Goal: Communication & Community: Share content

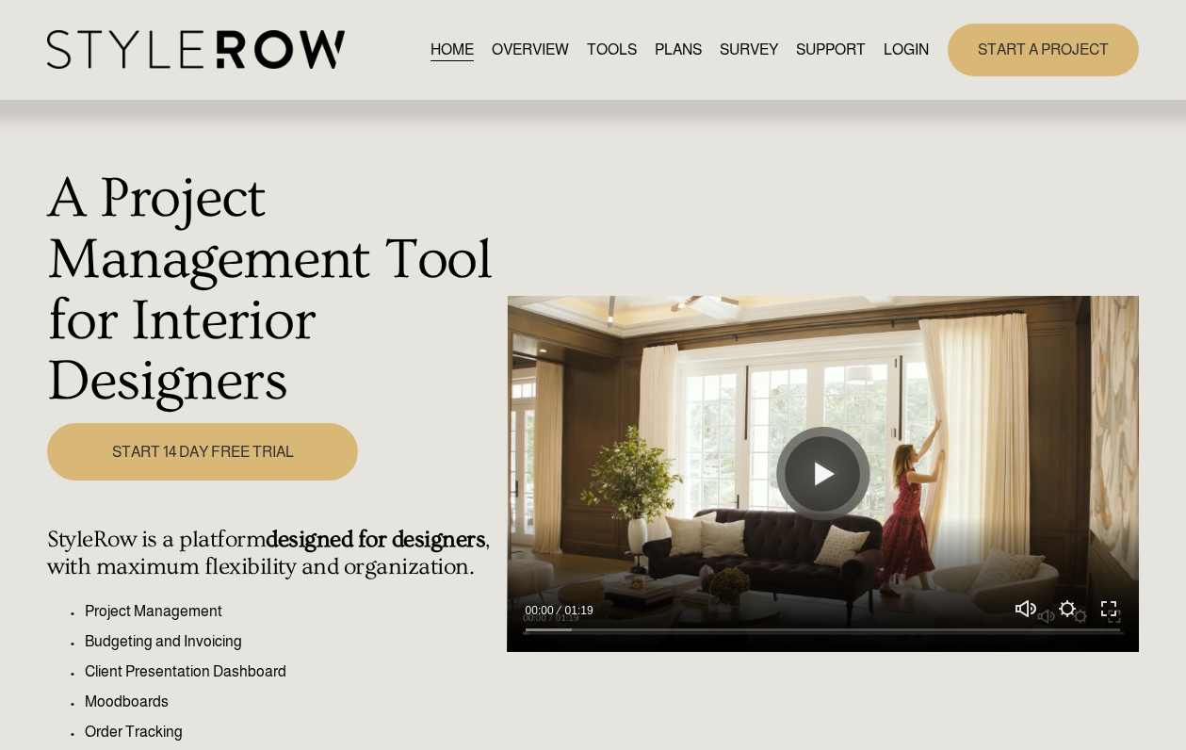
click at [906, 47] on link "LOGIN" at bounding box center [906, 49] width 45 height 25
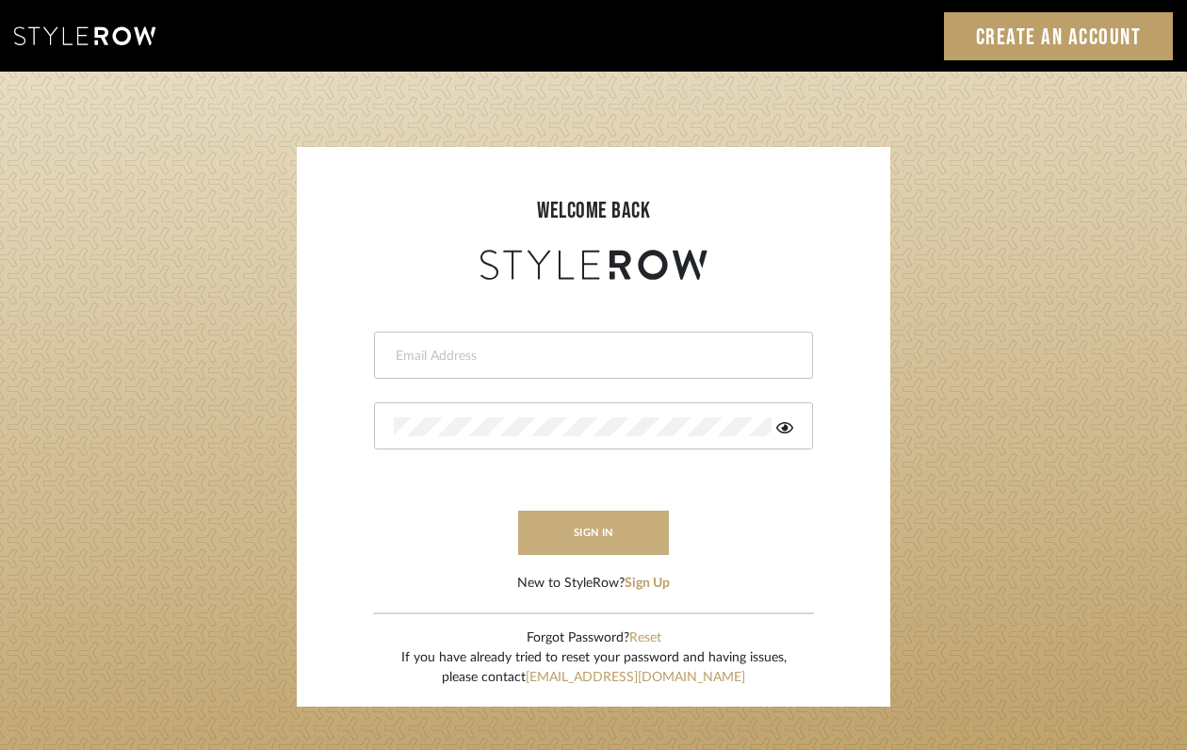
type input "felicia@onyxandoakinteriors.com"
click at [553, 521] on button "sign in" at bounding box center [593, 533] width 151 height 44
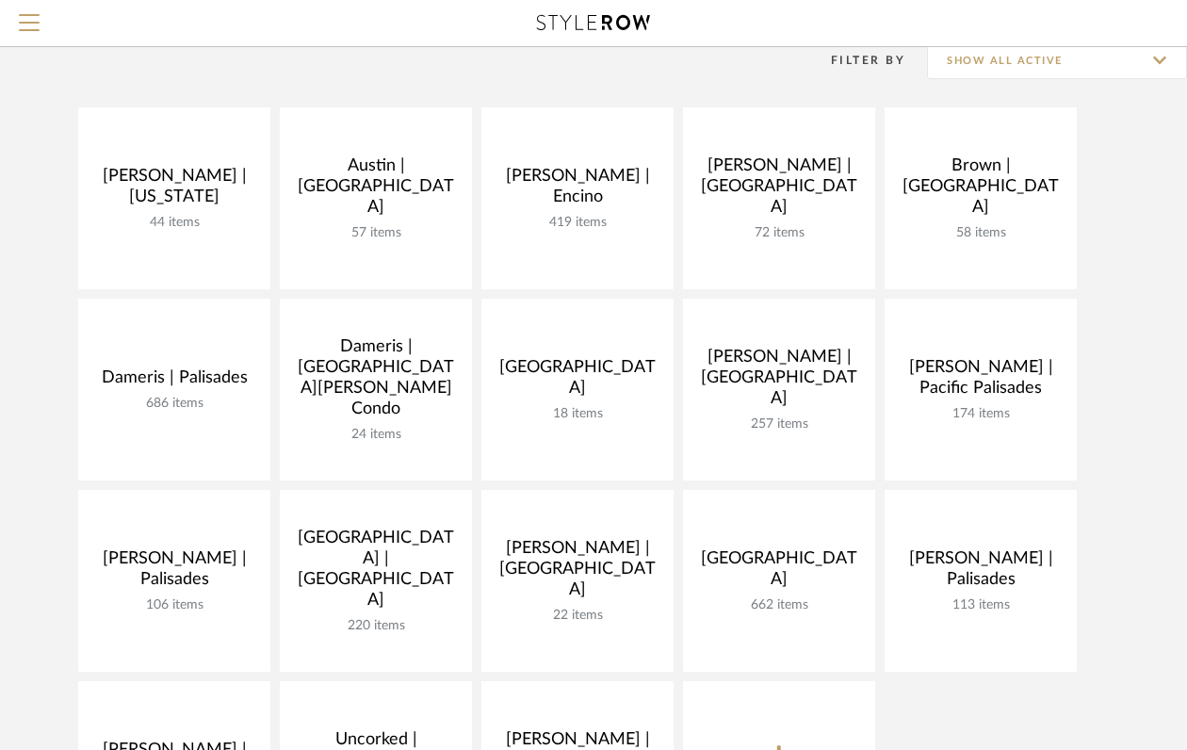
scroll to position [163, 0]
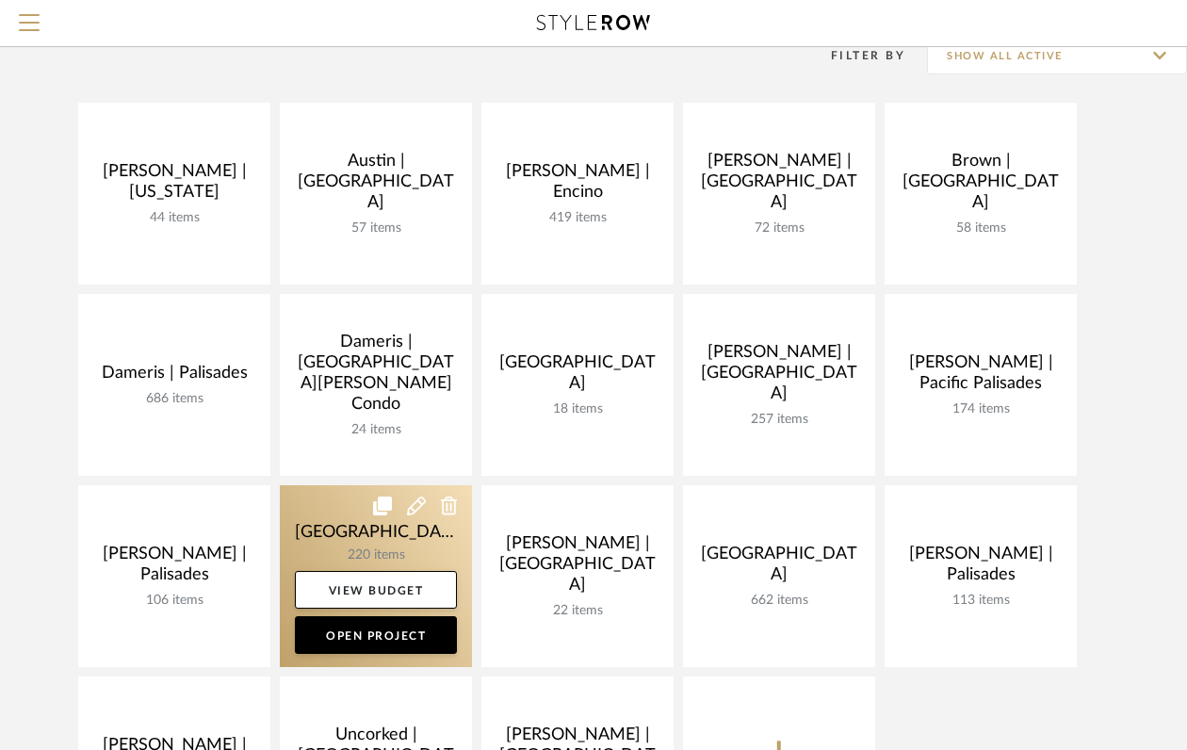
click at [369, 518] on link at bounding box center [376, 576] width 192 height 182
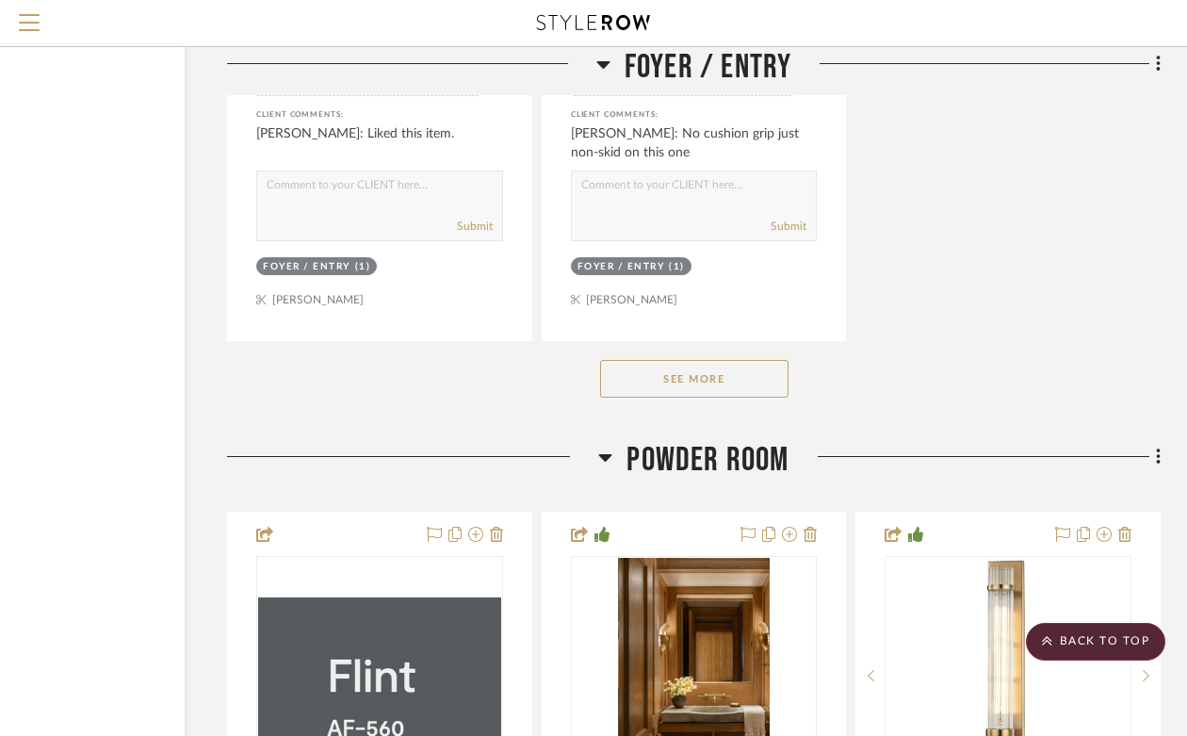
scroll to position [8056, 170]
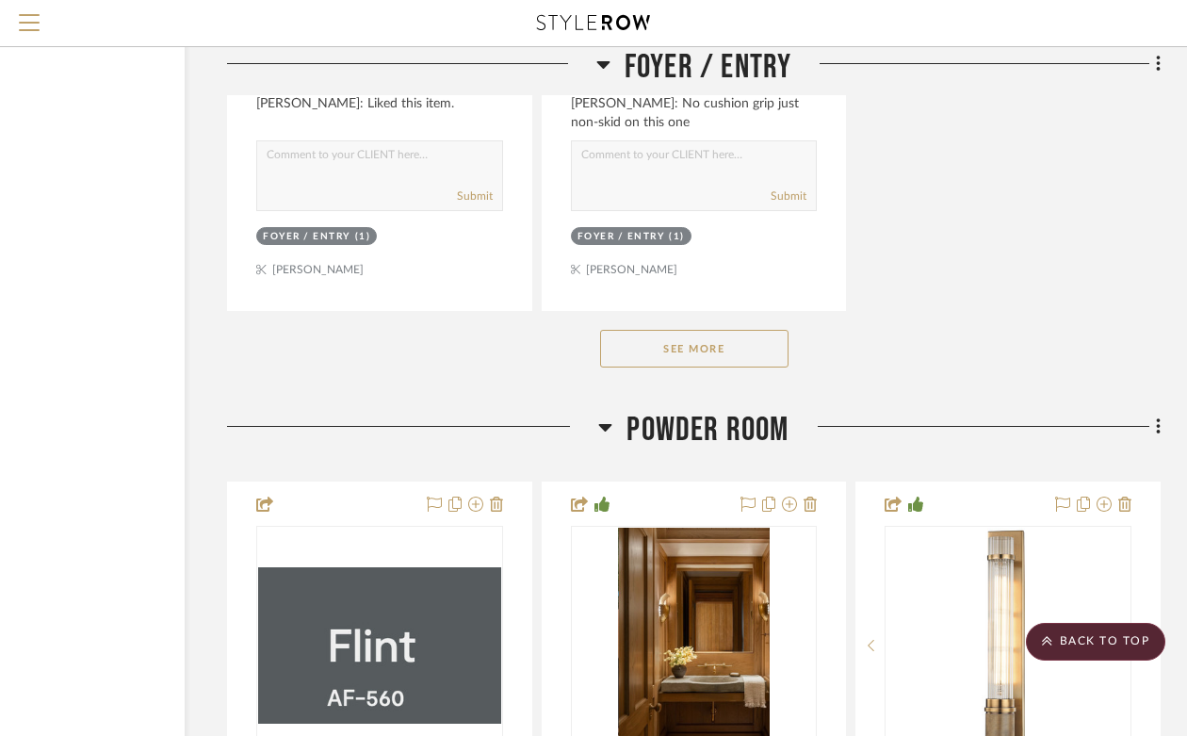
click at [712, 334] on button "See More" at bounding box center [694, 349] width 188 height 38
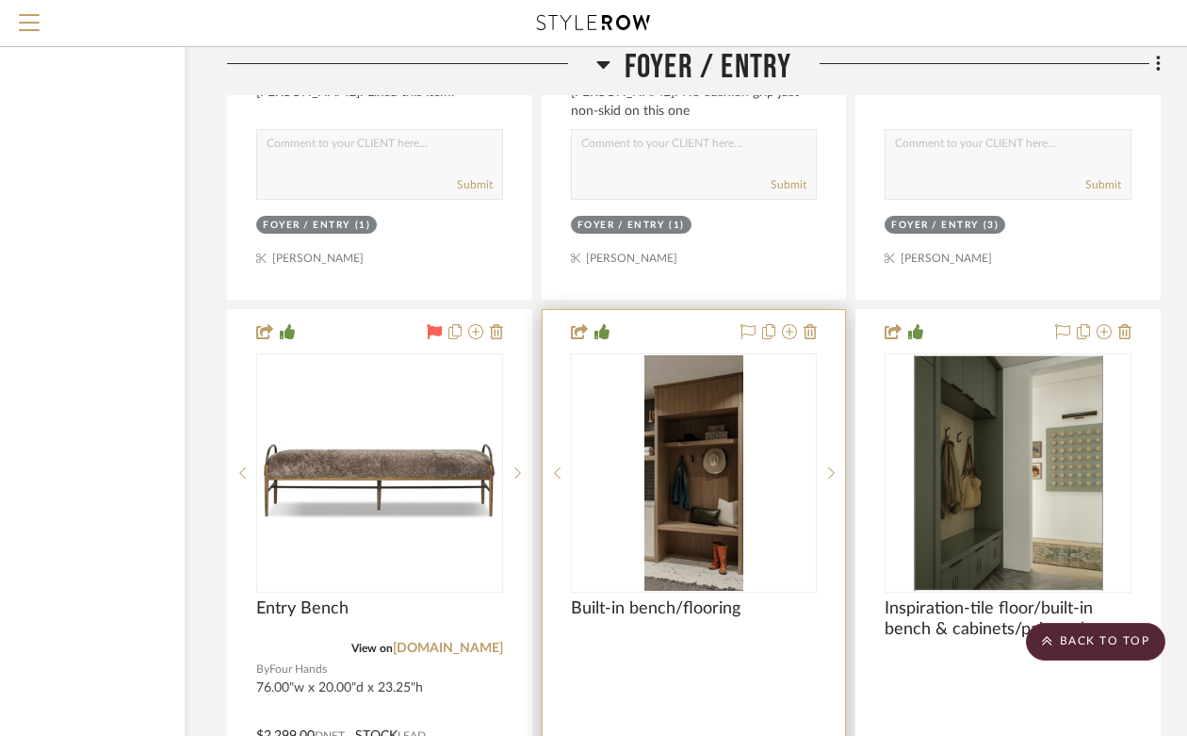
scroll to position [8114, 170]
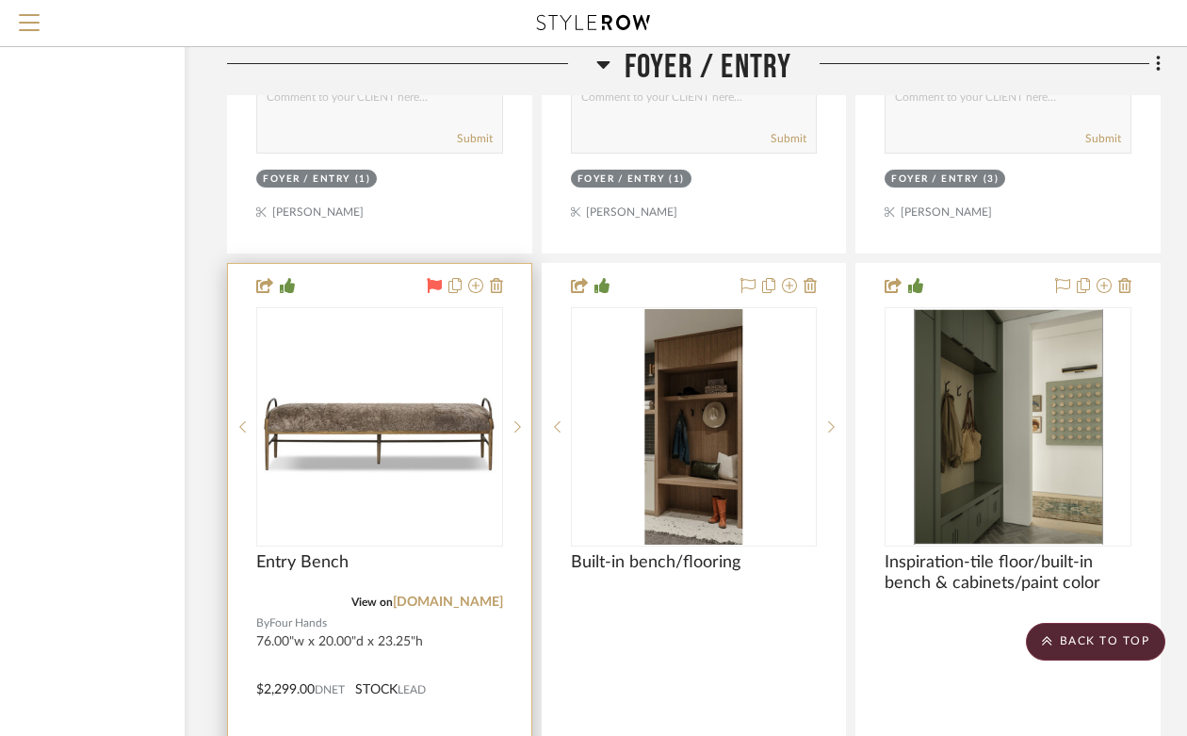
click at [448, 417] on img "0" at bounding box center [379, 427] width 243 height 129
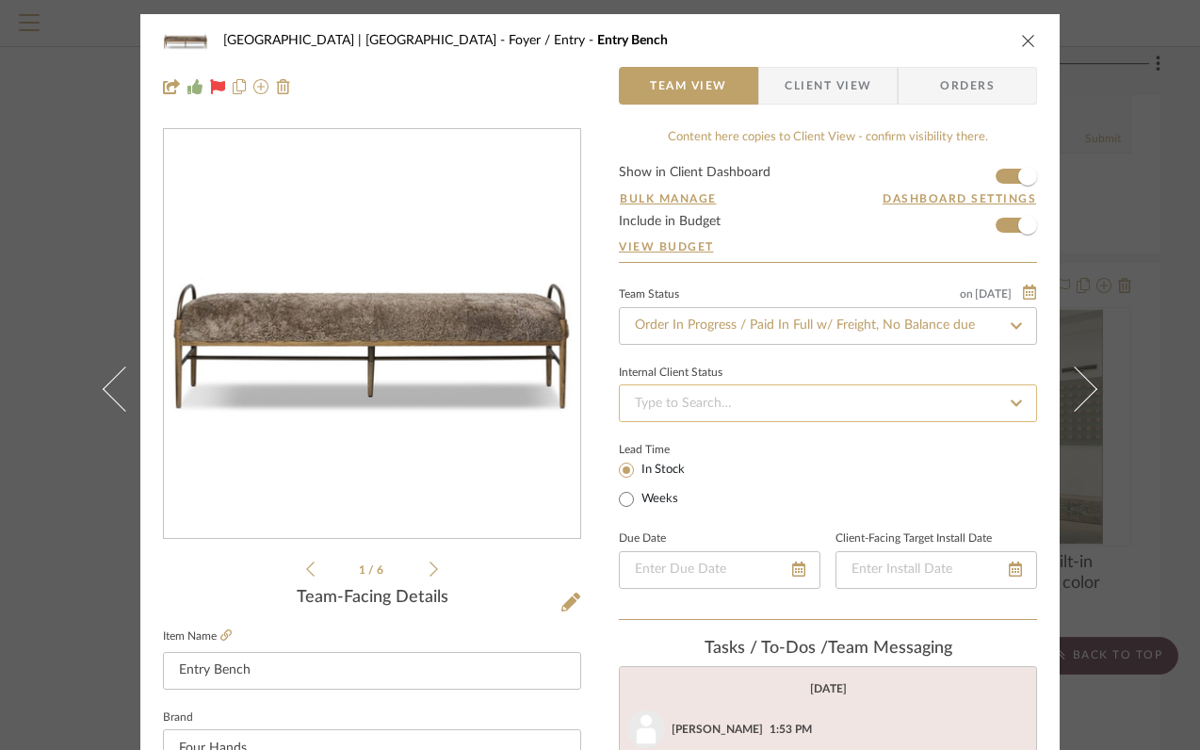
scroll to position [155, 0]
click at [430, 566] on icon at bounding box center [434, 569] width 8 height 17
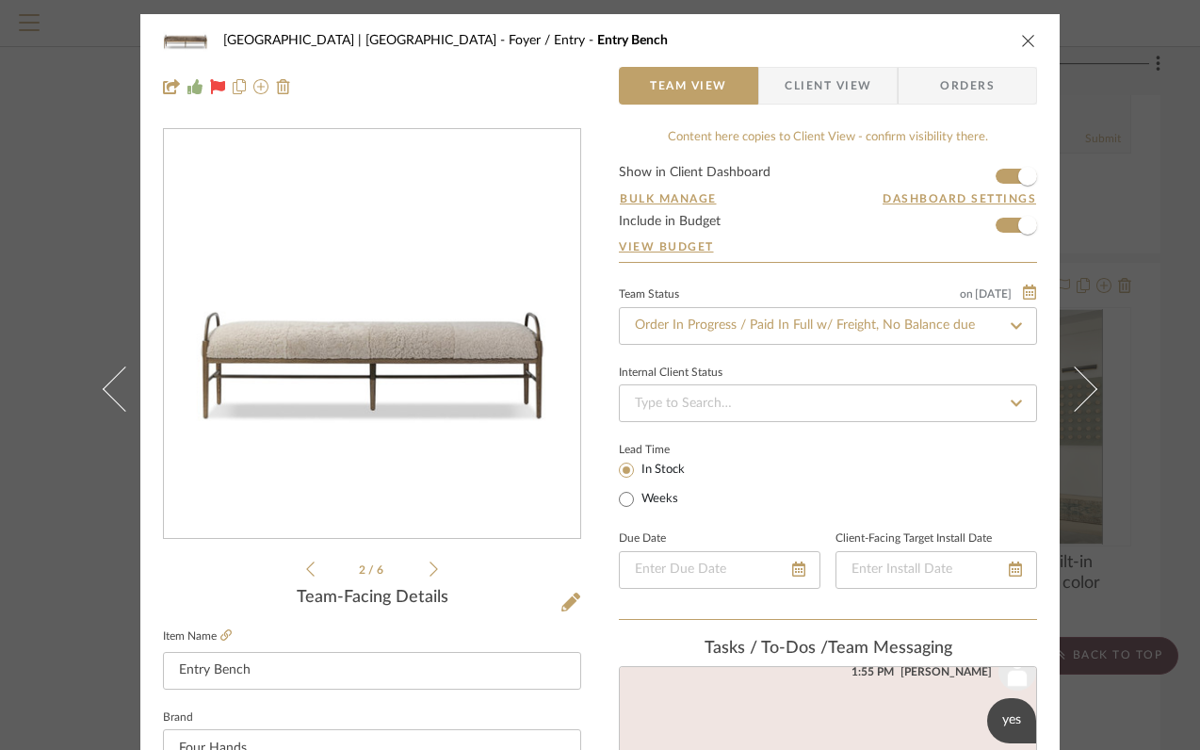
click at [430, 566] on icon at bounding box center [434, 569] width 8 height 17
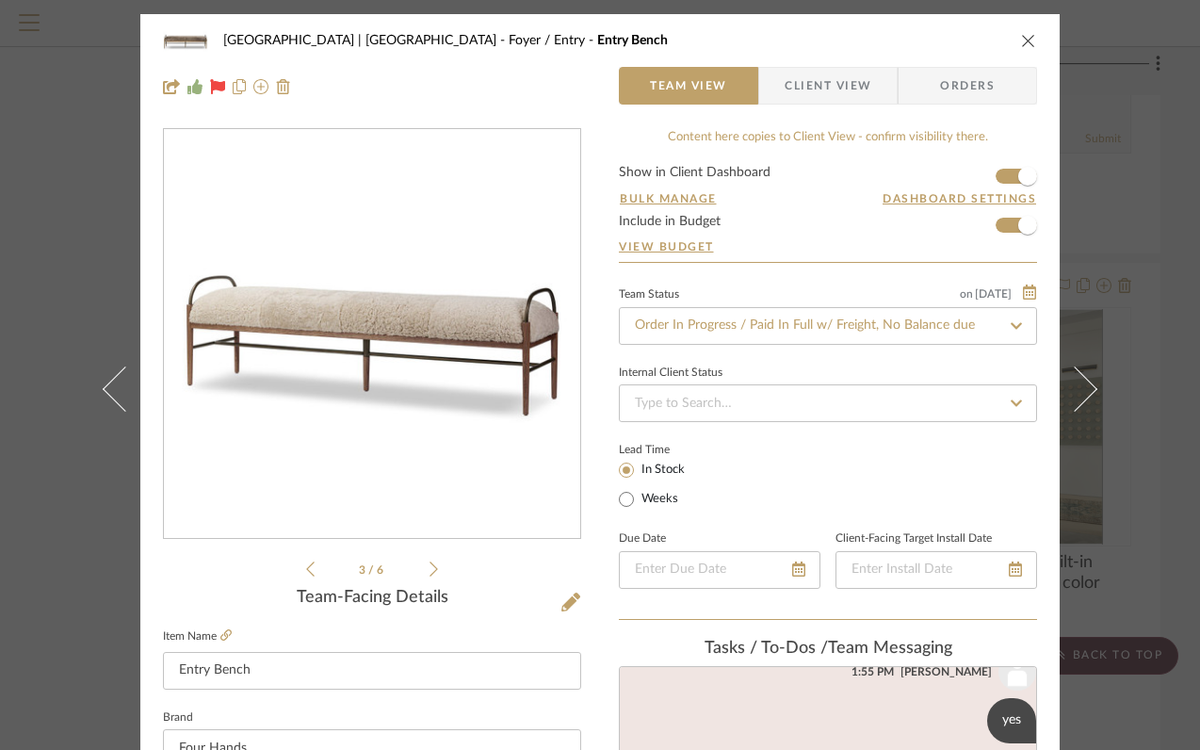
click at [430, 566] on icon at bounding box center [434, 569] width 8 height 17
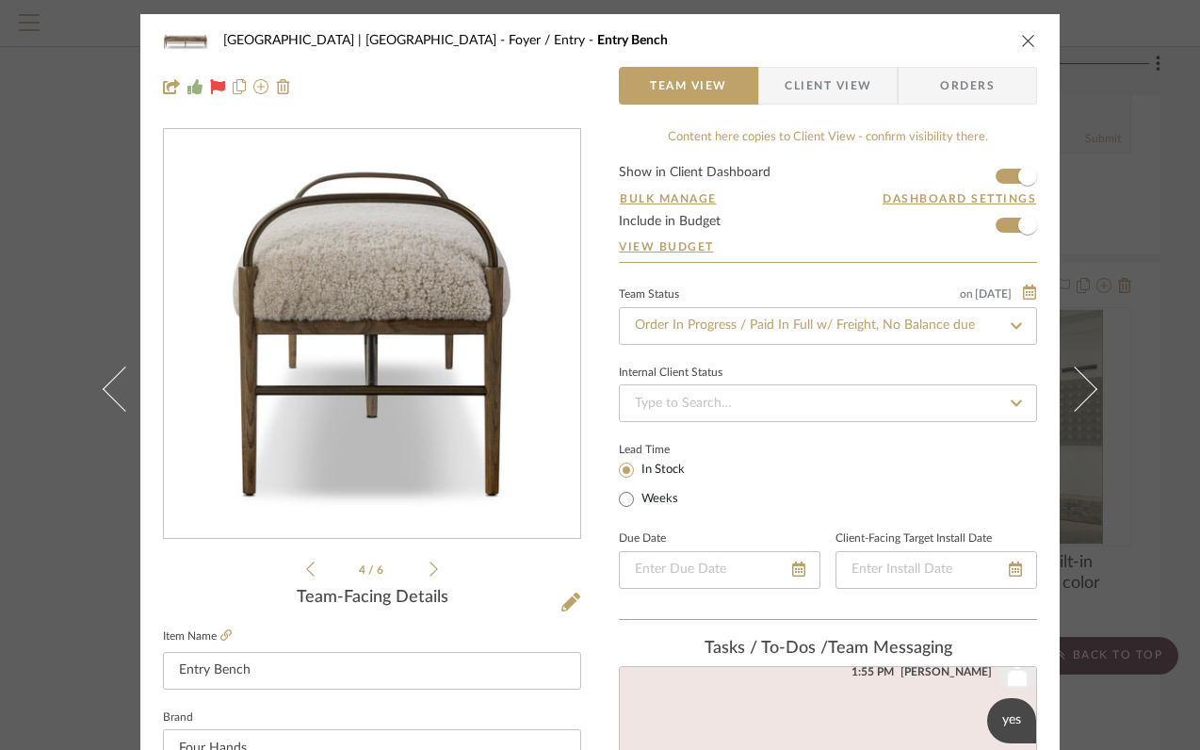
click at [430, 566] on icon at bounding box center [434, 569] width 8 height 17
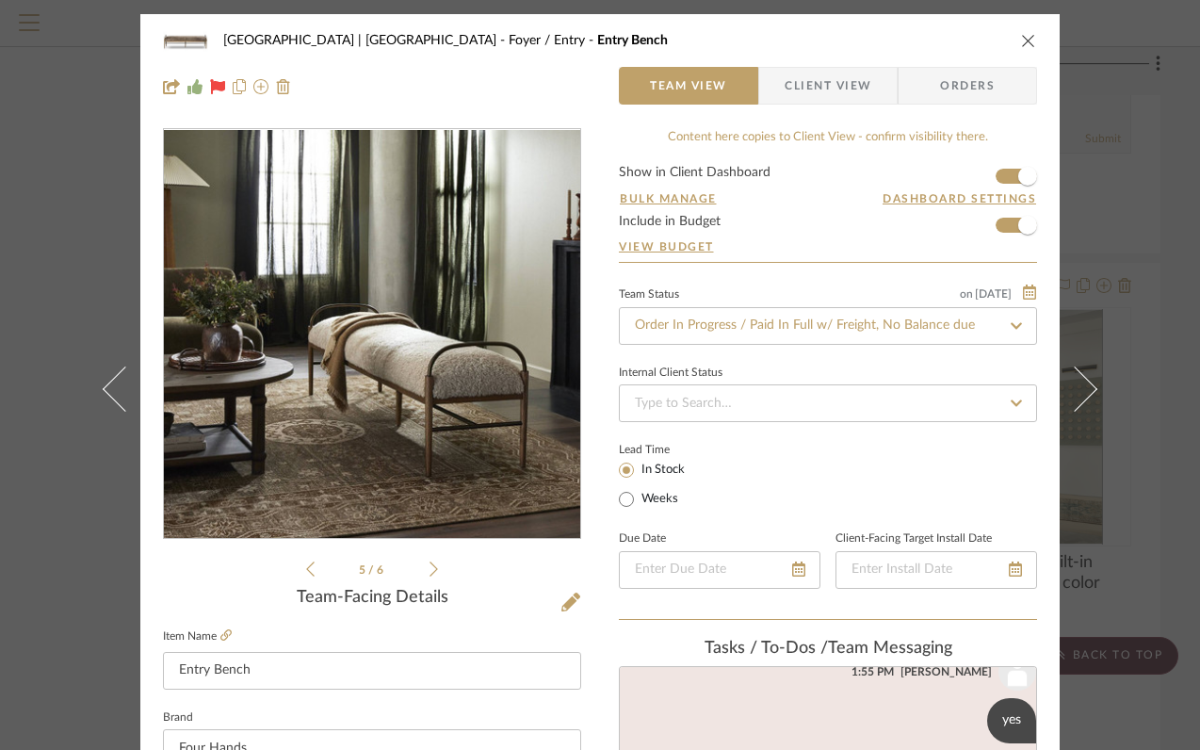
click at [430, 563] on icon at bounding box center [434, 569] width 8 height 15
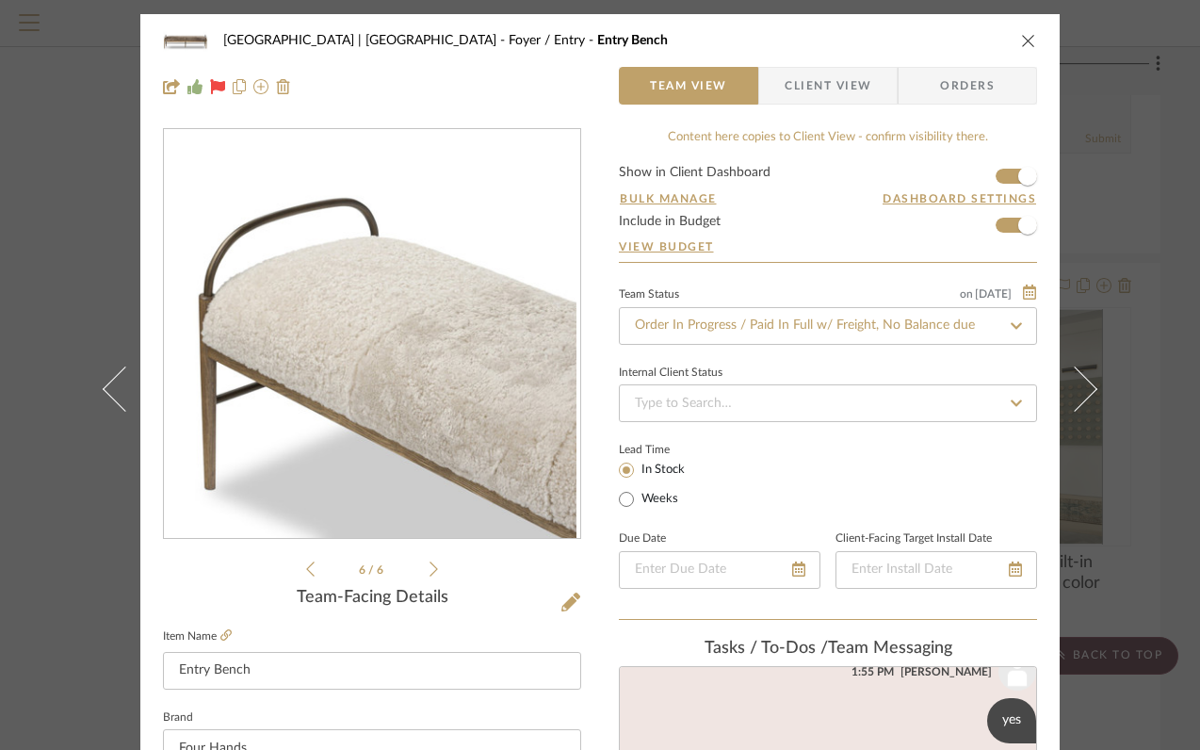
click at [432, 571] on div "6 / 6" at bounding box center [372, 354] width 418 height 452
click at [430, 567] on icon at bounding box center [434, 569] width 8 height 17
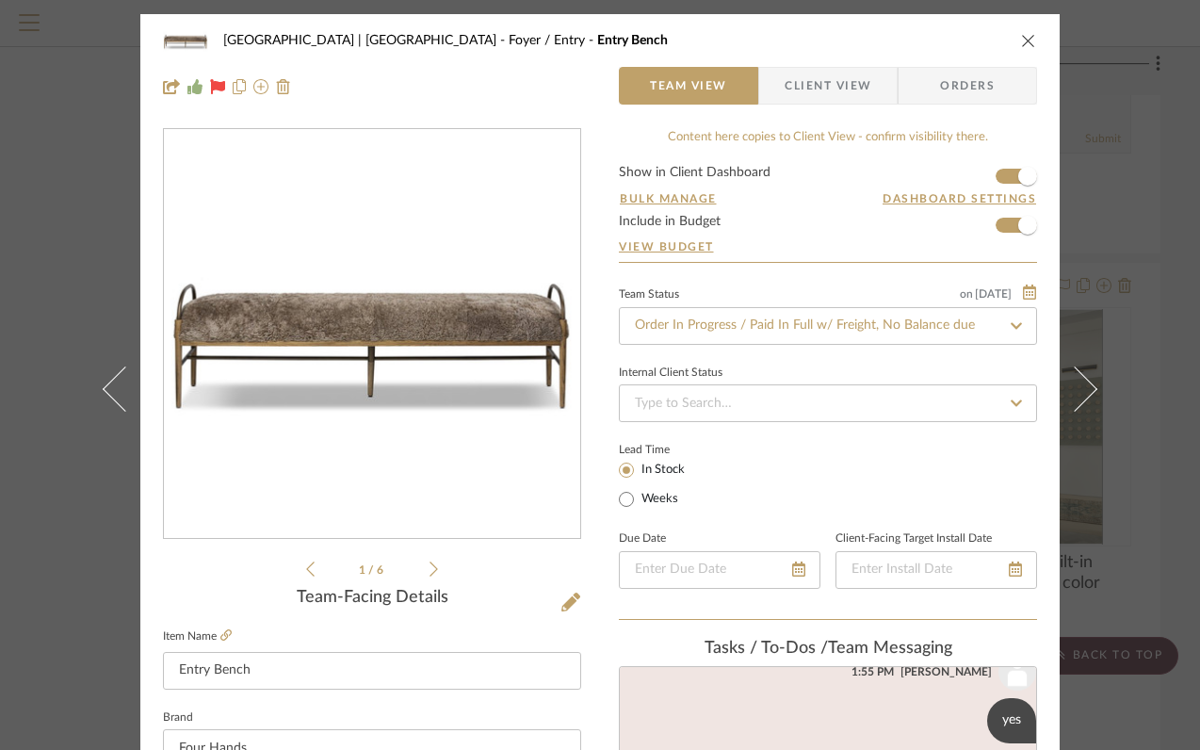
click at [1022, 40] on icon "close" at bounding box center [1028, 40] width 15 height 15
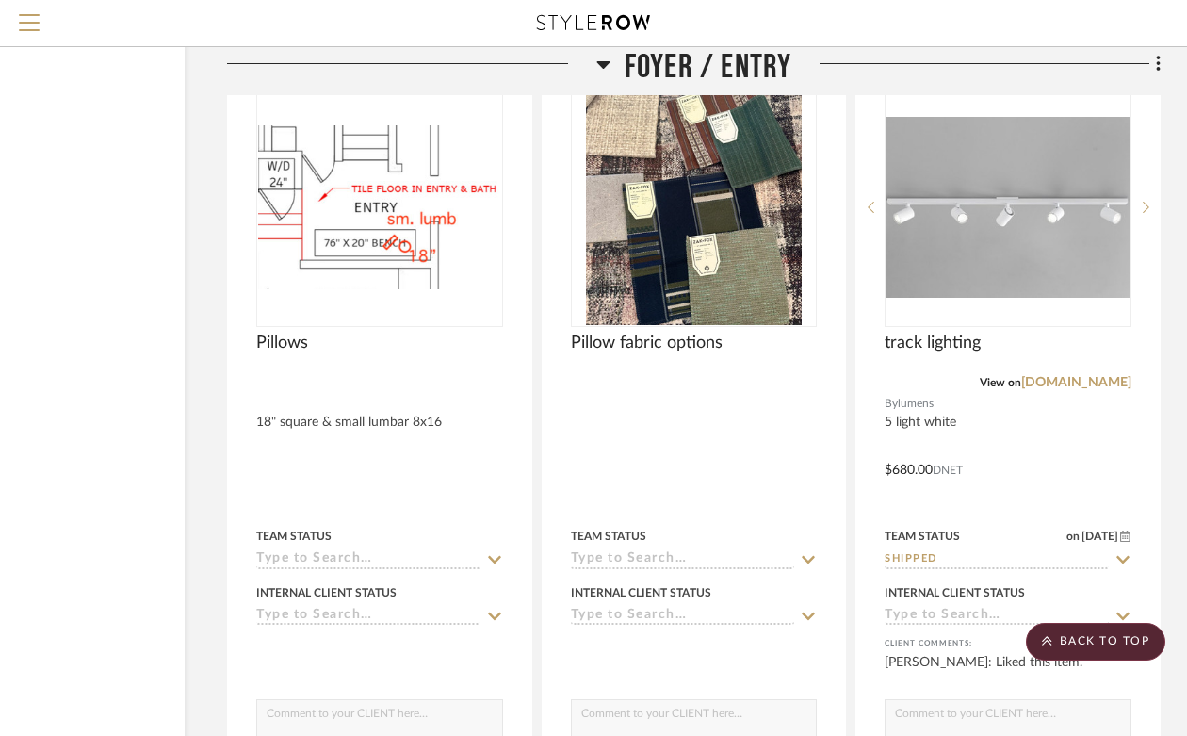
scroll to position [5783, 170]
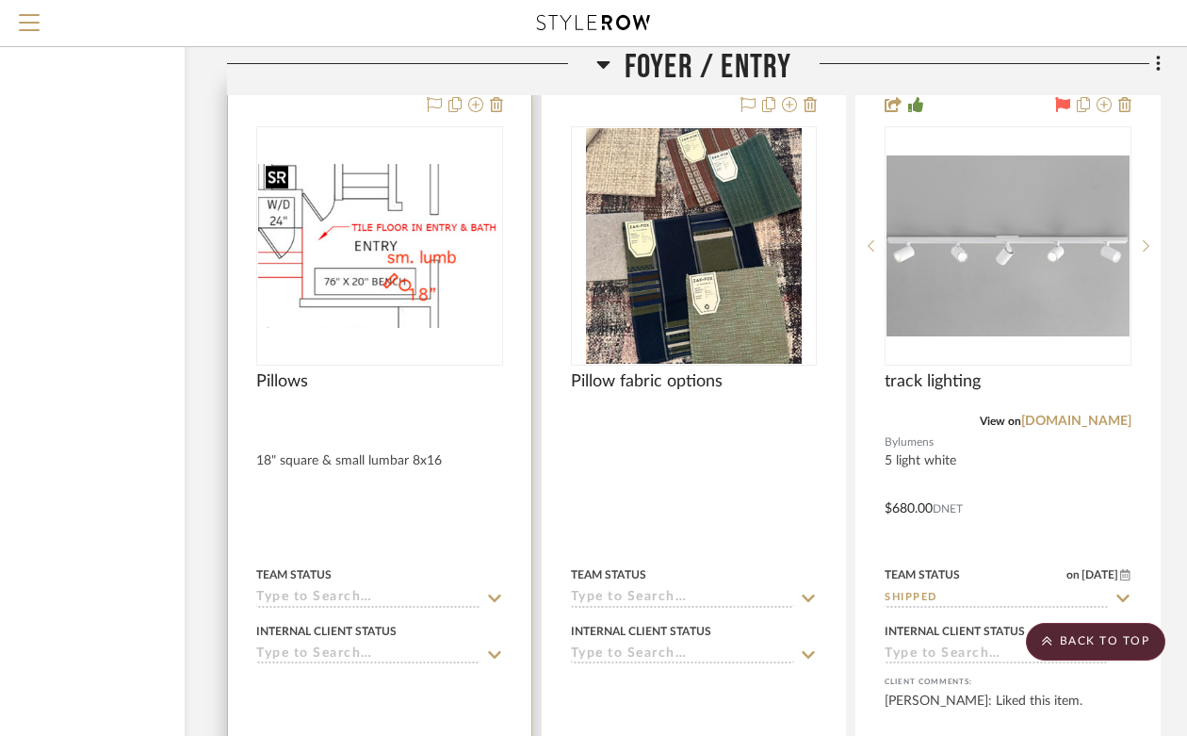
click at [405, 259] on img "0" at bounding box center [379, 246] width 243 height 164
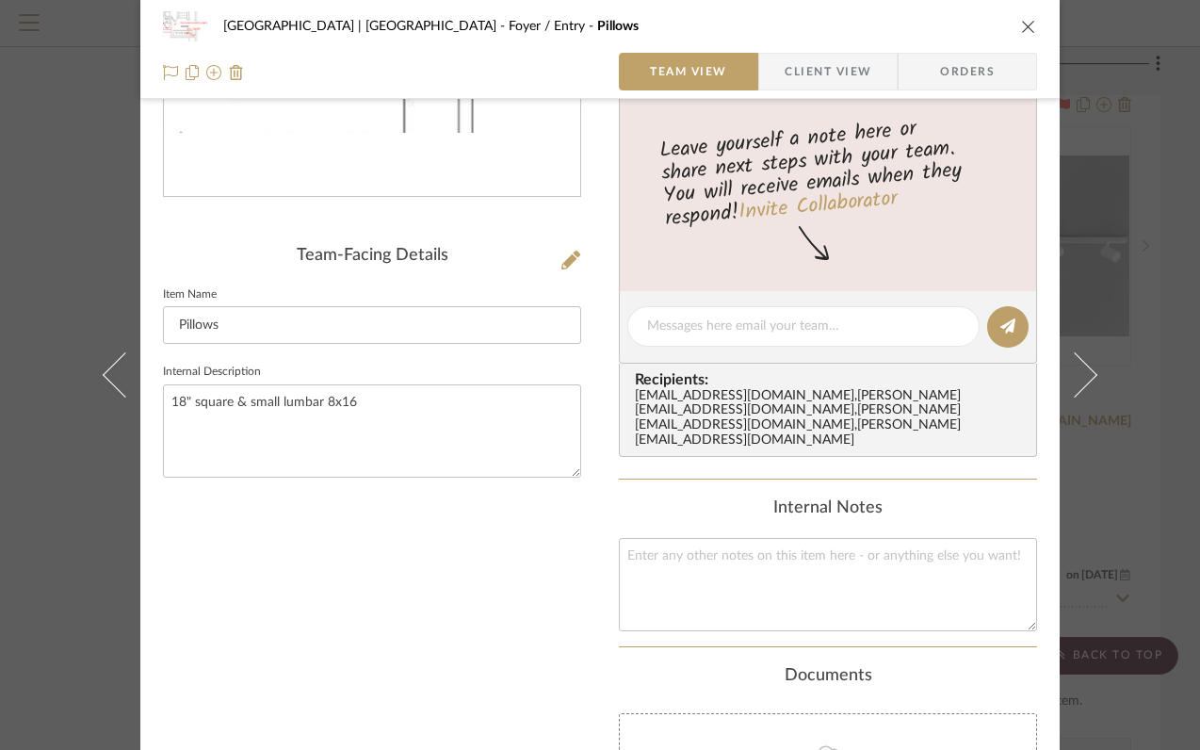
scroll to position [349, 0]
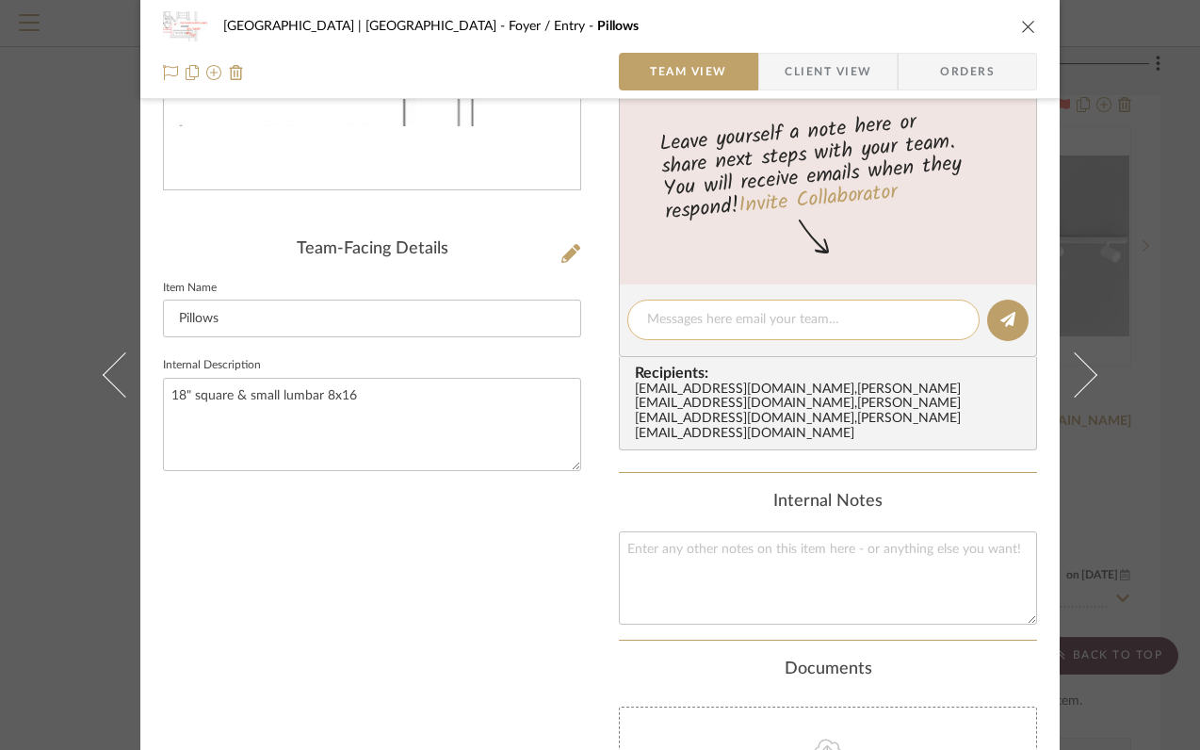
click at [790, 310] on textarea at bounding box center [803, 320] width 313 height 20
type textarea "z+f ZFCLEWV-01 for 20x20, zftsywv-02 for lumbar"
click at [1008, 324] on icon at bounding box center [1008, 319] width 15 height 15
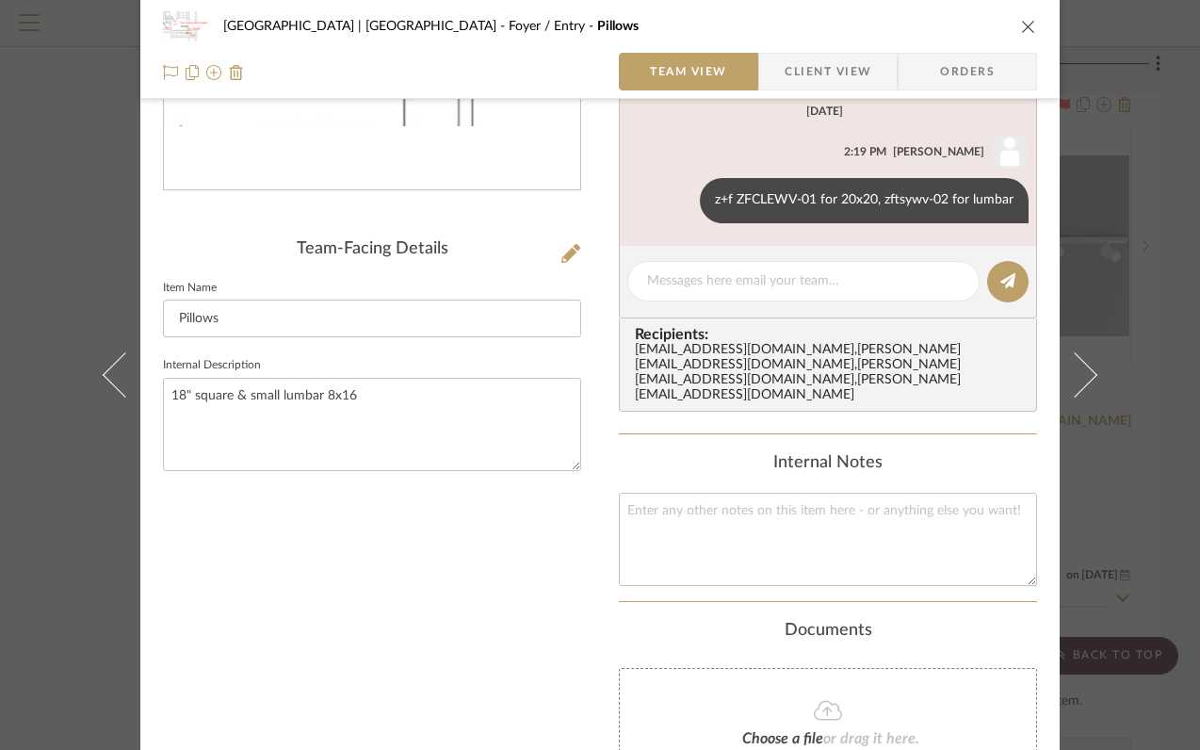
click at [1010, 24] on div "Meadow Mountain | Vail Valley Foyer / Entry Pillows" at bounding box center [600, 27] width 874 height 38
click at [1021, 24] on icon "close" at bounding box center [1028, 26] width 15 height 15
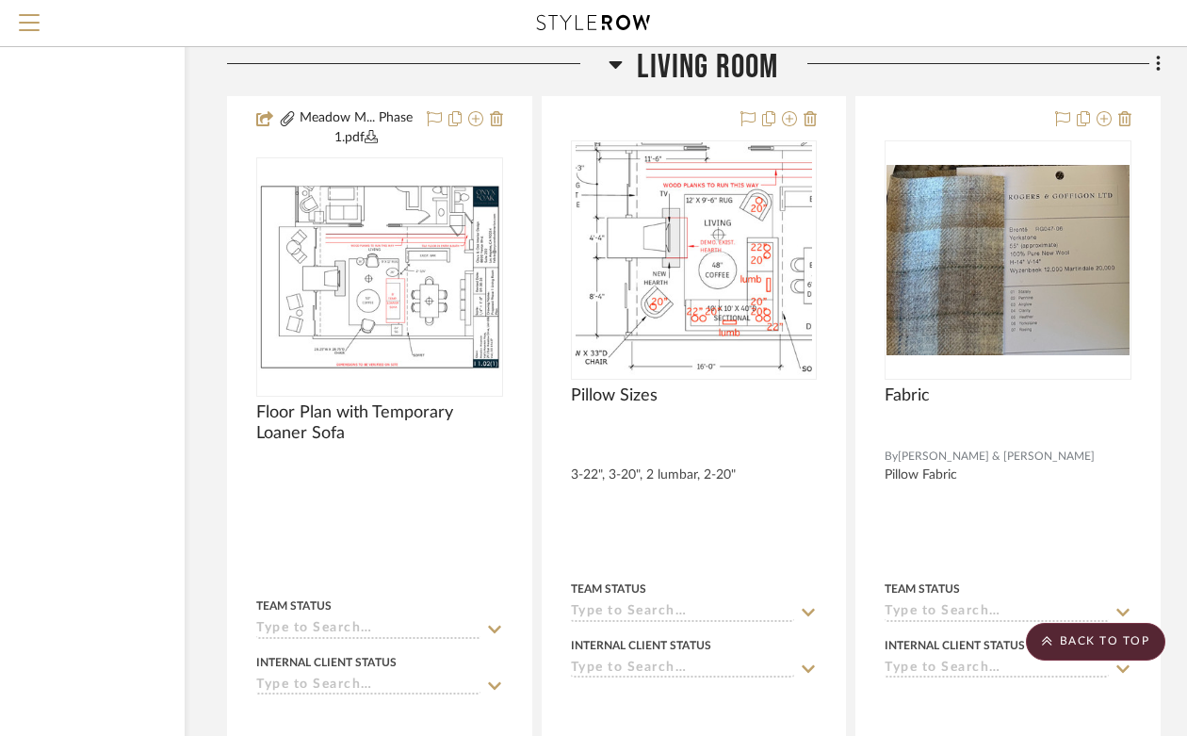
scroll to position [17446, 170]
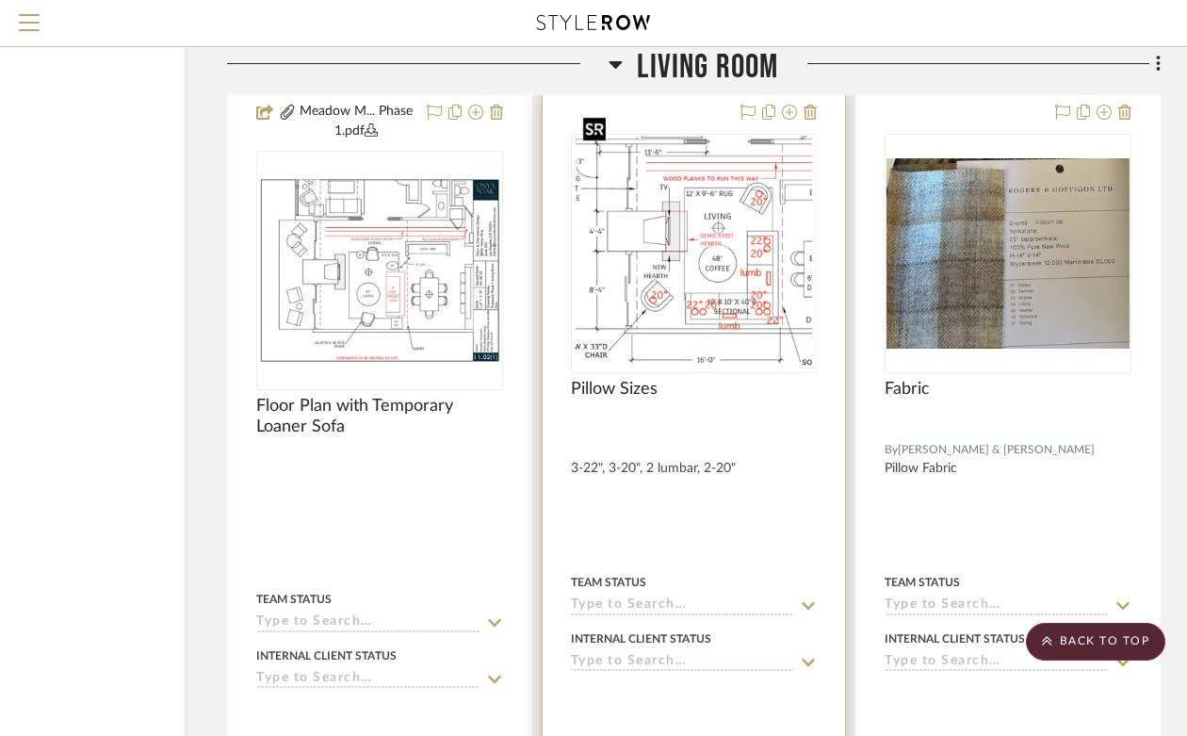
click at [761, 220] on img "0" at bounding box center [694, 254] width 237 height 236
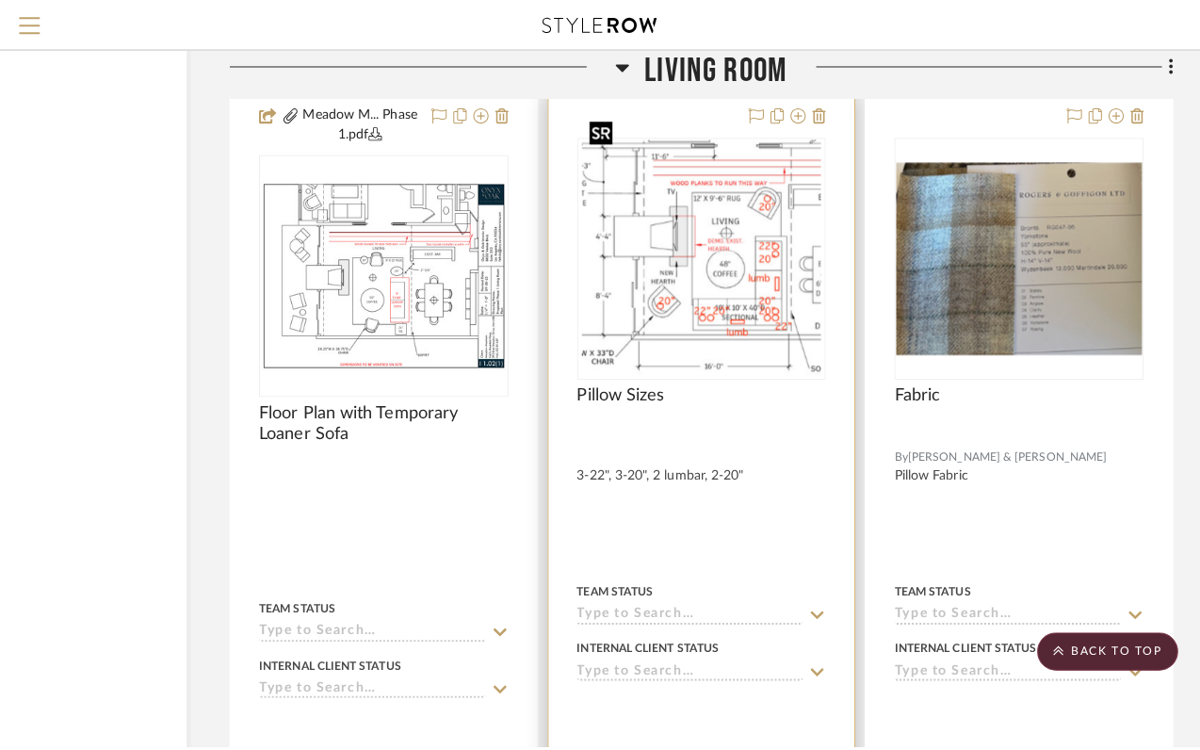
scroll to position [0, 0]
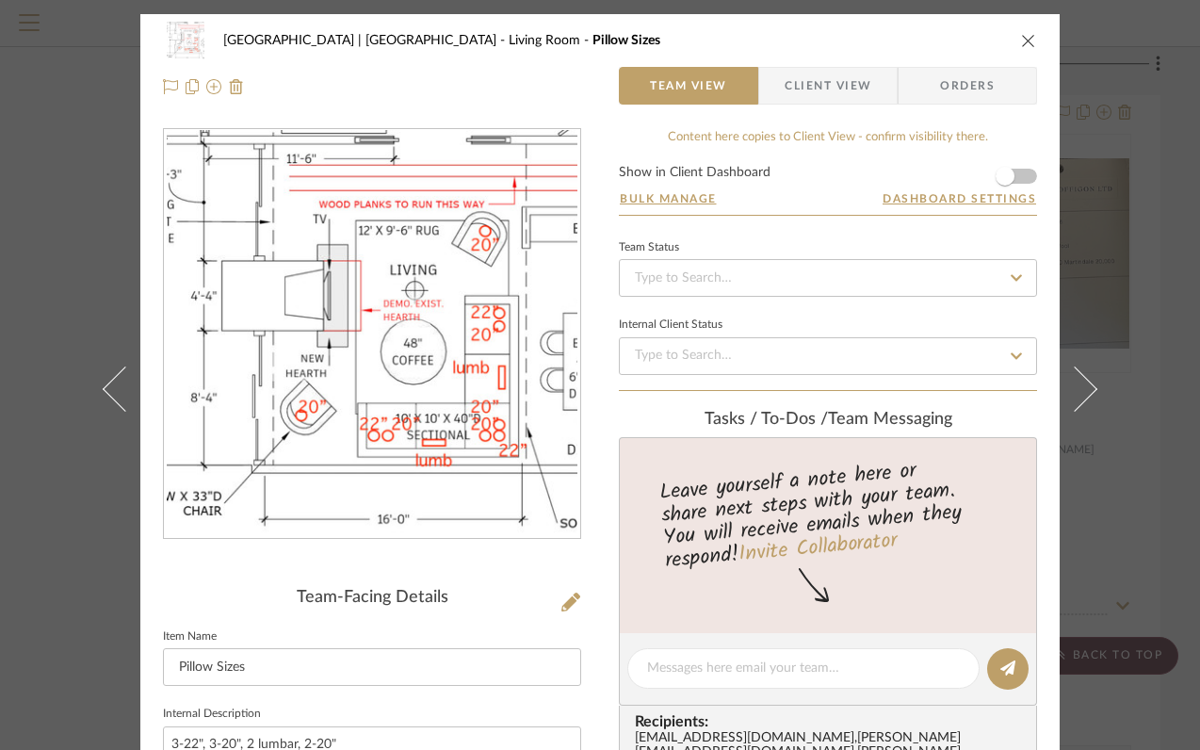
click at [400, 327] on div at bounding box center [372, 334] width 416 height 411
click at [419, 392] on img "0" at bounding box center [373, 334] width 412 height 409
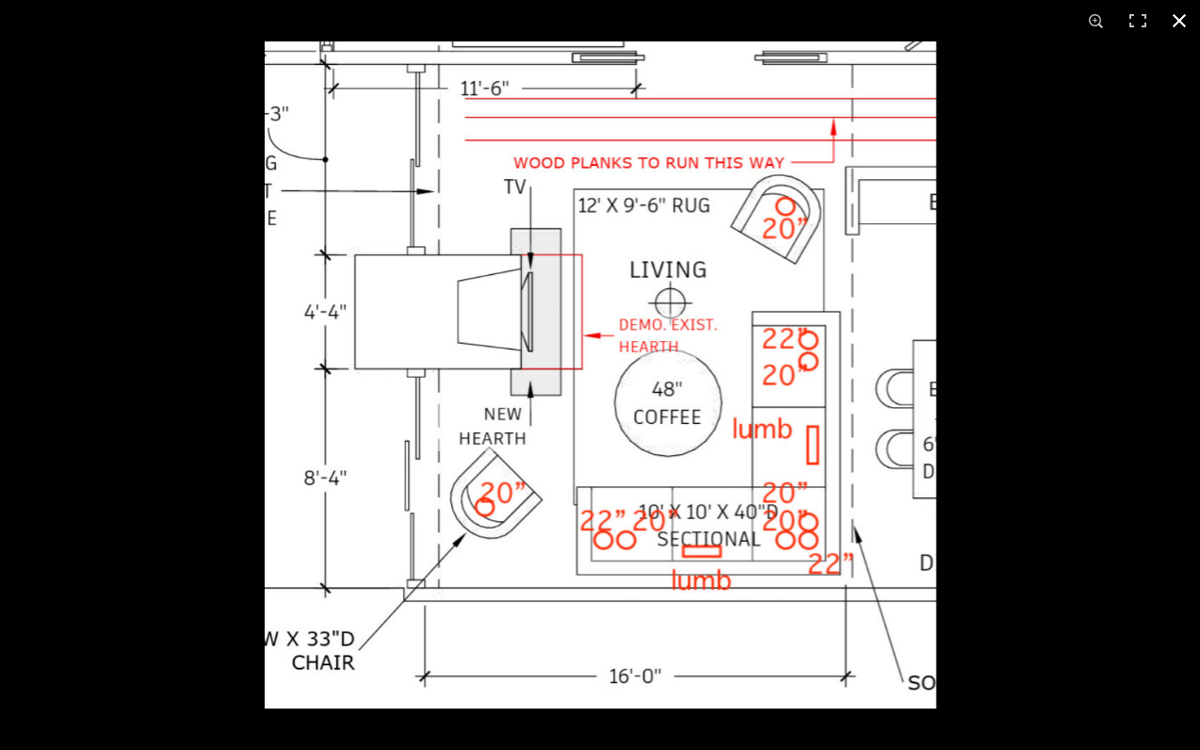
click at [1178, 22] on button at bounding box center [1179, 20] width 41 height 41
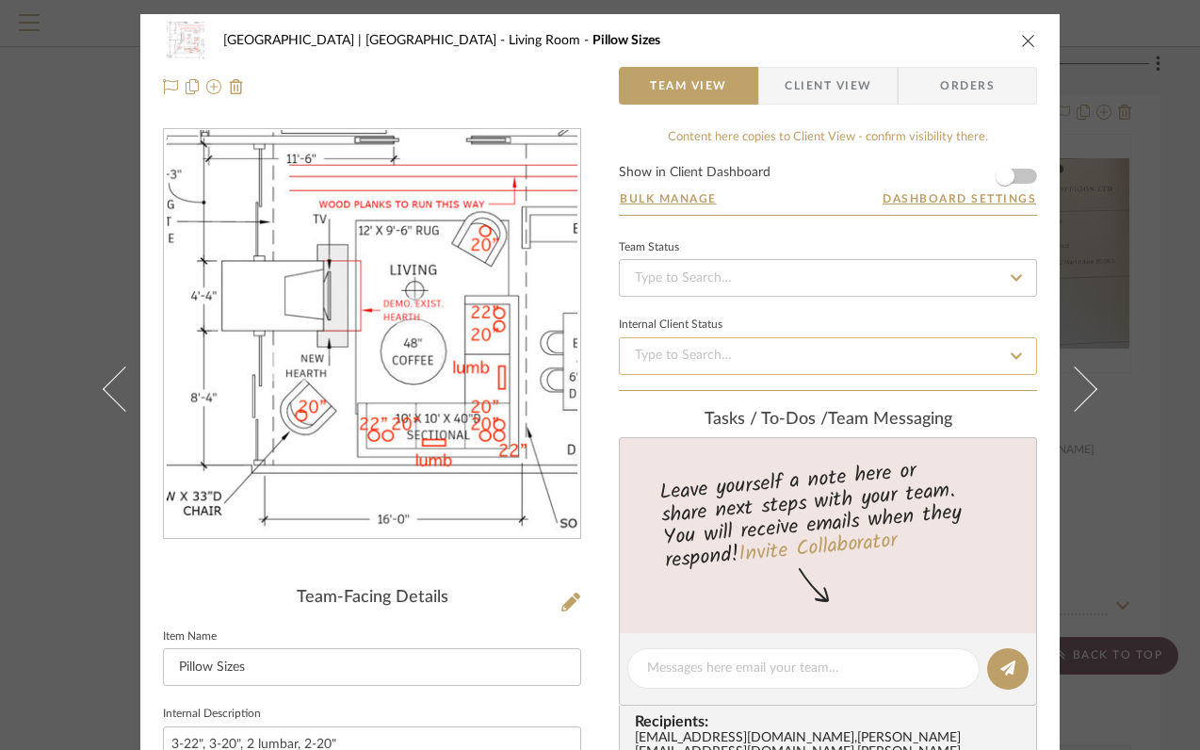
click at [723, 344] on input at bounding box center [828, 356] width 418 height 38
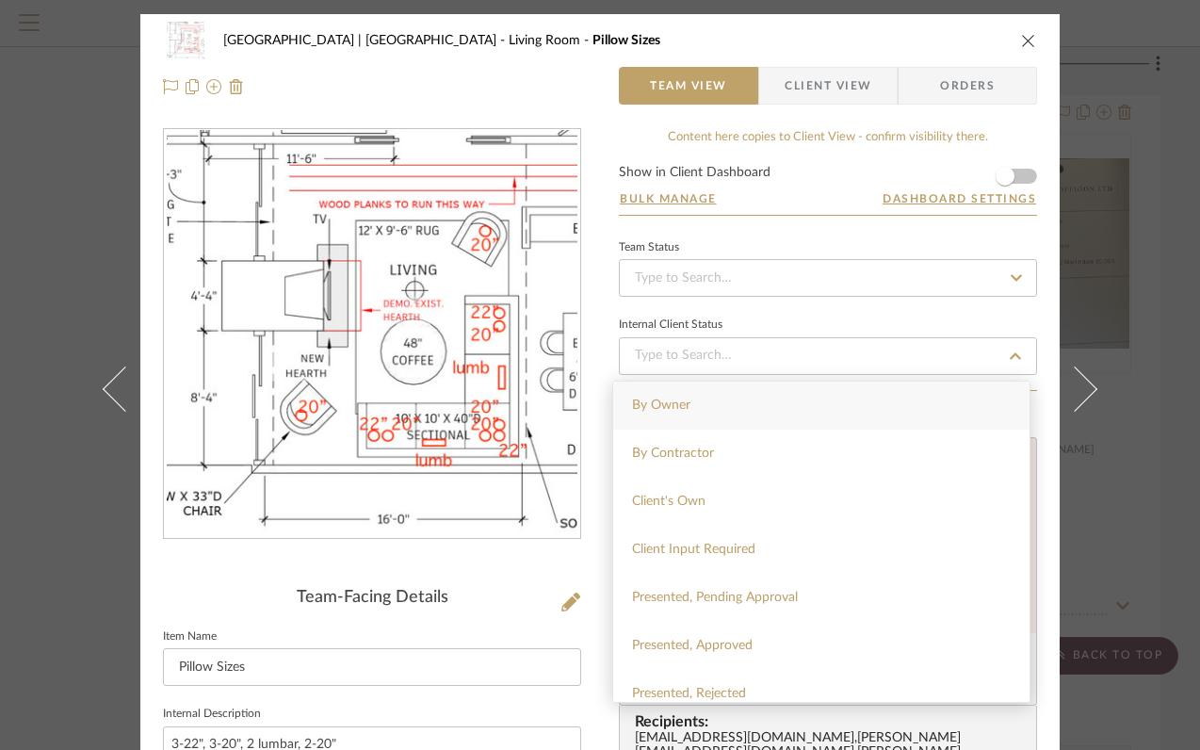
click at [1042, 499] on div "Meadow Mountain | Vail Valley Living Room Pillow Sizes Team View Client View Or…" at bounding box center [600, 693] width 920 height 1359
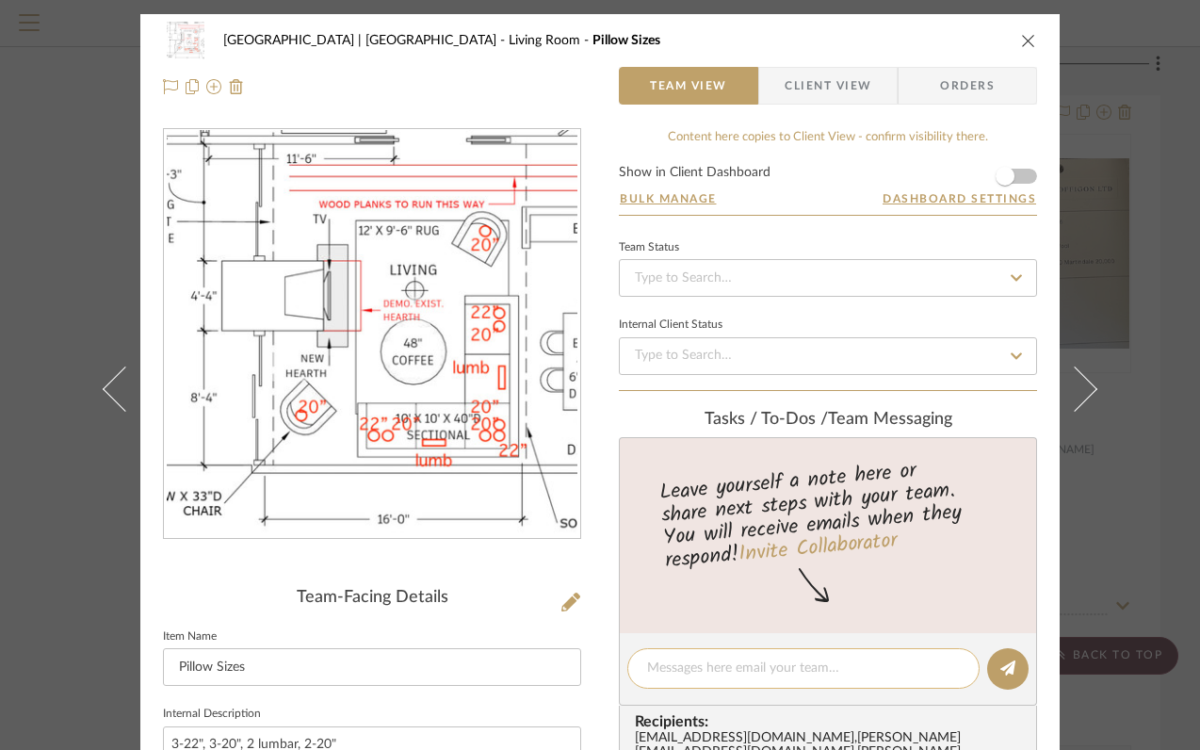
click at [811, 668] on textarea at bounding box center [803, 669] width 313 height 20
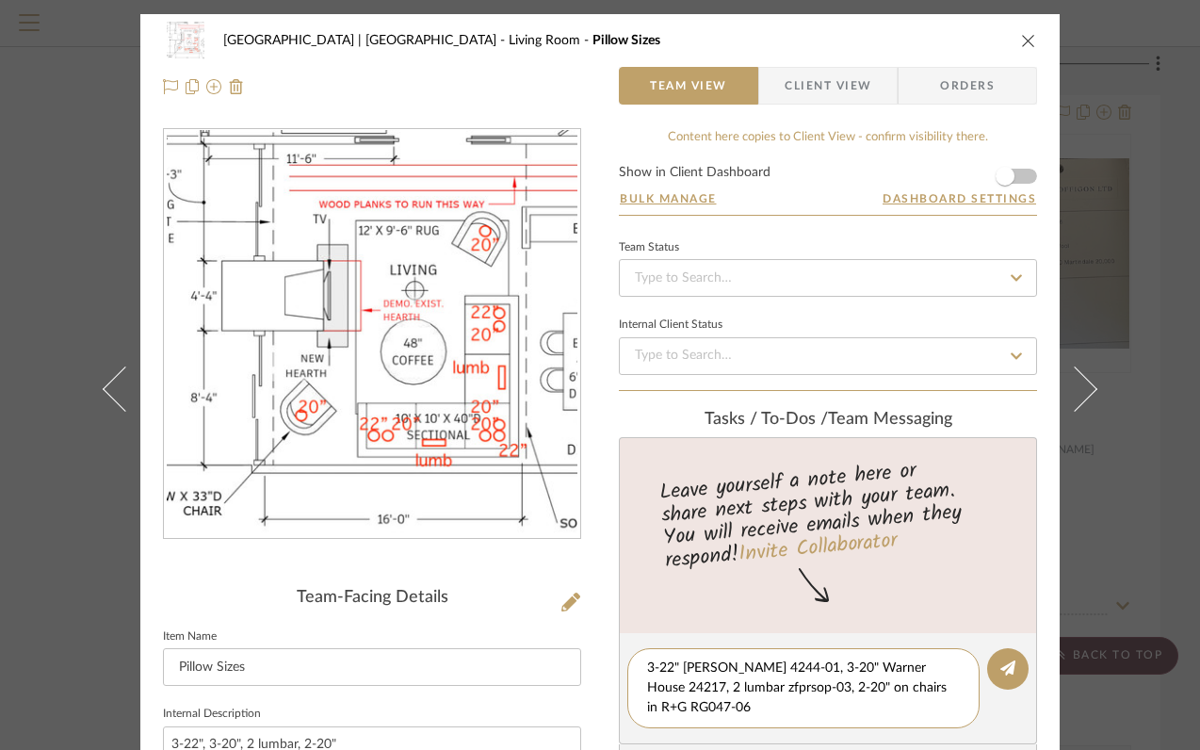
type textarea "3-22" pollack 4244-01, 3-20" Warner House 24217, 2 lumbar zfprsop-03, 2-20" on …"
click at [1025, 38] on icon "close" at bounding box center [1028, 40] width 15 height 15
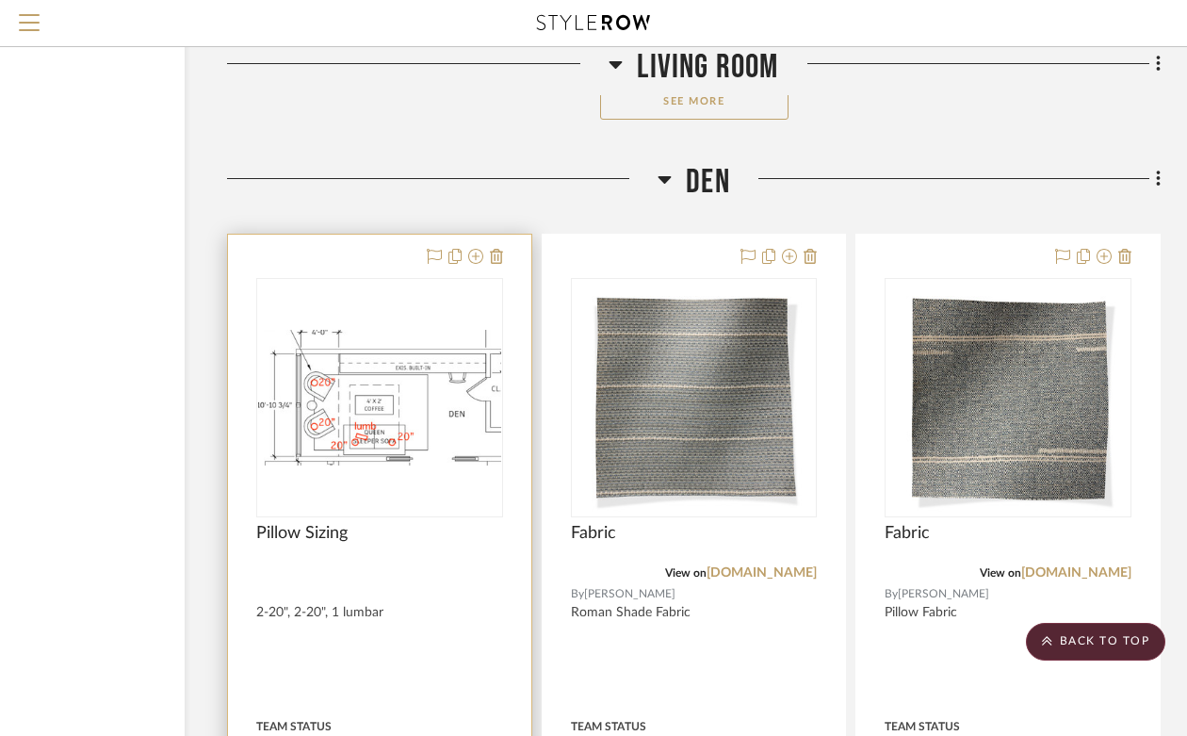
click at [0, 0] on img at bounding box center [0, 0] width 0 height 0
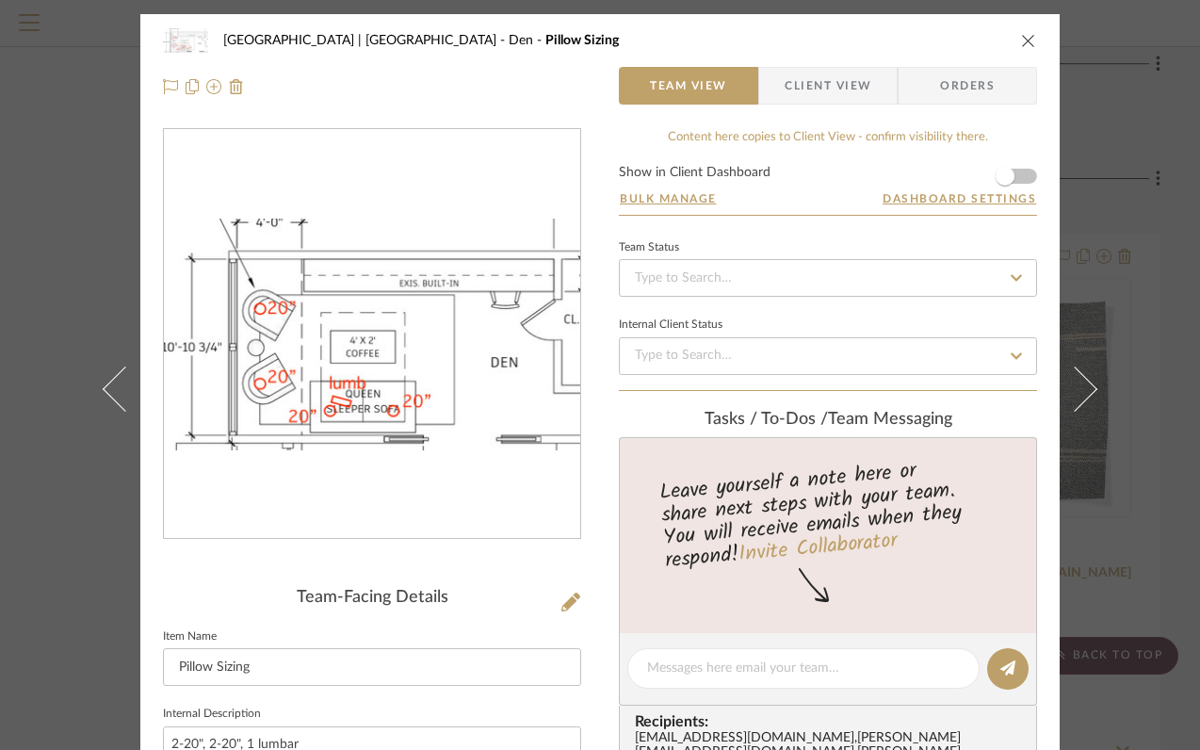
click at [373, 404] on div at bounding box center [372, 334] width 416 height 411
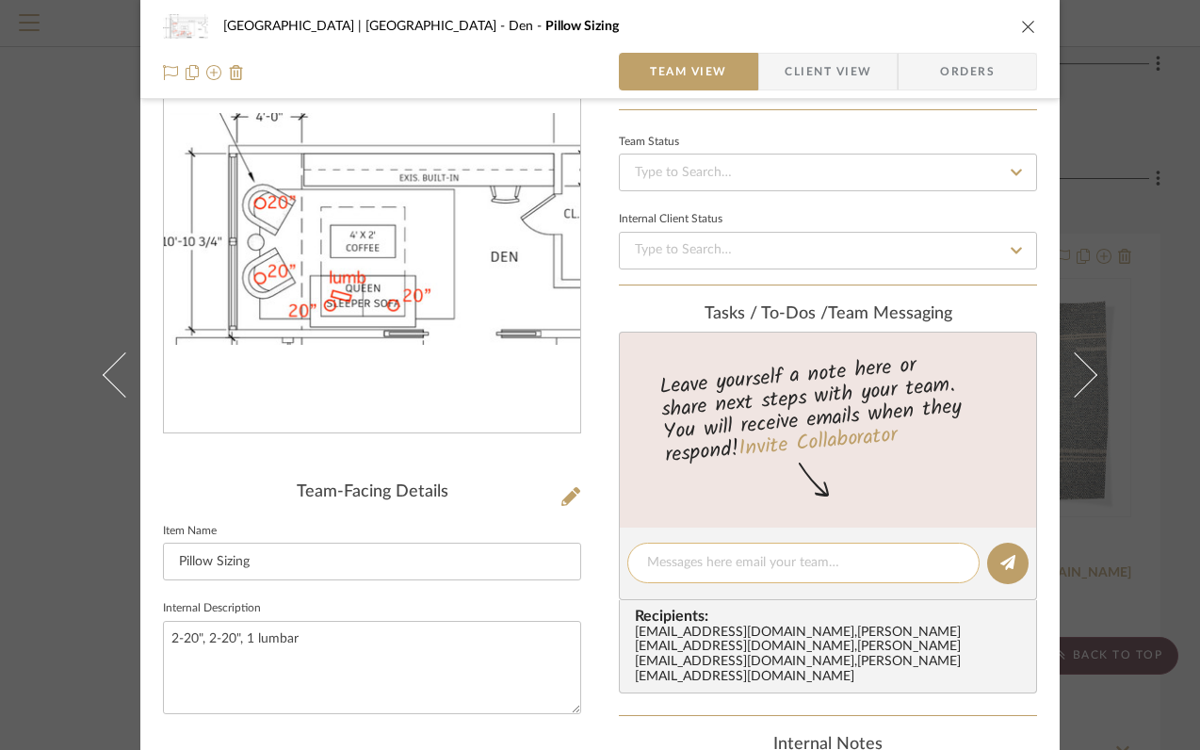
scroll to position [117, 0]
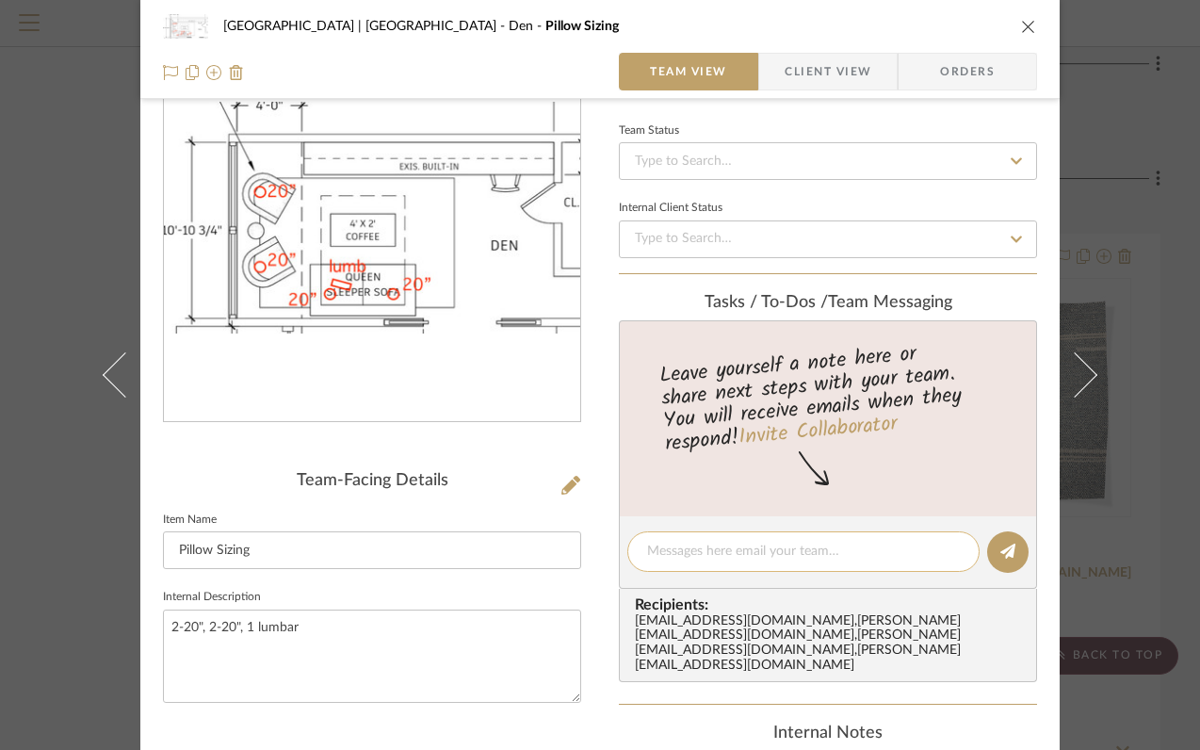
click at [804, 554] on textarea at bounding box center [803, 552] width 313 height 20
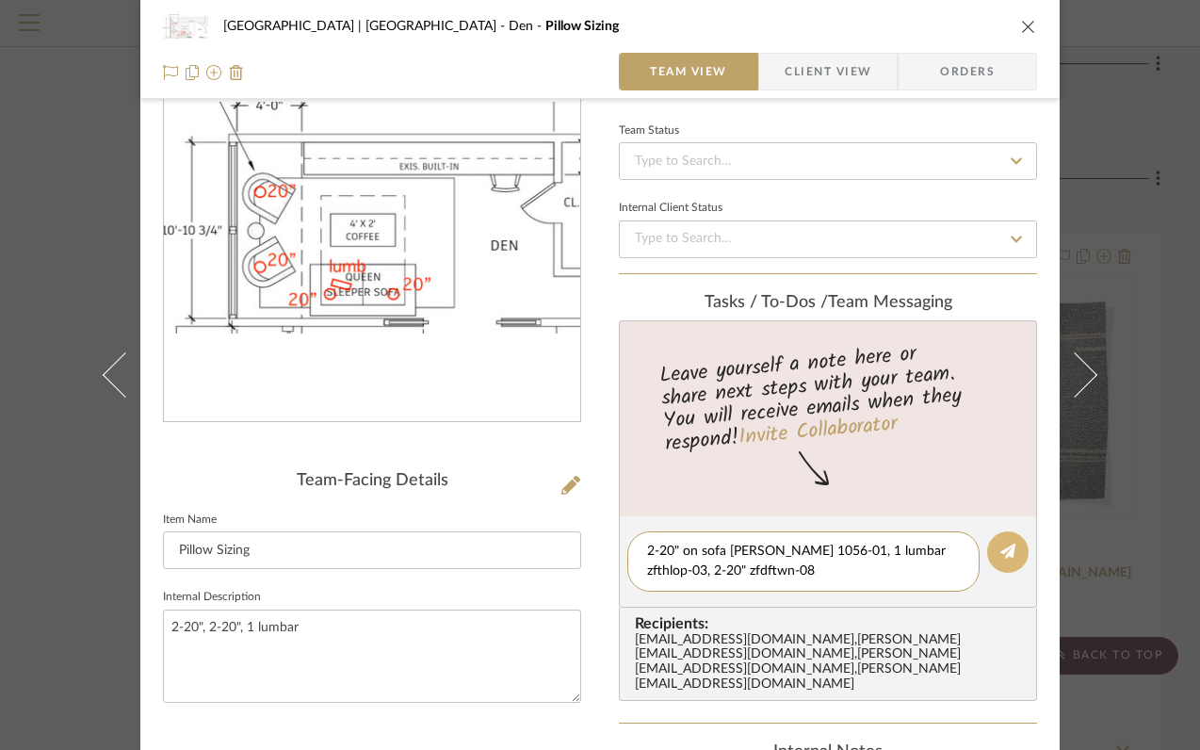
type textarea "2-20" on sofa Pollack 1056-01, 1 lumbar zfthlop-03, 2-20" zfdftwn-08"
click at [1001, 545] on fa-icon at bounding box center [1008, 552] width 15 height 15
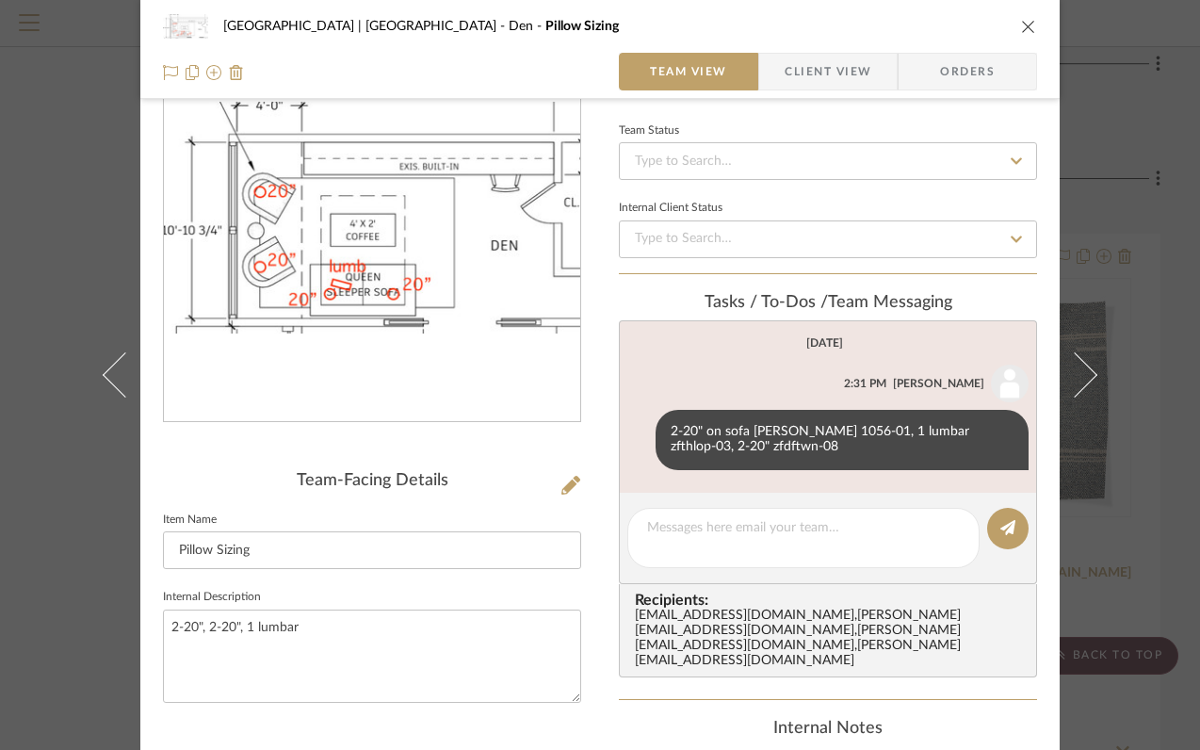
click at [1021, 28] on icon "close" at bounding box center [1028, 26] width 15 height 15
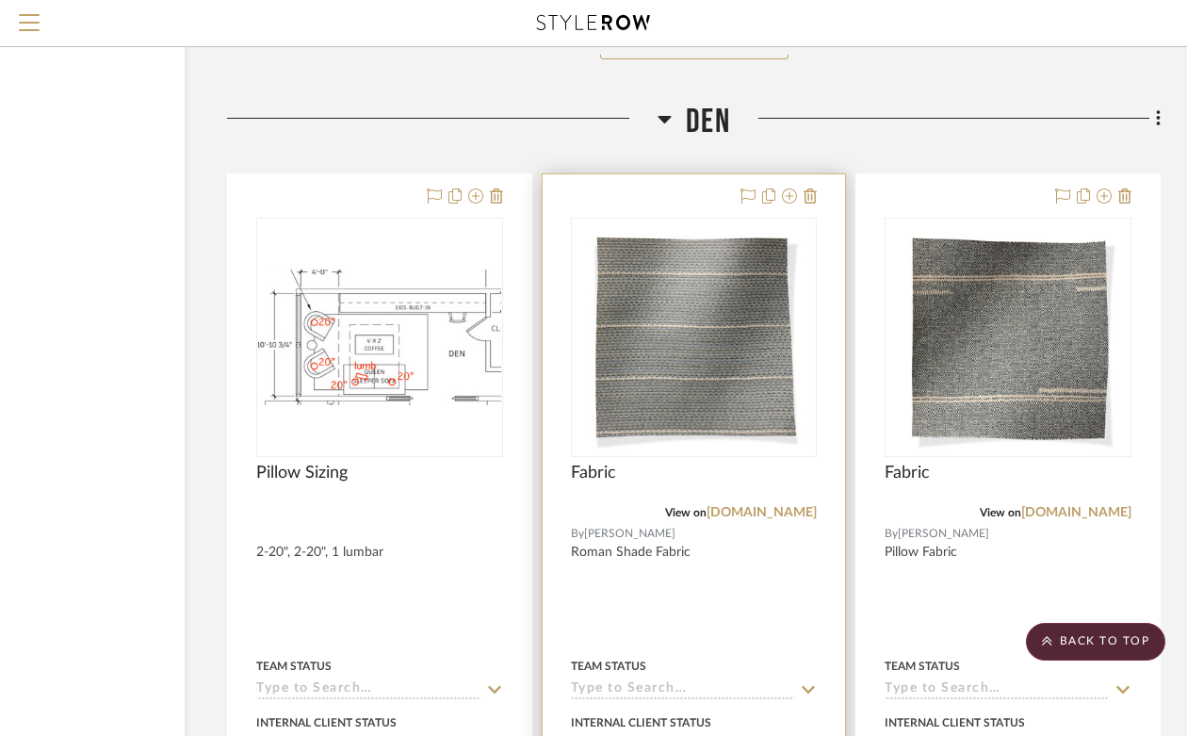
scroll to position [20055, 170]
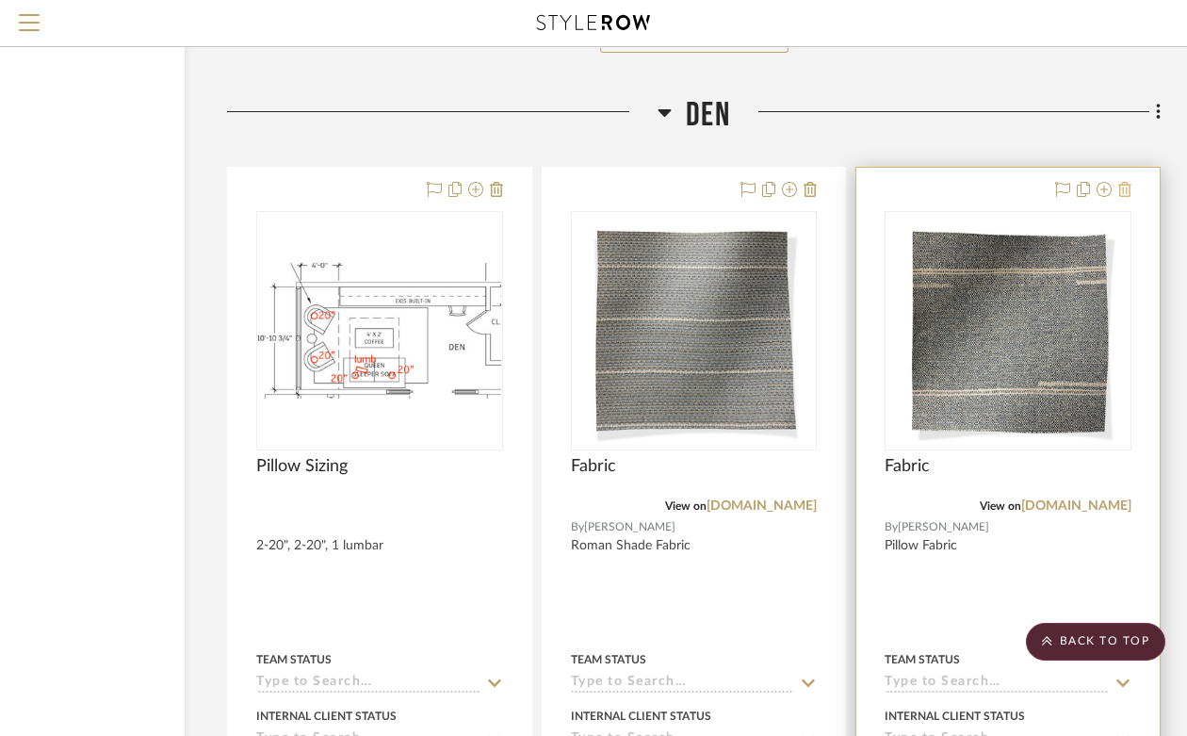
click at [1128, 182] on icon at bounding box center [1124, 189] width 13 height 15
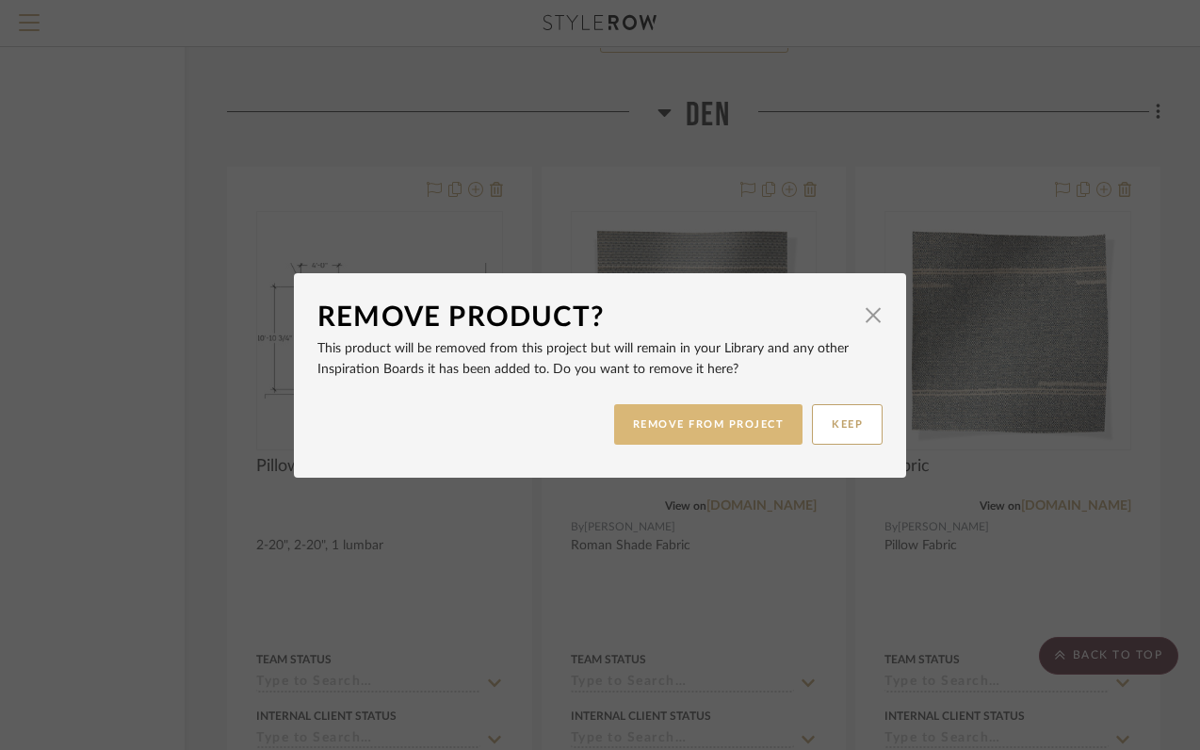
click at [749, 416] on button "REMOVE FROM PROJECT" at bounding box center [708, 424] width 189 height 41
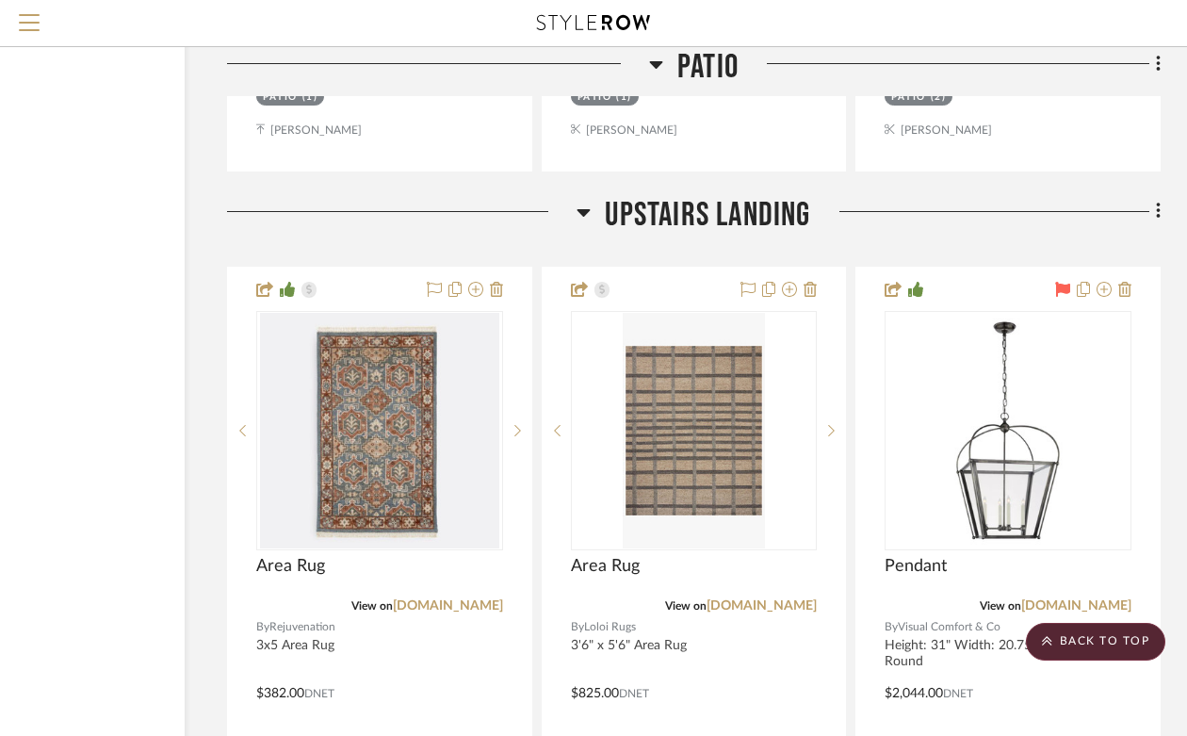
scroll to position [26153, 170]
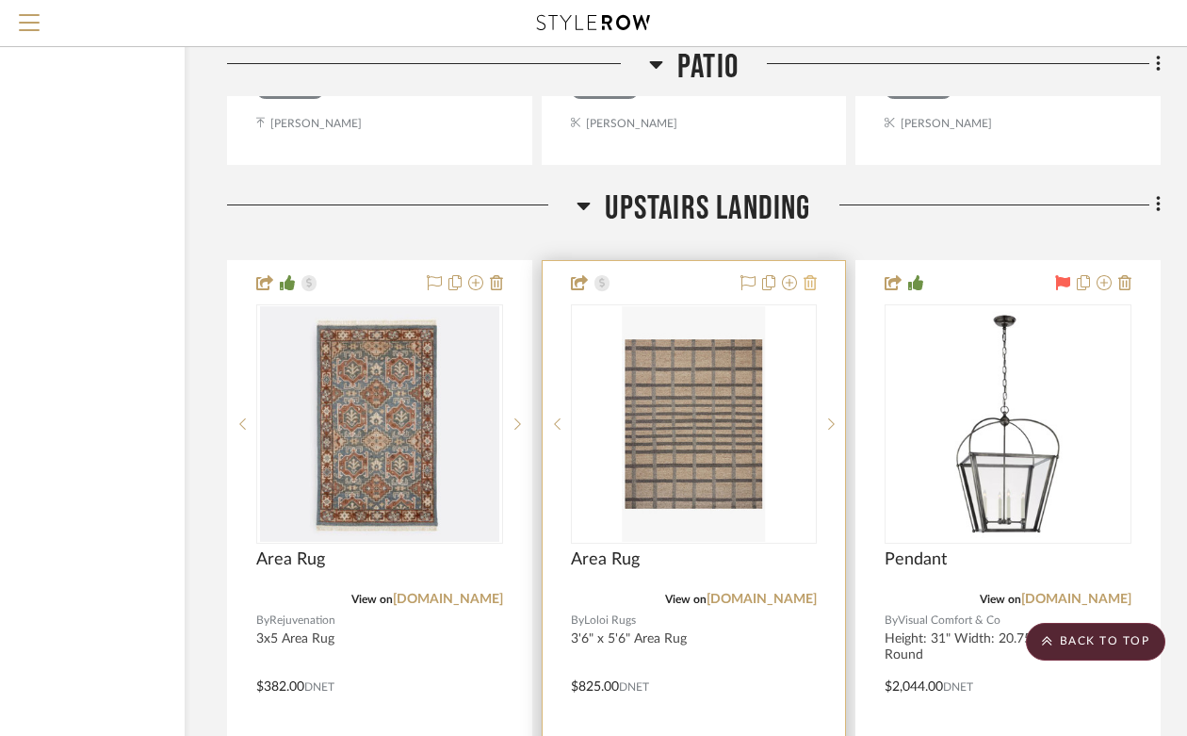
click at [807, 275] on icon at bounding box center [810, 282] width 13 height 15
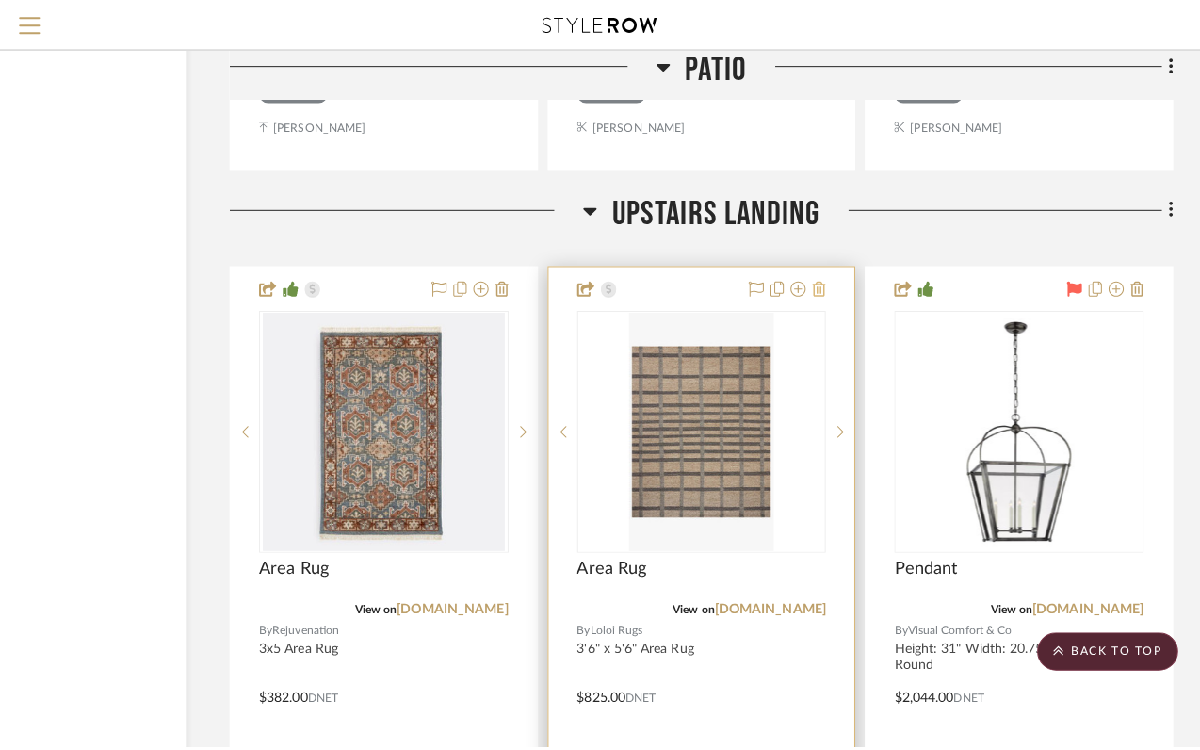
scroll to position [0, 0]
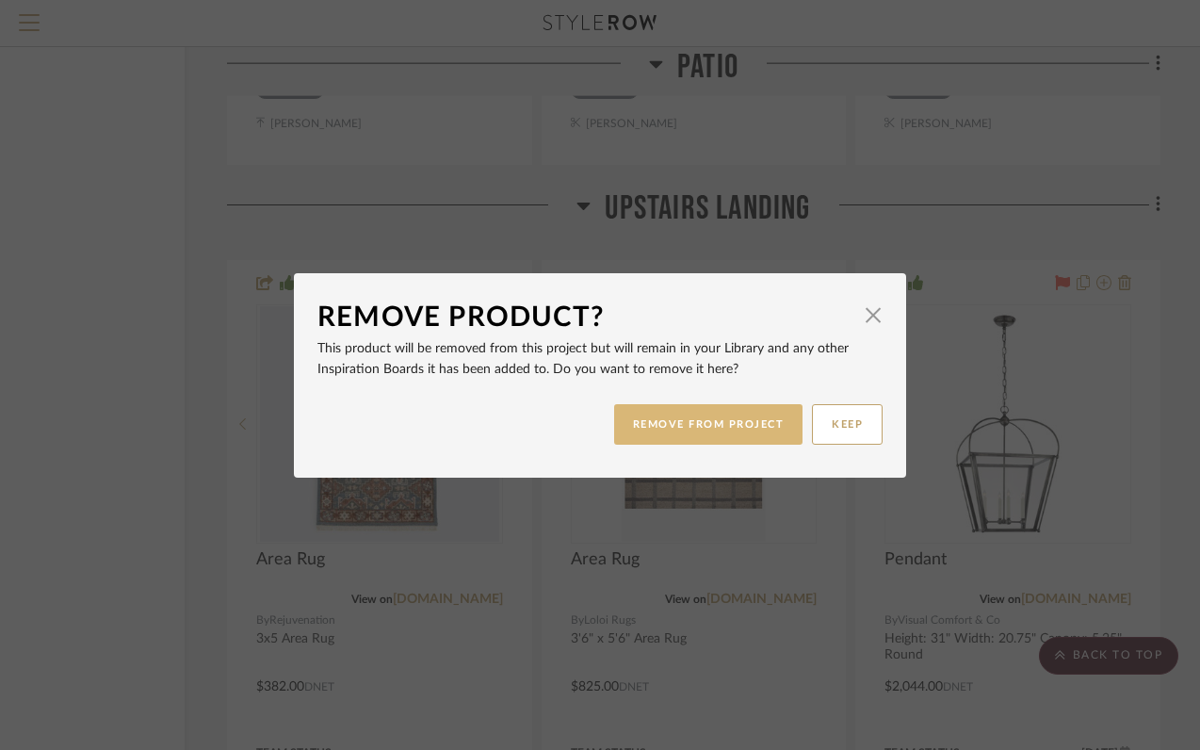
click at [663, 431] on button "REMOVE FROM PROJECT" at bounding box center [708, 424] width 189 height 41
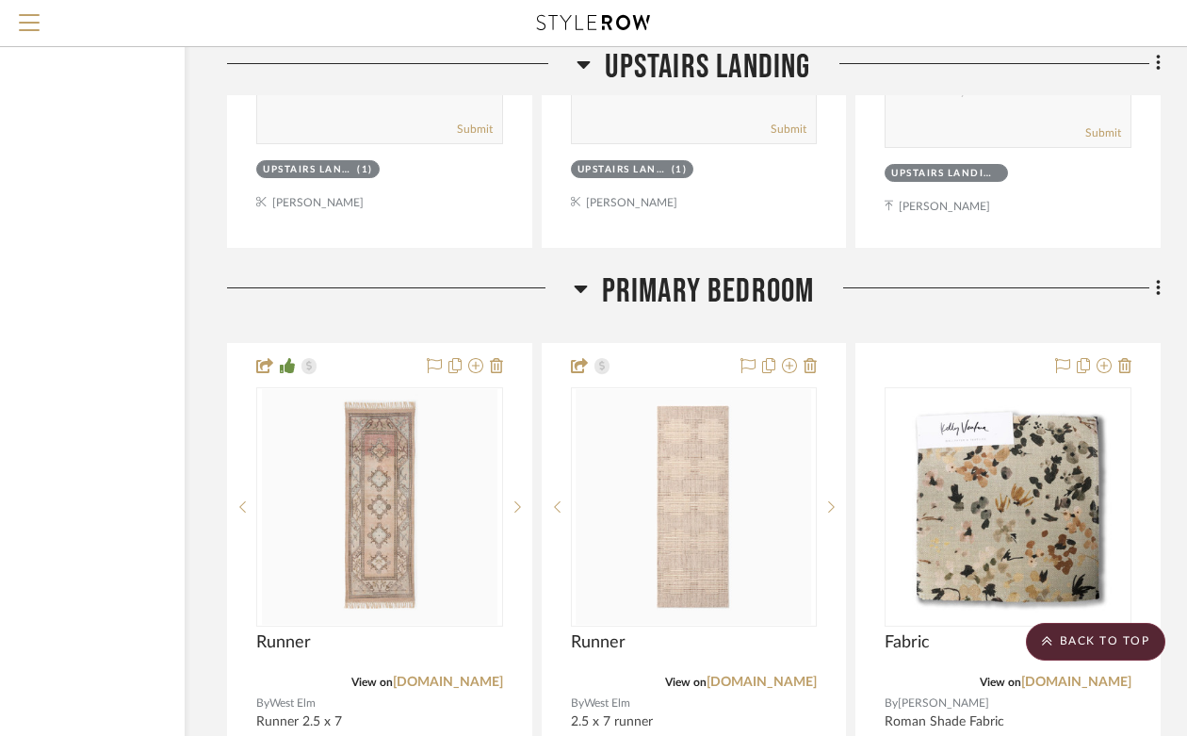
scroll to position [26999, 170]
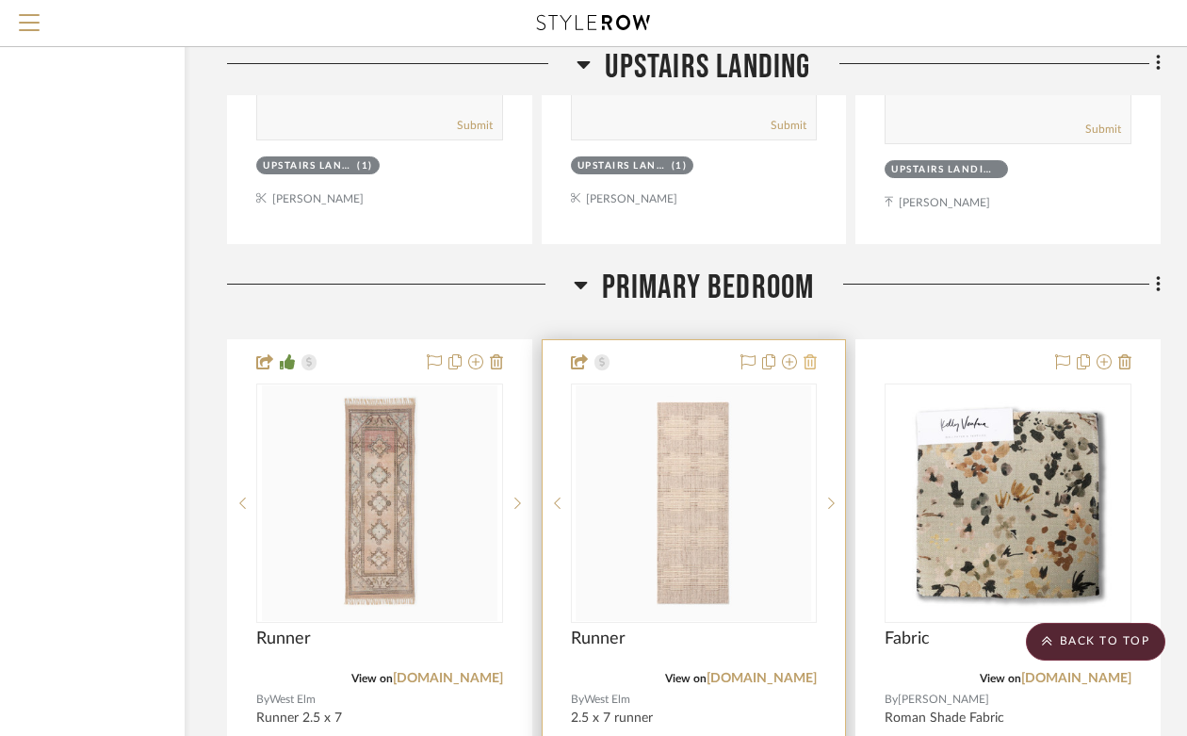
click at [808, 354] on icon at bounding box center [810, 361] width 13 height 15
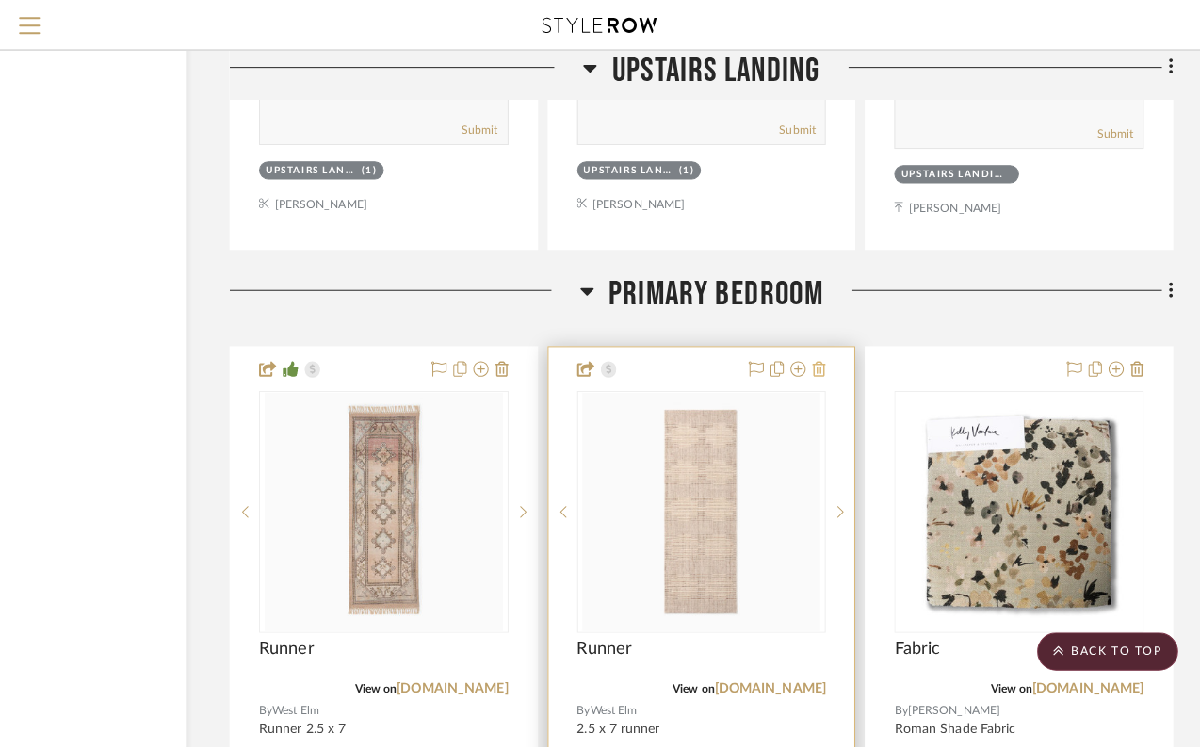
scroll to position [0, 0]
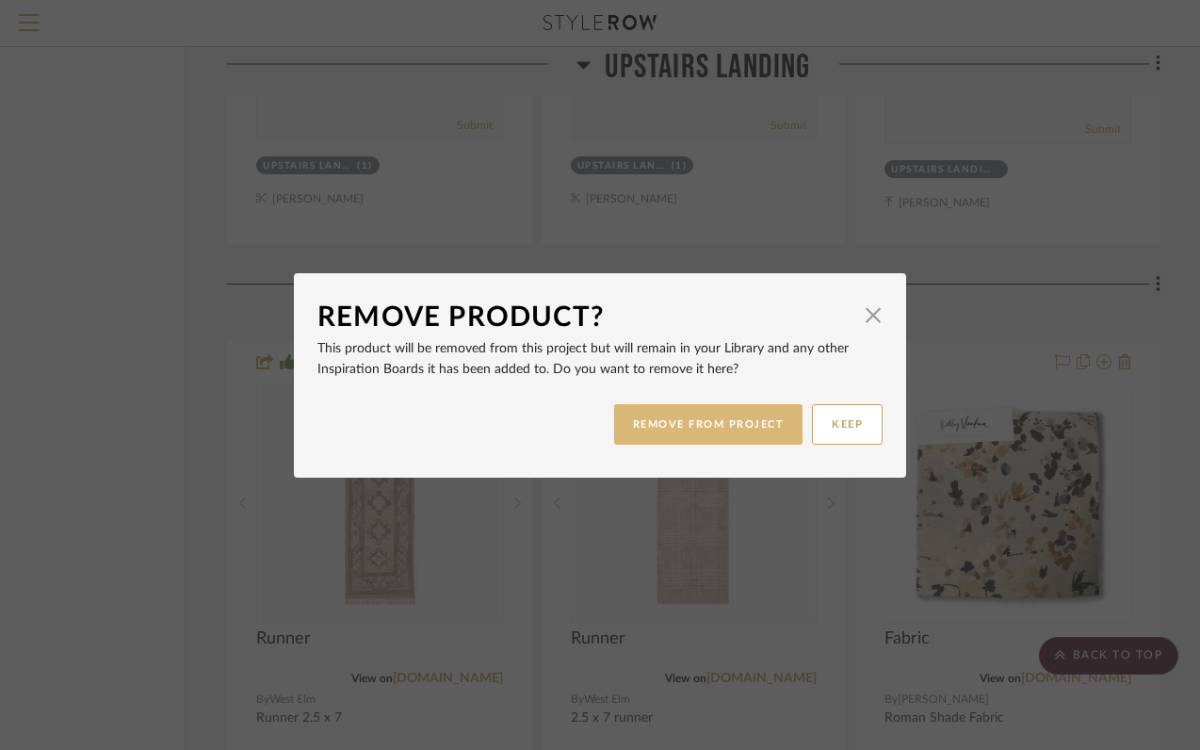
click at [673, 432] on button "REMOVE FROM PROJECT" at bounding box center [708, 424] width 189 height 41
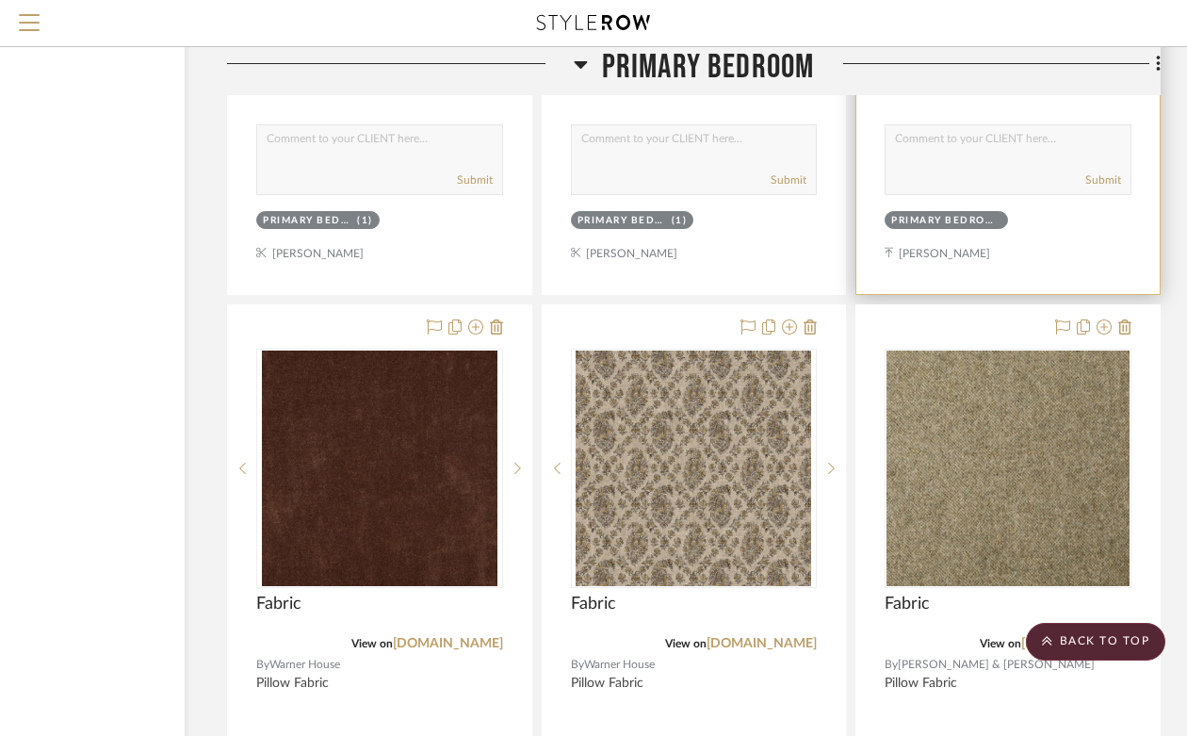
scroll to position [27875, 170]
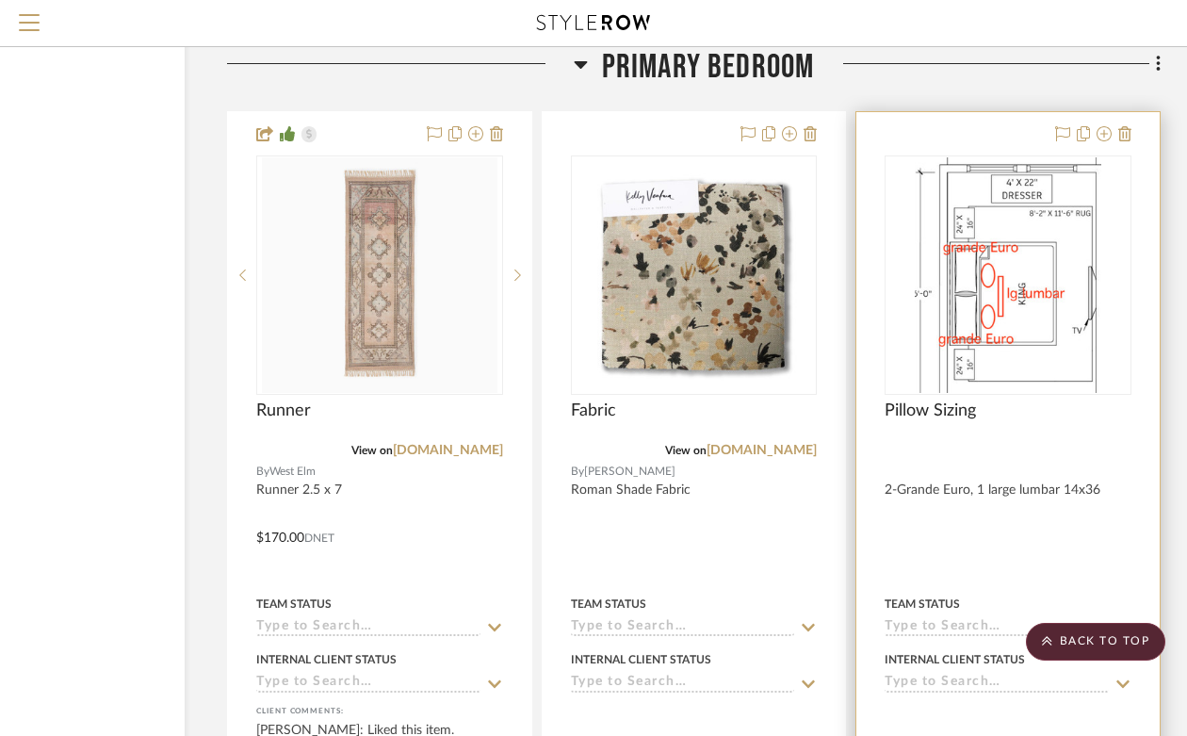
click at [1057, 241] on img "0" at bounding box center [1009, 275] width 188 height 236
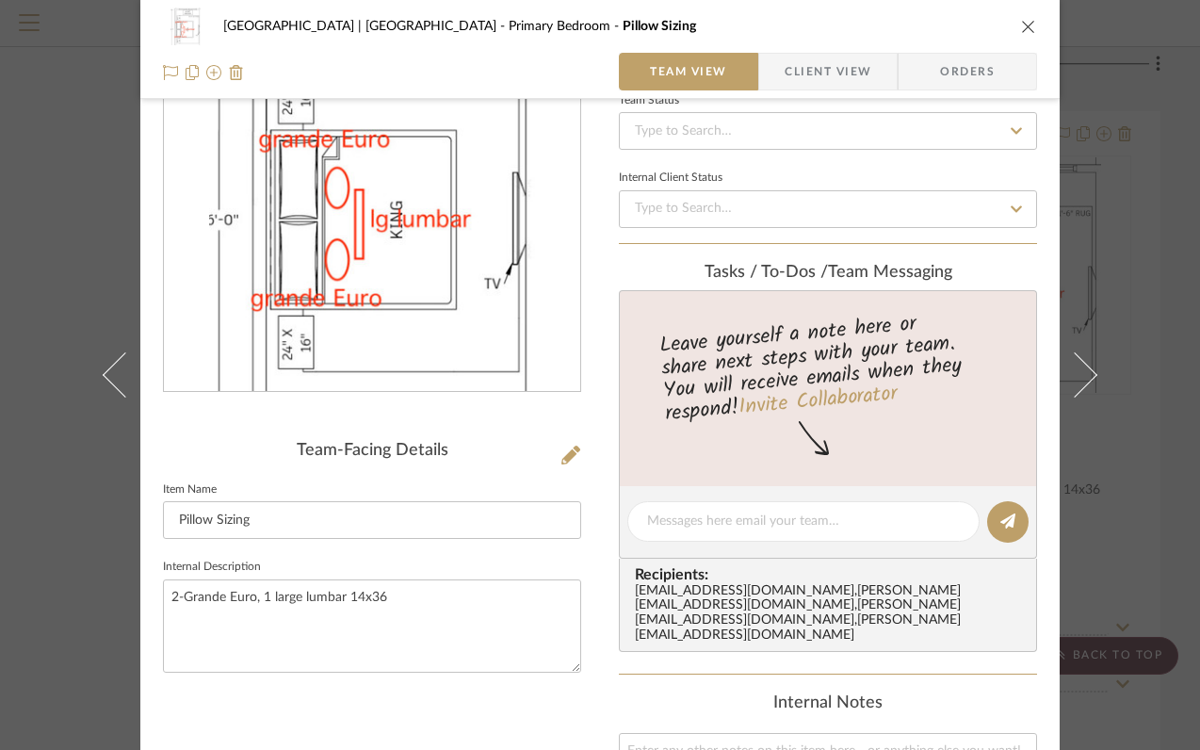
scroll to position [216, 0]
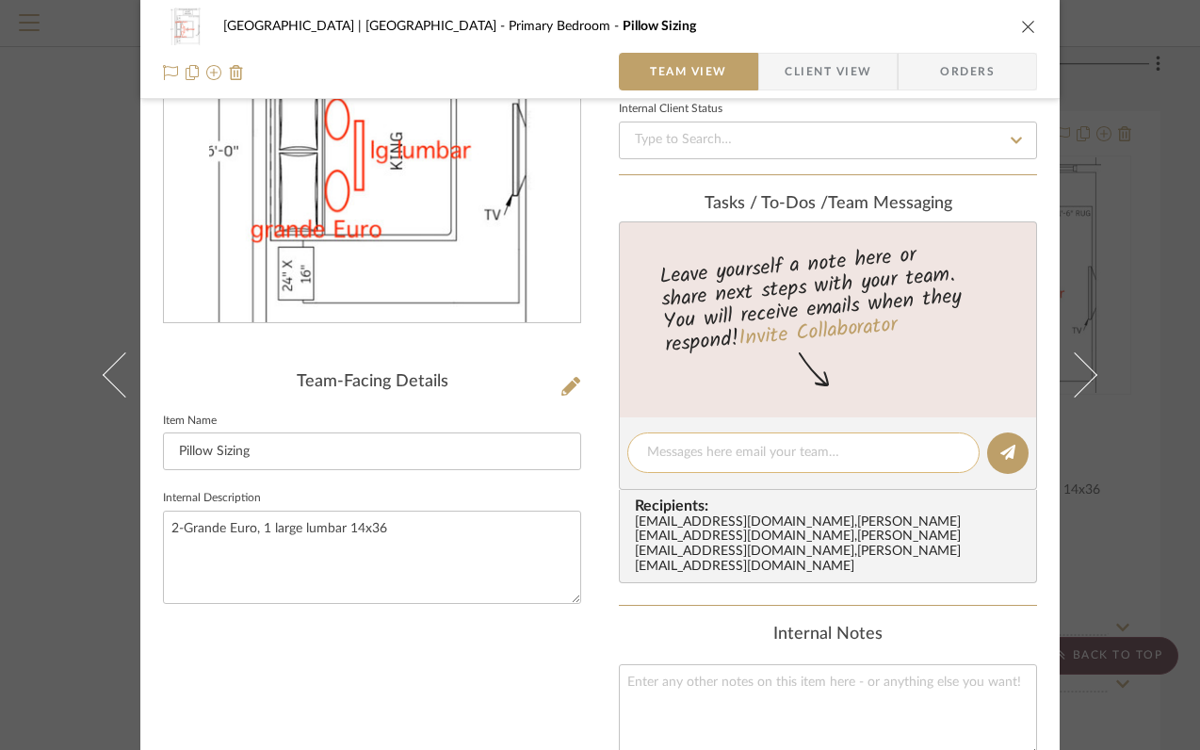
click at [696, 465] on div at bounding box center [804, 452] width 352 height 41
click at [686, 458] on textarea at bounding box center [803, 453] width 313 height 20
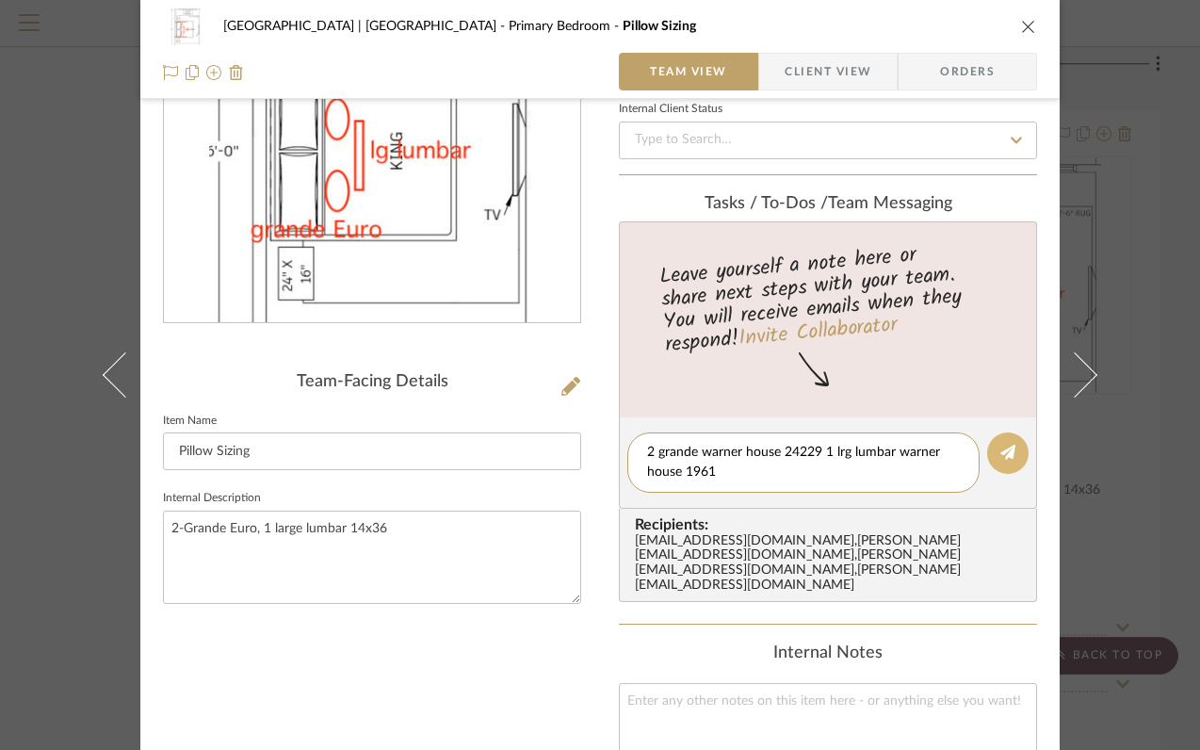
type textarea "2 grande warner house 24229 1 lrg lumbar warner house 1961"
click at [1005, 459] on icon at bounding box center [1008, 452] width 15 height 15
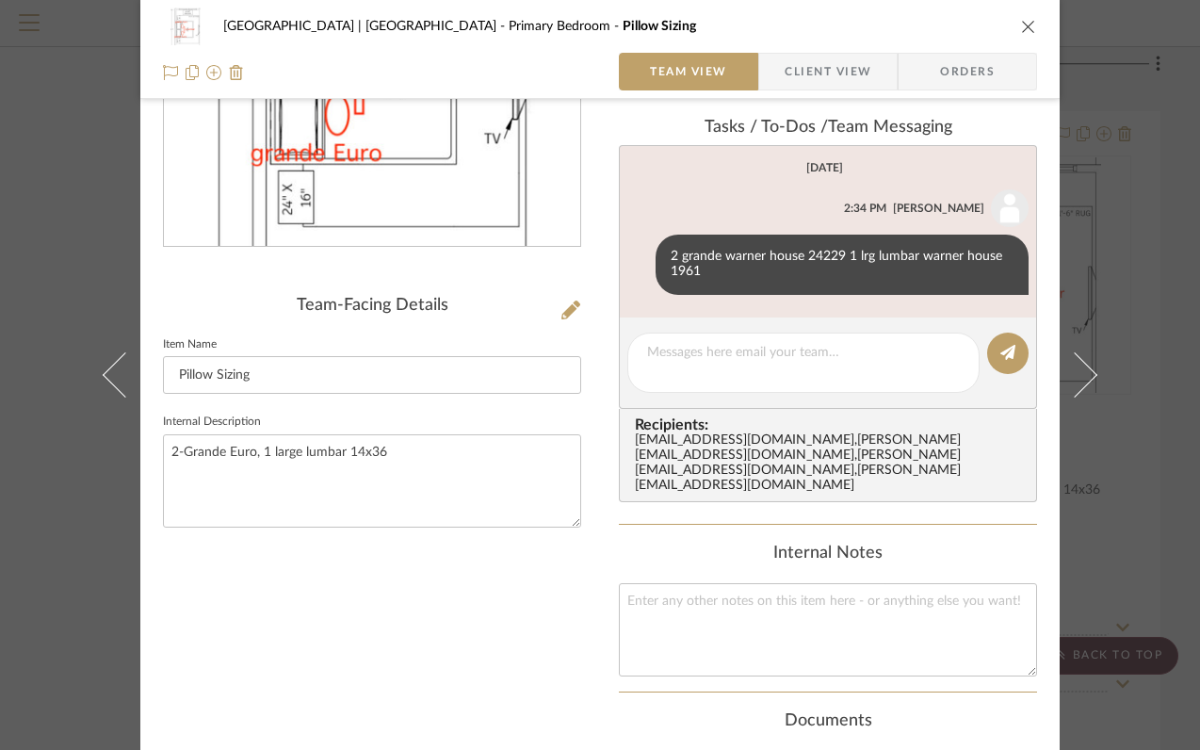
scroll to position [300, 0]
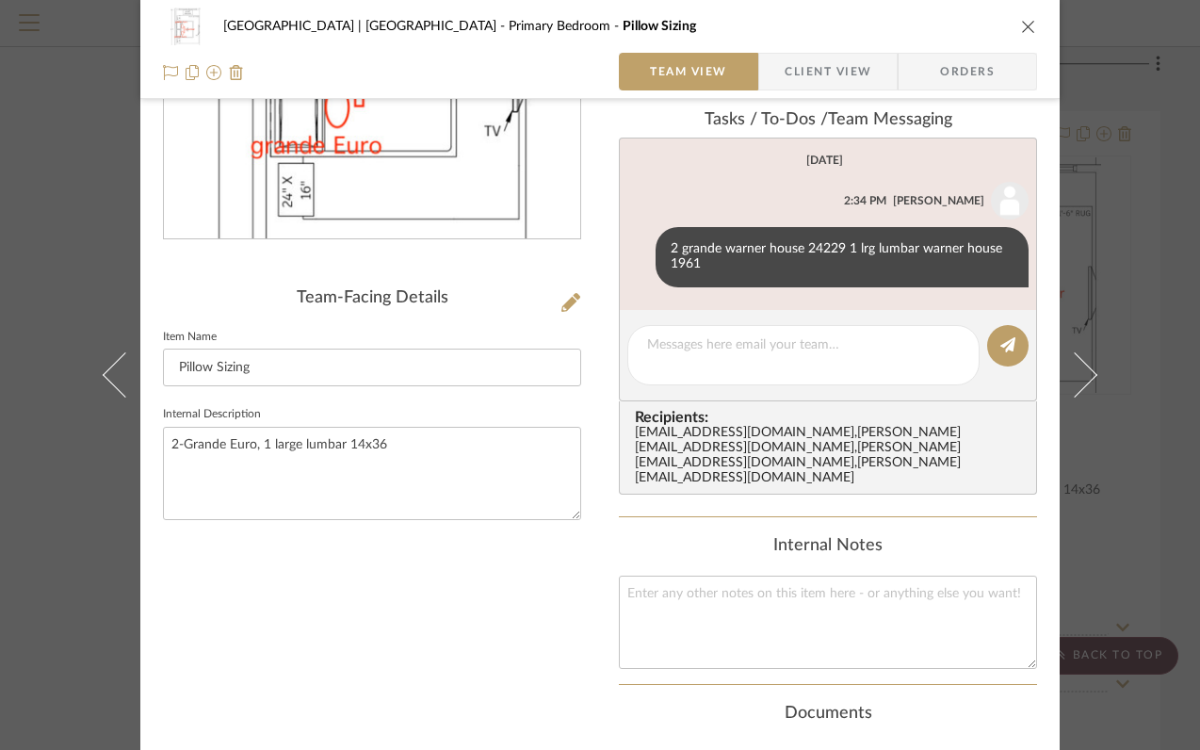
click at [1021, 25] on icon "close" at bounding box center [1028, 26] width 15 height 15
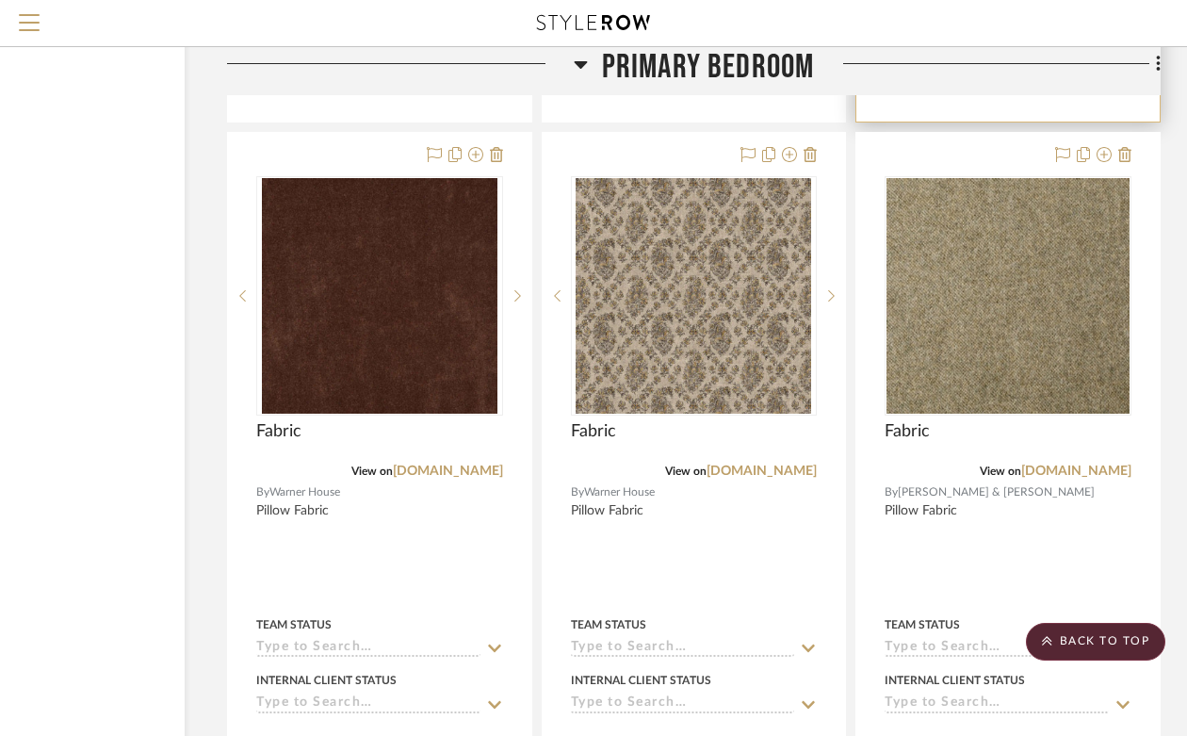
scroll to position [28055, 170]
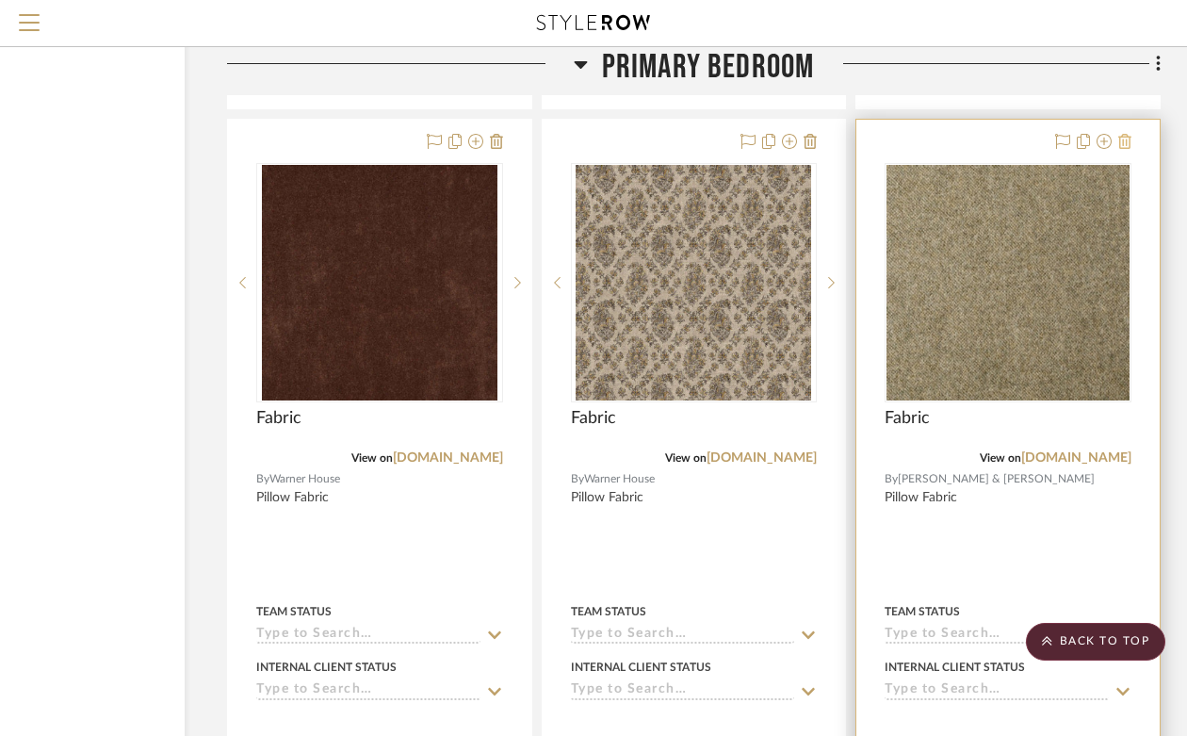
click at [1124, 134] on icon at bounding box center [1124, 141] width 13 height 15
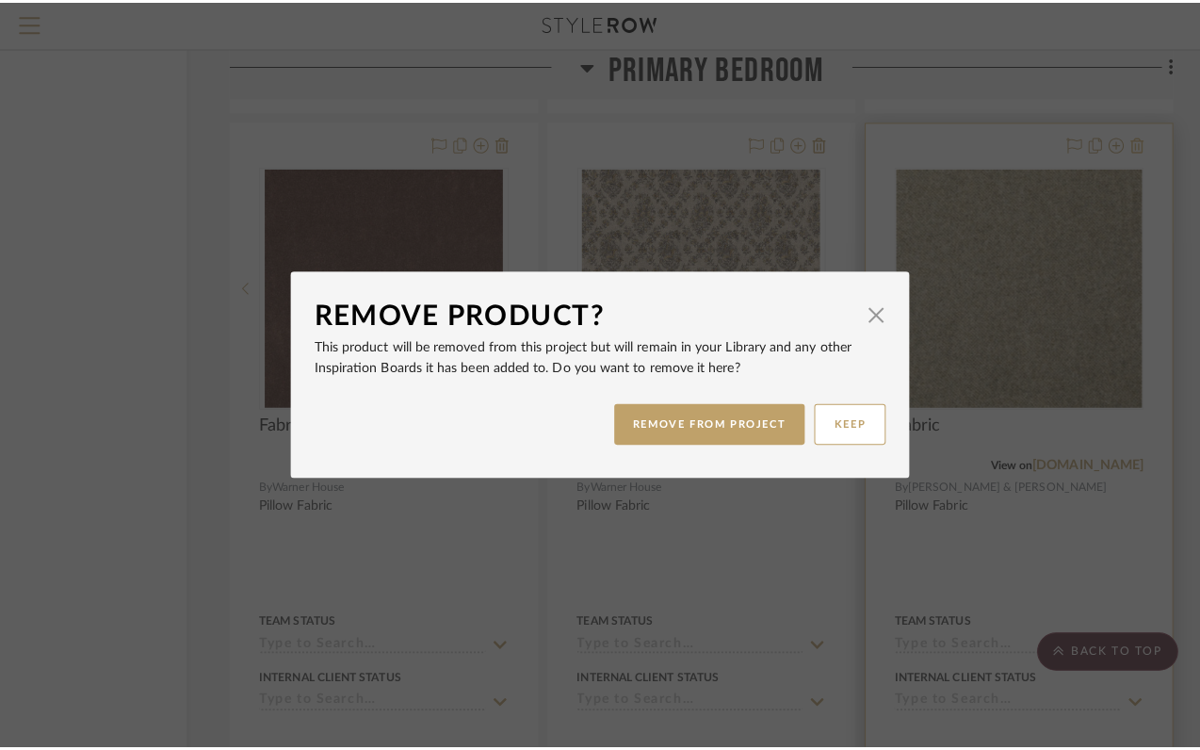
scroll to position [0, 0]
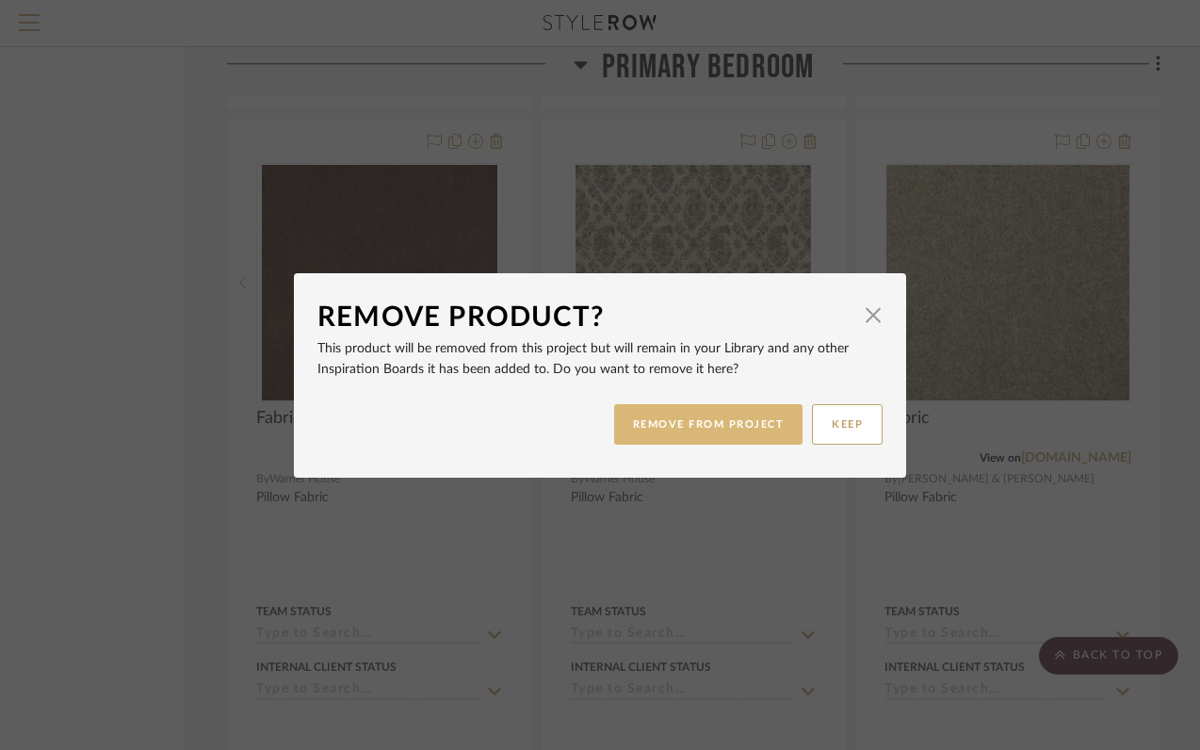
click at [745, 411] on button "REMOVE FROM PROJECT" at bounding box center [708, 424] width 189 height 41
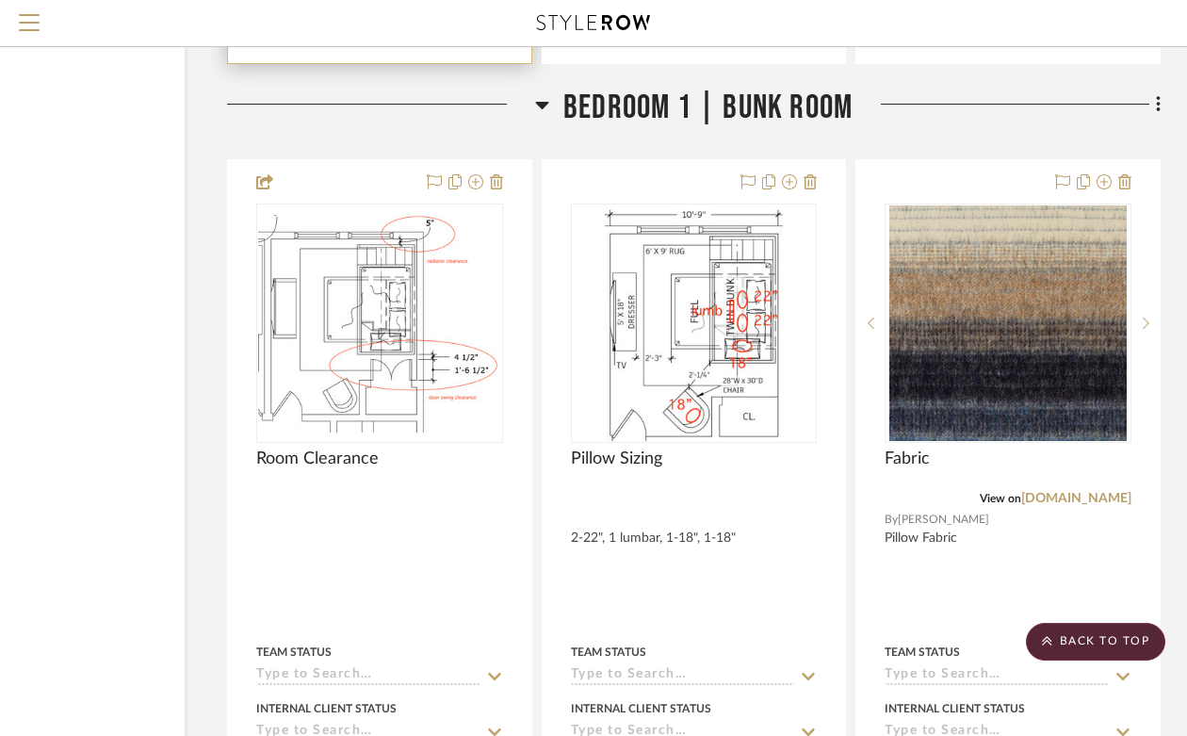
scroll to position [30774, 170]
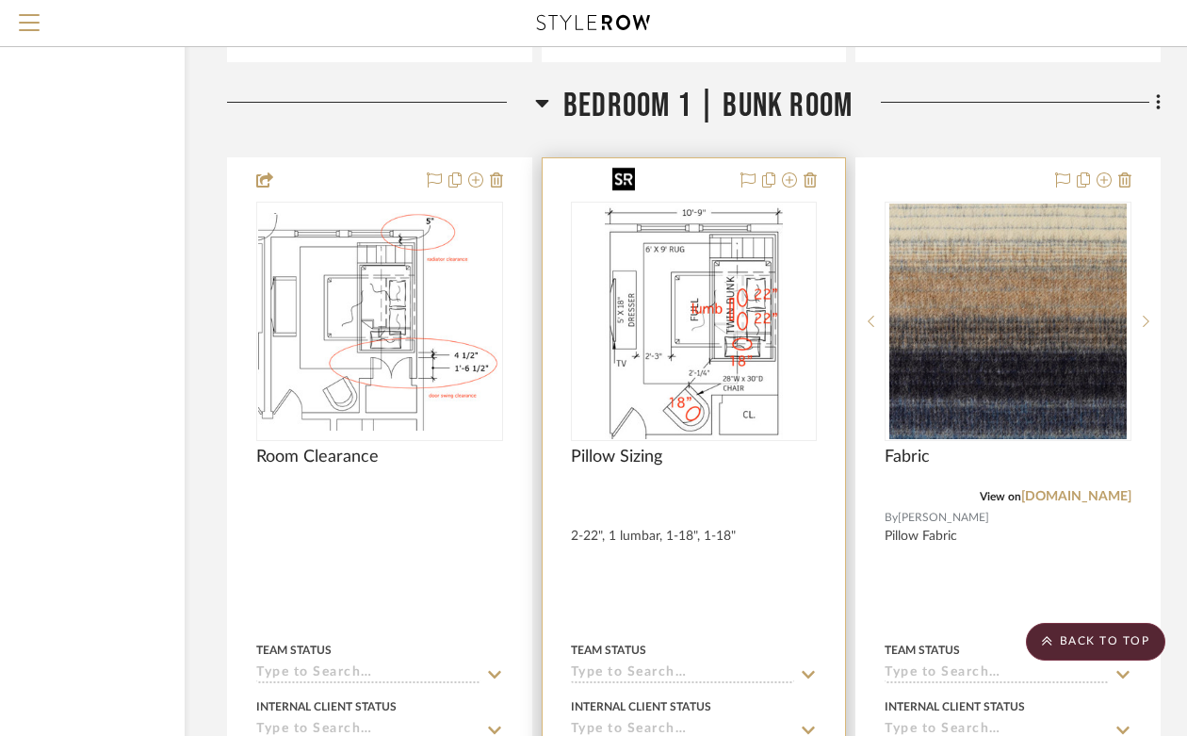
click at [0, 0] on img at bounding box center [0, 0] width 0 height 0
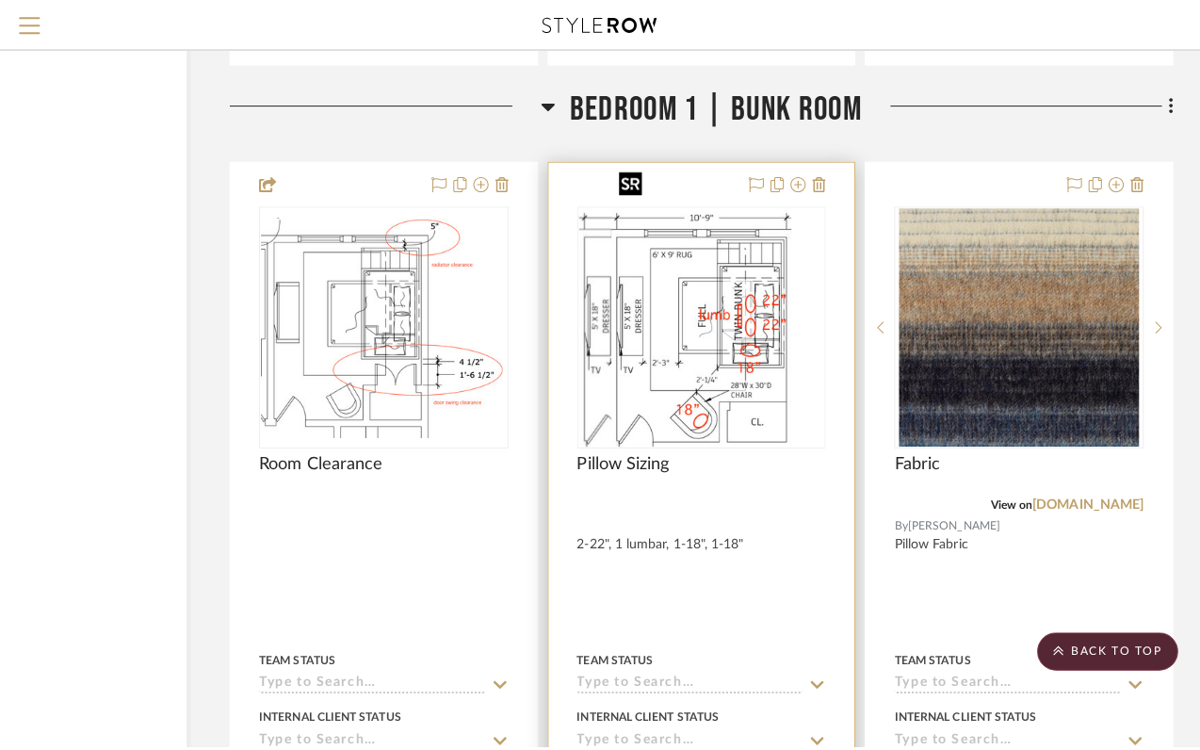
scroll to position [0, 0]
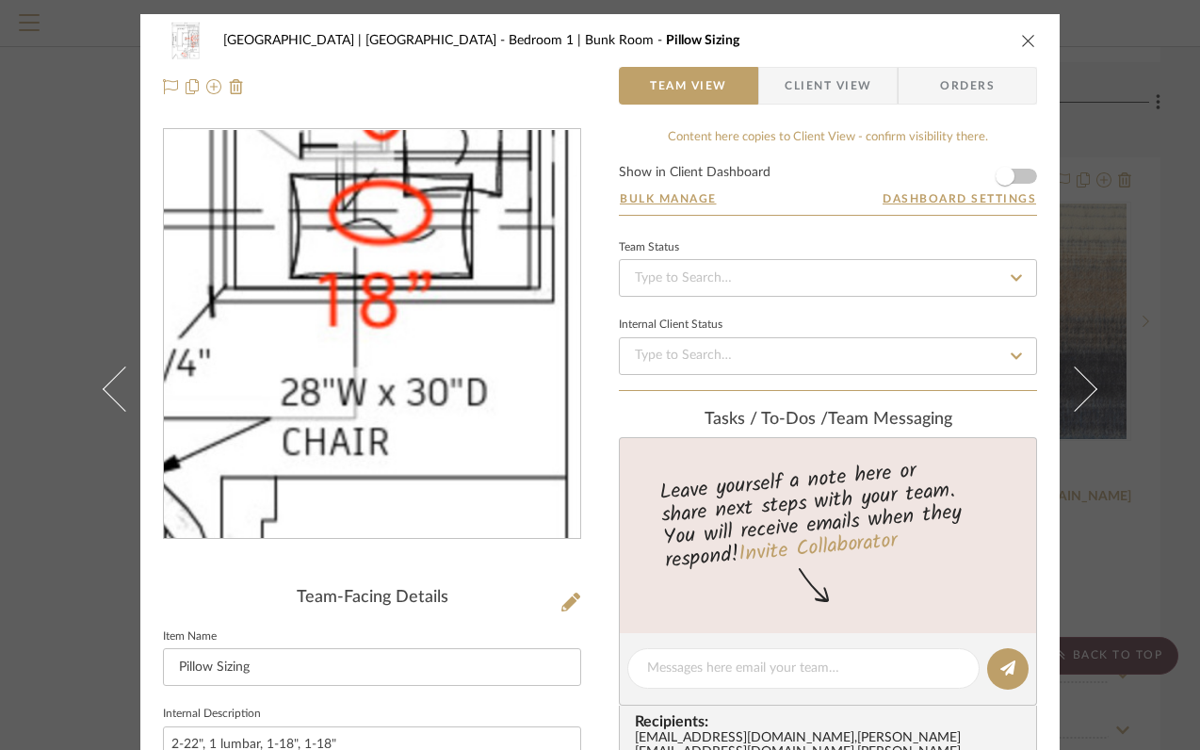
click at [447, 415] on img "0" at bounding box center [372, 334] width 309 height 409
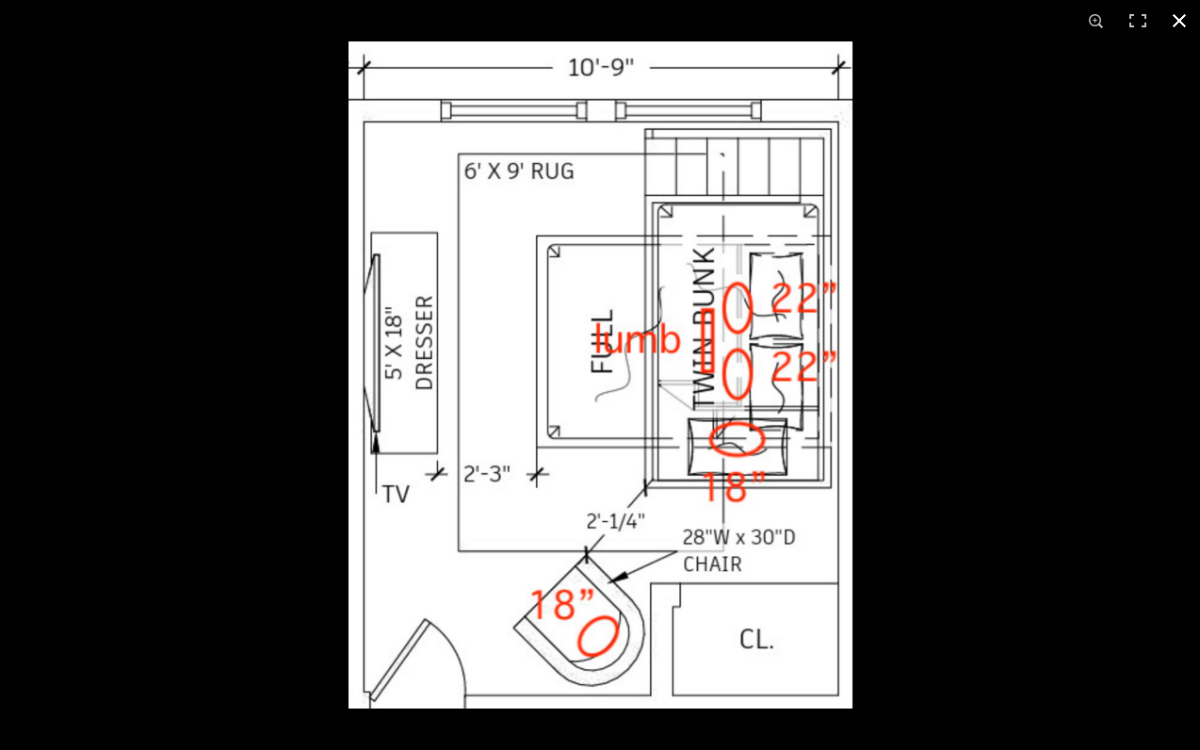
click at [1183, 16] on button at bounding box center [1179, 20] width 41 height 41
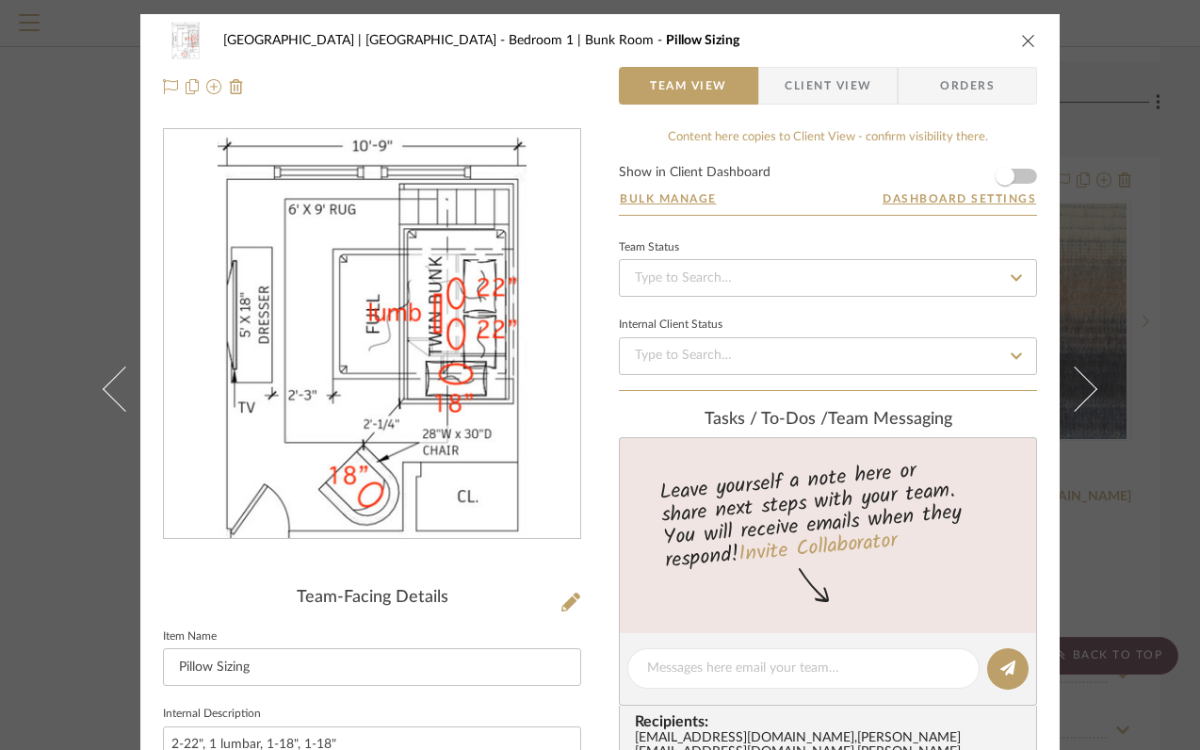
click at [1021, 44] on icon "close" at bounding box center [1028, 40] width 15 height 15
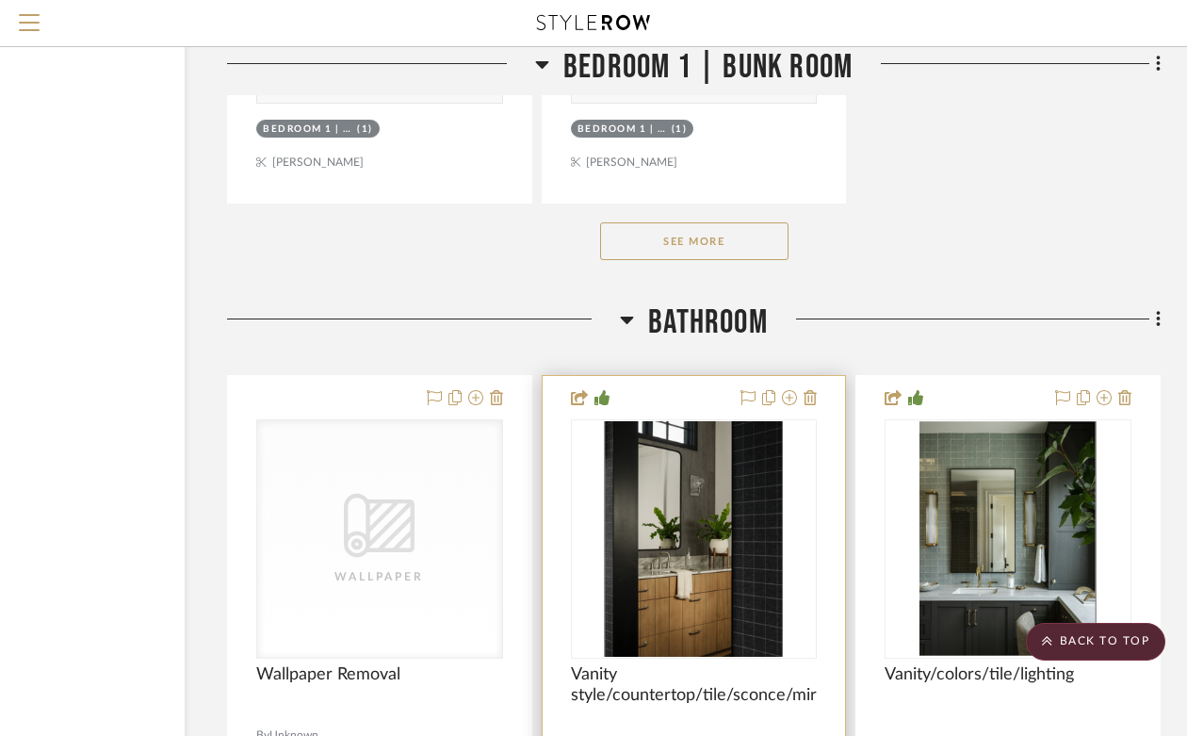
scroll to position [33223, 170]
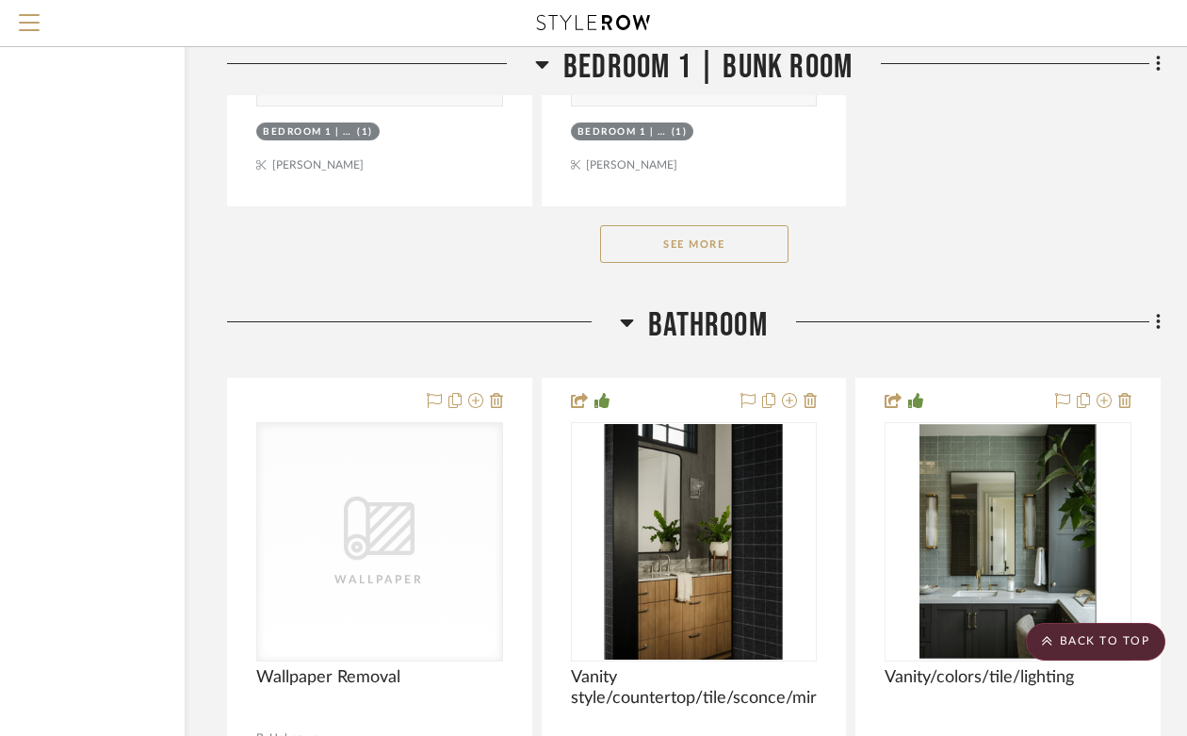
click at [720, 225] on button "See More" at bounding box center [694, 244] width 188 height 38
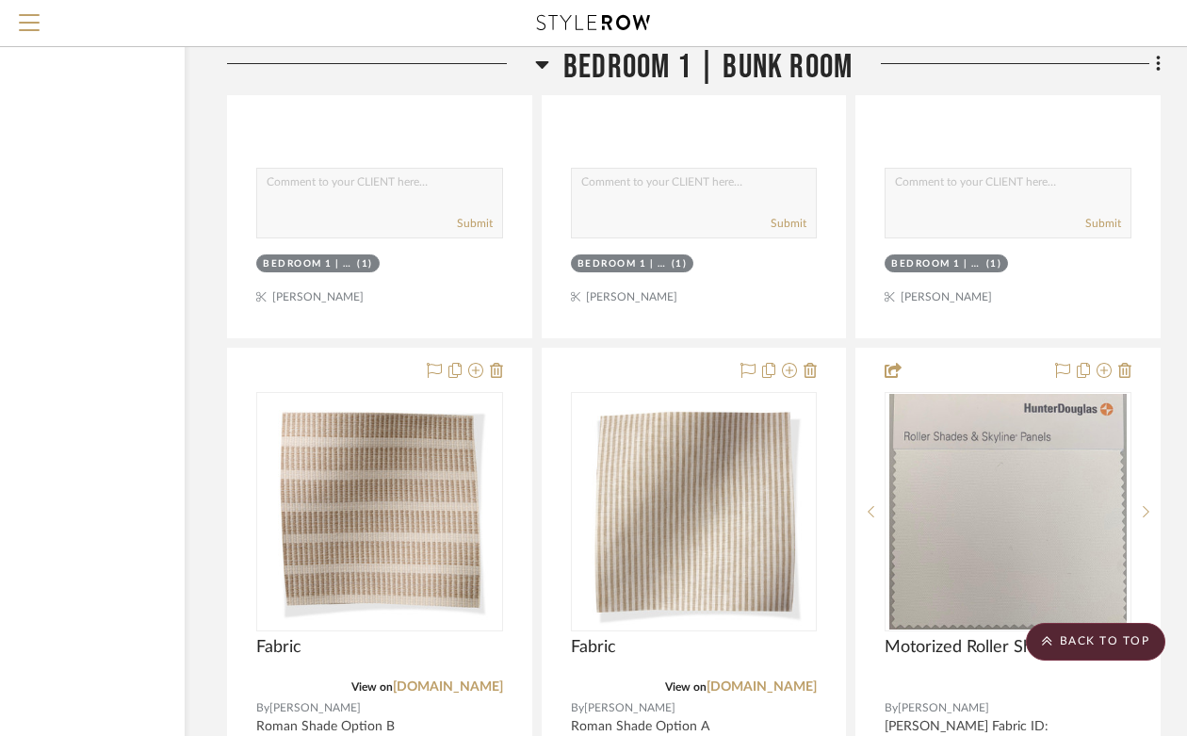
scroll to position [32254, 170]
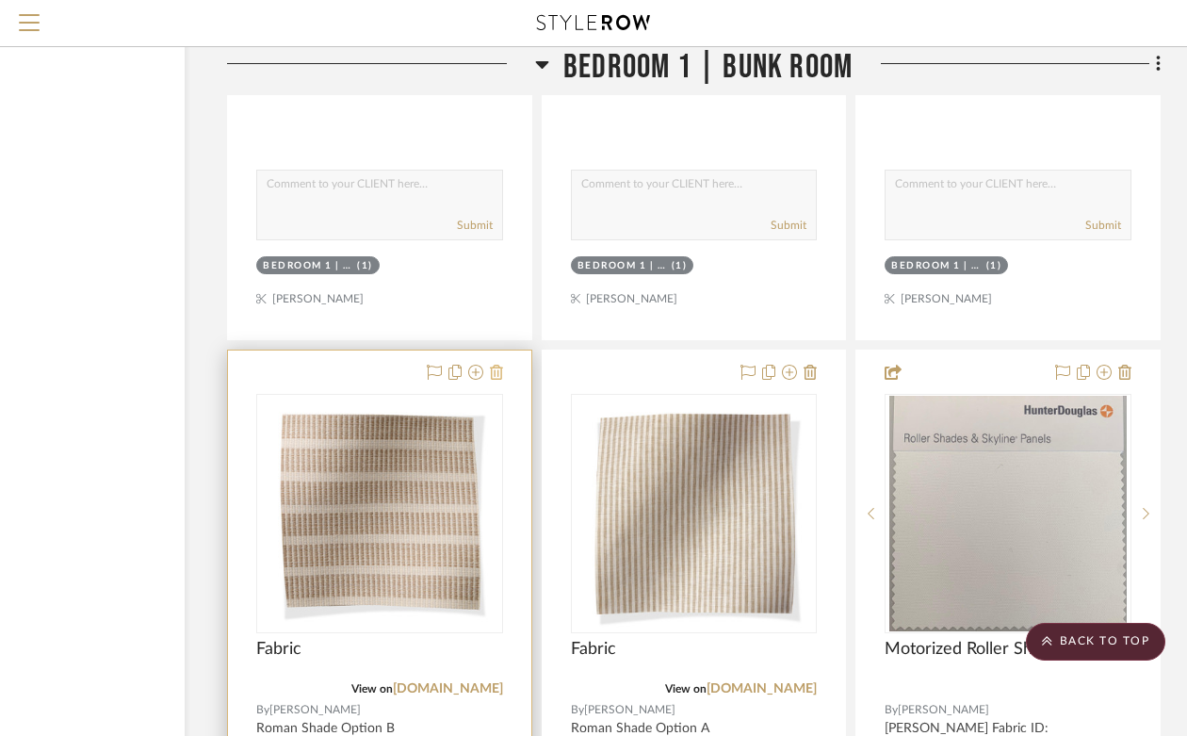
click at [495, 365] on icon at bounding box center [496, 372] width 13 height 15
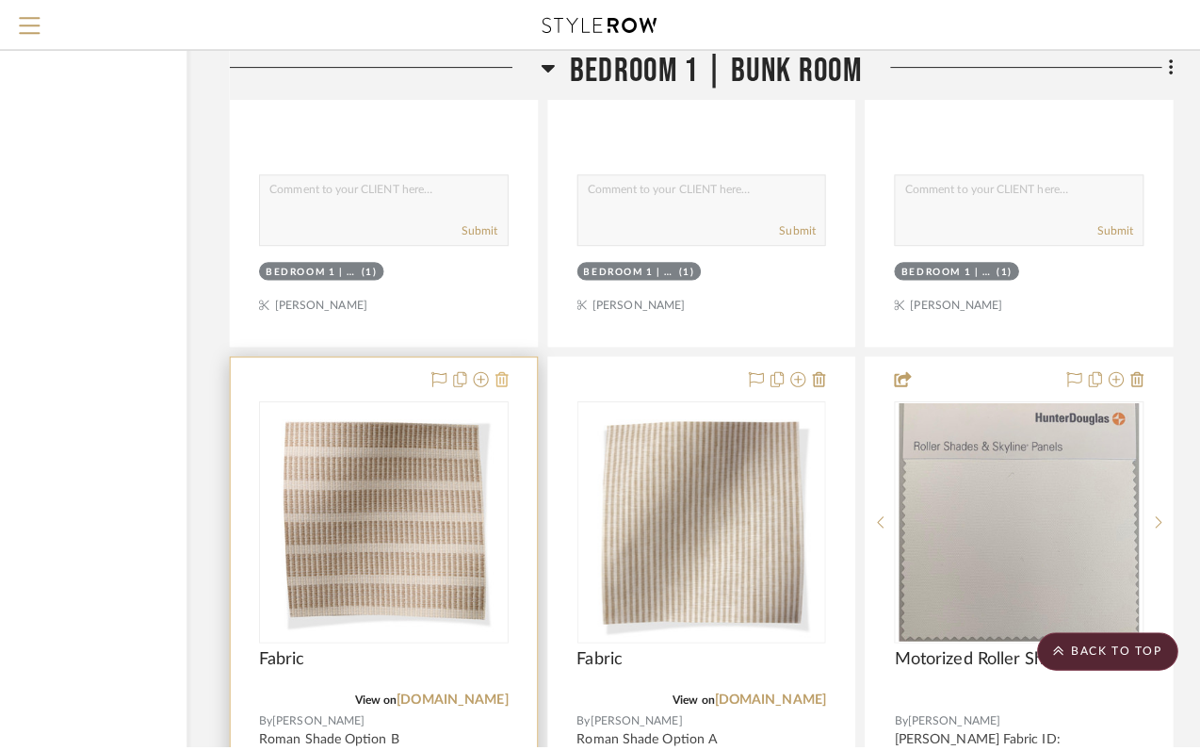
scroll to position [0, 0]
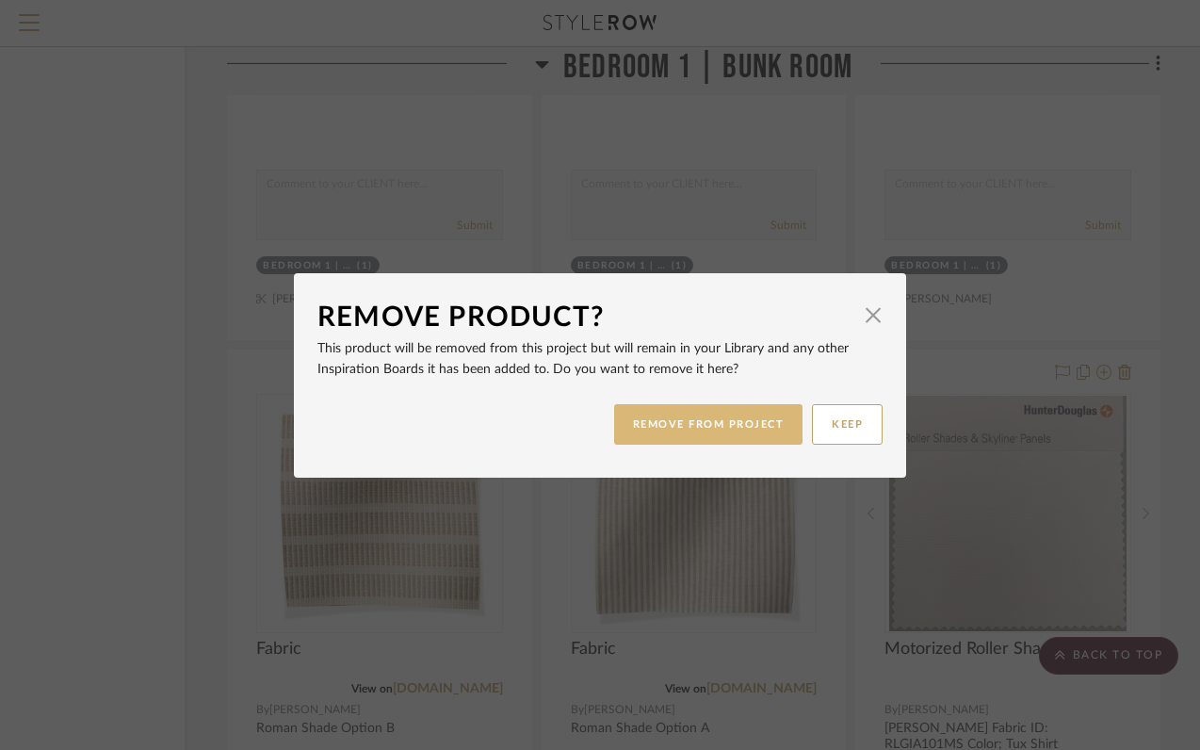
click at [689, 412] on button "REMOVE FROM PROJECT" at bounding box center [708, 424] width 189 height 41
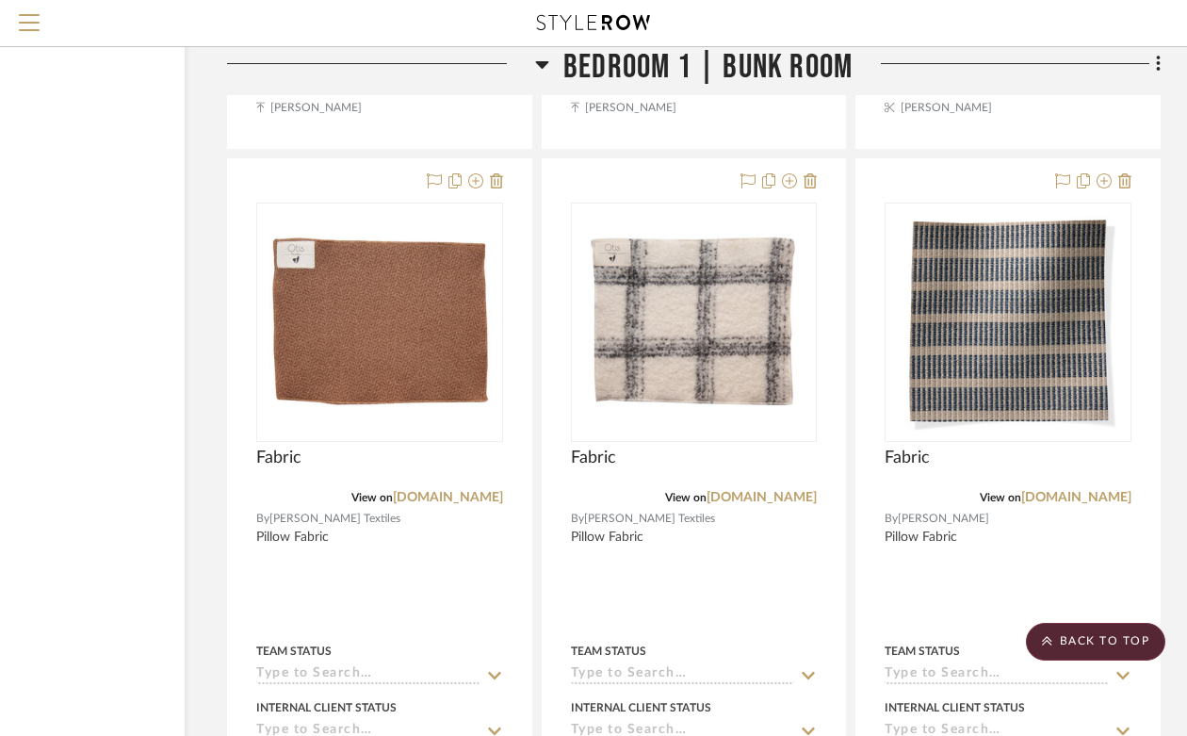
scroll to position [31607, 170]
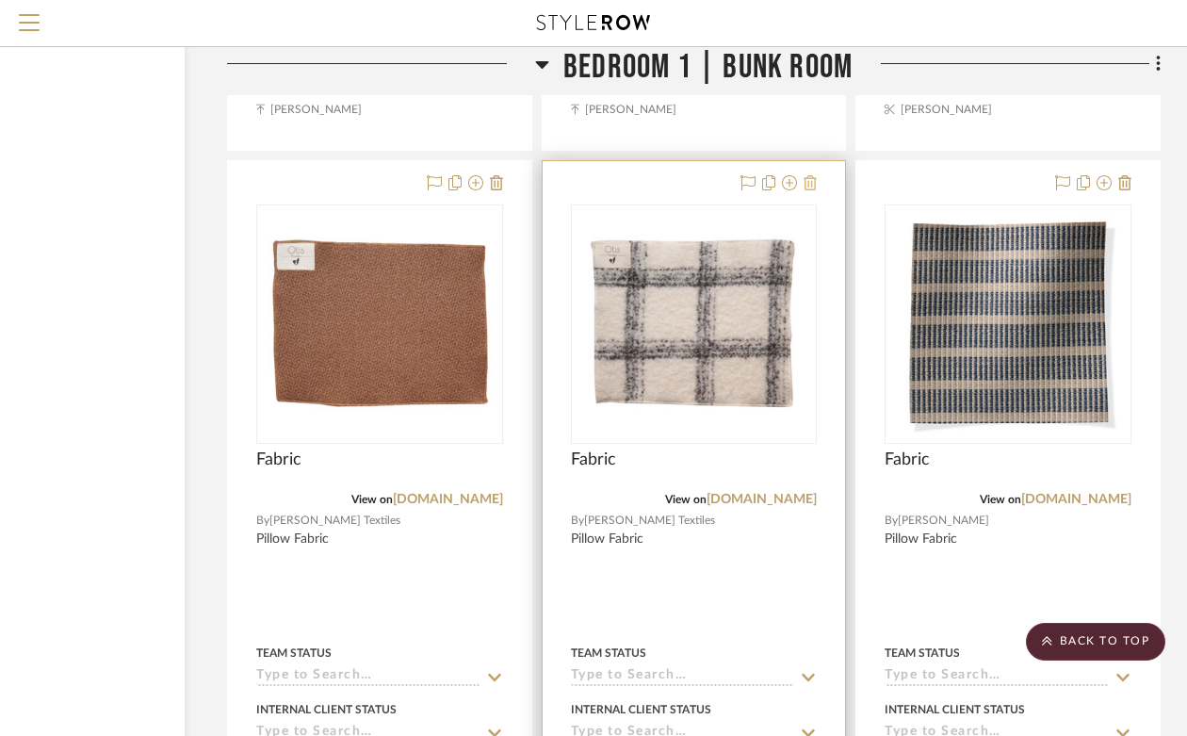
click at [810, 175] on icon at bounding box center [810, 182] width 13 height 15
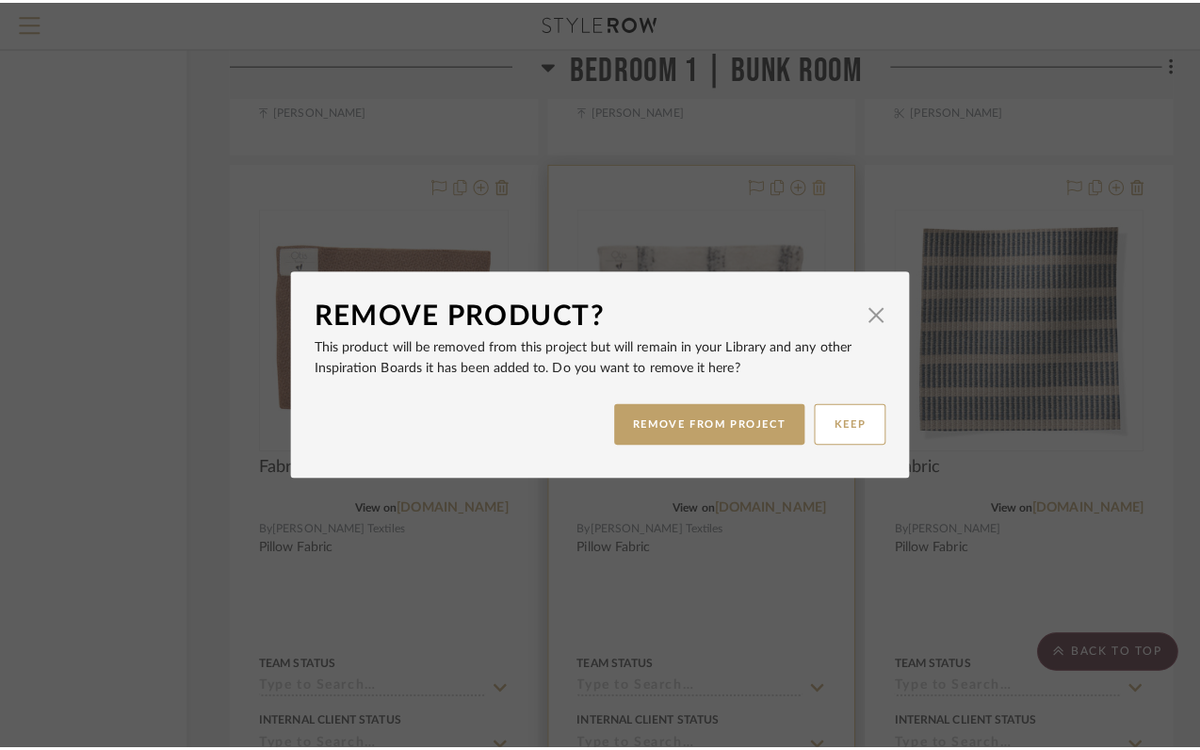
scroll to position [0, 0]
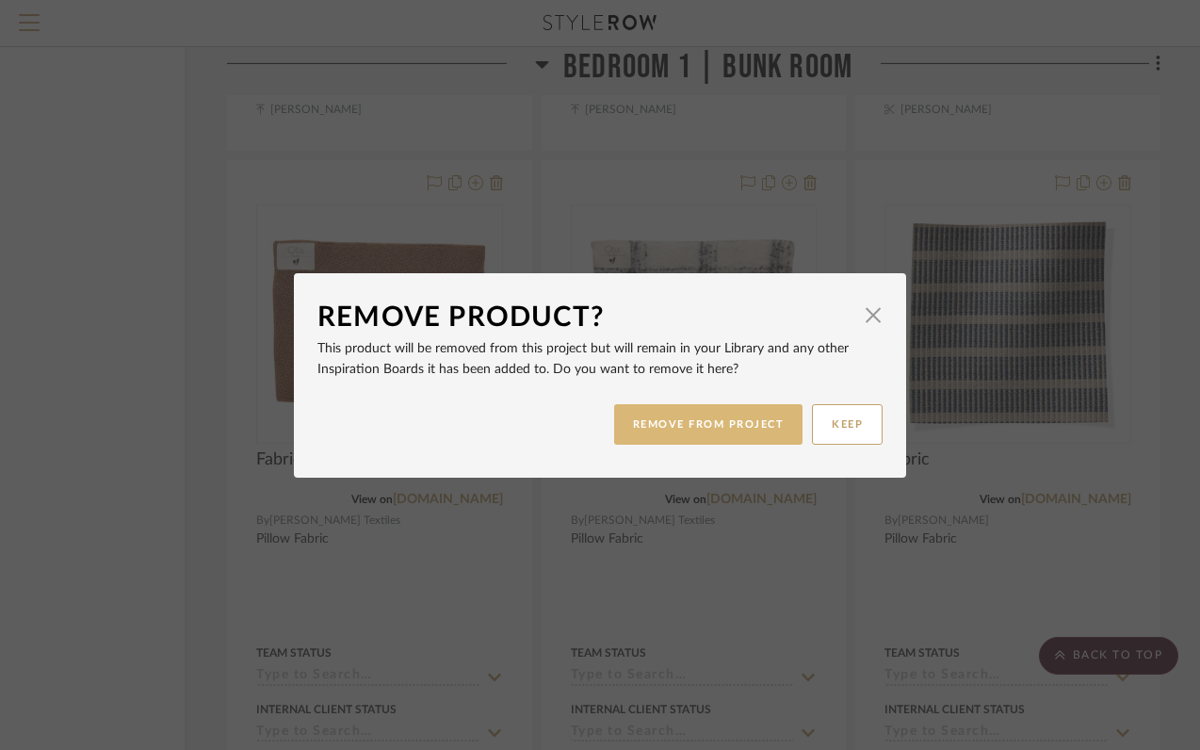
click at [697, 419] on button "REMOVE FROM PROJECT" at bounding box center [708, 424] width 189 height 41
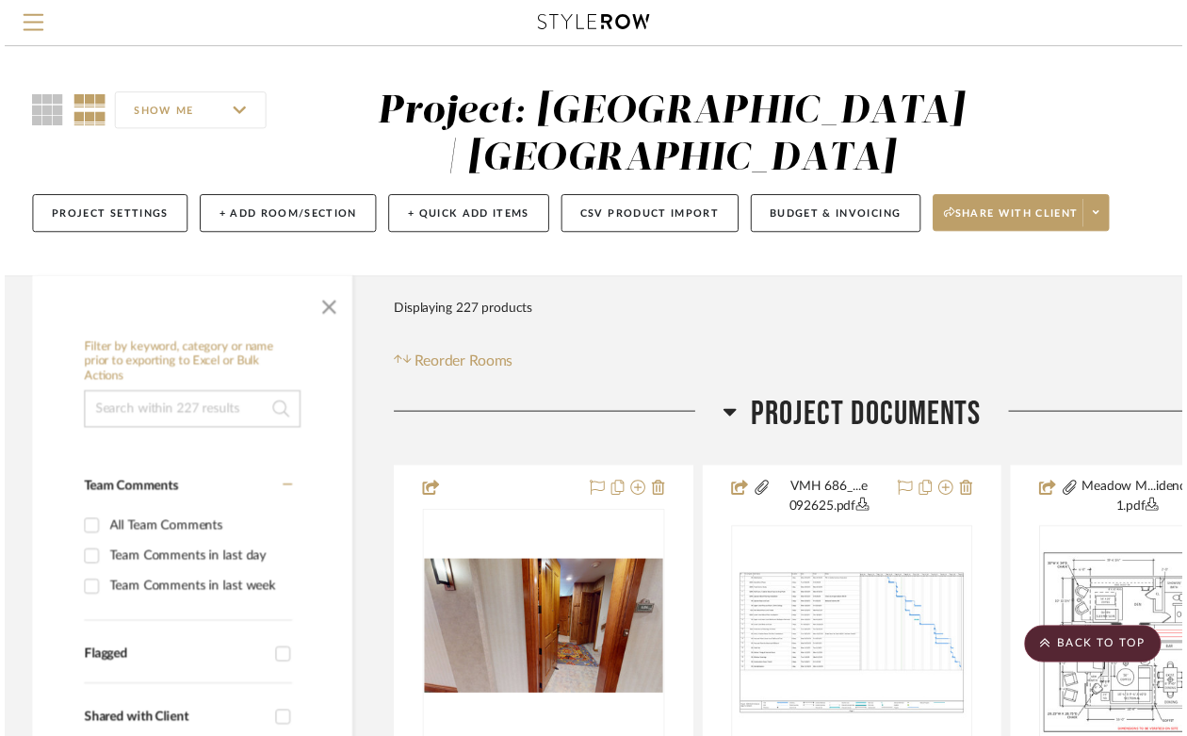
scroll to position [31607, 170]
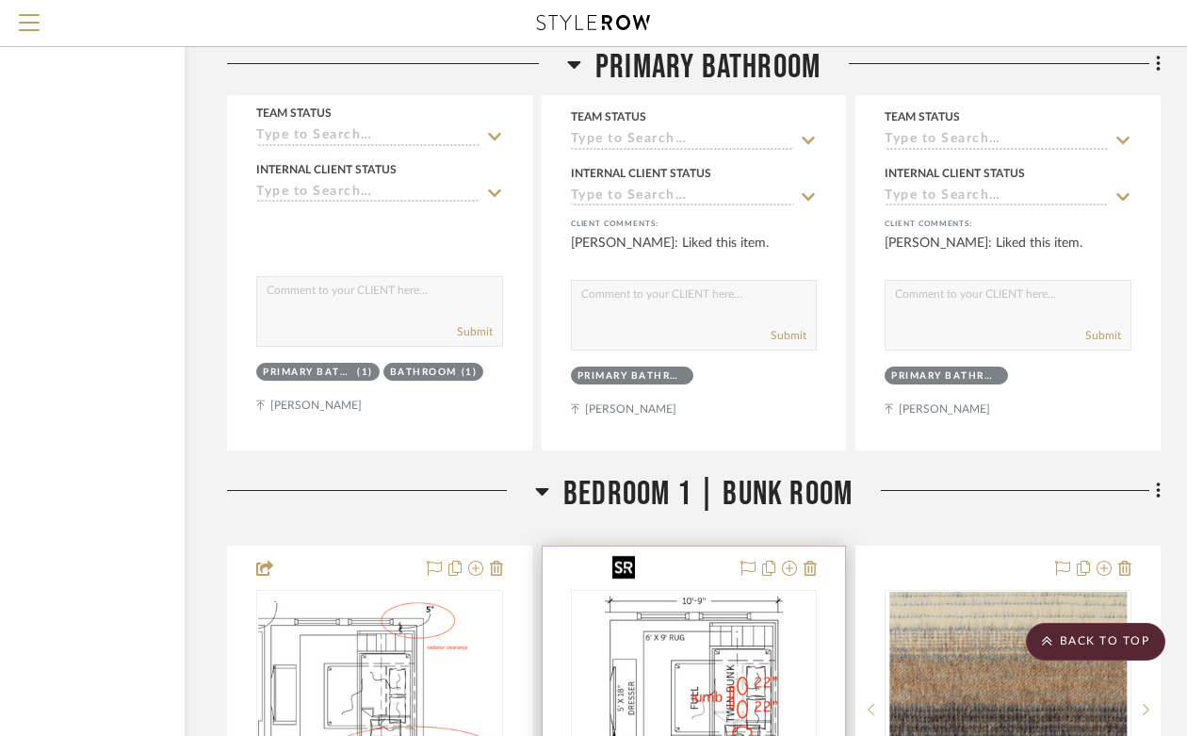
click at [694, 659] on img "0" at bounding box center [694, 710] width 178 height 236
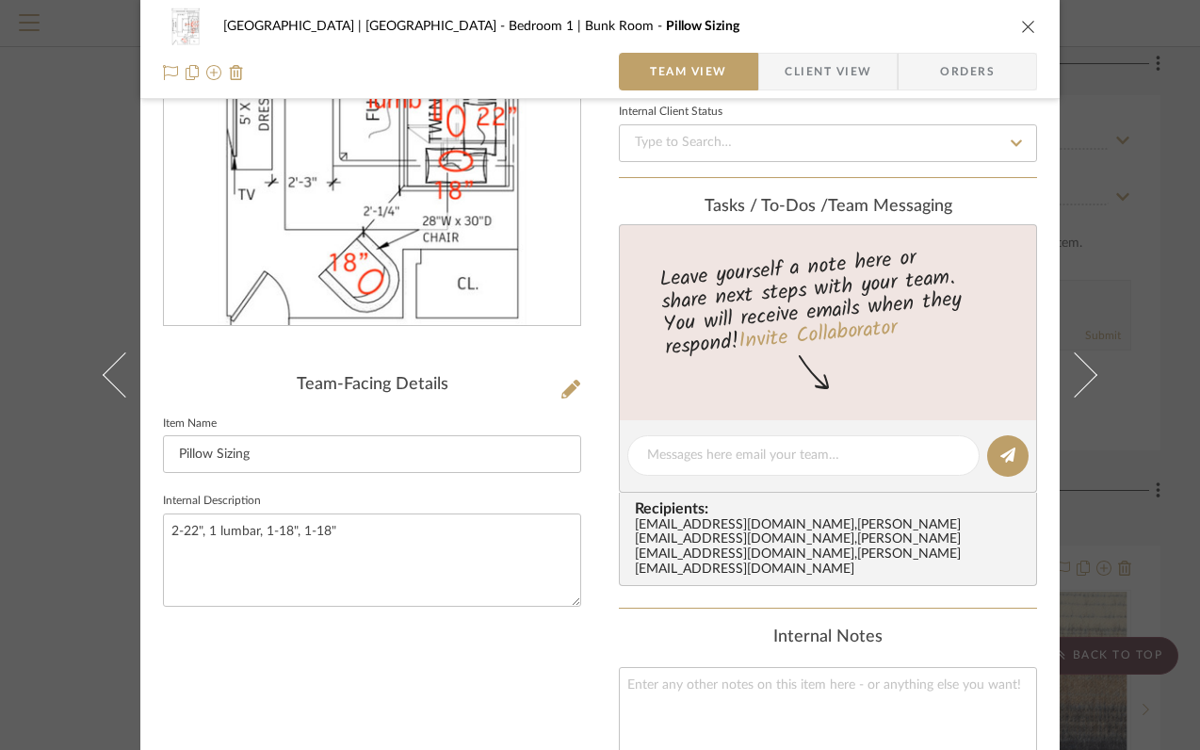
scroll to position [360, 0]
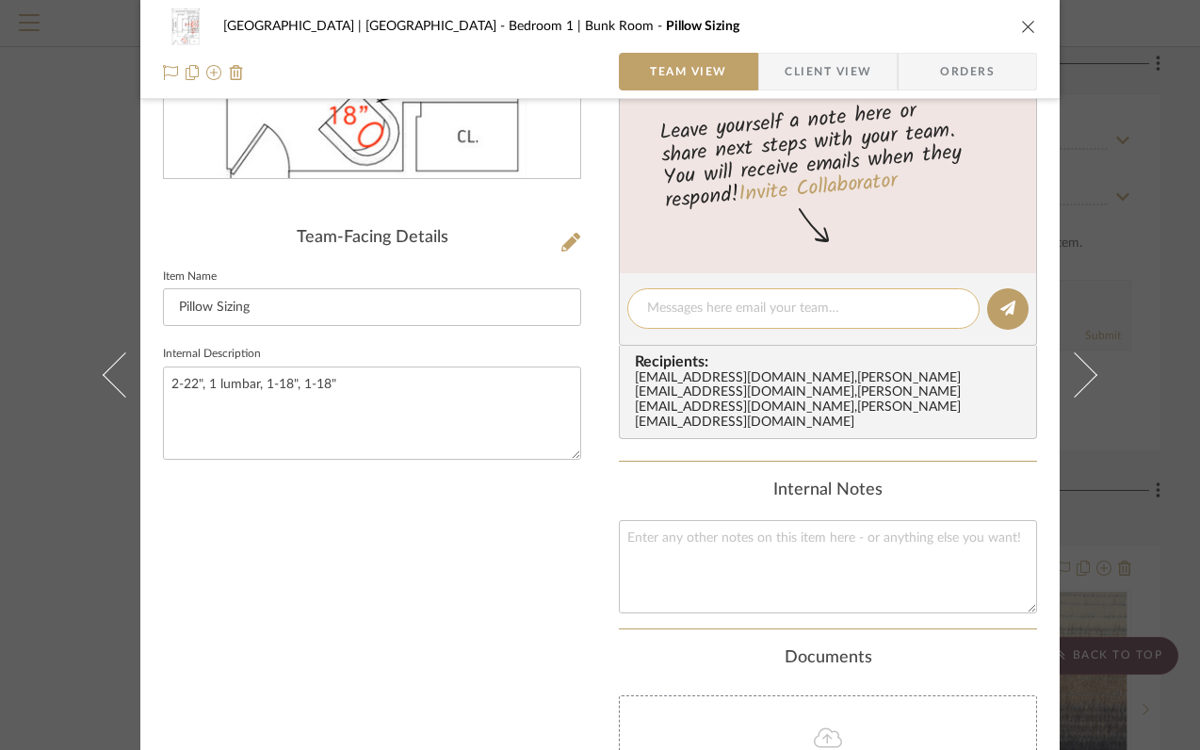
click at [710, 308] on textarea at bounding box center [803, 309] width 313 height 20
click at [684, 310] on textarea "lumbar Rose T 2924-06, 2-22" Pollack 1057-04," at bounding box center [803, 309] width 313 height 20
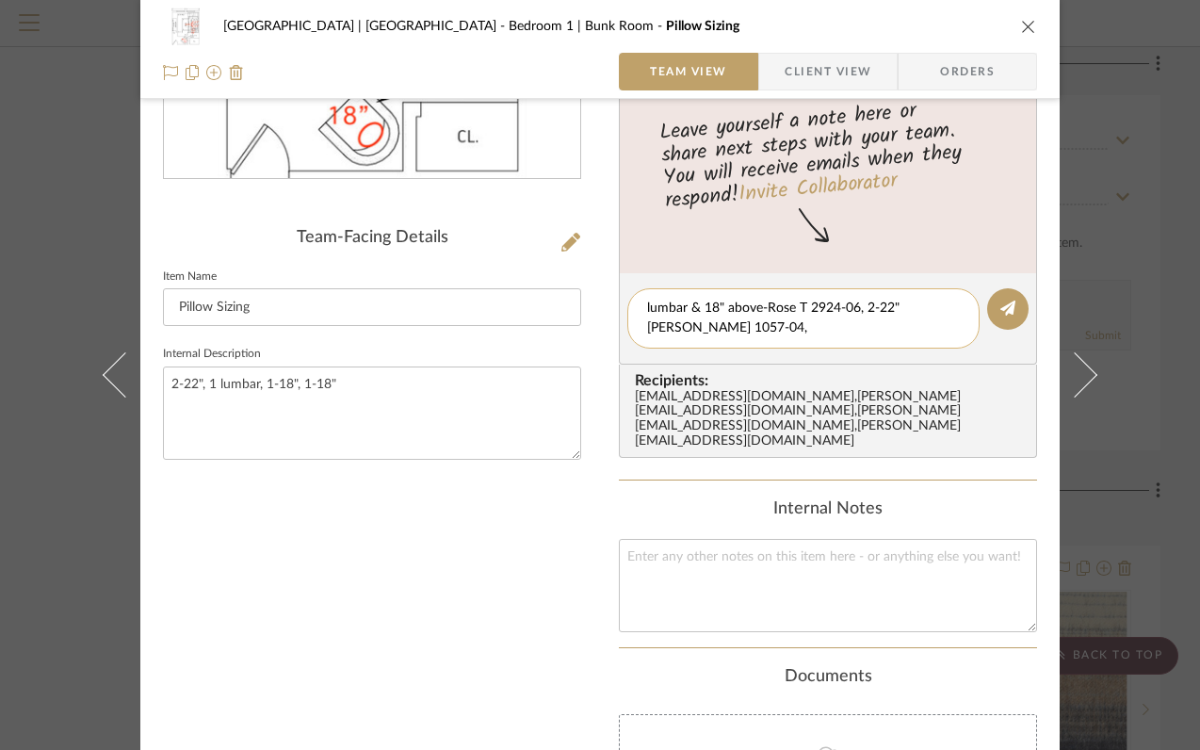
click at [757, 333] on textarea "lumbar & 18" above-Rose T 2924-06, 2-22" Pollack 1057-04," at bounding box center [803, 319] width 313 height 40
click at [640, 305] on div "lumbar & 18" above-Rose T 2924-06, 2-22" Pollack 1057-04," at bounding box center [804, 318] width 352 height 60
click at [647, 310] on textarea "lumbar & 18" above-Rose T 2924-06, 2-22" Pollack 1057-04," at bounding box center [803, 319] width 313 height 40
click at [701, 309] on textarea "lumbar & 18" above-Rose T 2924-06, 2-22" Pollack 1057-04," at bounding box center [803, 319] width 313 height 40
click at [698, 306] on textarea "lumbar & 18" above-Rose T 2924-06, 2-22" Pollack 1057-04," at bounding box center [803, 319] width 313 height 40
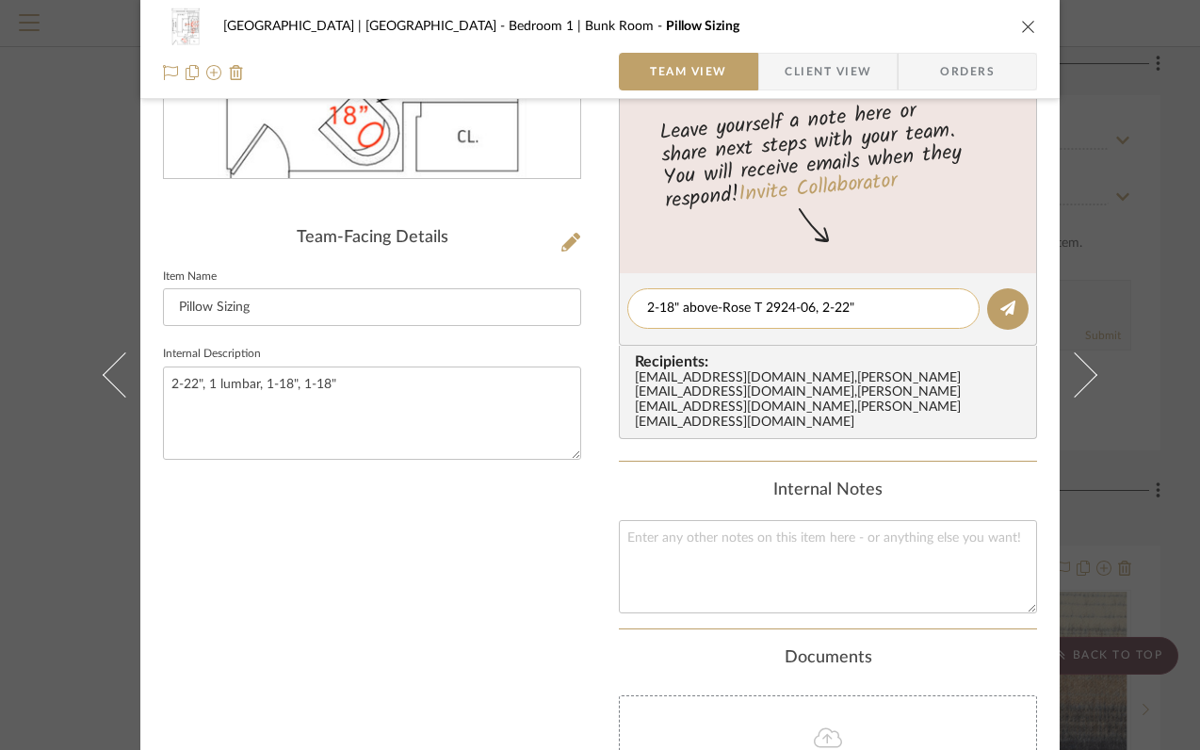
click at [678, 305] on textarea "2-18" above-Rose T 2924-06, 2-22" Pollack 1057-04," at bounding box center [803, 309] width 313 height 20
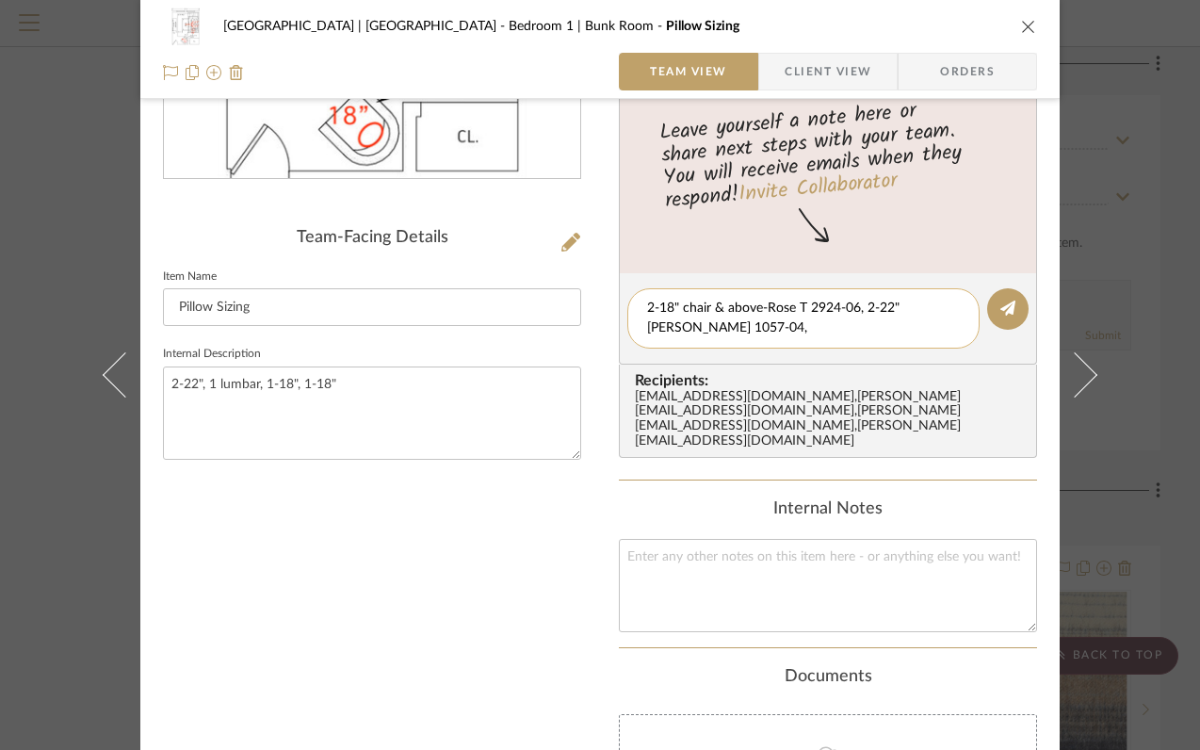
click at [714, 333] on textarea "2-18" chair & above-Rose T 2924-06, 2-22" Pollack 1057-04," at bounding box center [803, 319] width 313 height 40
type textarea "2-18" chair & above-Rose T 2924-06, 2-22" Pollack 1057-04, lumbar Otis 4801"
click at [1007, 314] on icon at bounding box center [1008, 308] width 15 height 15
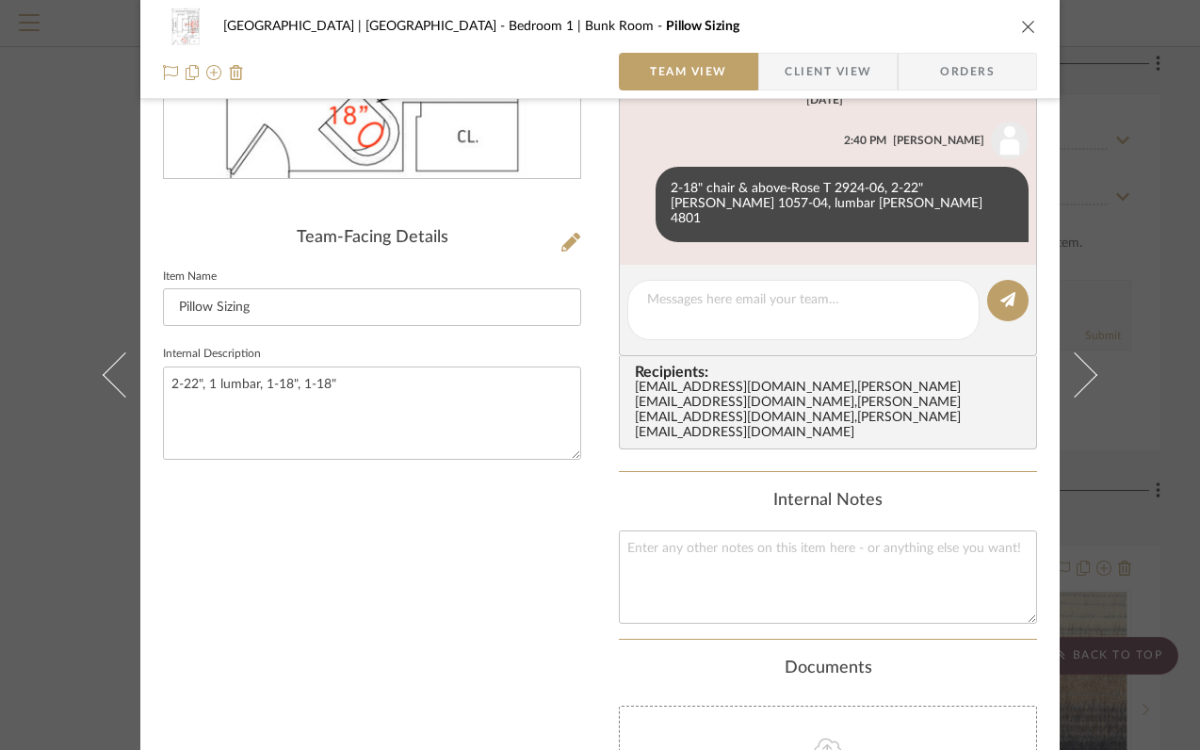
click at [1024, 24] on icon "close" at bounding box center [1028, 26] width 15 height 15
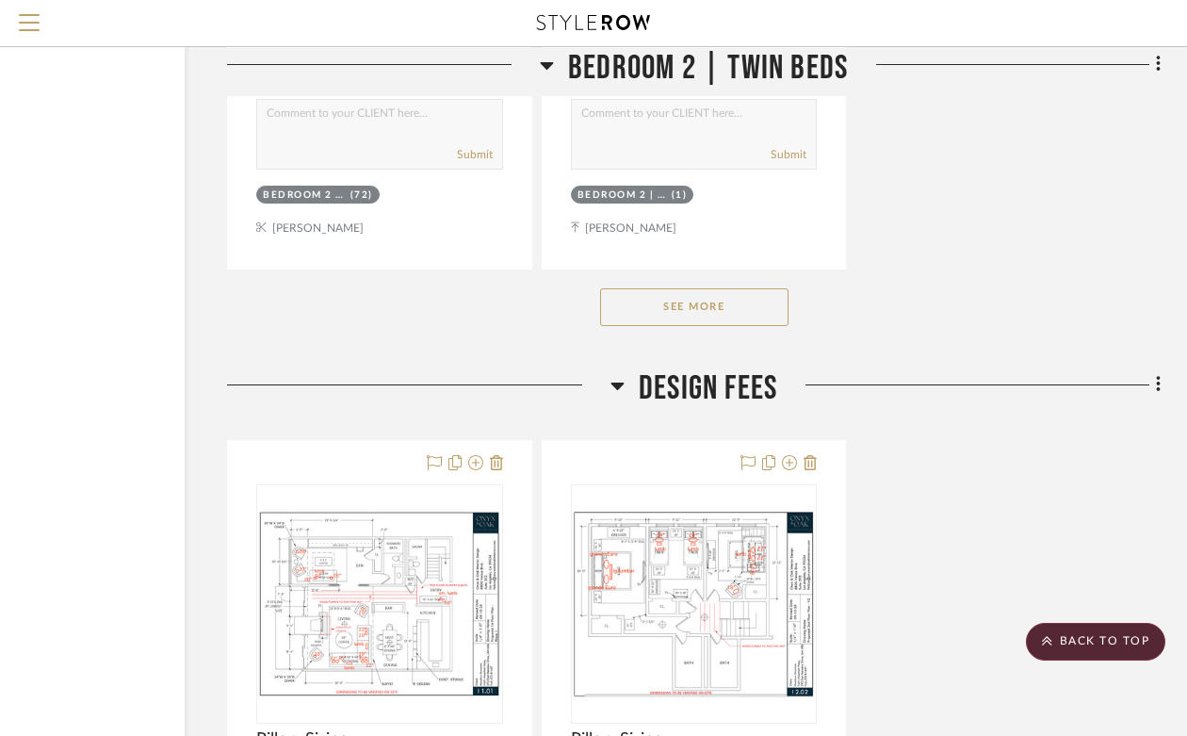
scroll to position [41777, 170]
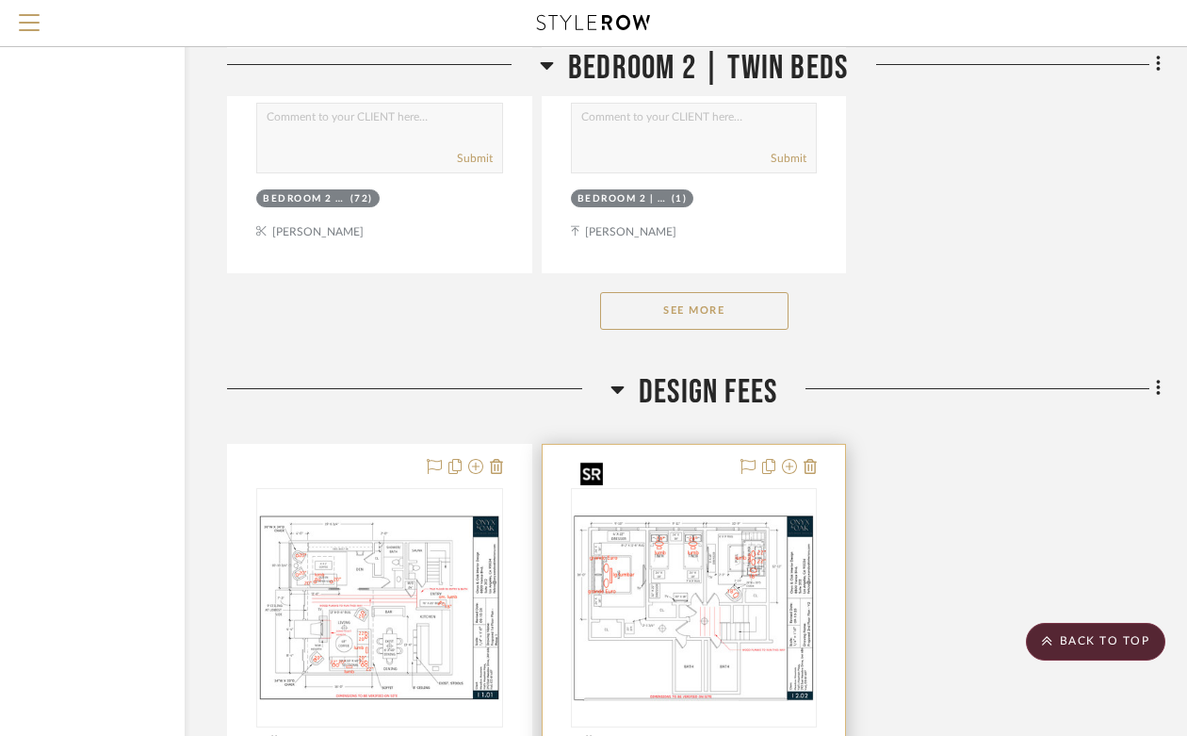
click at [689, 514] on img "0" at bounding box center [694, 608] width 243 height 188
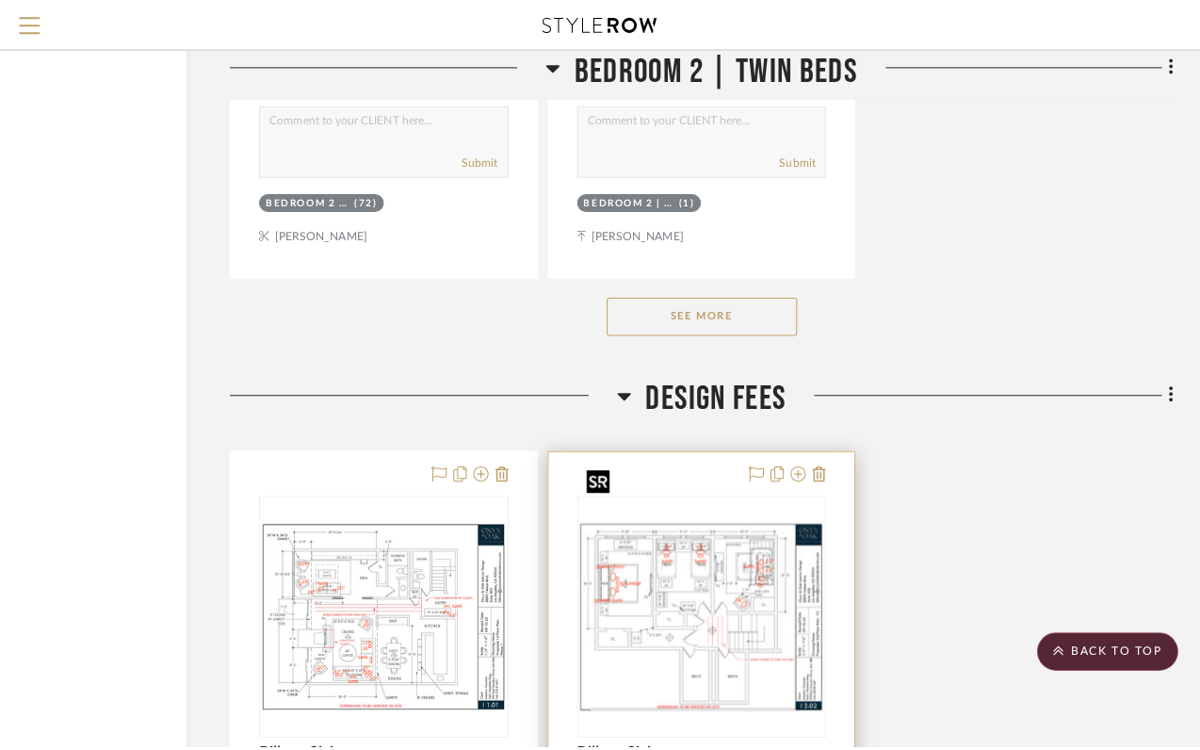
scroll to position [0, 0]
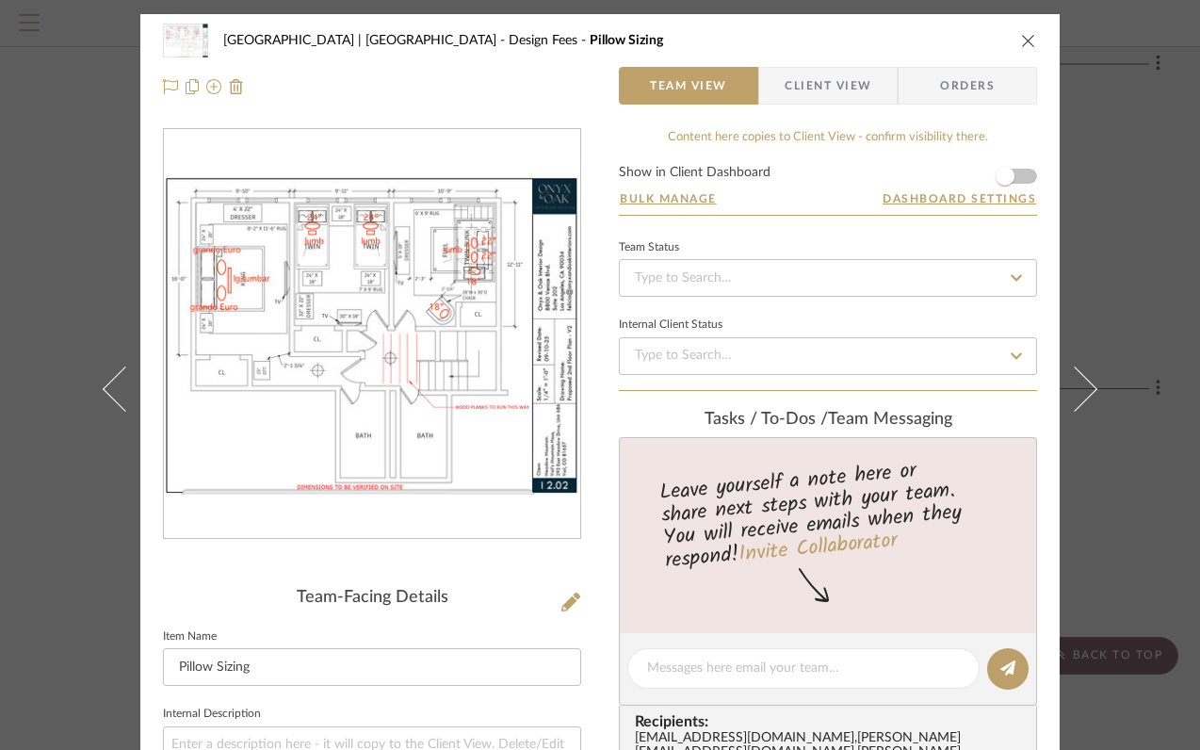
click at [445, 339] on img "0" at bounding box center [372, 334] width 416 height 321
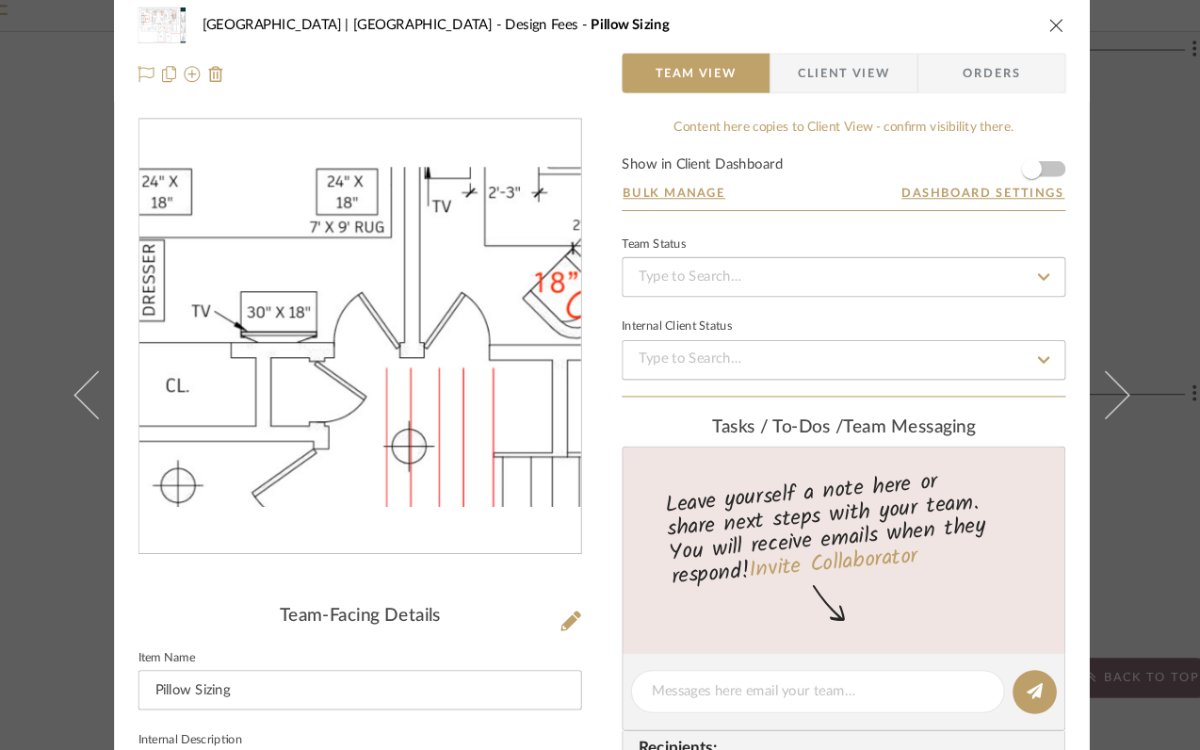
click at [368, 324] on img "0" at bounding box center [372, 334] width 416 height 321
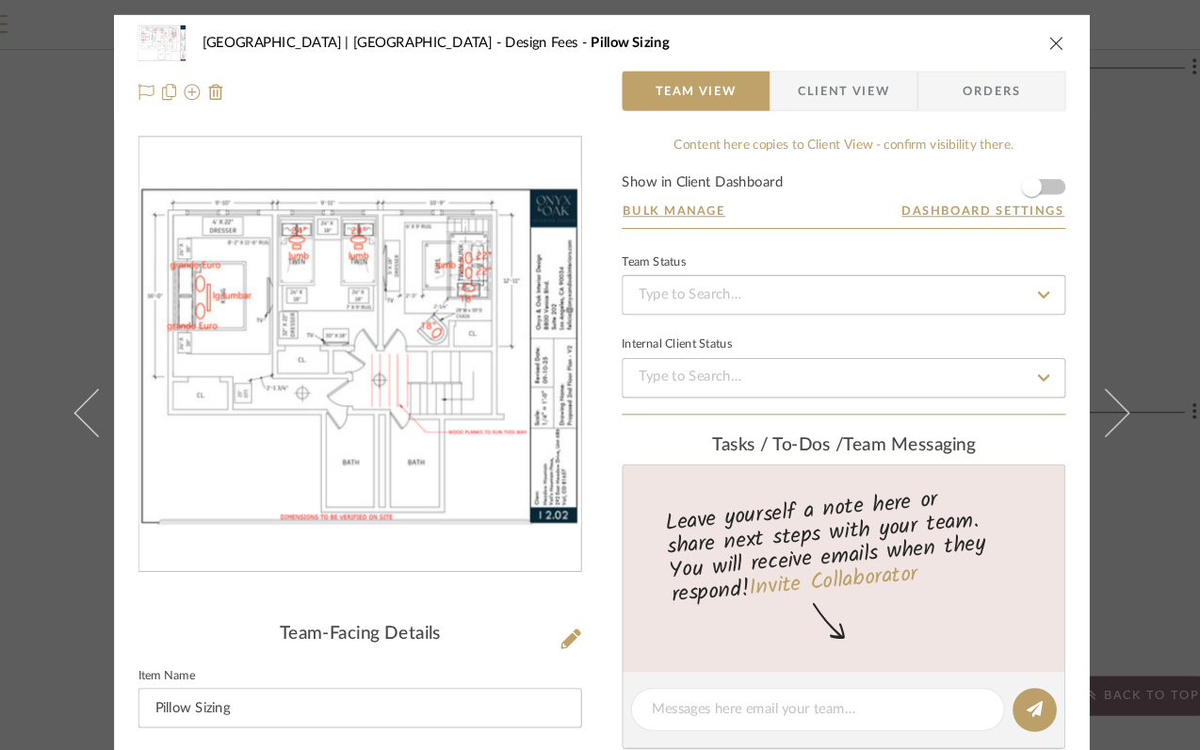
click at [1024, 41] on icon "close" at bounding box center [1028, 40] width 15 height 15
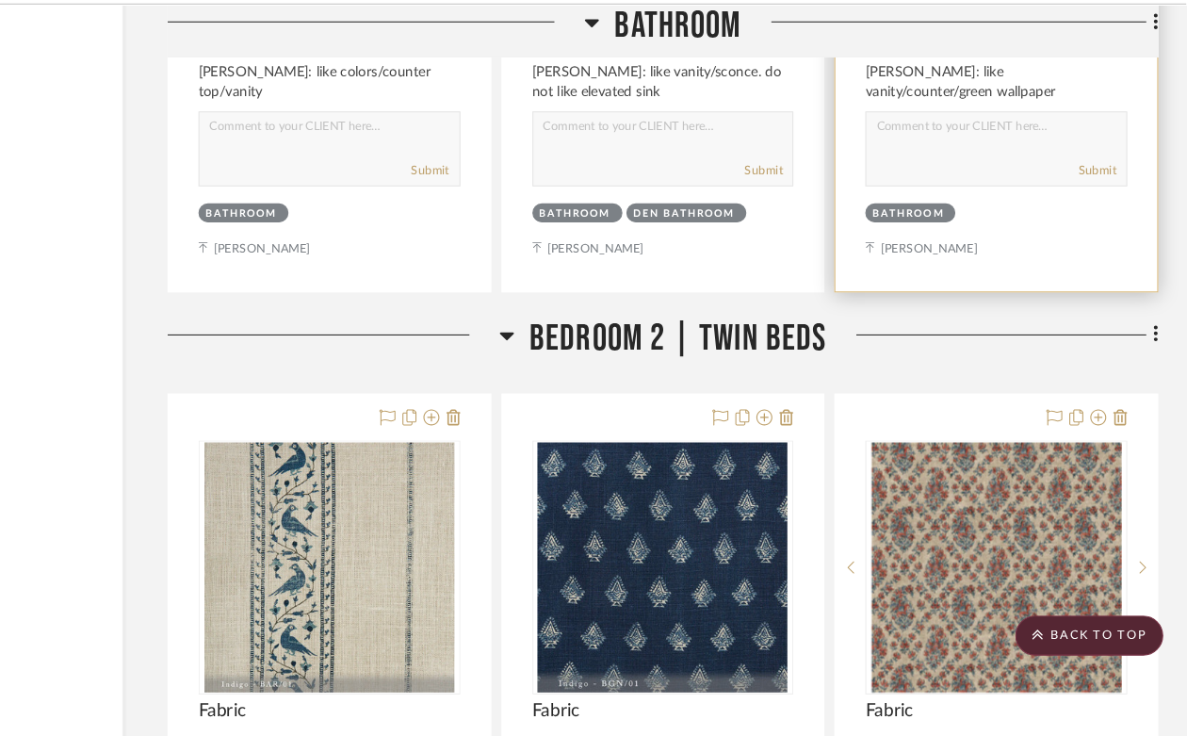
scroll to position [39180, 170]
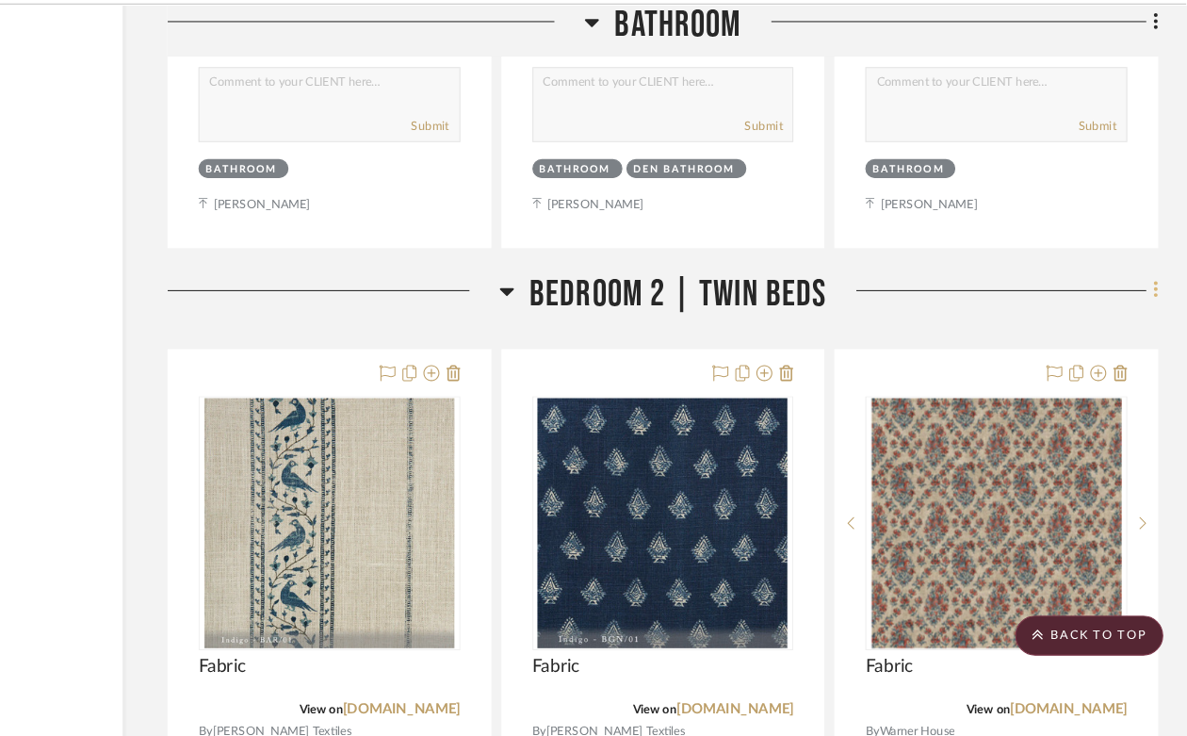
click at [1158, 309] on icon at bounding box center [1158, 317] width 4 height 16
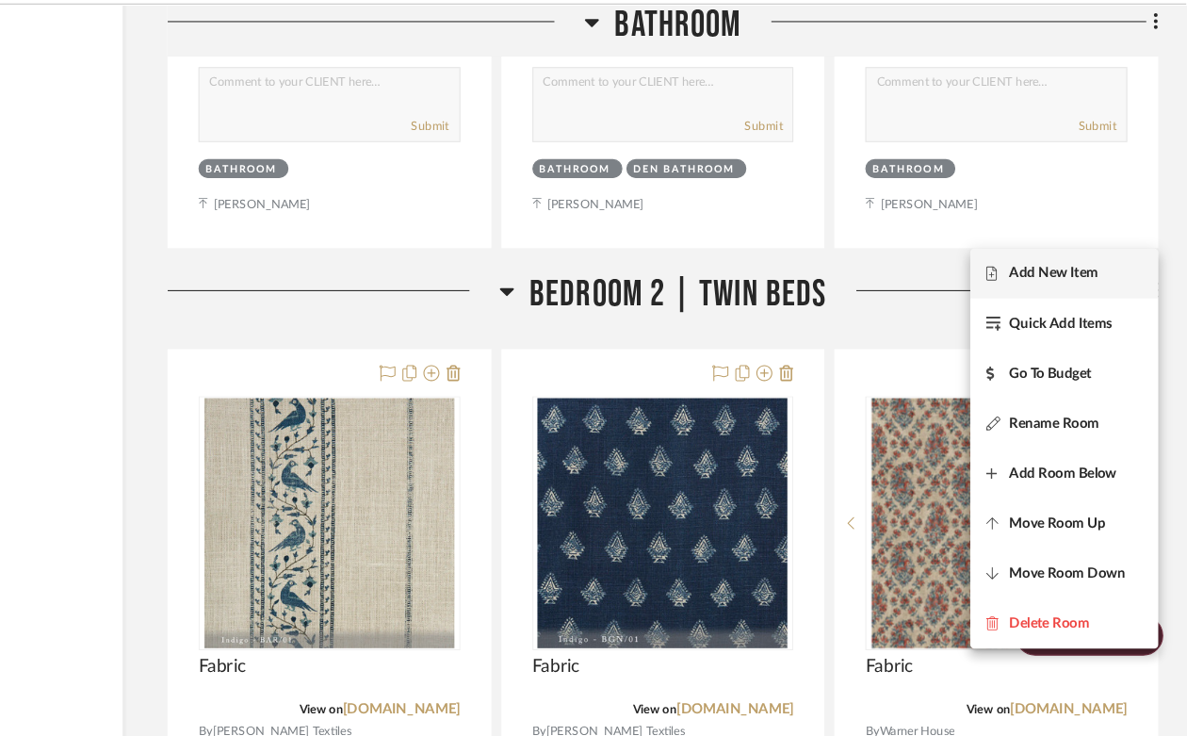
click at [1060, 298] on span "Add New Item" at bounding box center [1062, 300] width 84 height 16
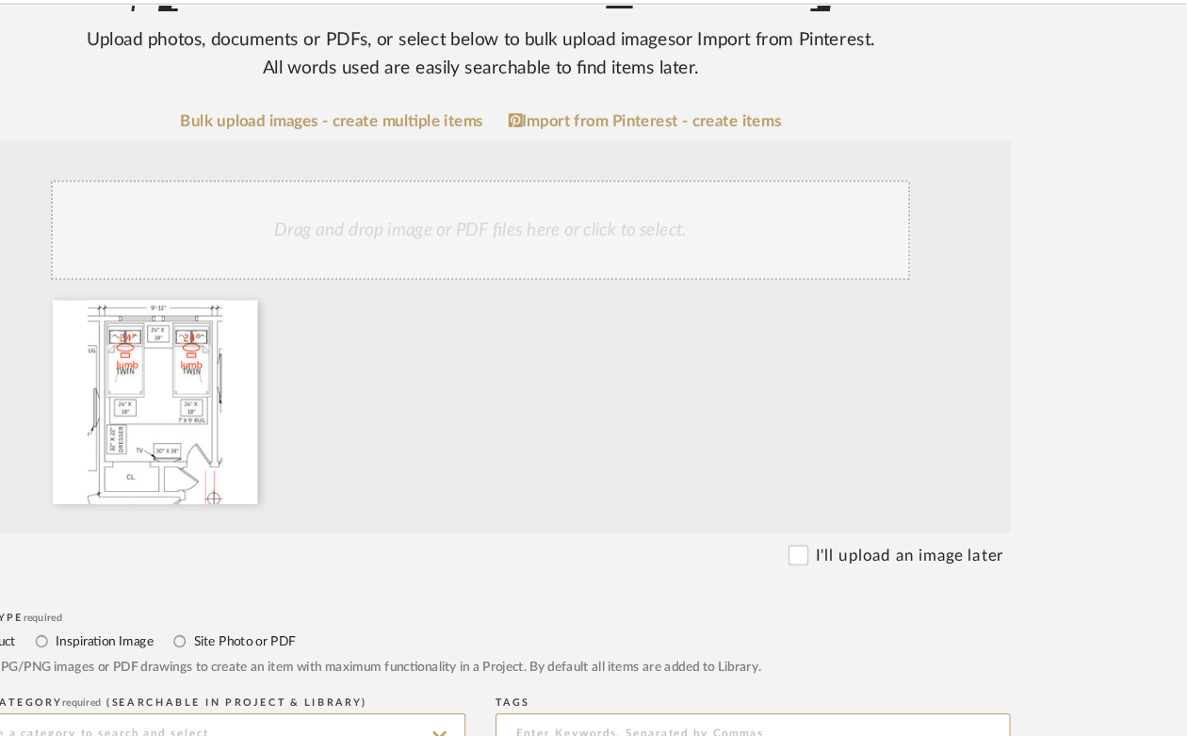
scroll to position [350, 156]
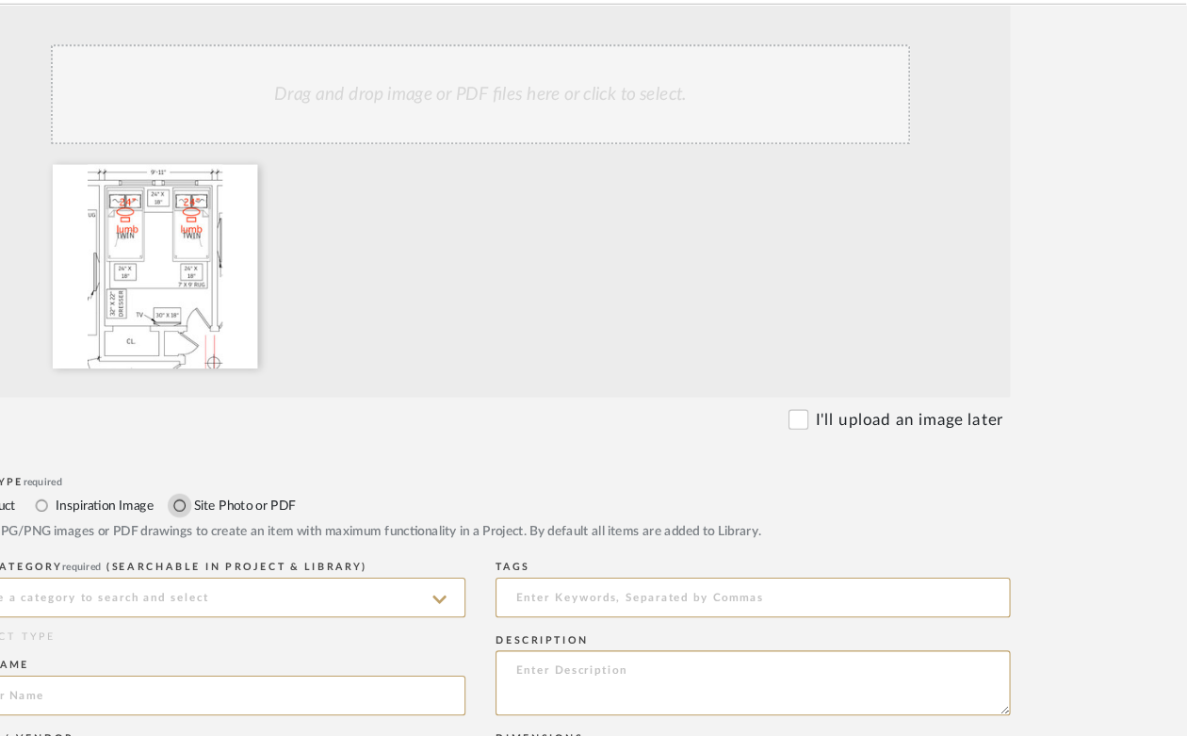
click at [239, 518] on input "Site Photo or PDF" at bounding box center [238, 519] width 23 height 23
radio input "true"
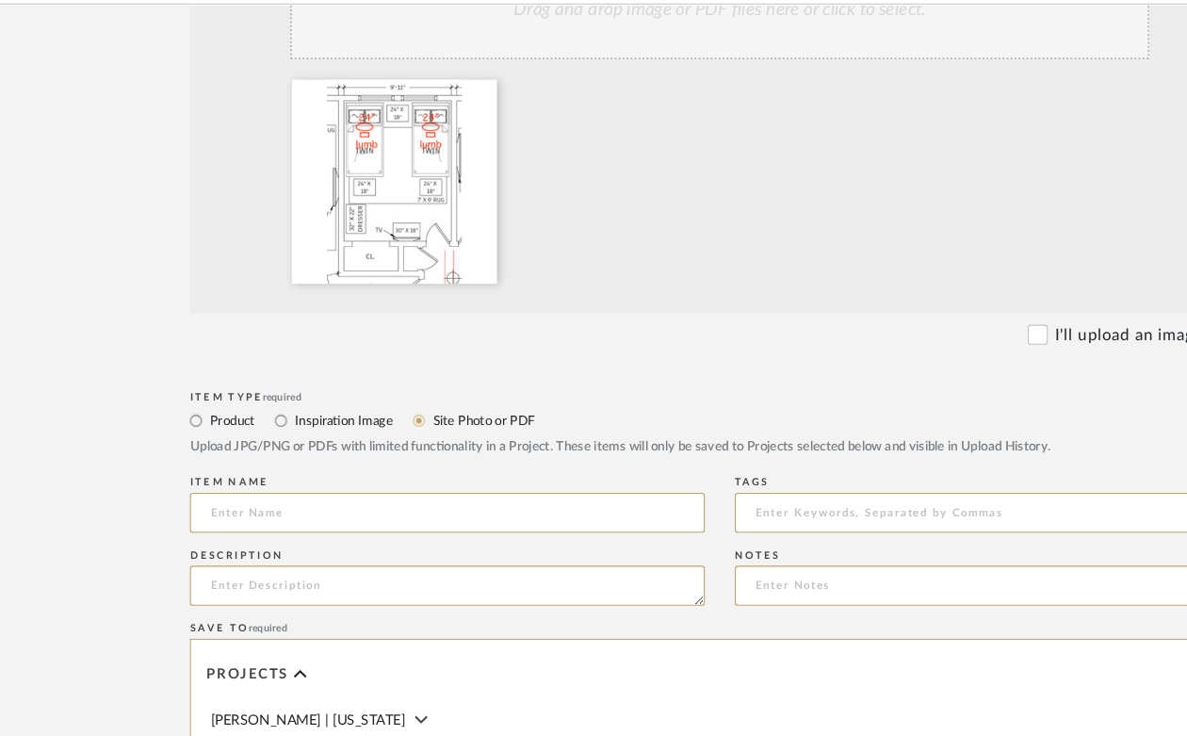
scroll to position [430, 0]
click at [306, 525] on input at bounding box center [421, 526] width 485 height 38
type input "Pillow Sizing"
click at [302, 590] on textarea at bounding box center [421, 595] width 485 height 38
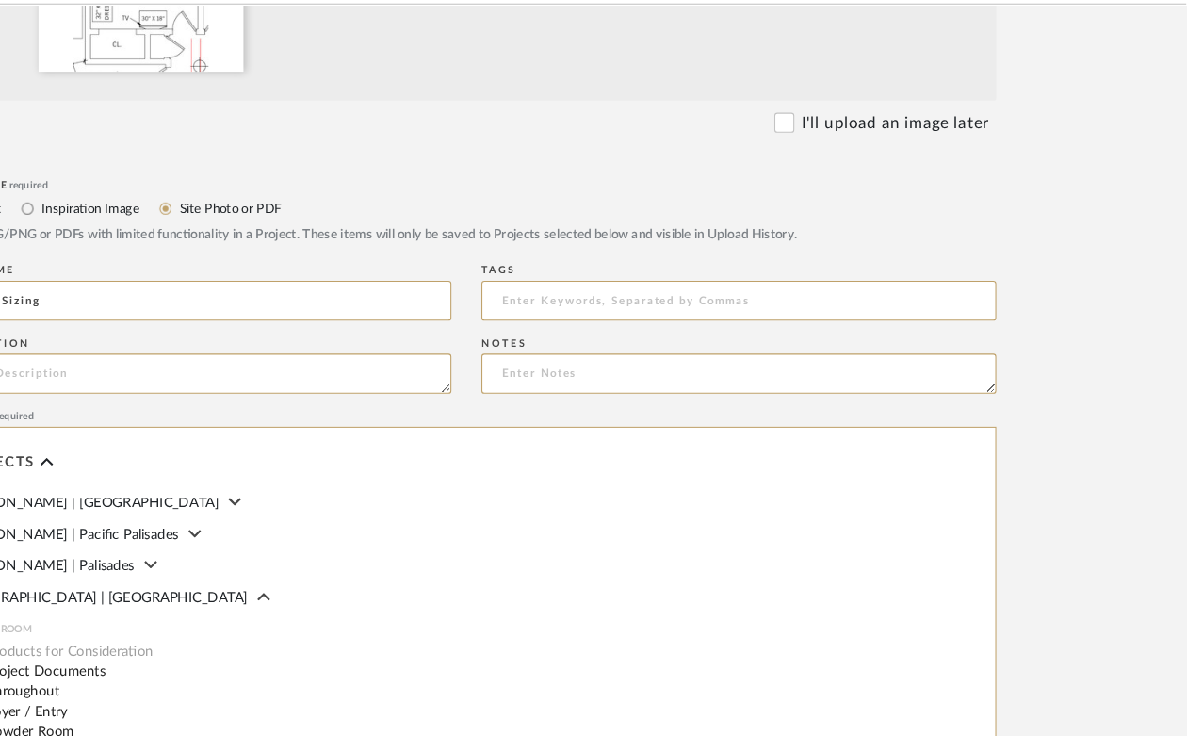
scroll to position [995, 170]
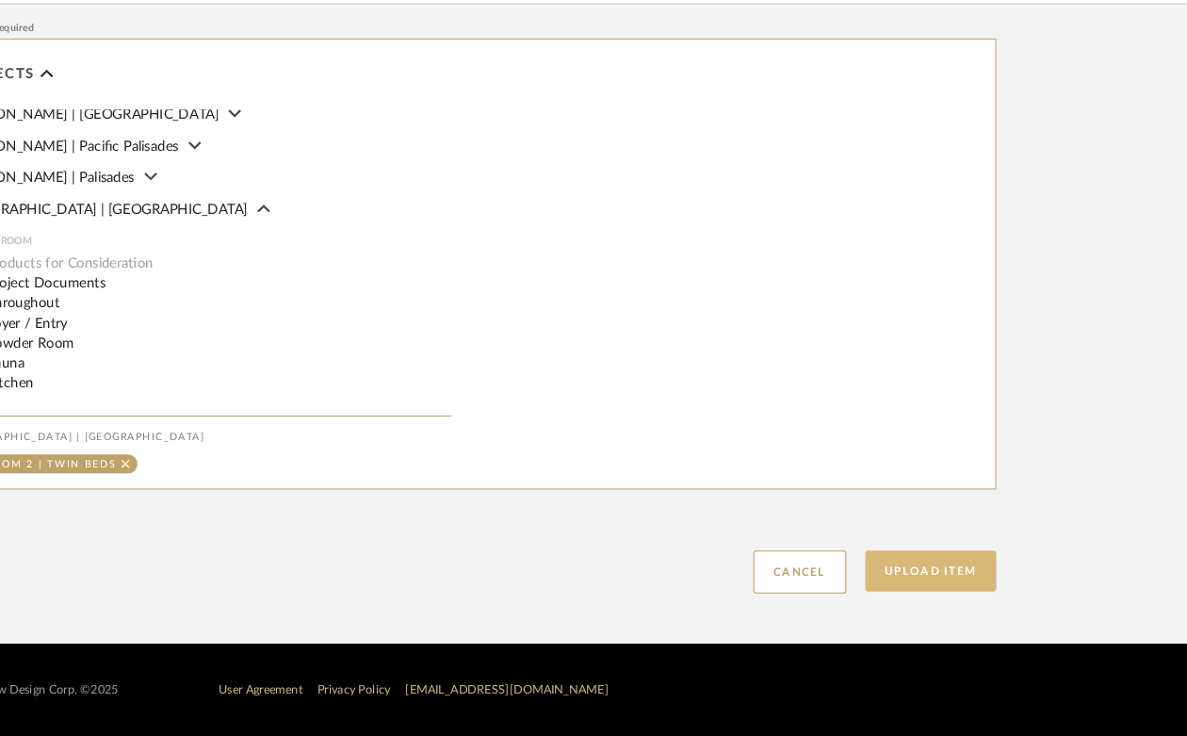
click at [959, 569] on button "Upload Item" at bounding box center [947, 581] width 124 height 39
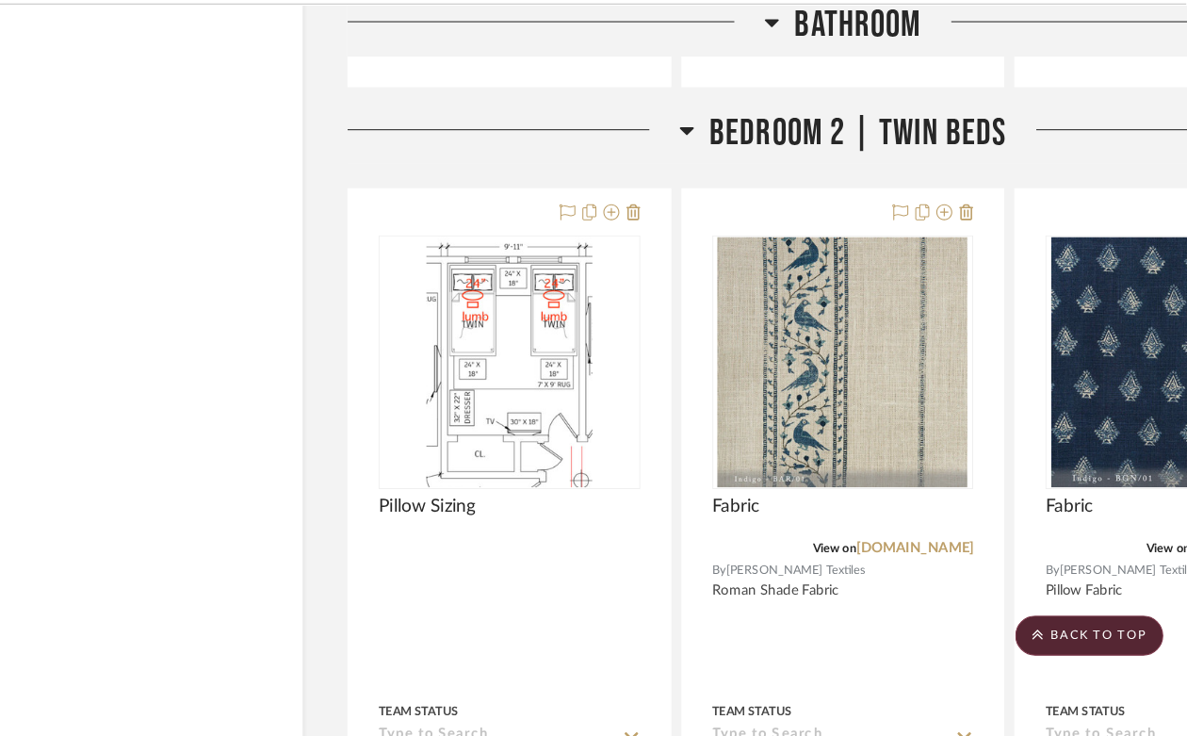
scroll to position [33470, 0]
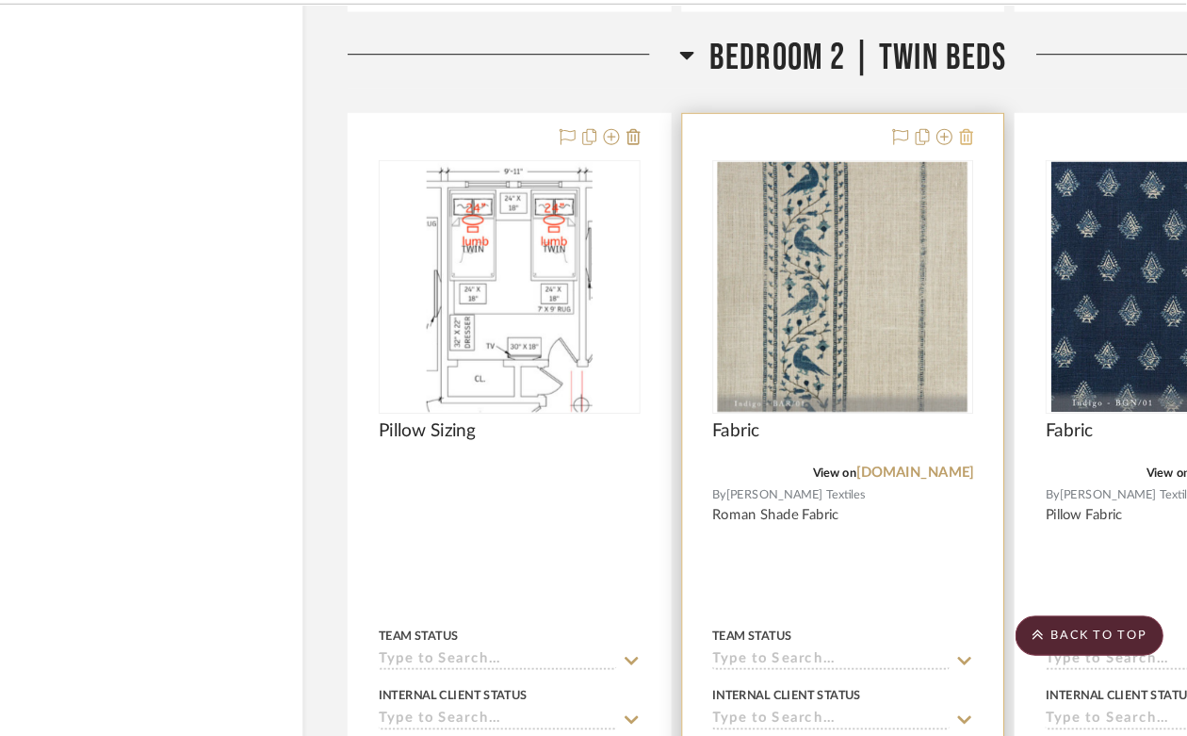
click at [980, 164] on icon at bounding box center [979, 171] width 13 height 15
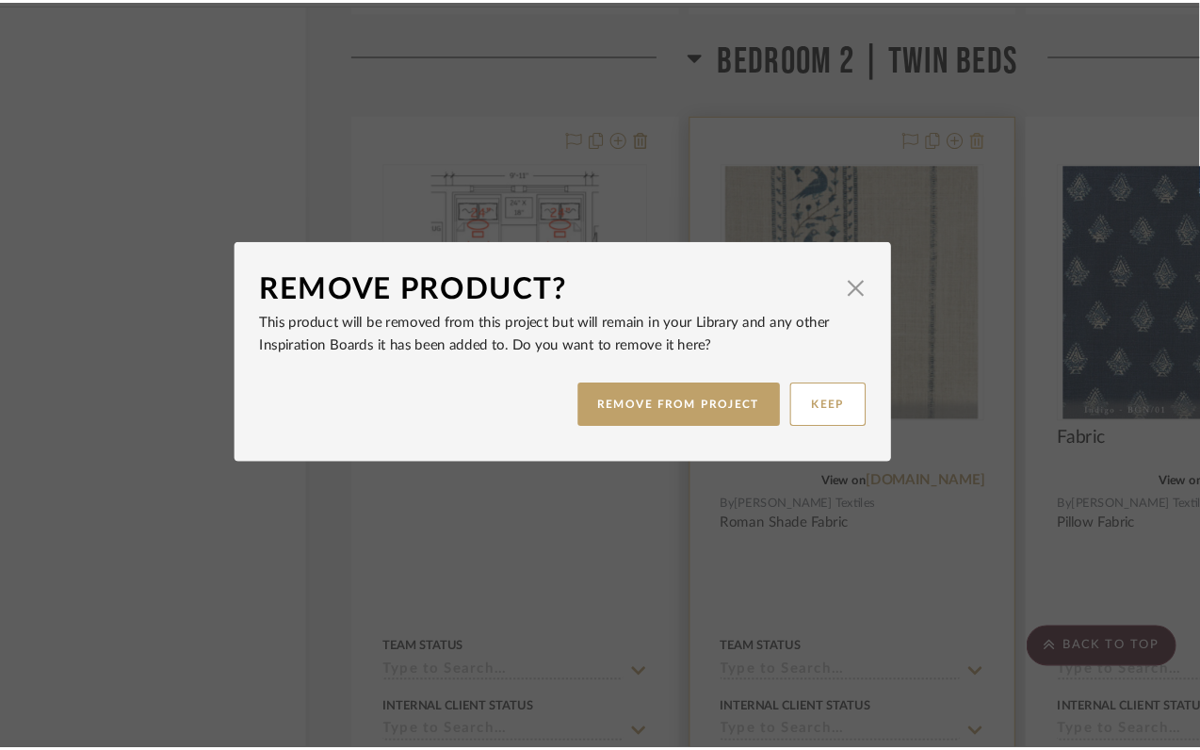
scroll to position [0, 0]
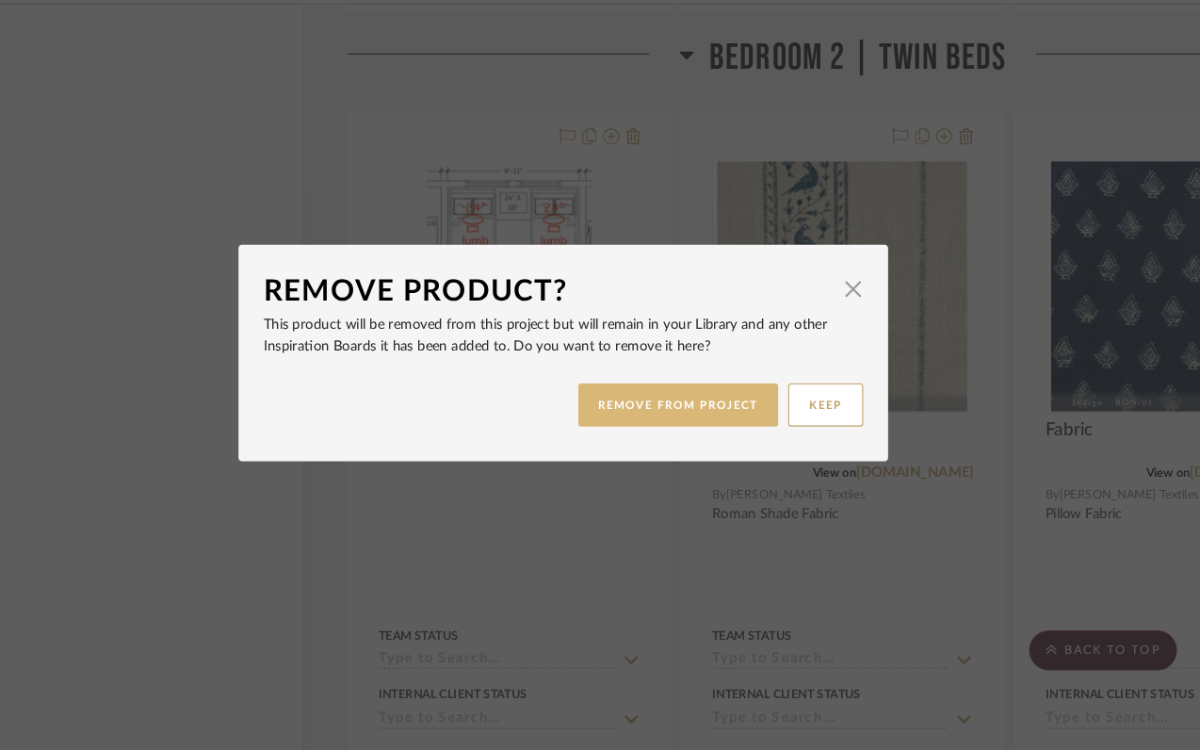
click at [679, 431] on button "REMOVE FROM PROJECT" at bounding box center [708, 424] width 189 height 41
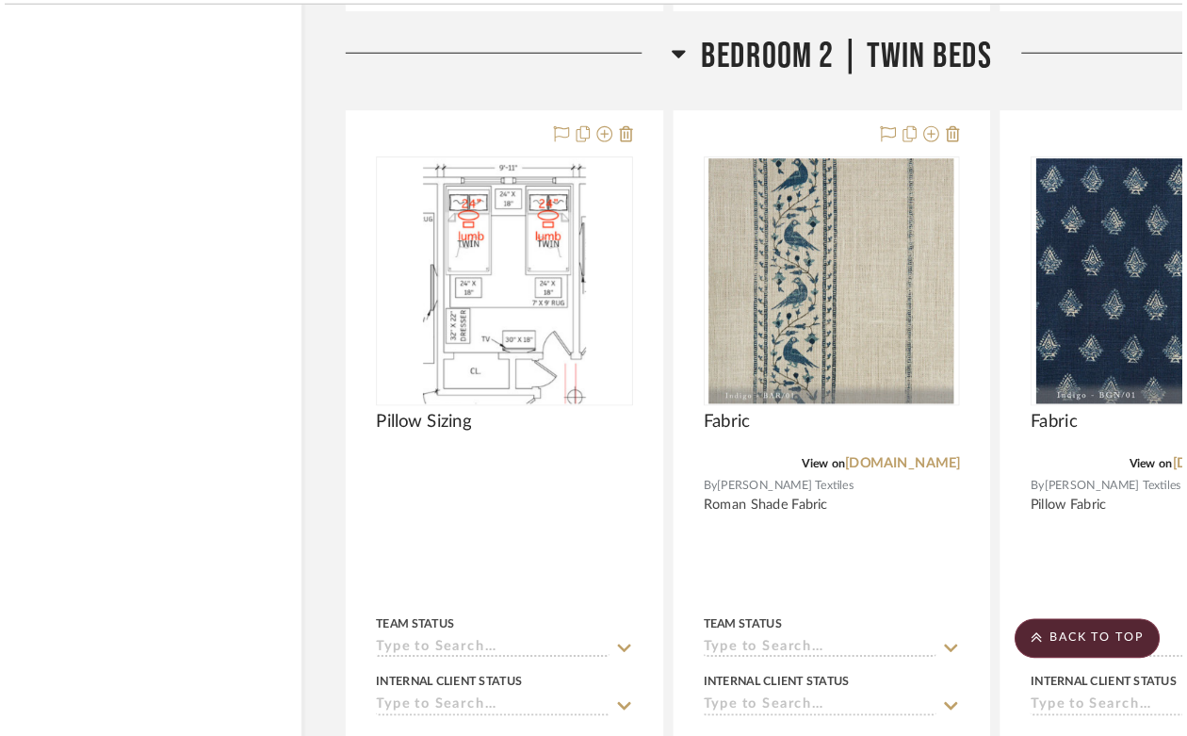
scroll to position [33470, 0]
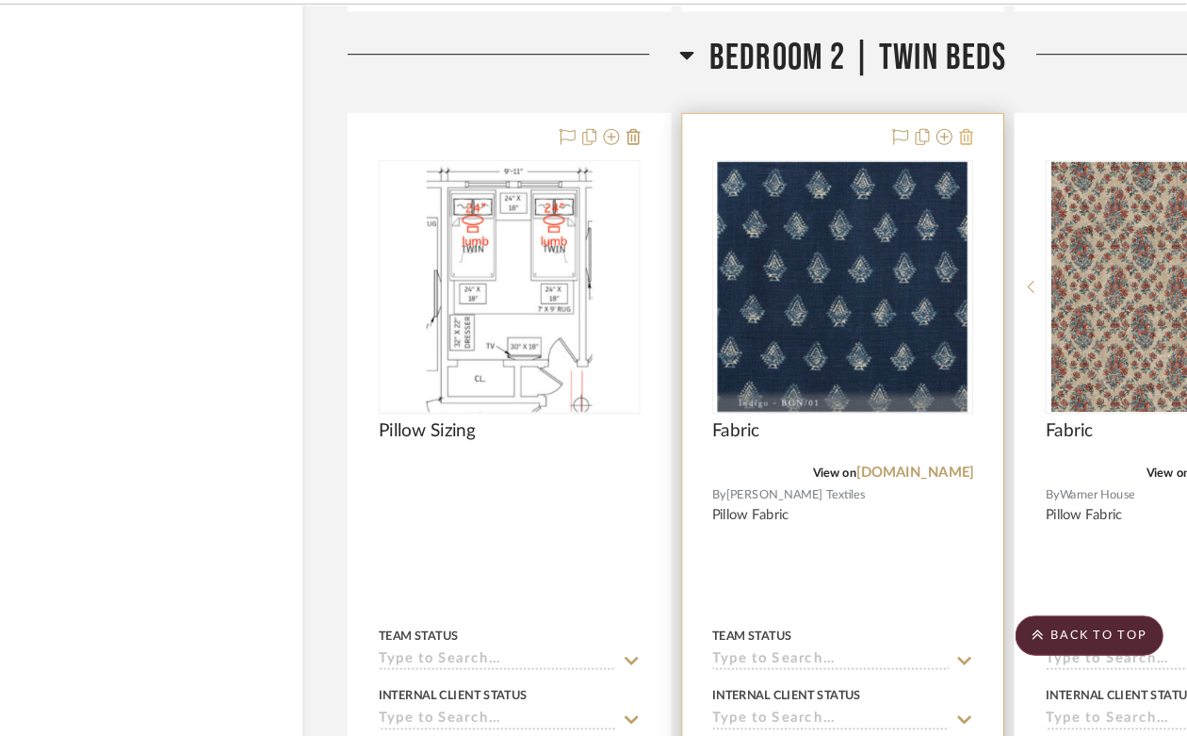
click at [982, 164] on icon at bounding box center [979, 171] width 13 height 15
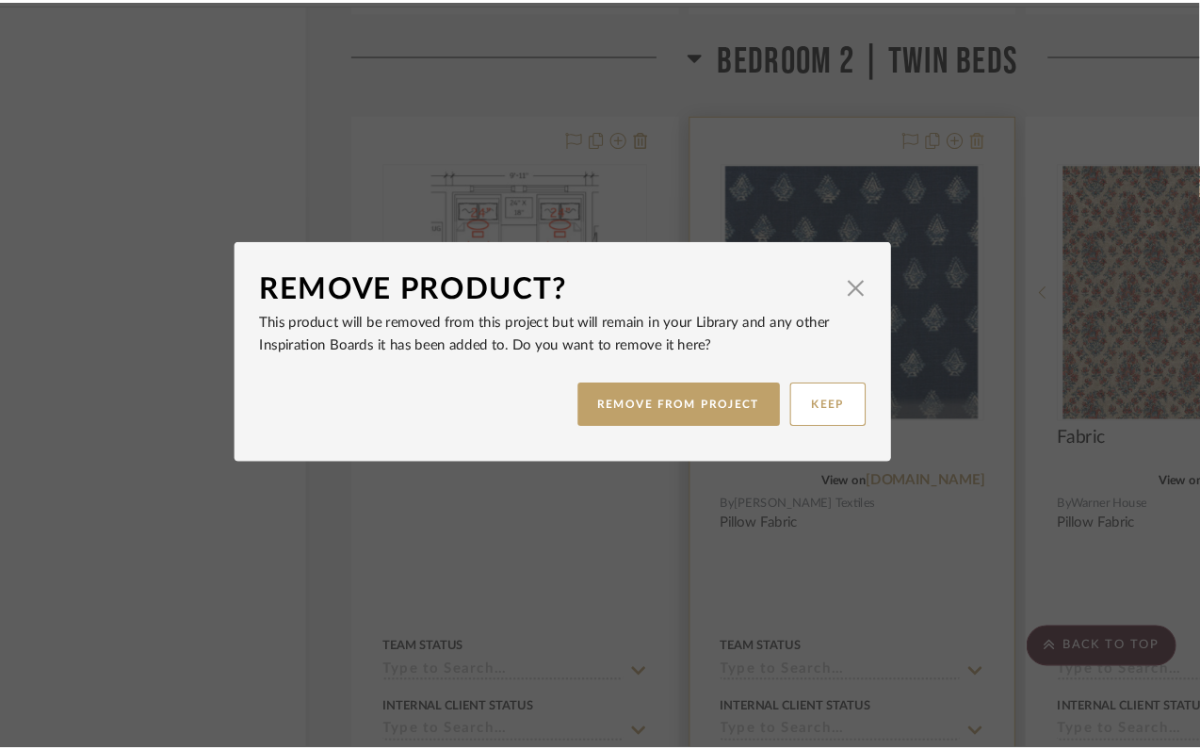
scroll to position [0, 0]
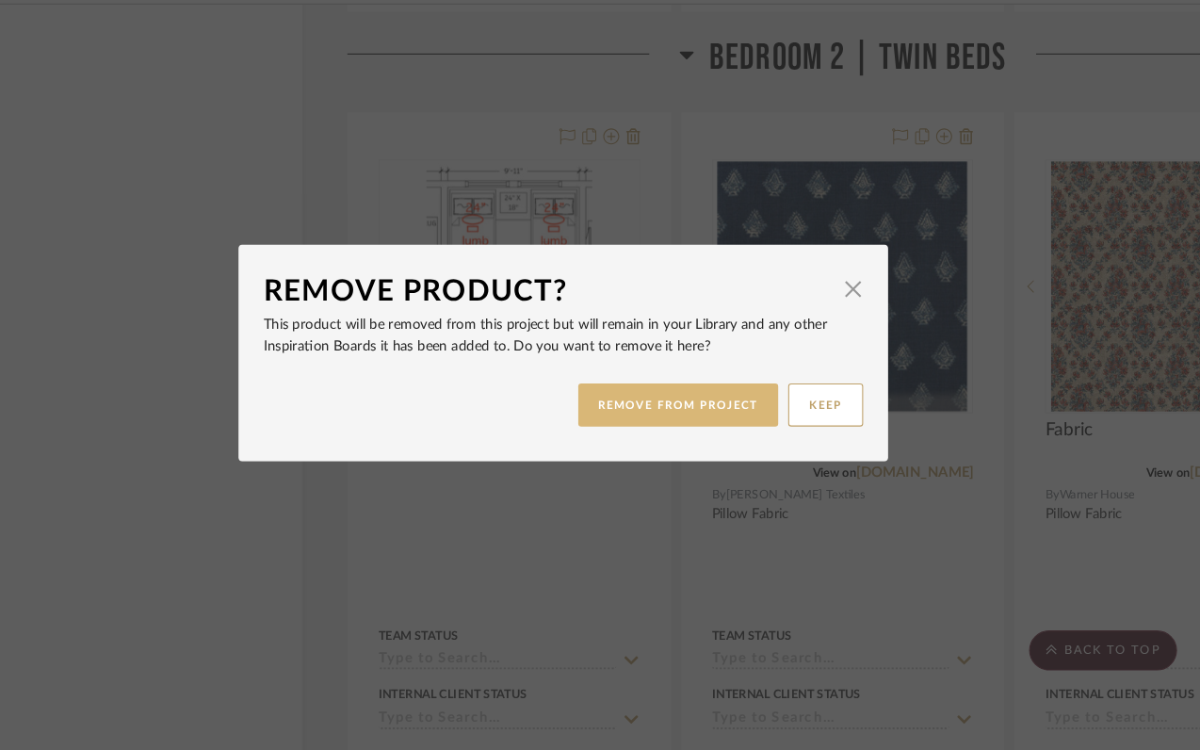
click at [716, 430] on button "REMOVE FROM PROJECT" at bounding box center [708, 424] width 189 height 41
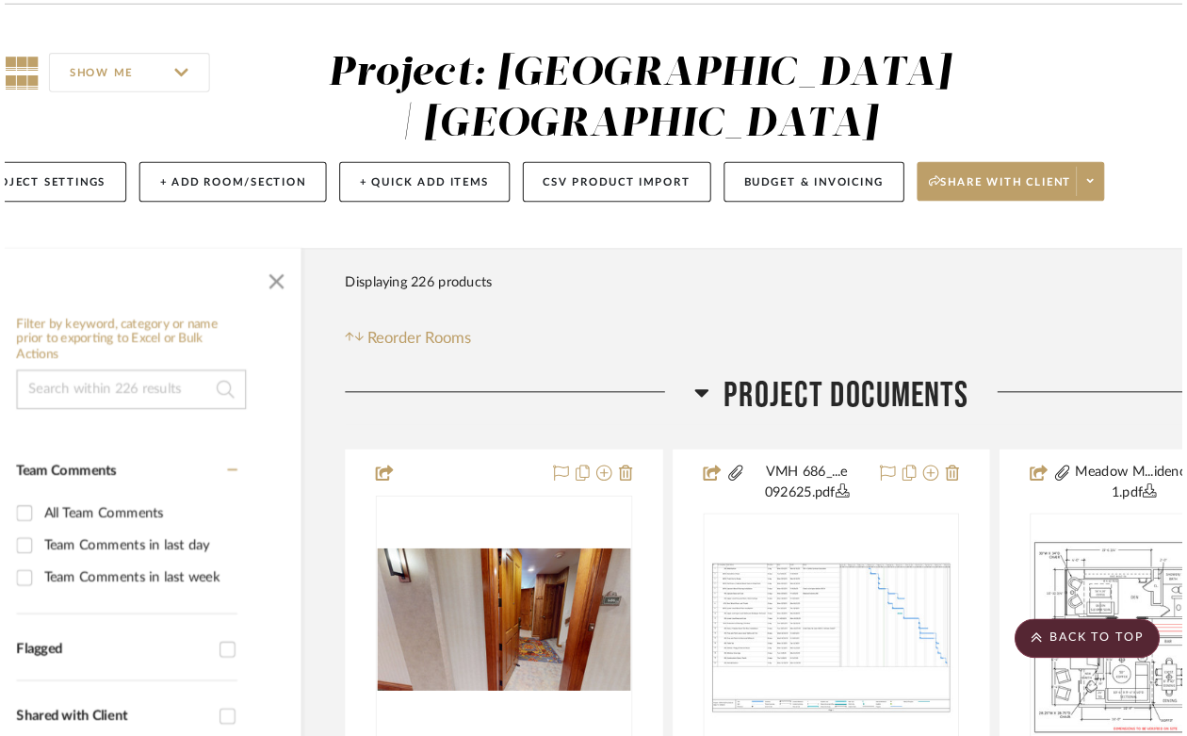
scroll to position [33470, 0]
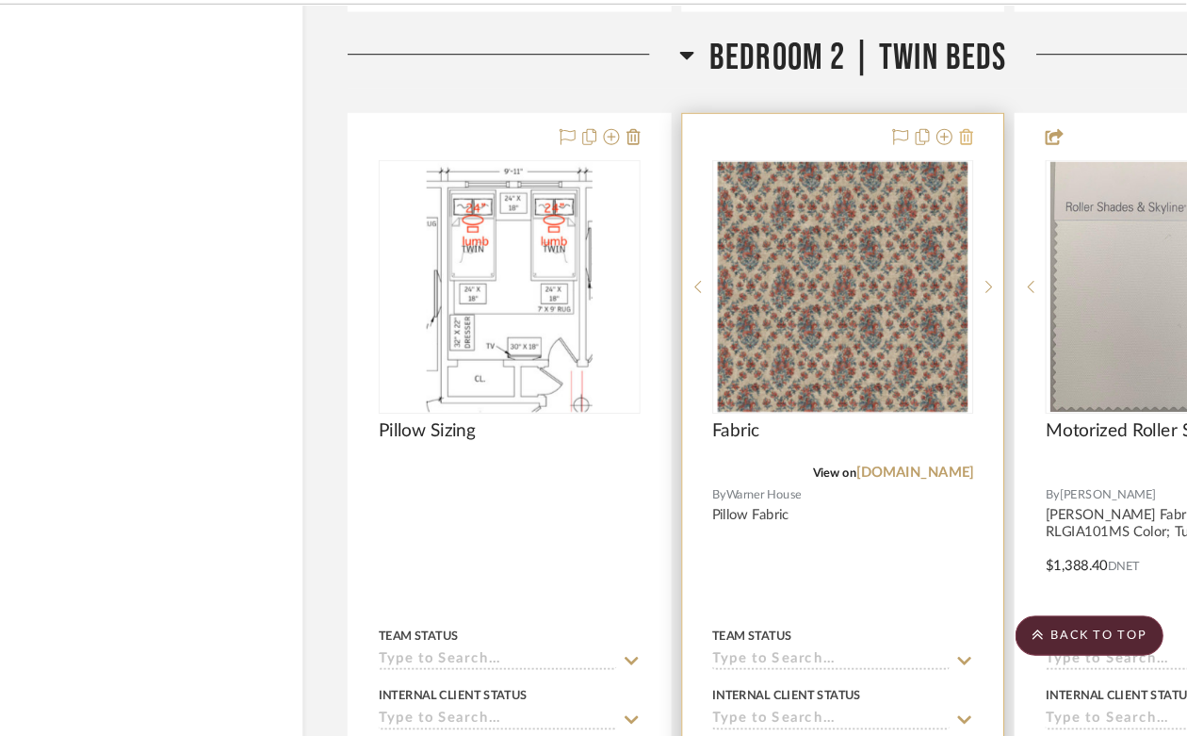
click at [981, 164] on icon at bounding box center [979, 171] width 13 height 15
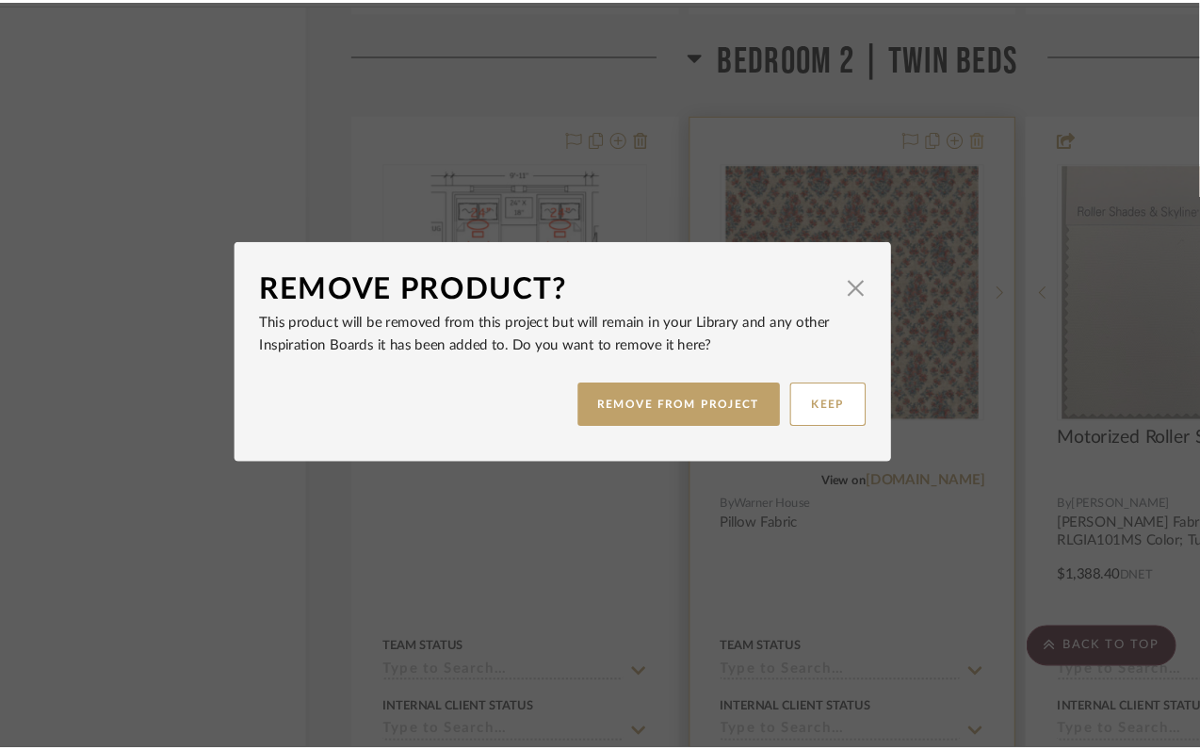
scroll to position [0, 0]
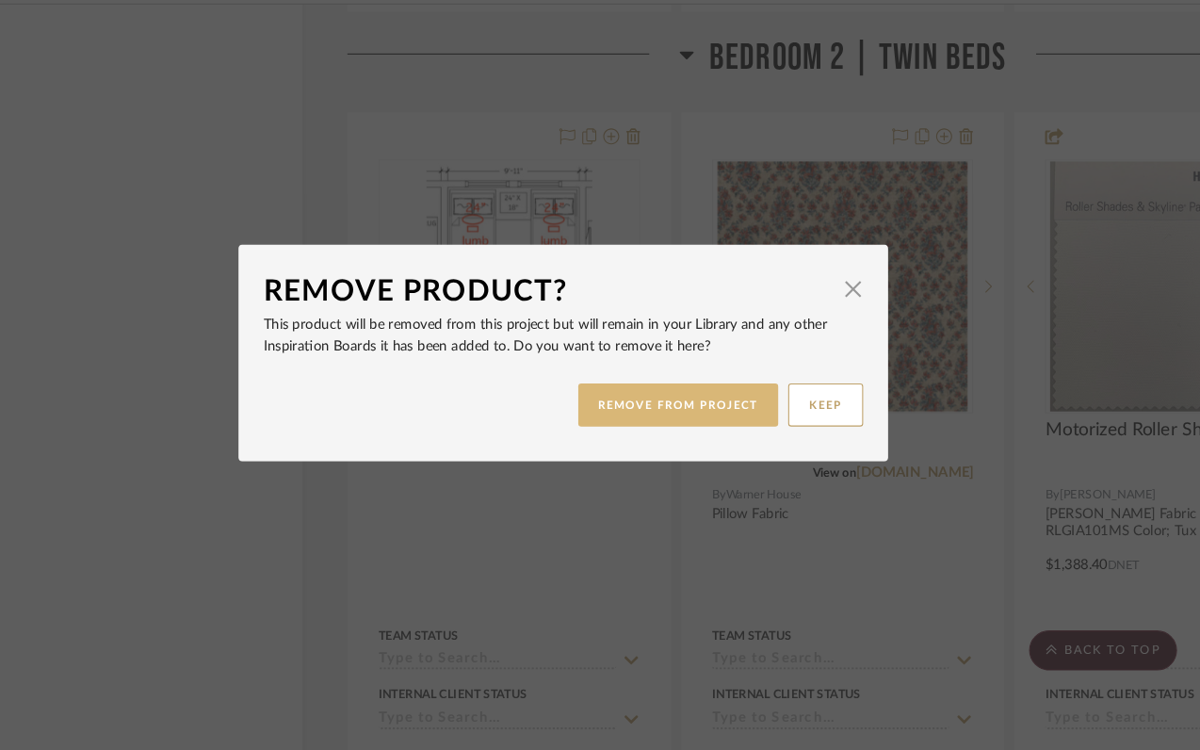
click at [735, 429] on button "REMOVE FROM PROJECT" at bounding box center [708, 424] width 189 height 41
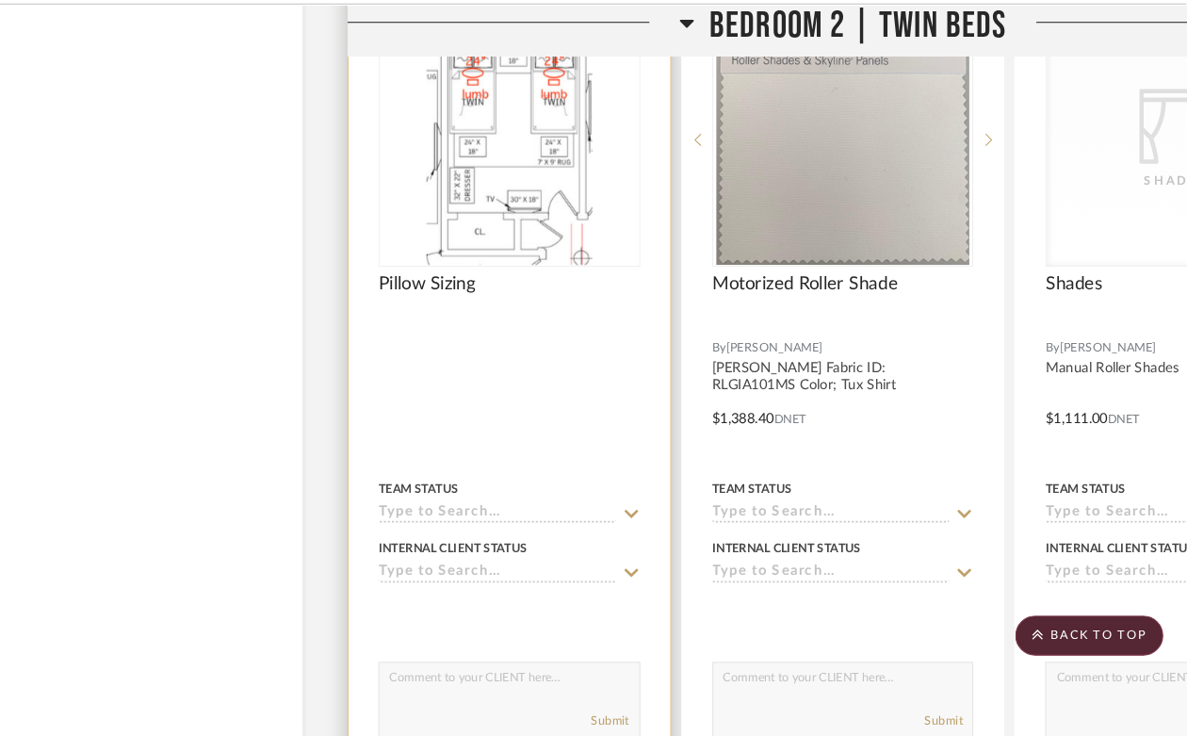
scroll to position [33662, 0]
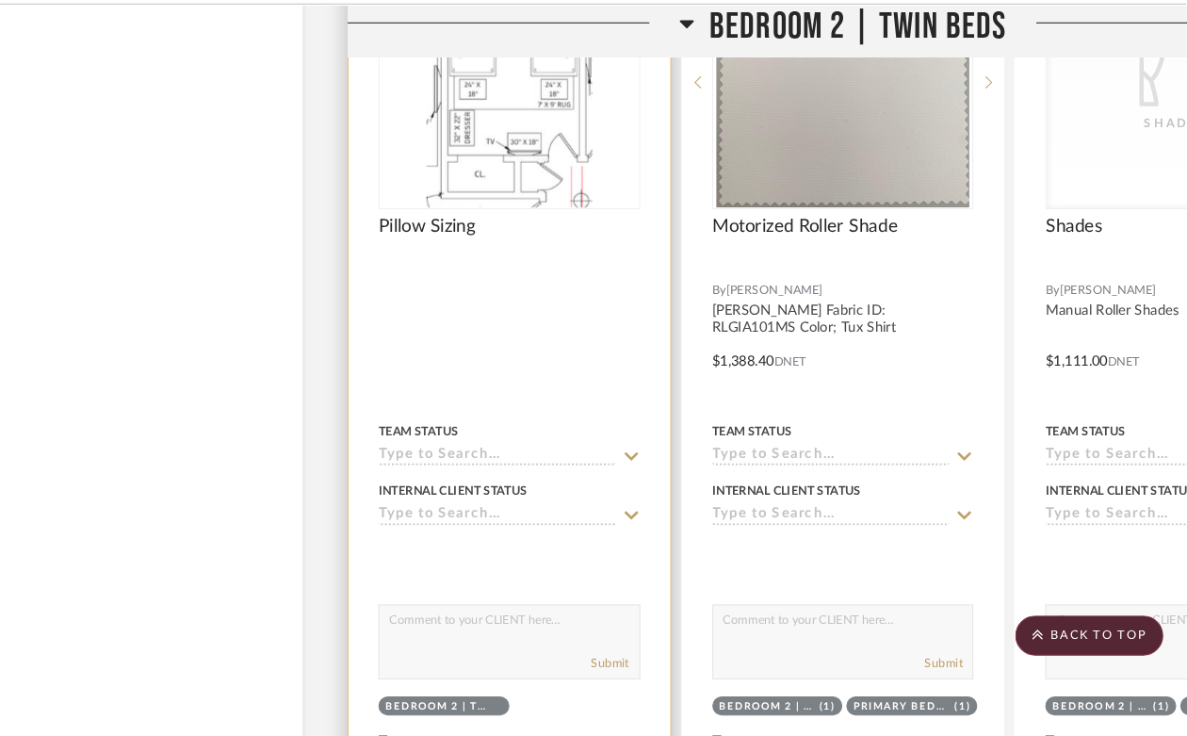
click at [553, 178] on img "0" at bounding box center [549, 121] width 156 height 236
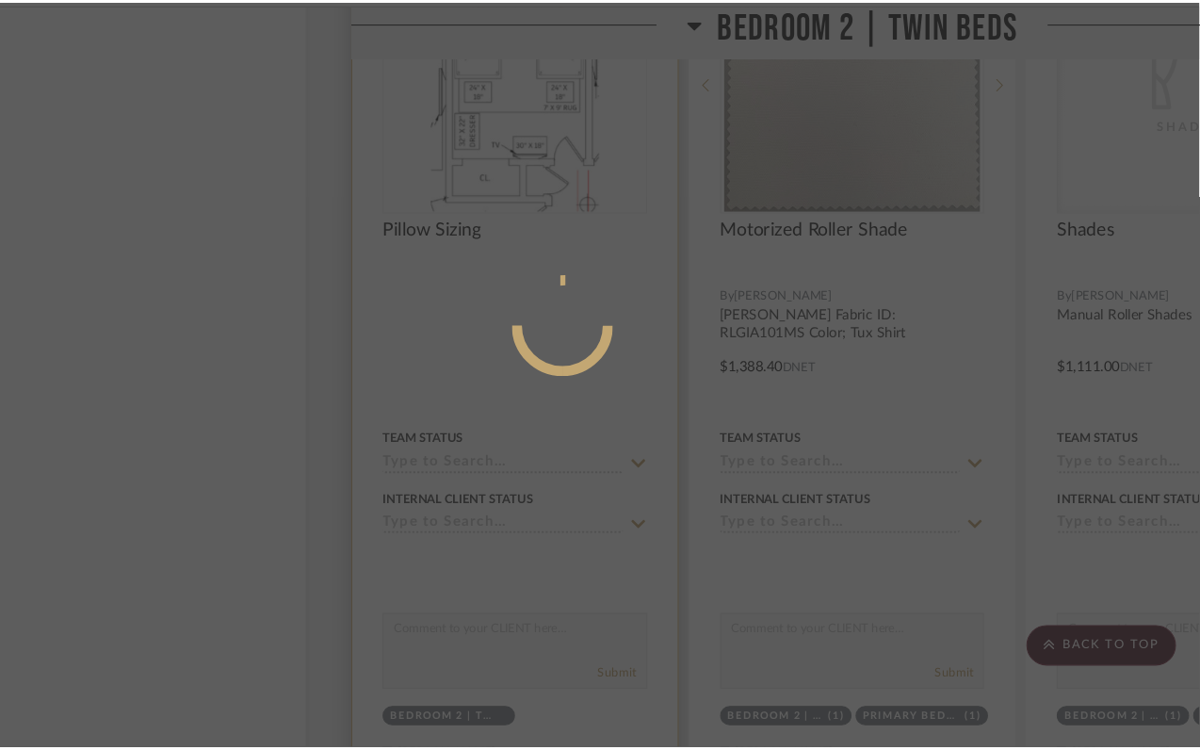
scroll to position [0, 0]
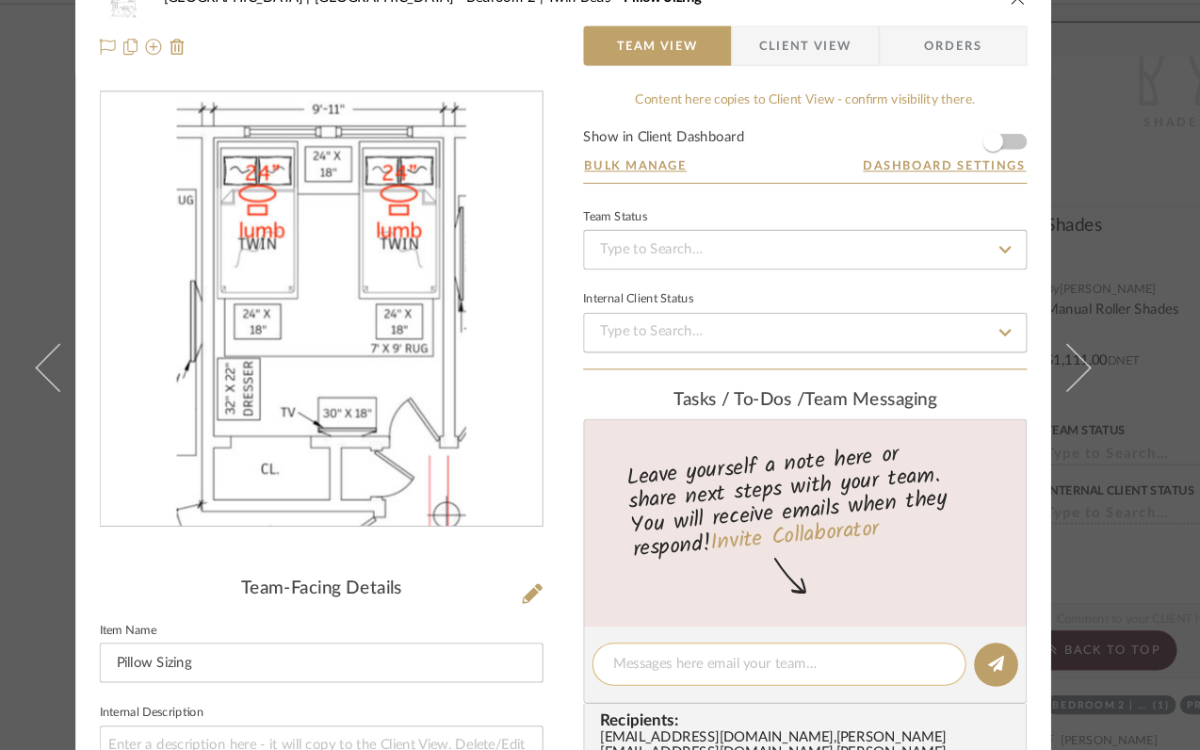
click at [655, 668] on textarea at bounding box center [803, 669] width 313 height 20
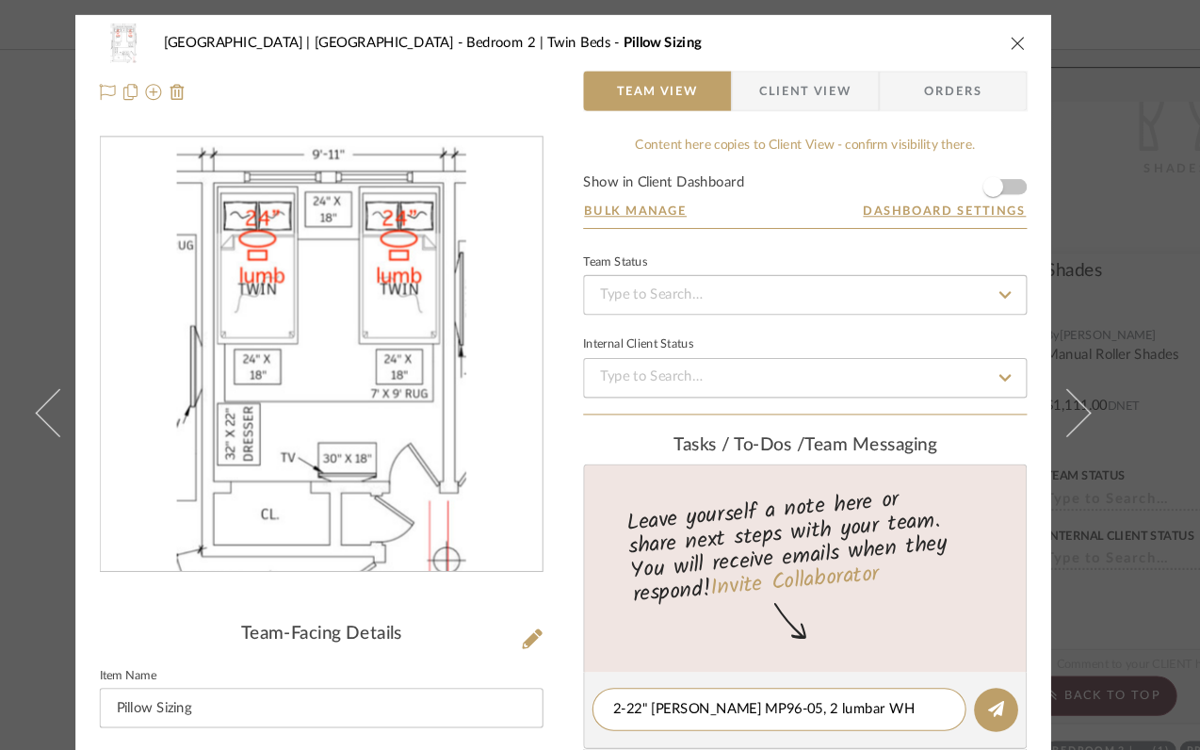
type textarea "2-22" Mclaurin MP96-05, 2 lumbar WH 1961"
click at [1021, 39] on icon "close" at bounding box center [1028, 40] width 15 height 15
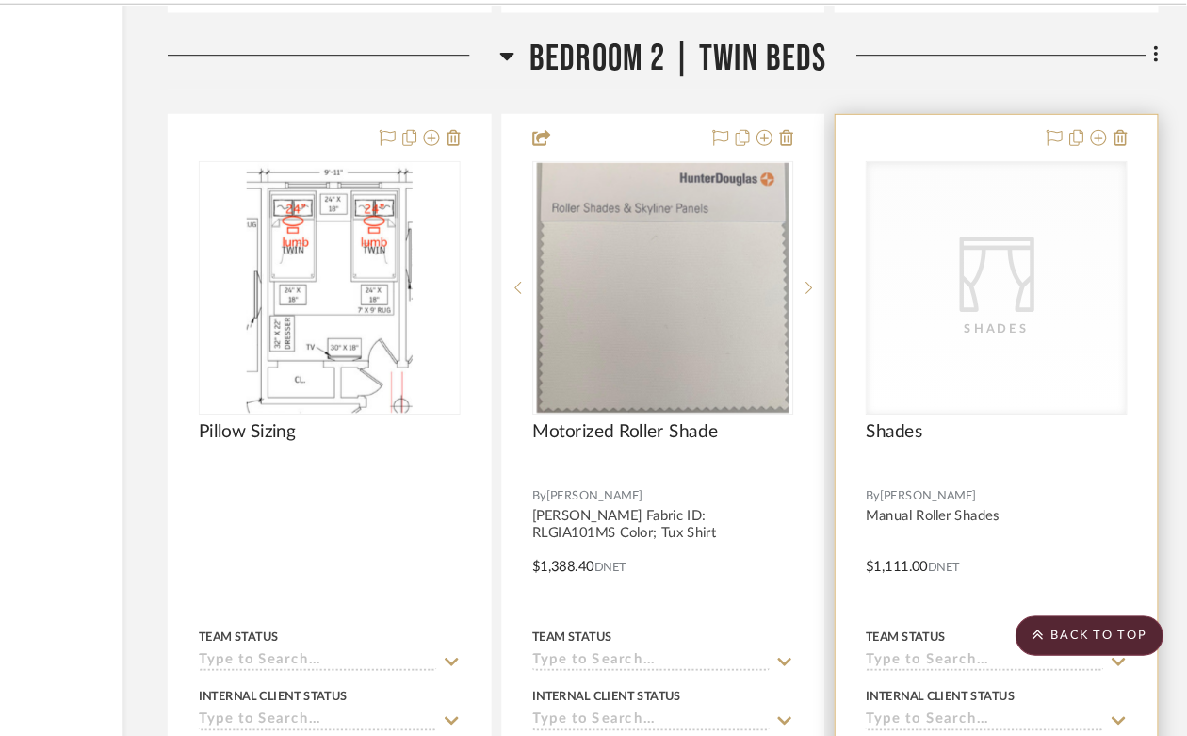
scroll to position [33492, 170]
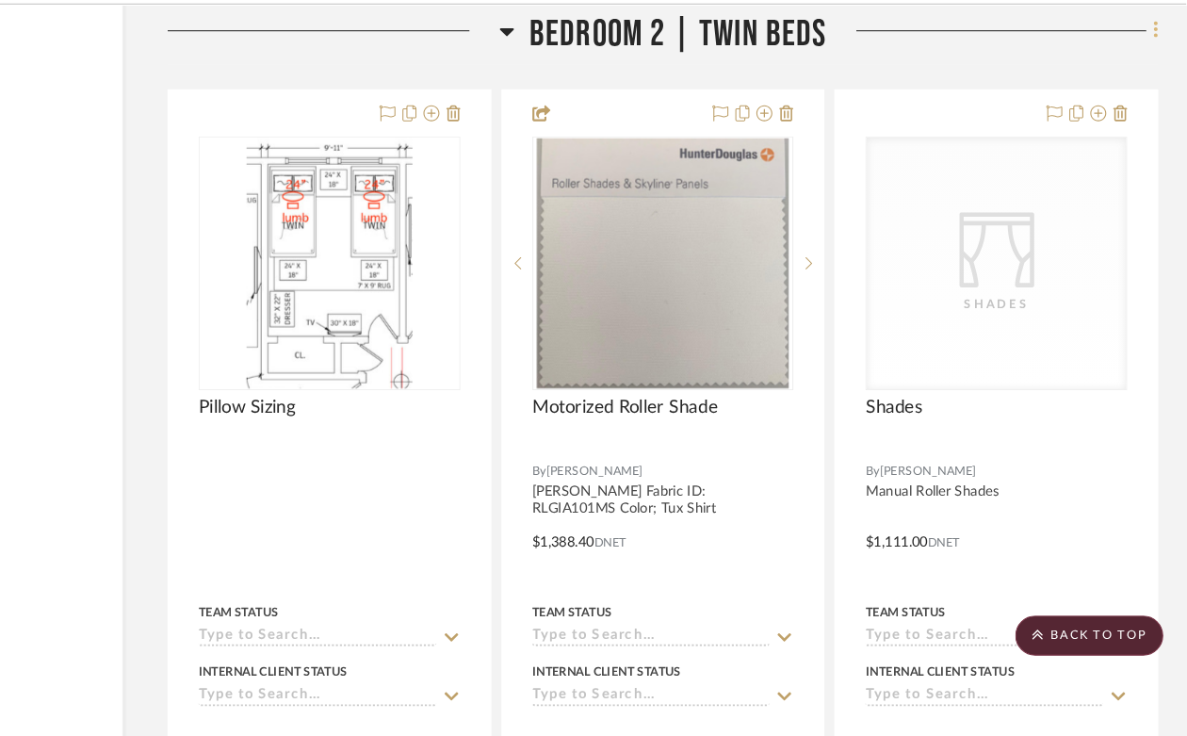
click at [1160, 72] on icon at bounding box center [1159, 71] width 6 height 21
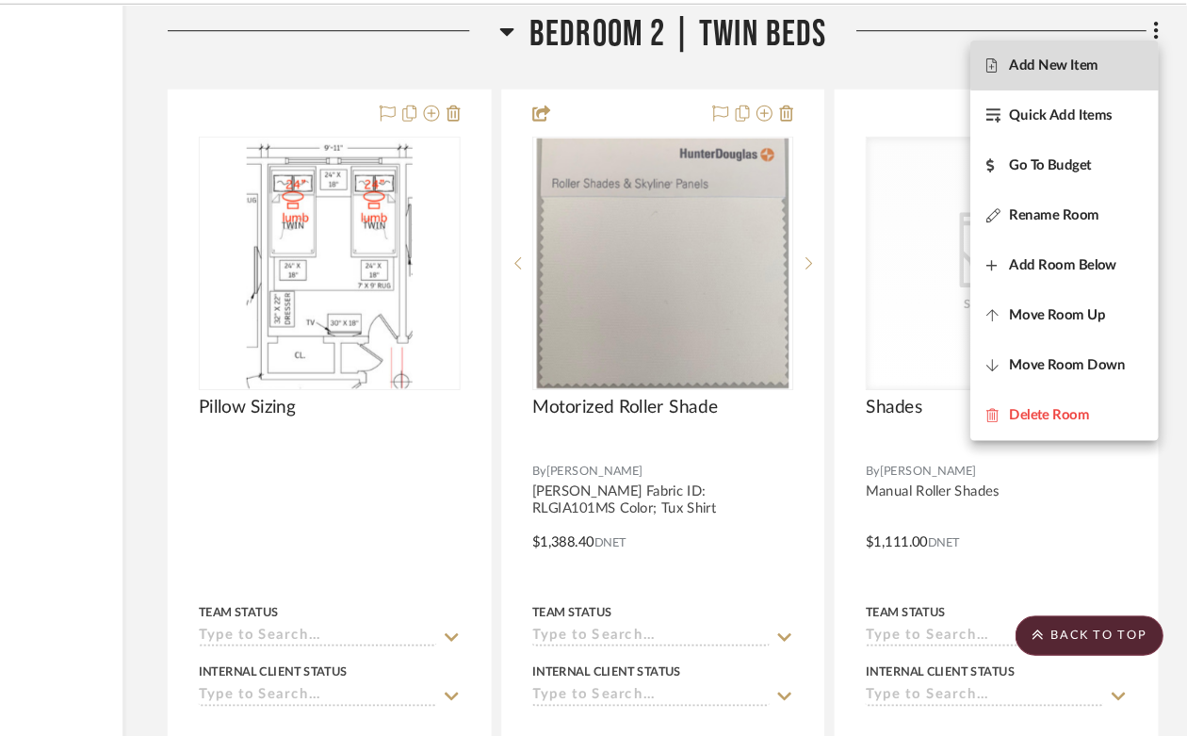
click at [1087, 102] on span "Add New Item" at bounding box center [1062, 105] width 84 height 16
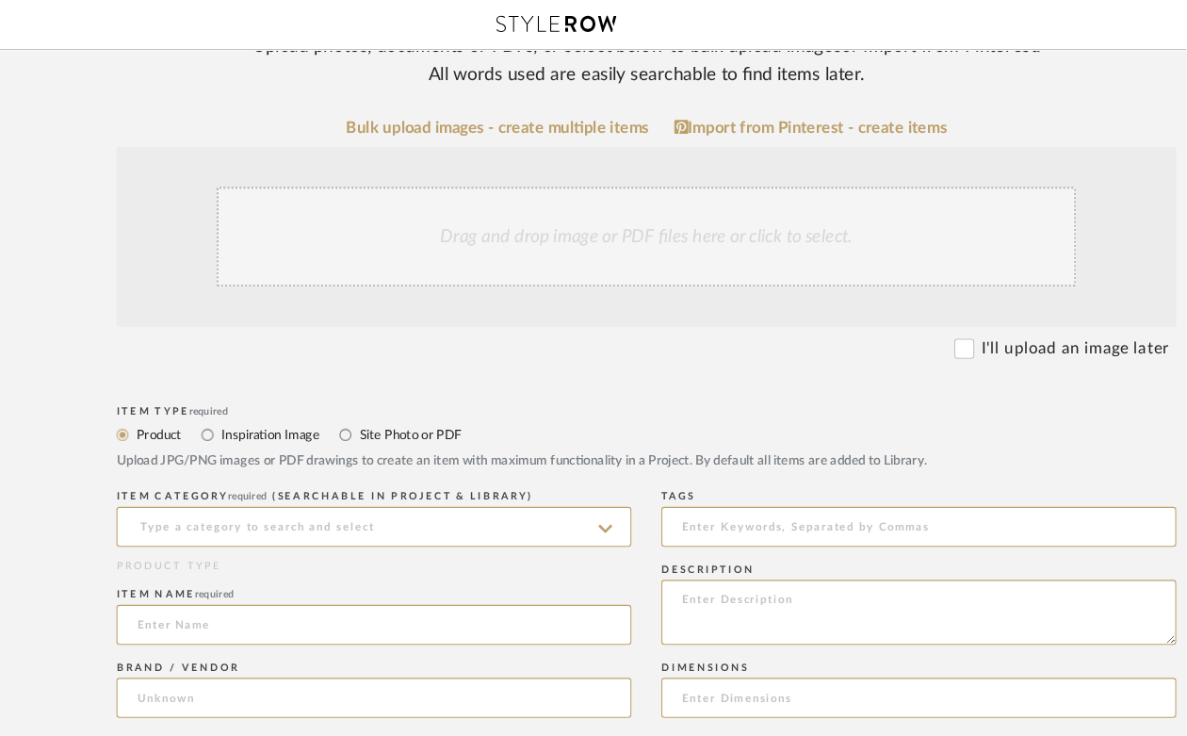
scroll to position [258, 4]
click at [961, 327] on div "I'll upload an image later" at bounding box center [668, 329] width 999 height 23
click at [967, 327] on input "I'll upload an image later" at bounding box center [974, 328] width 19 height 19
checkbox input "true"
click at [214, 505] on input at bounding box center [417, 497] width 485 height 38
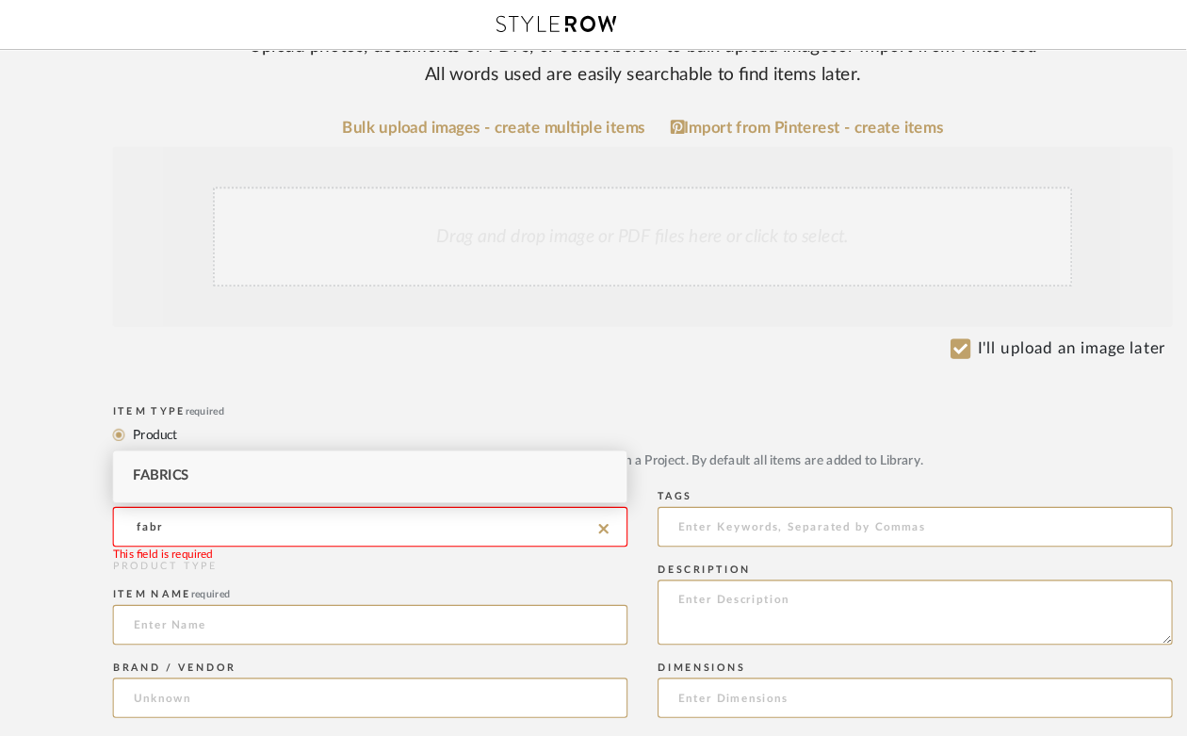
click at [206, 442] on span "Fabrics" at bounding box center [221, 448] width 53 height 13
type input "Fabrics"
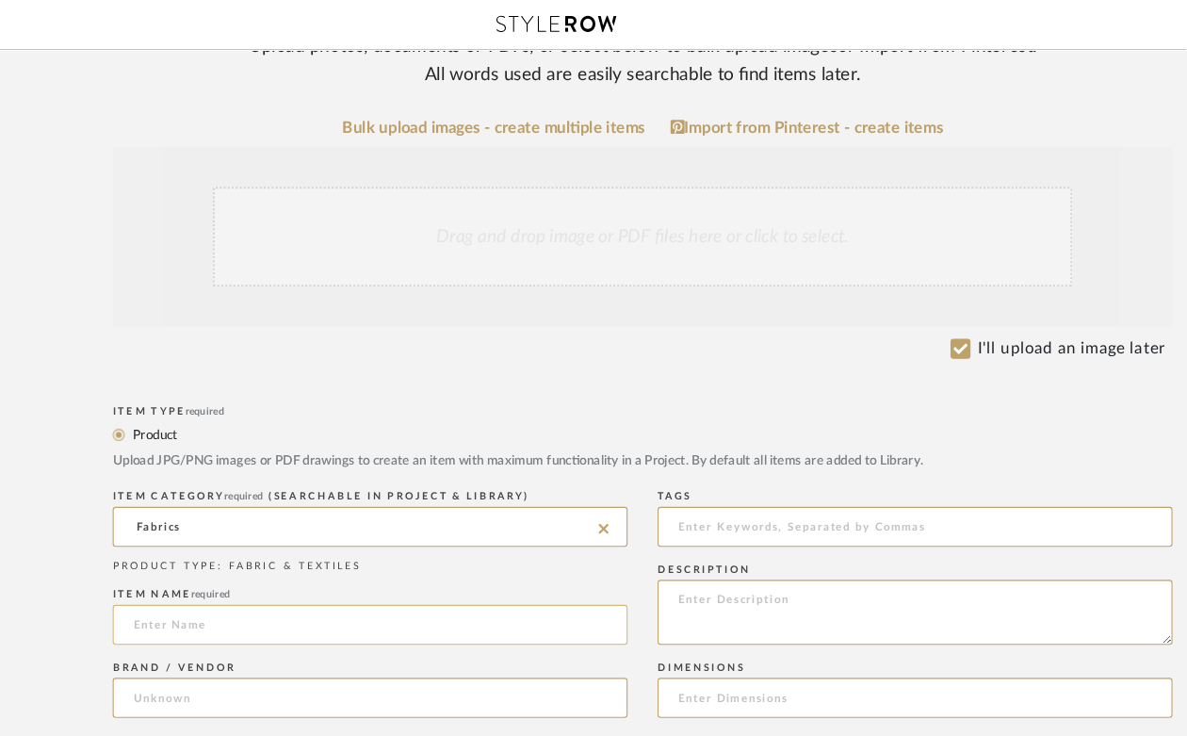
click at [222, 584] on input at bounding box center [417, 589] width 485 height 38
type input "Roman Shade Fabric"
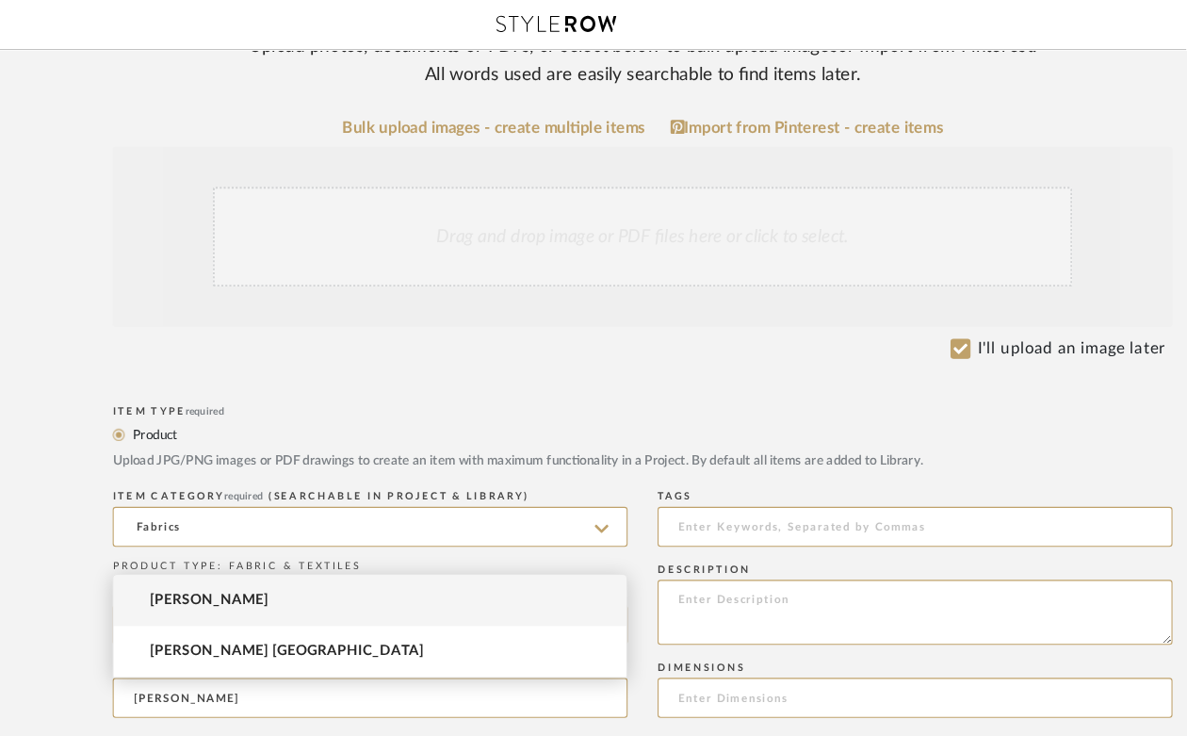
type input "Rose Tarlow"
click at [237, 566] on span "Rose Tarlow" at bounding box center [267, 566] width 112 height 16
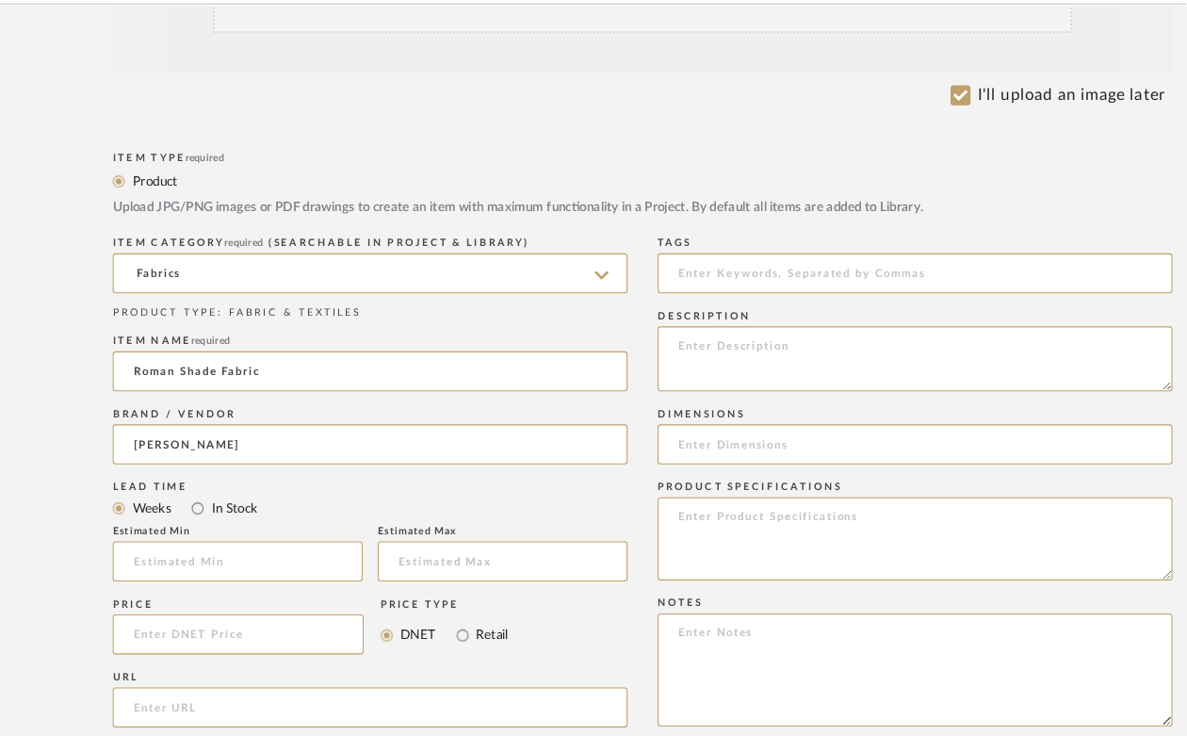
scroll to position [590, 4]
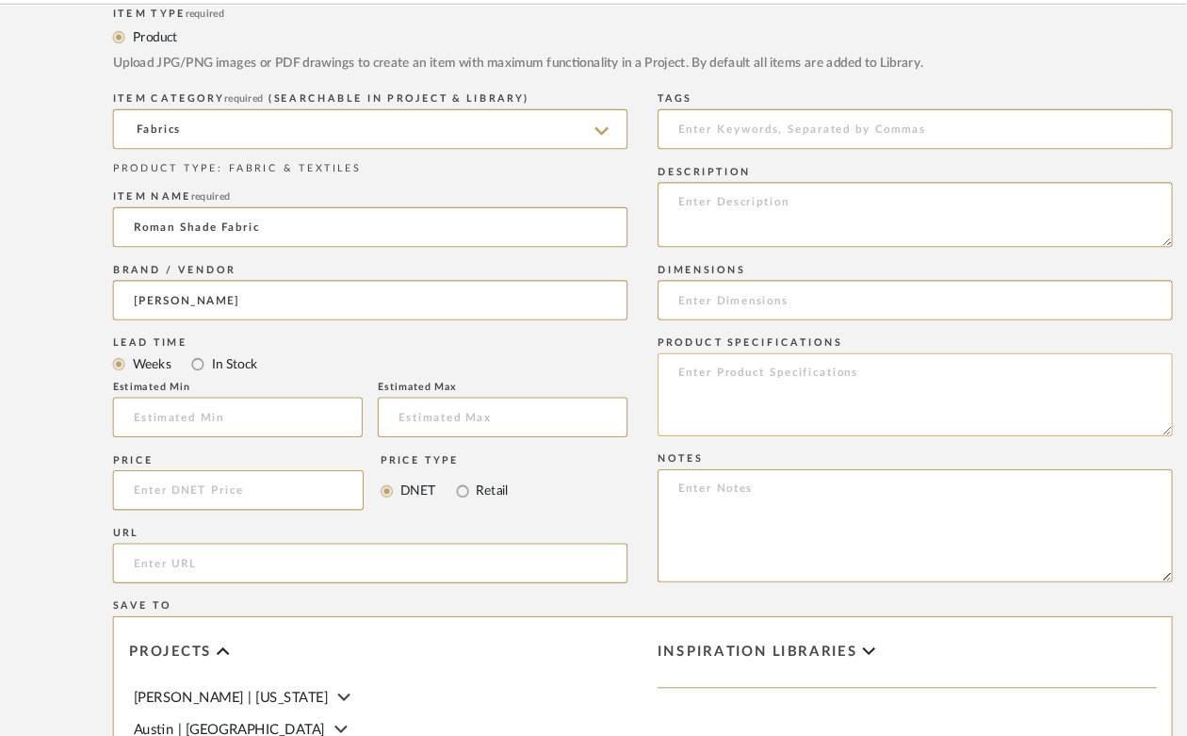
click at [724, 387] on textarea at bounding box center [931, 415] width 485 height 78
type textarea "2938-01 wynd cove"
click at [662, 377] on div "Item Type required Product Upload JPG/PNG images or PDF drawings to create an i…" at bounding box center [674, 596] width 999 height 1101
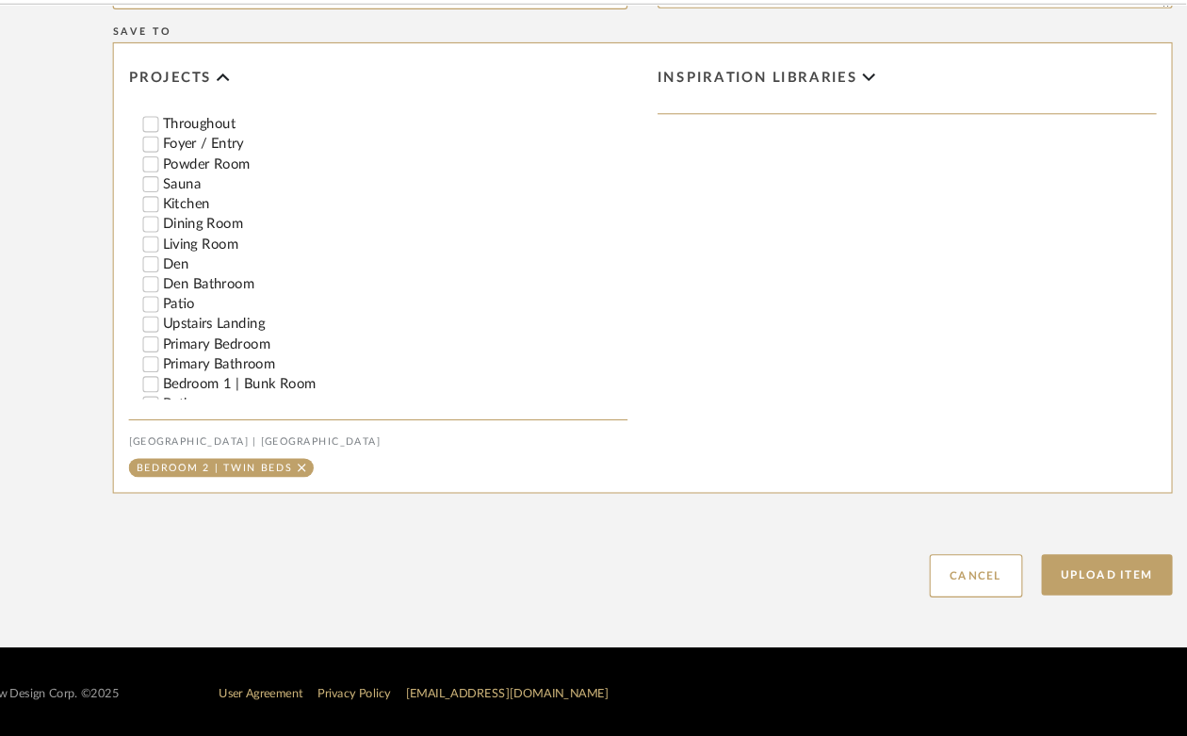
scroll to position [481, 0]
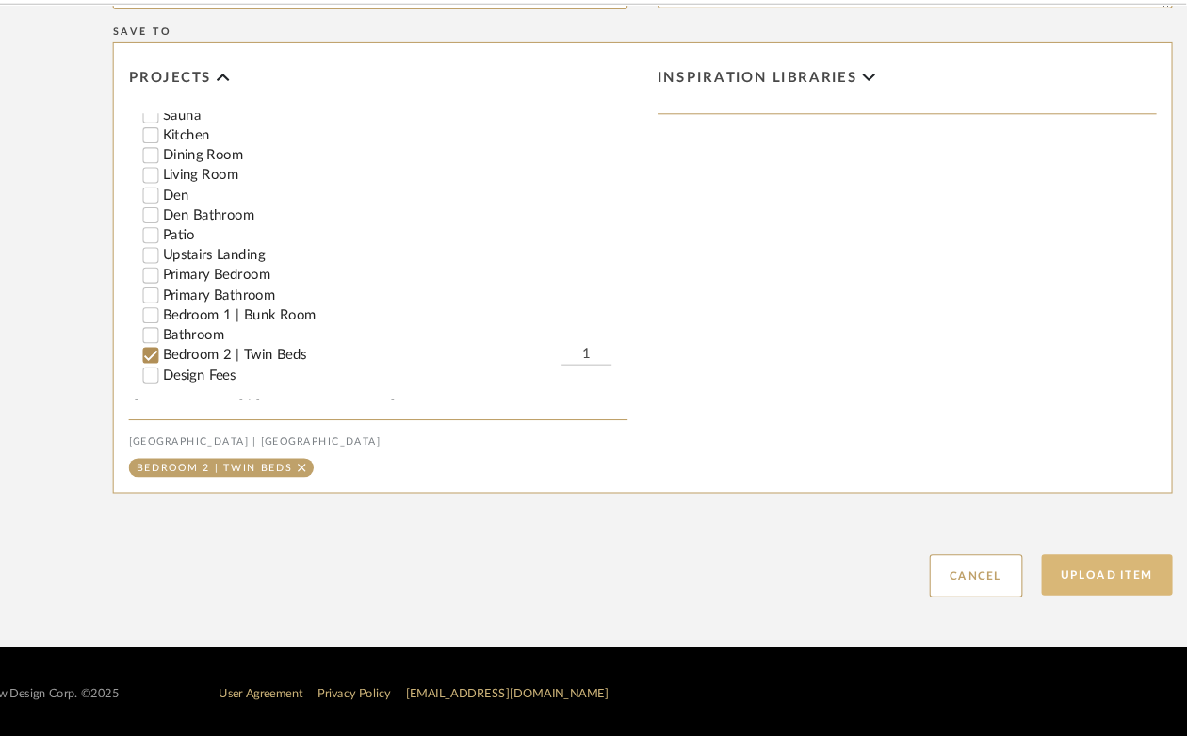
click at [1109, 583] on button "Upload Item" at bounding box center [1113, 584] width 124 height 39
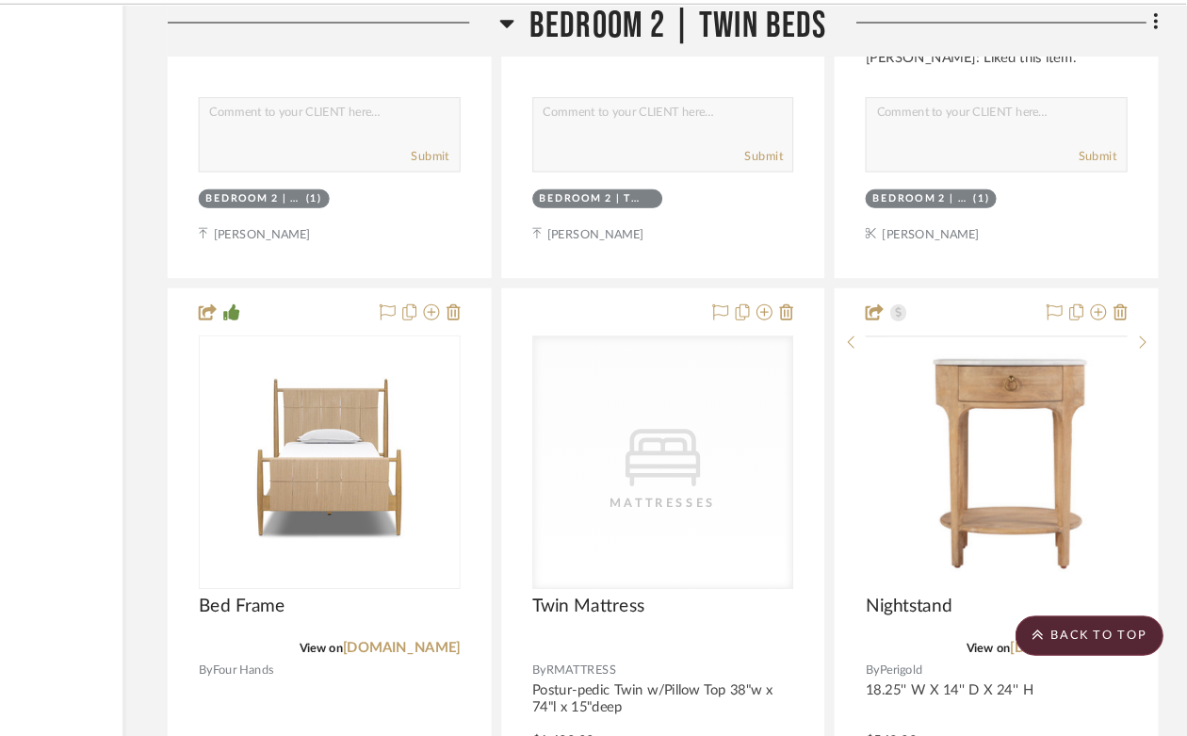
scroll to position [35831, 170]
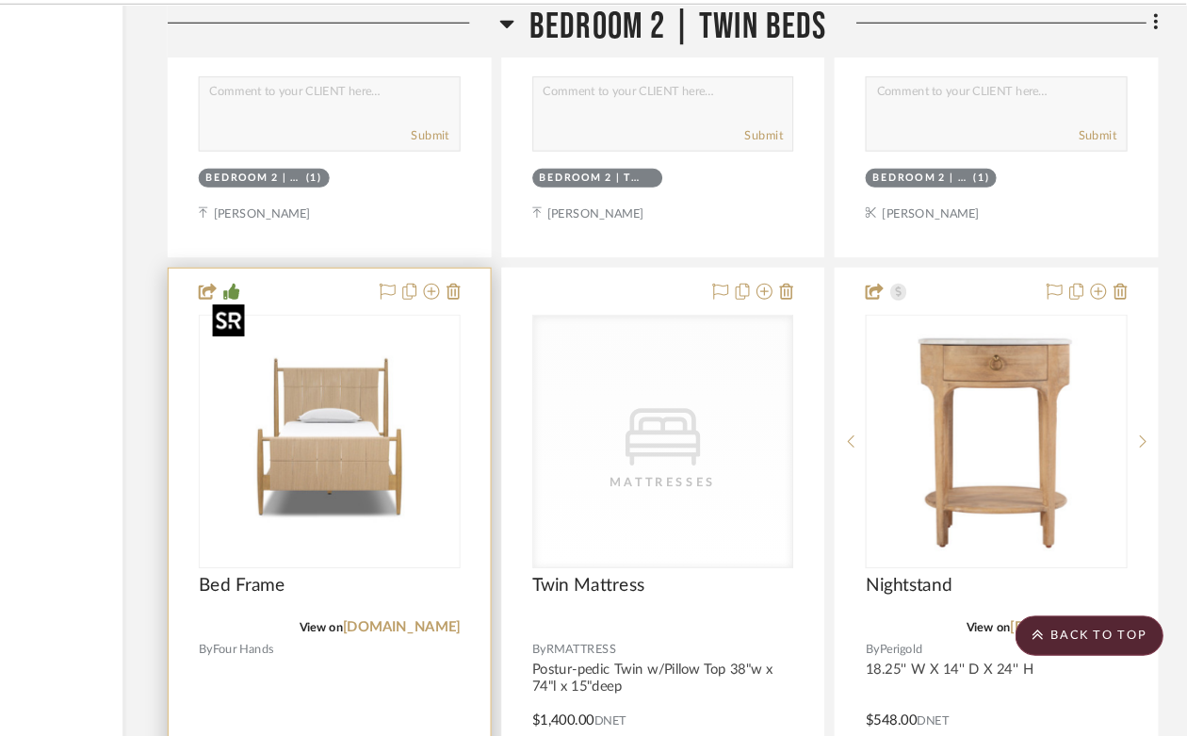
click at [0, 0] on img at bounding box center [0, 0] width 0 height 0
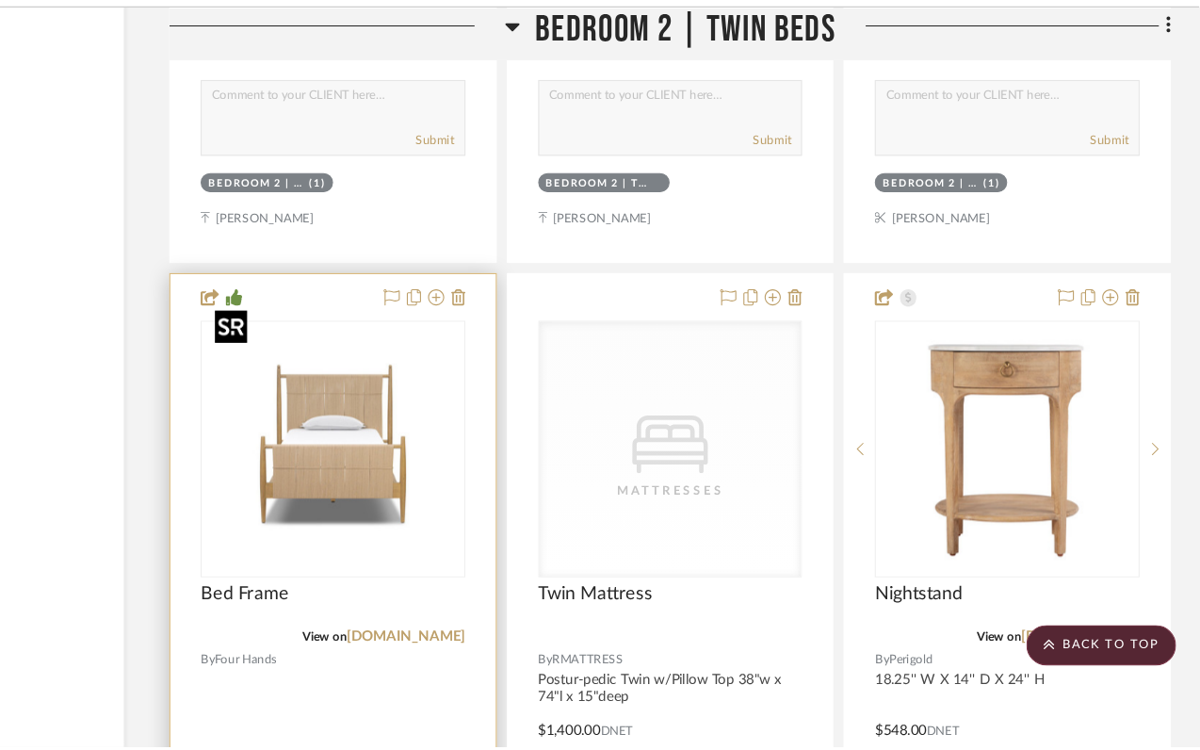
scroll to position [0, 0]
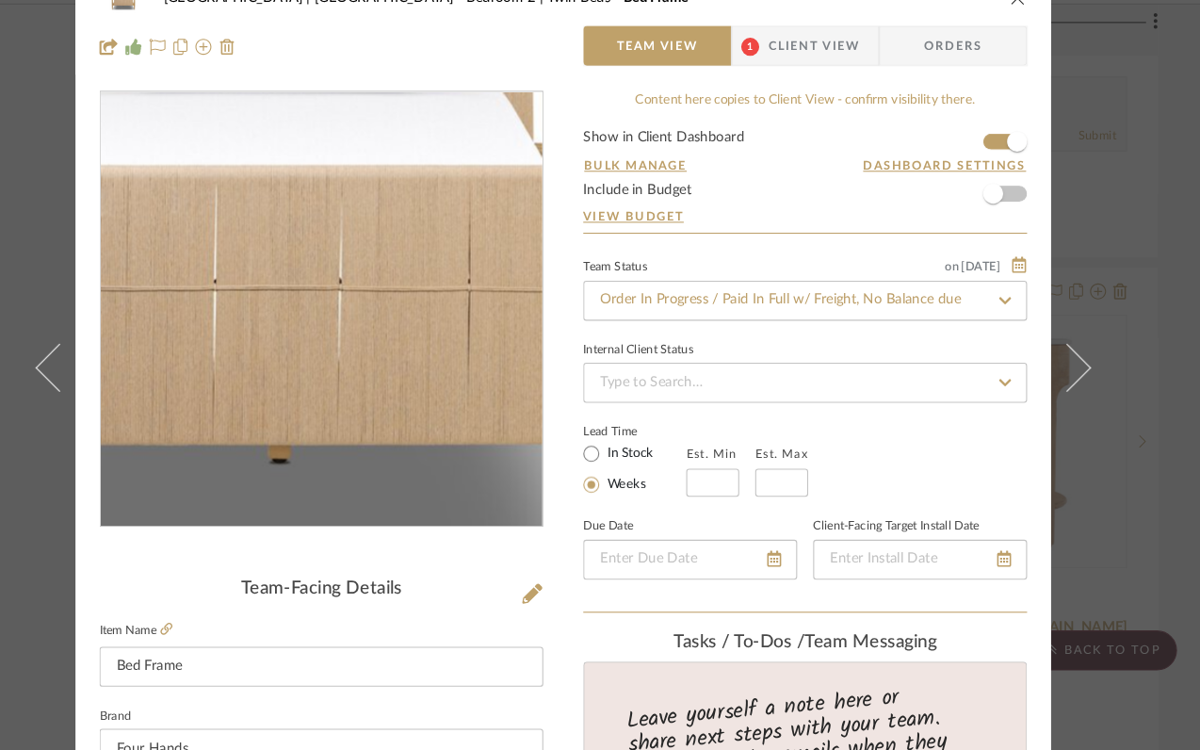
click at [378, 372] on img "0" at bounding box center [372, 334] width 409 height 409
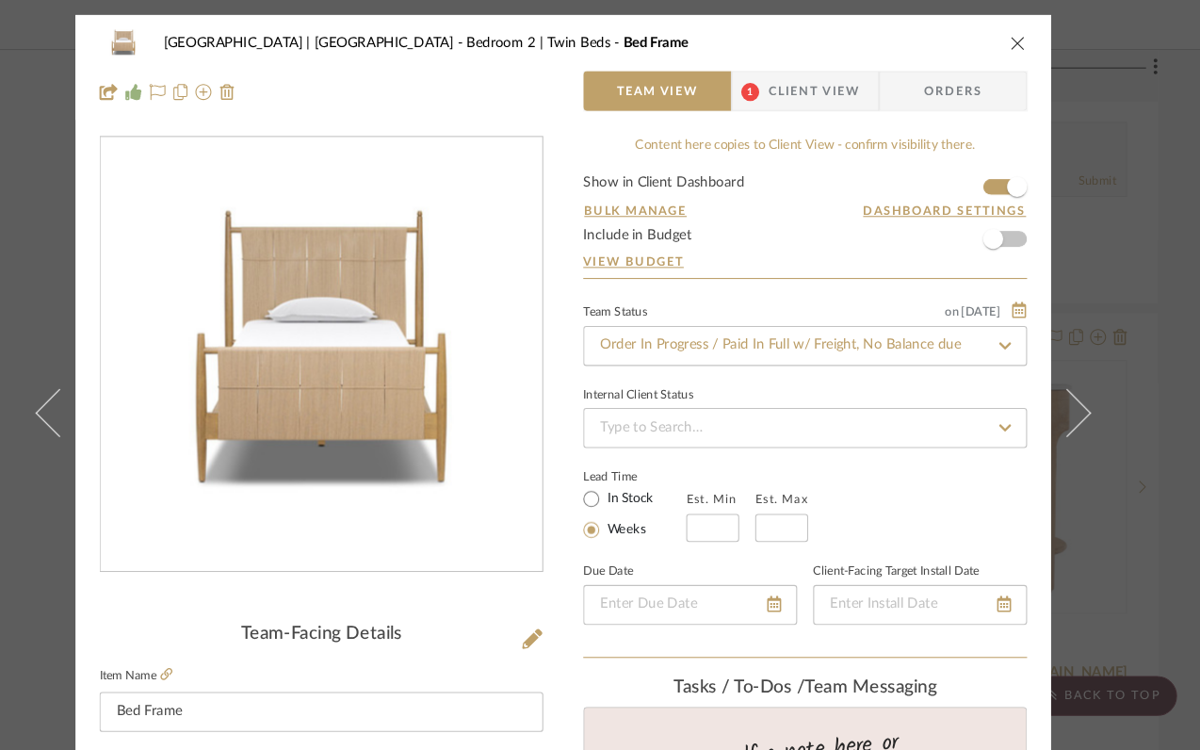
click at [1023, 40] on icon "close" at bounding box center [1028, 40] width 15 height 15
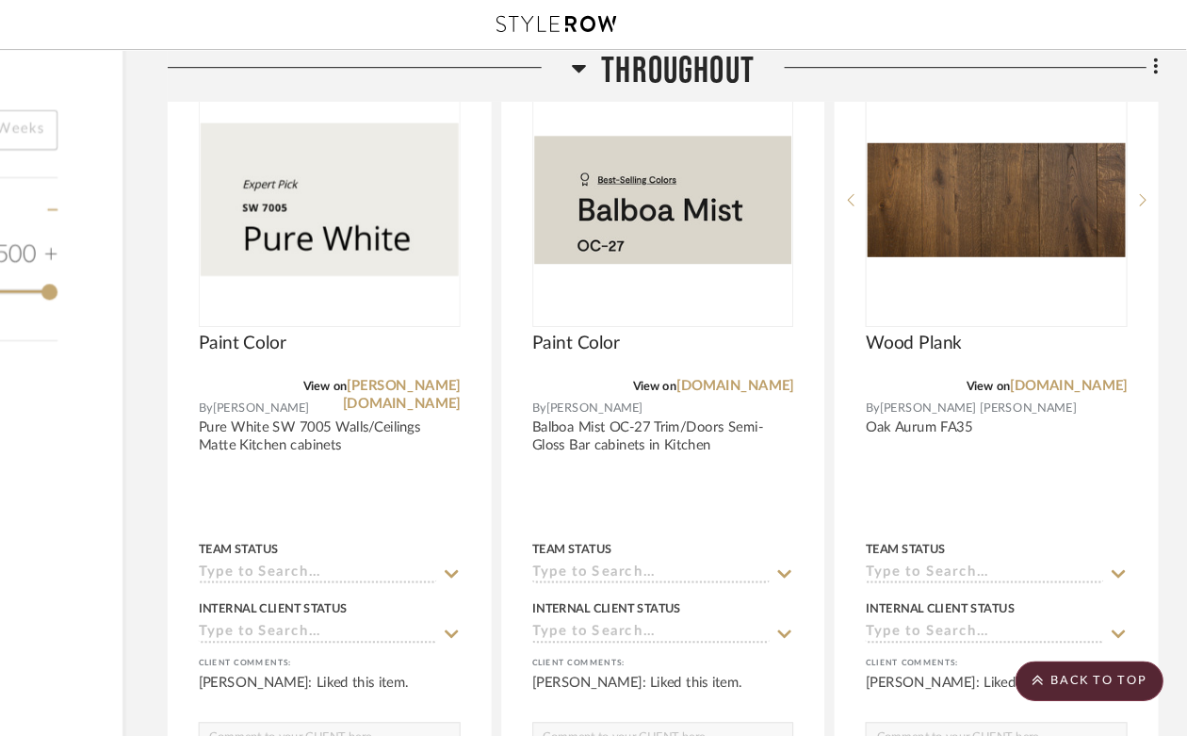
scroll to position [3141, 170]
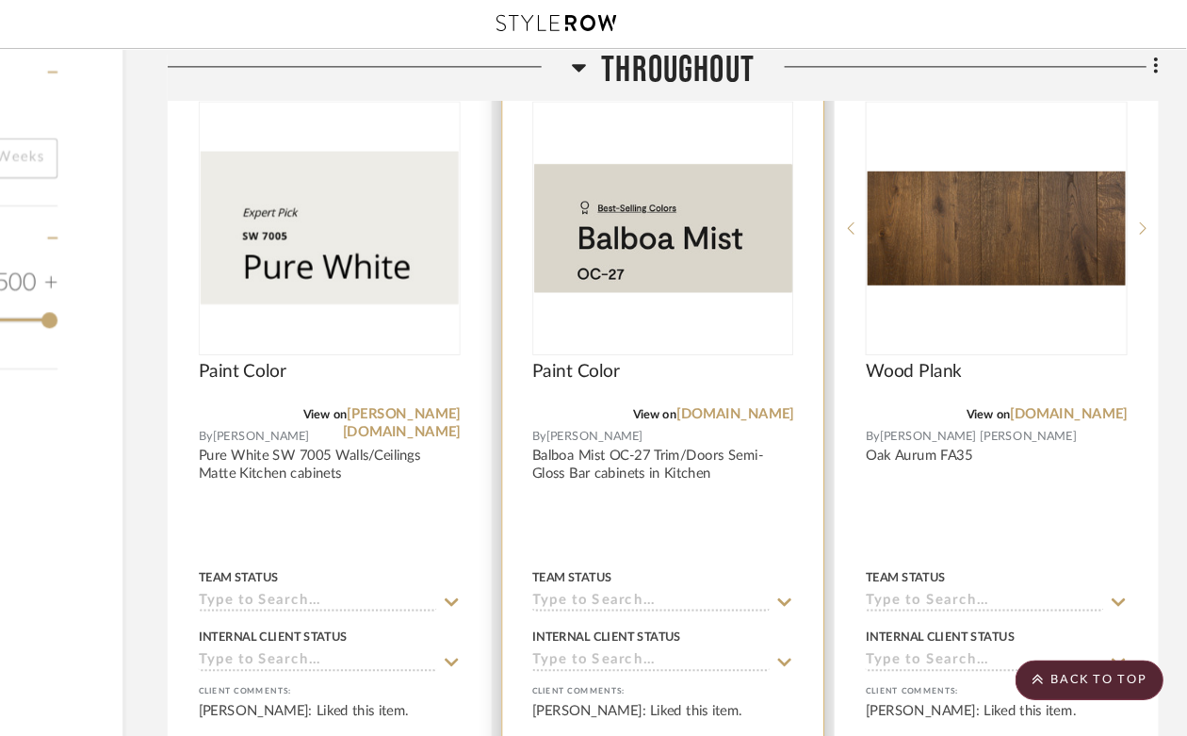
click at [729, 236] on div at bounding box center [694, 215] width 247 height 239
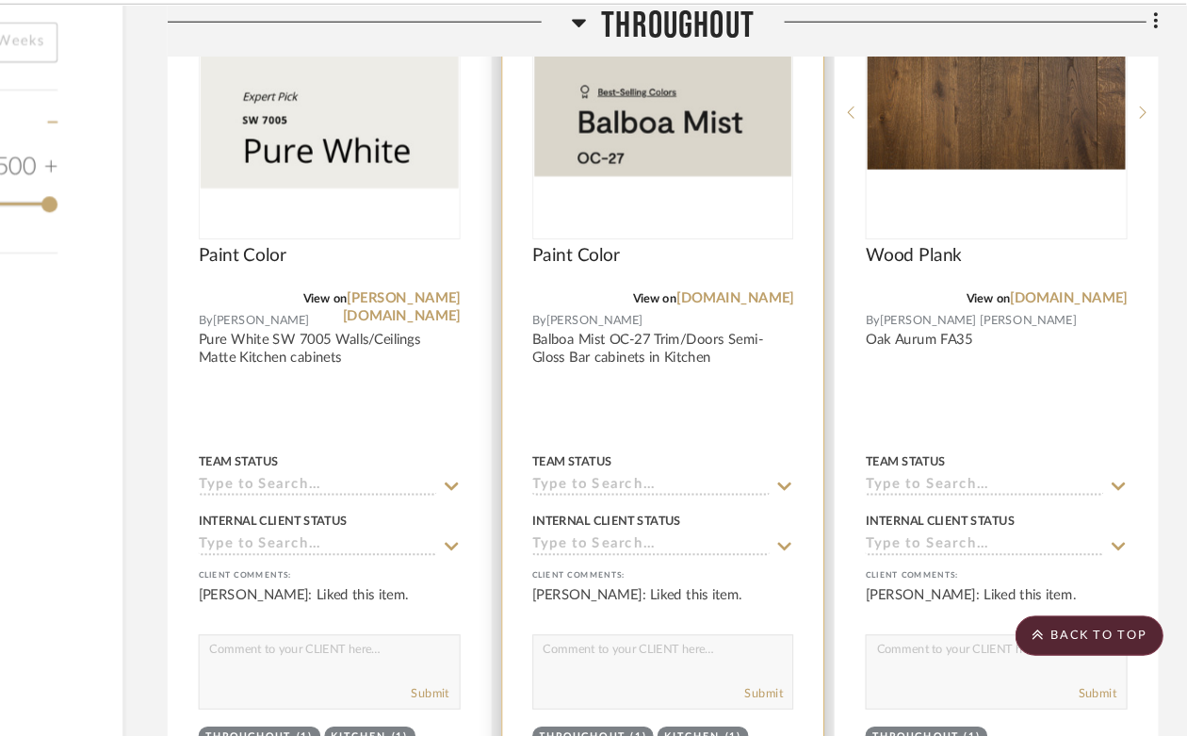
click at [670, 198] on img "0" at bounding box center [694, 149] width 243 height 120
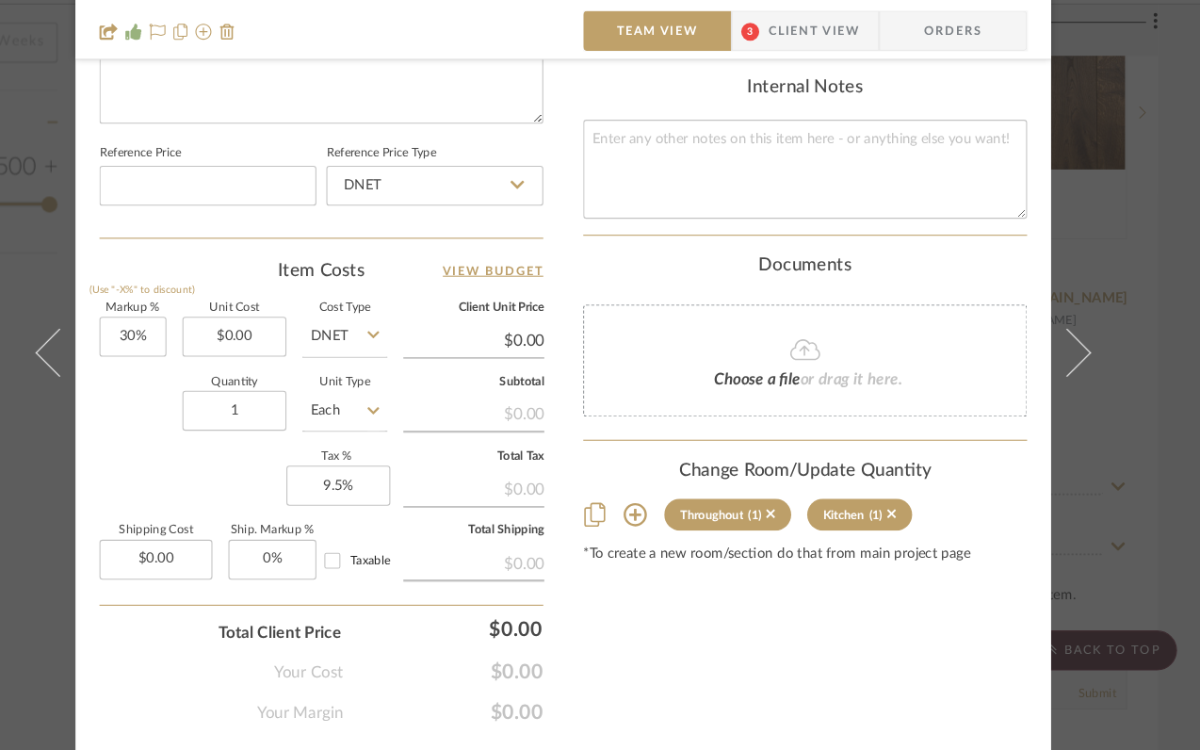
scroll to position [954, 0]
click at [661, 516] on icon at bounding box center [668, 527] width 22 height 22
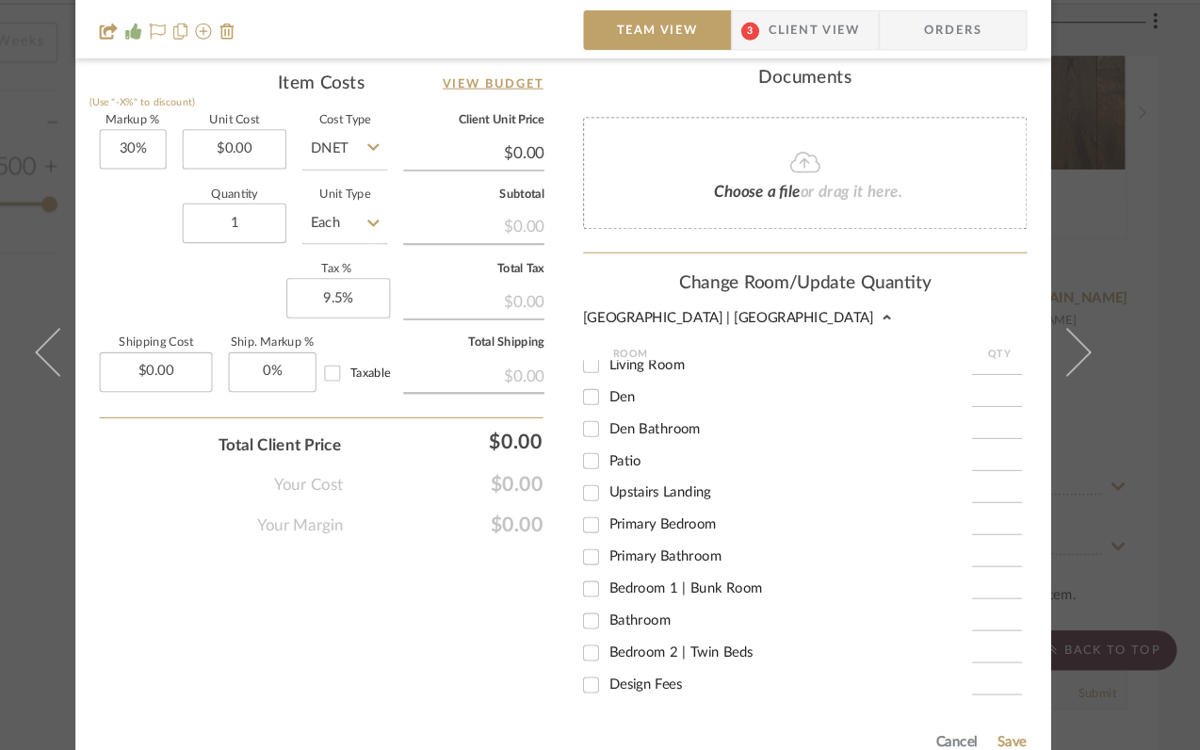
scroll to position [1132, 0]
click at [621, 643] on input "Bedroom 2 | Twin Beds" at bounding box center [627, 657] width 30 height 30
checkbox input "true"
type input "1"
click at [1019, 733] on button "Save" at bounding box center [1022, 740] width 29 height 15
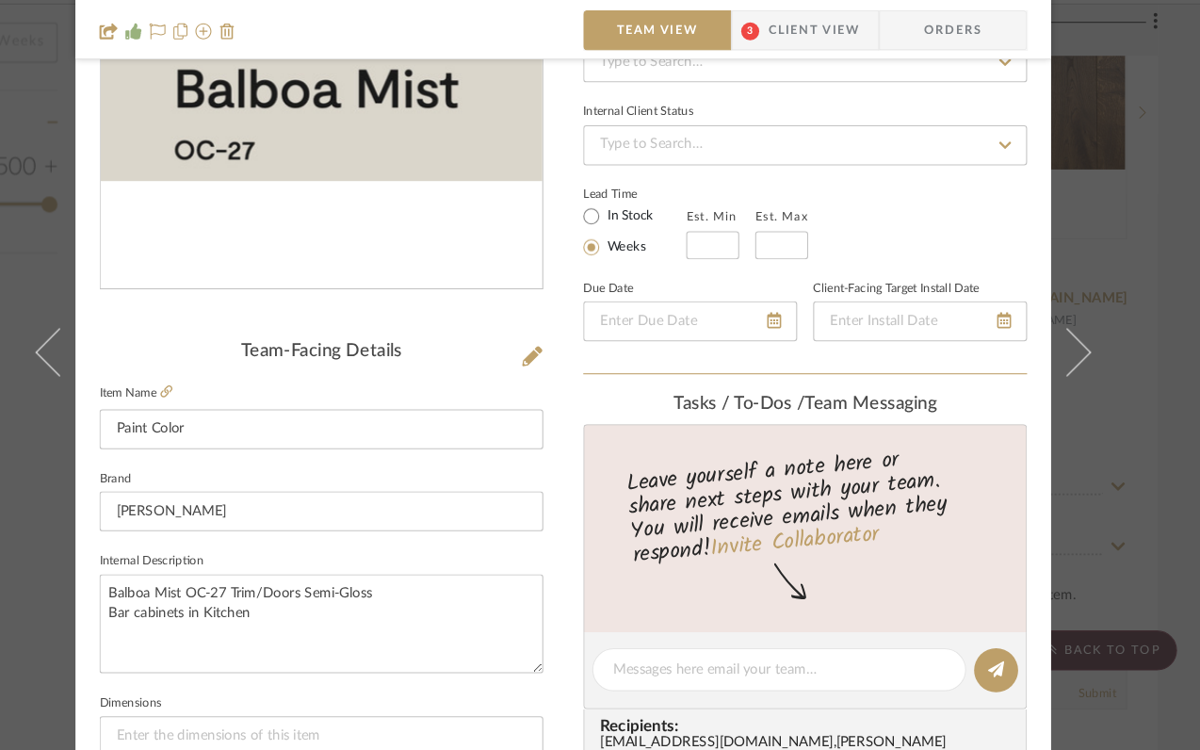
scroll to position [0, 0]
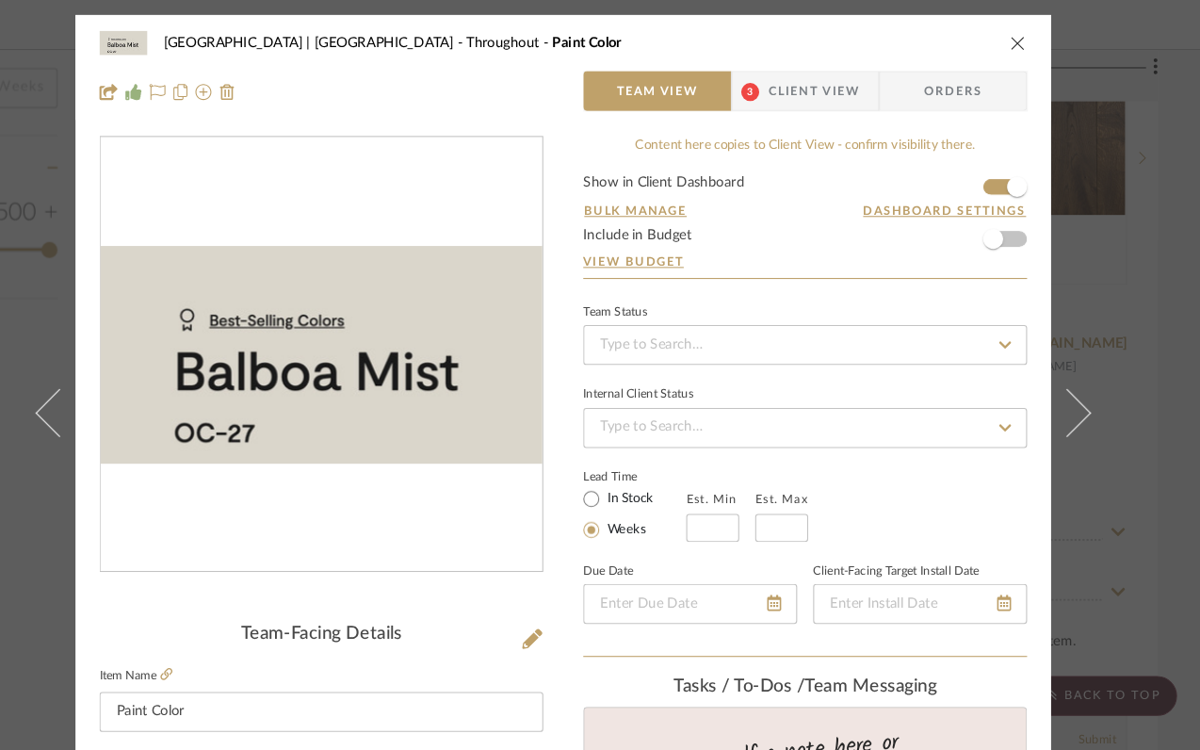
click at [1021, 39] on icon "close" at bounding box center [1028, 40] width 15 height 15
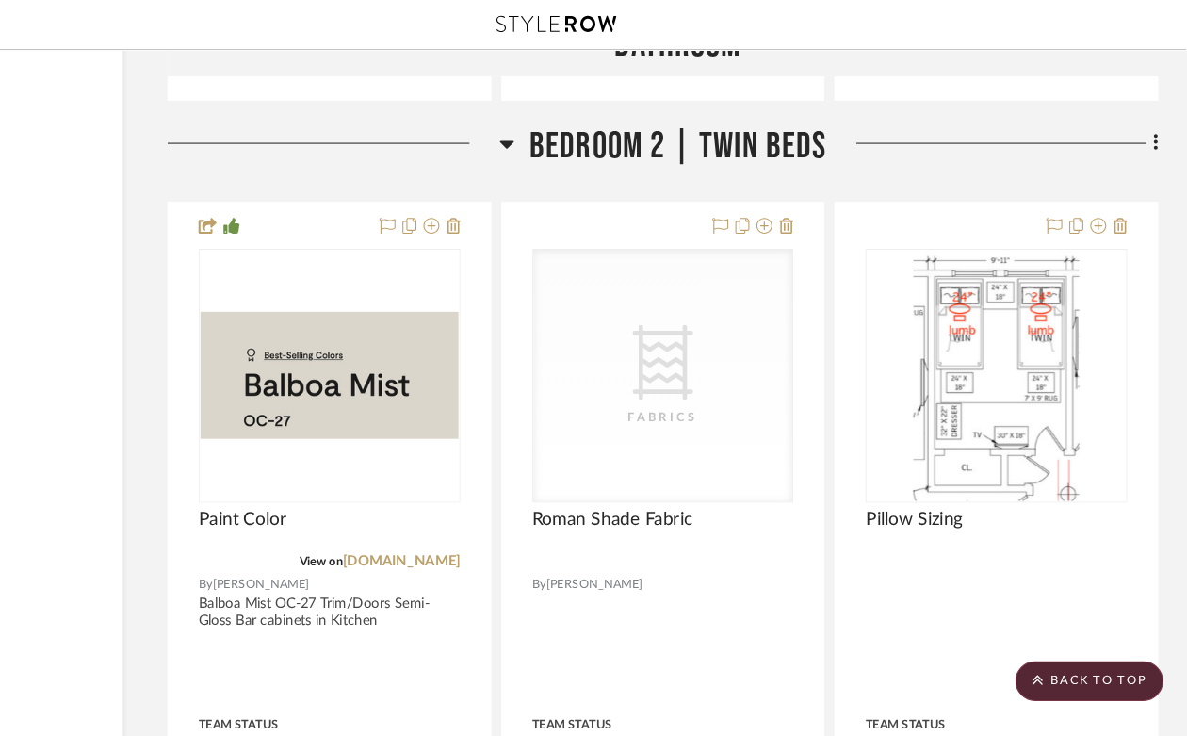
scroll to position [33473, 170]
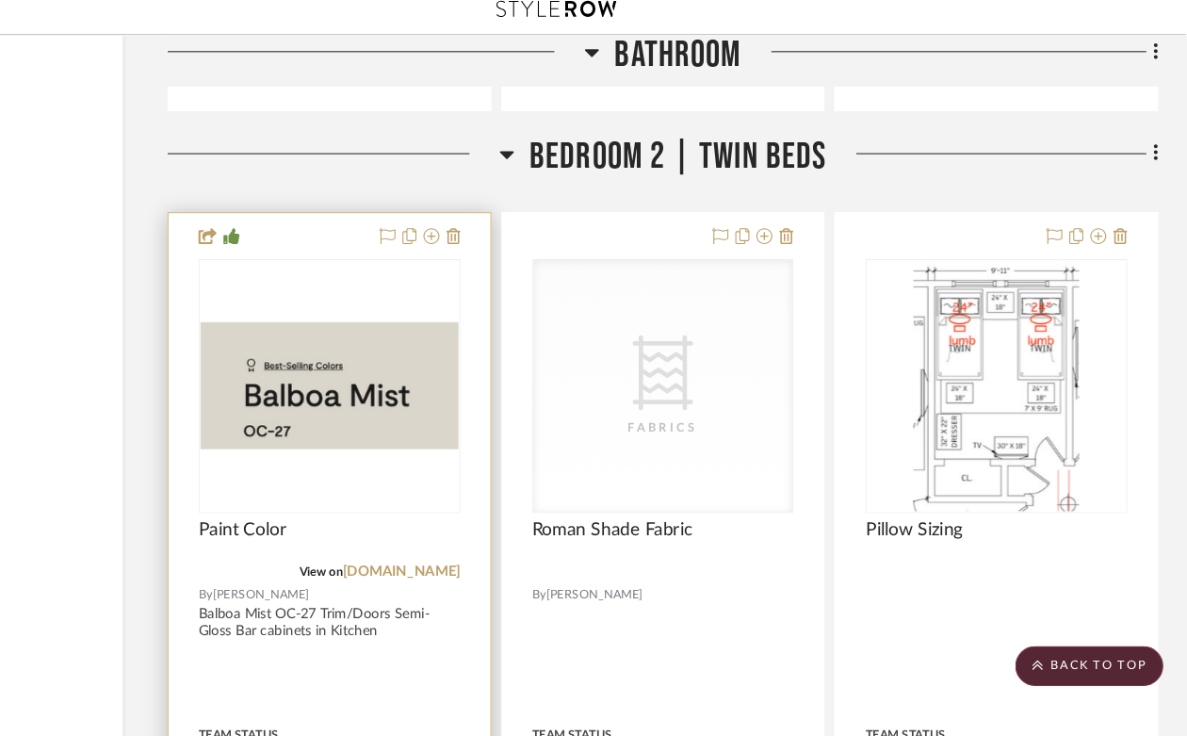
click at [408, 389] on div at bounding box center [379, 377] width 247 height 239
click at [349, 259] on div "0" at bounding box center [379, 377] width 245 height 237
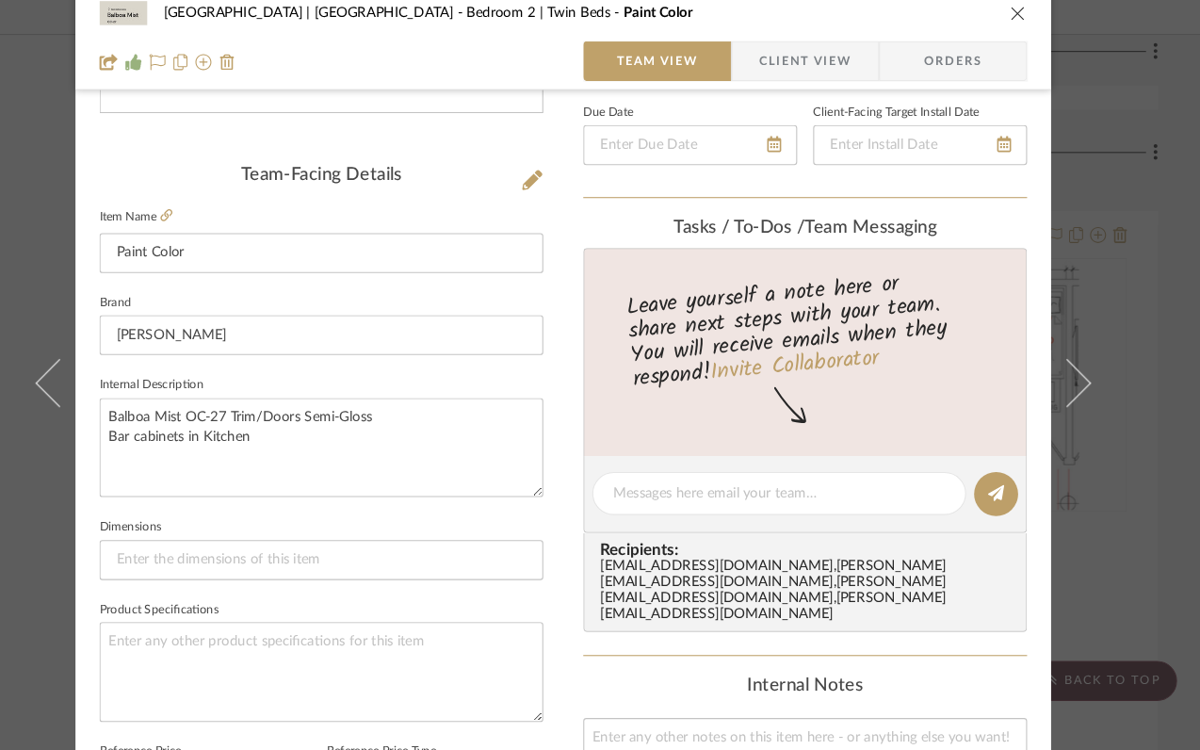
scroll to position [419, 0]
click at [768, 492] on div at bounding box center [804, 478] width 352 height 41
click at [761, 474] on textarea at bounding box center [803, 478] width 313 height 20
type textarea "This in flat on the walls until wallpaper"
click at [1004, 472] on icon at bounding box center [1008, 477] width 15 height 15
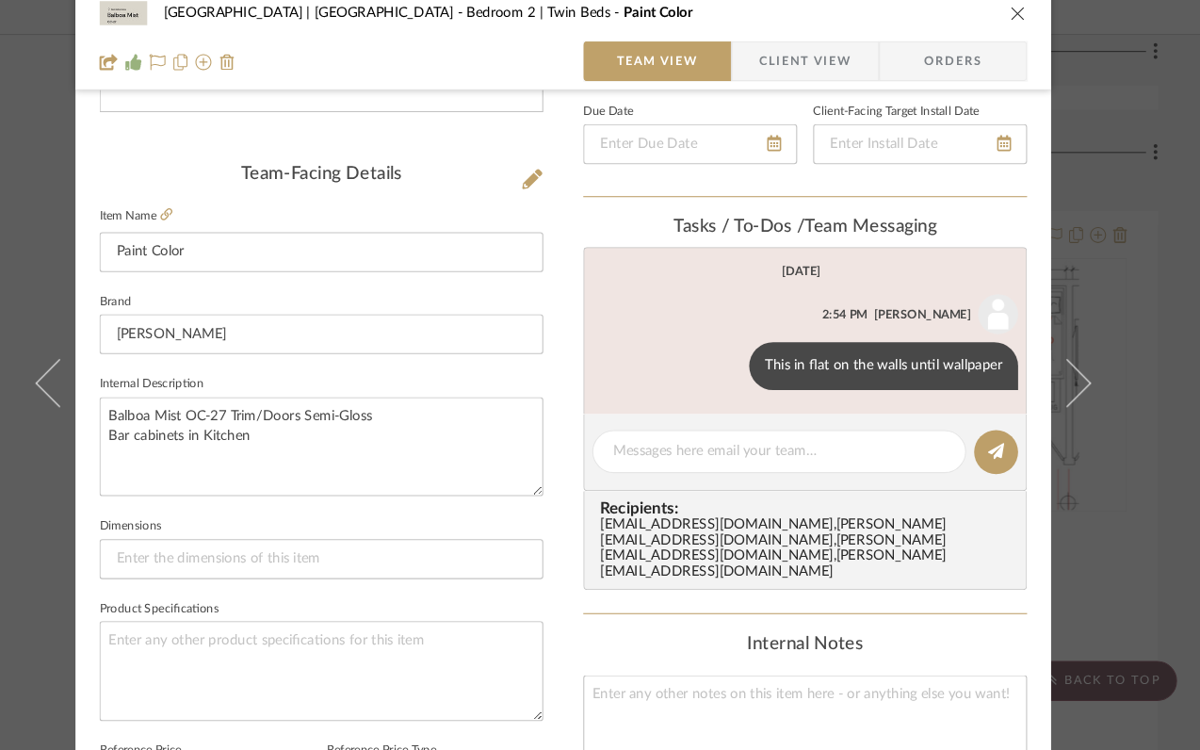
click at [1021, 24] on icon "close" at bounding box center [1028, 26] width 15 height 15
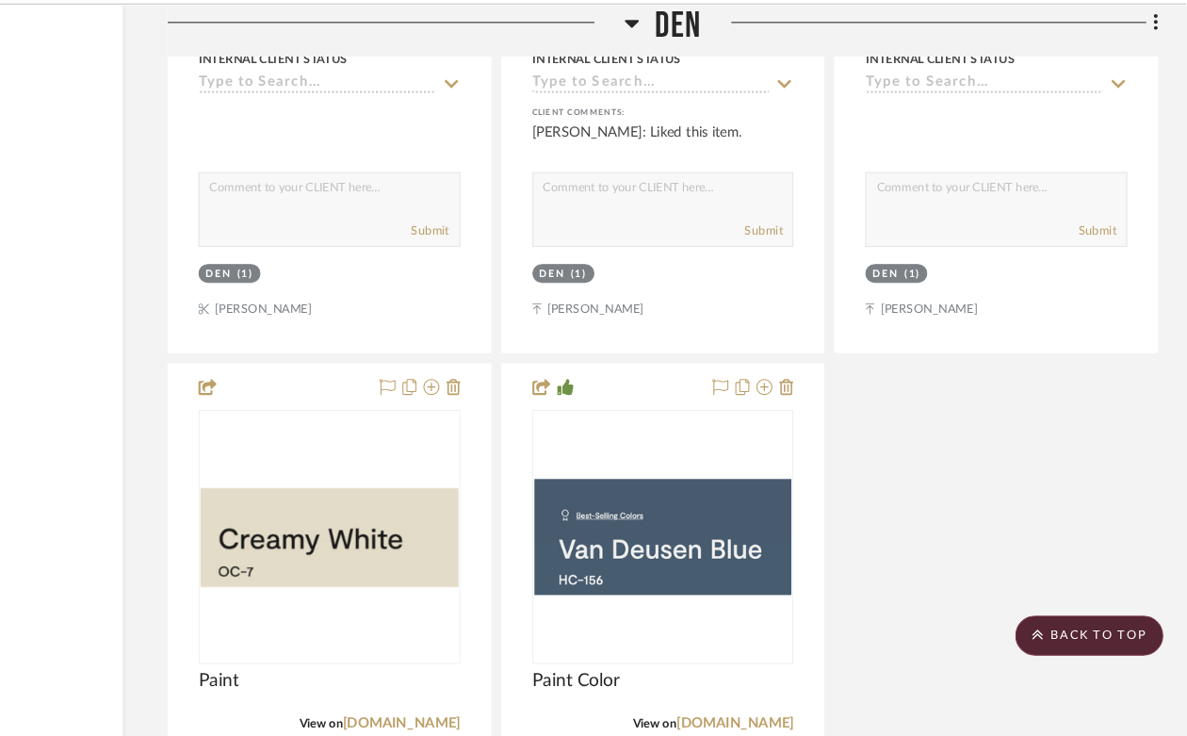
scroll to position [19837, 170]
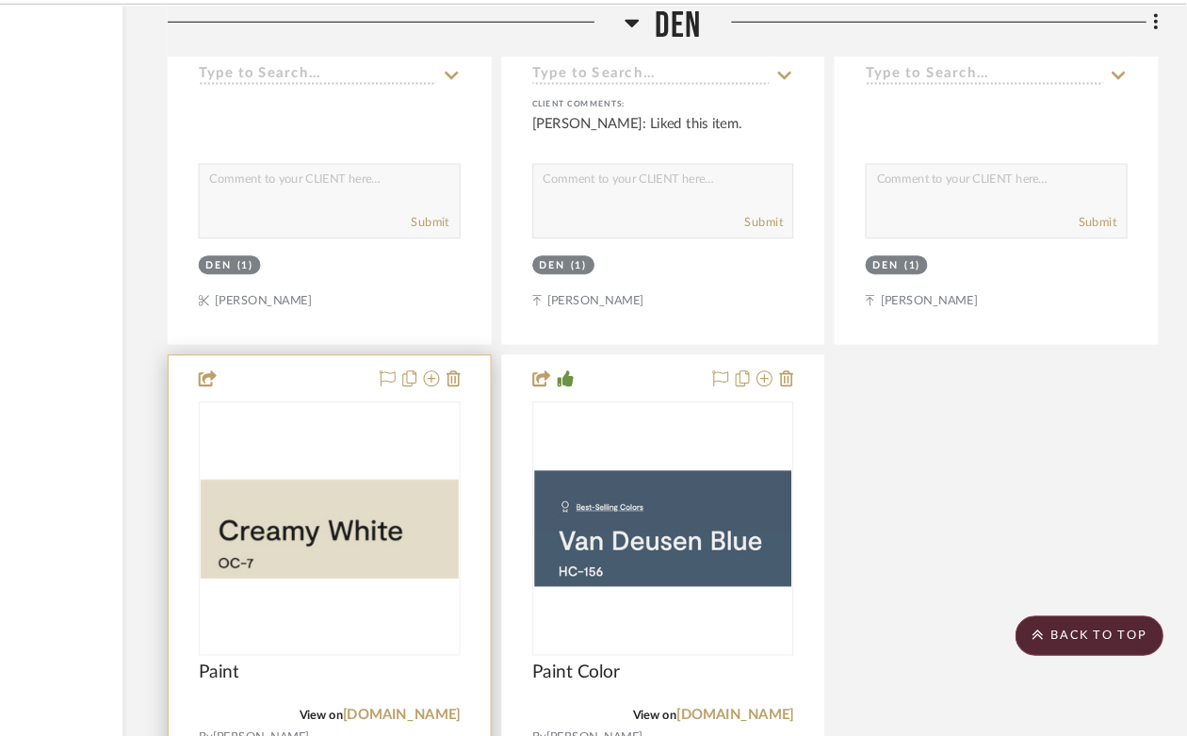
click at [414, 618] on div "0" at bounding box center [379, 540] width 245 height 237
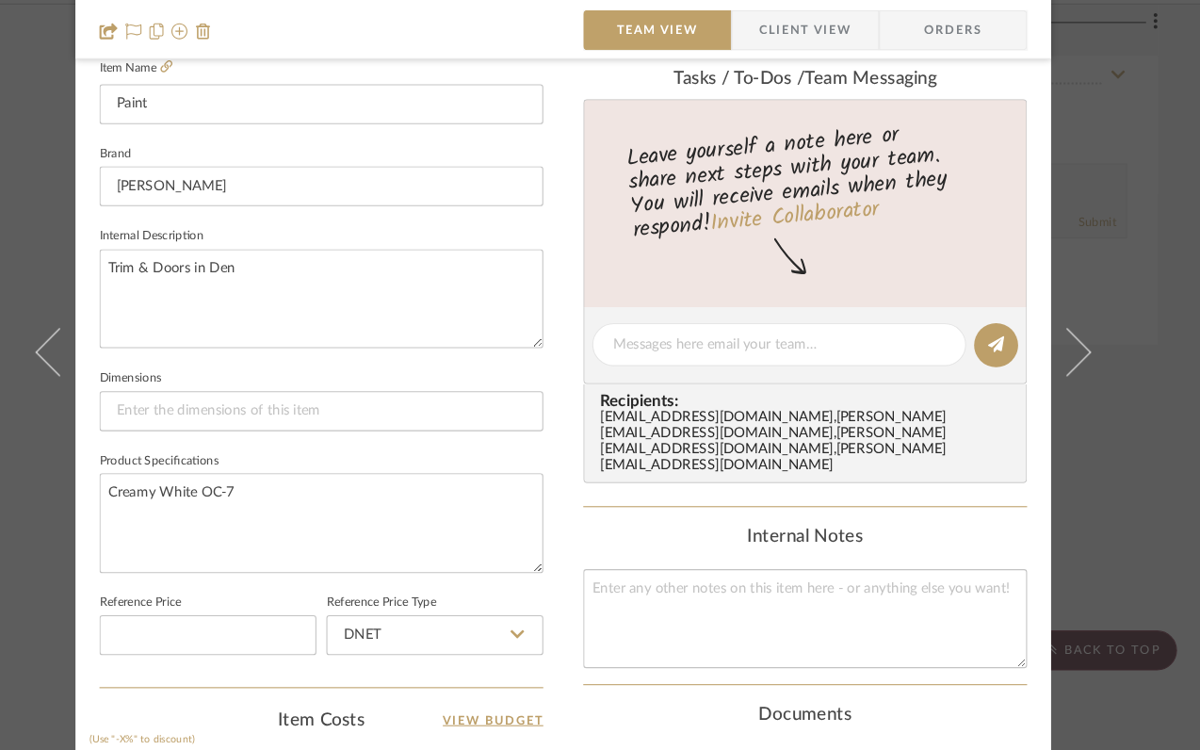
scroll to position [536, 0]
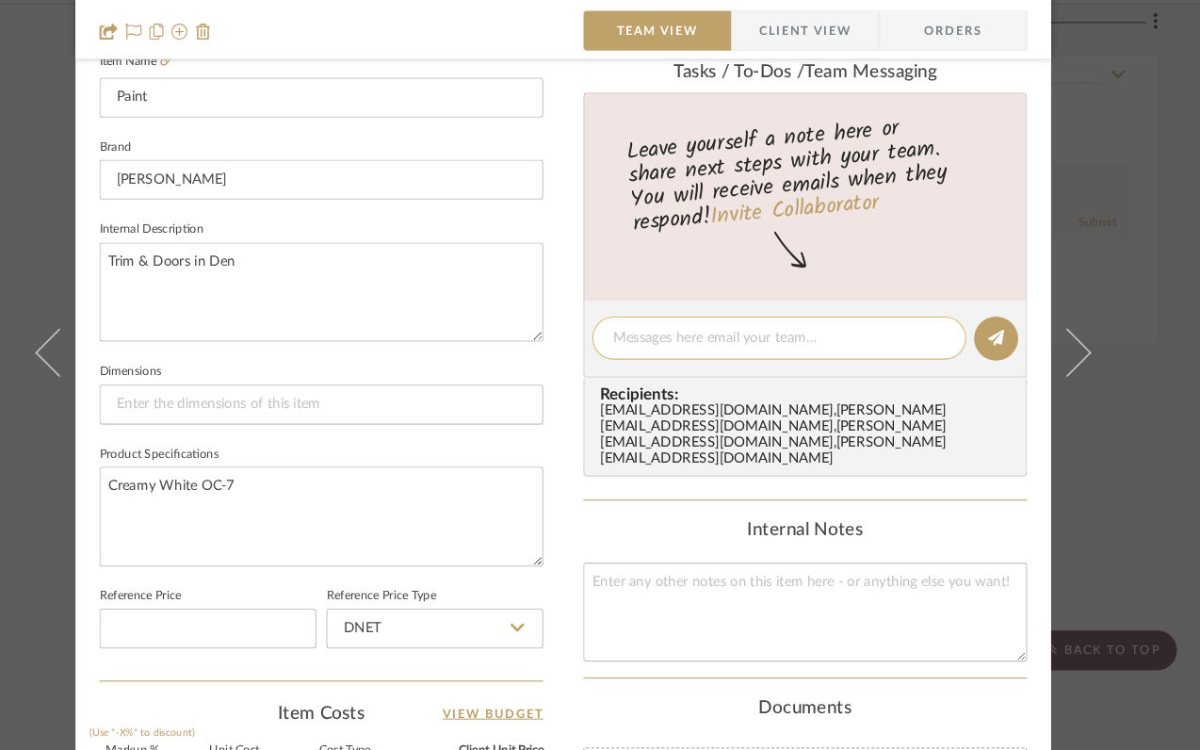
click at [689, 360] on textarea at bounding box center [803, 361] width 313 height 20
type textarea "this in flat on walls until wallpaper"
click at [1003, 354] on icon at bounding box center [1008, 360] width 15 height 15
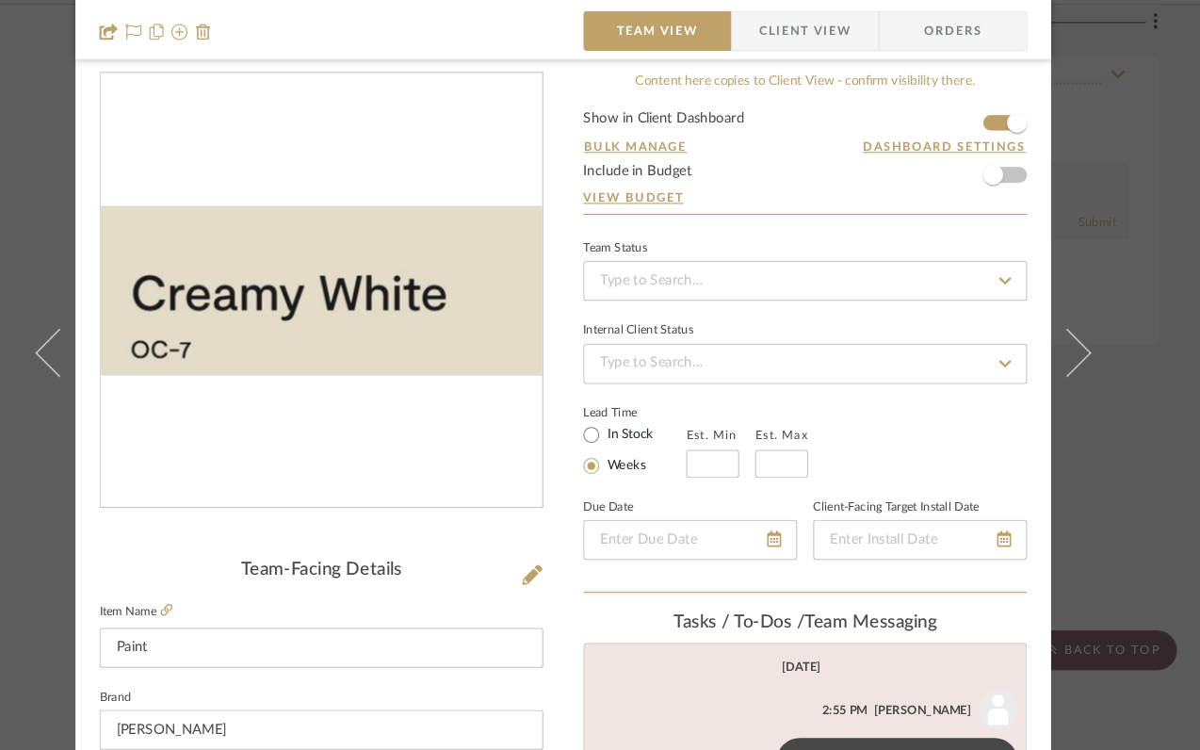
scroll to position [0, 0]
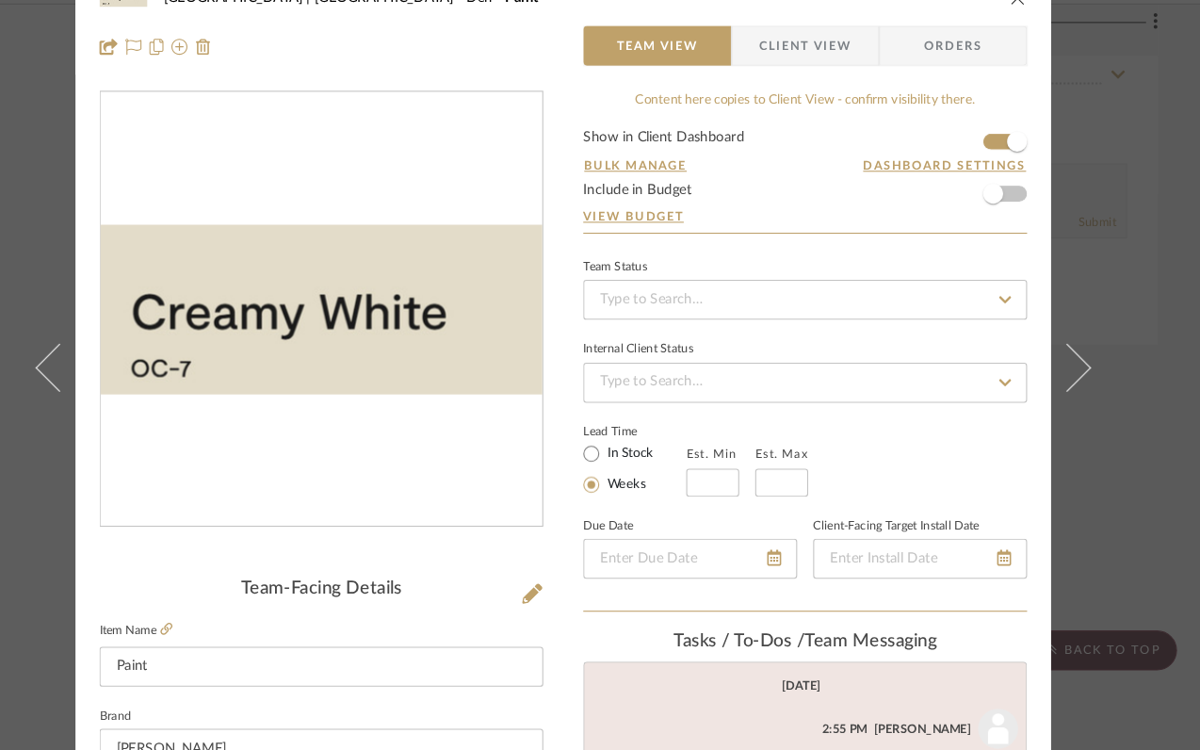
click at [1025, 46] on icon "close" at bounding box center [1028, 40] width 15 height 15
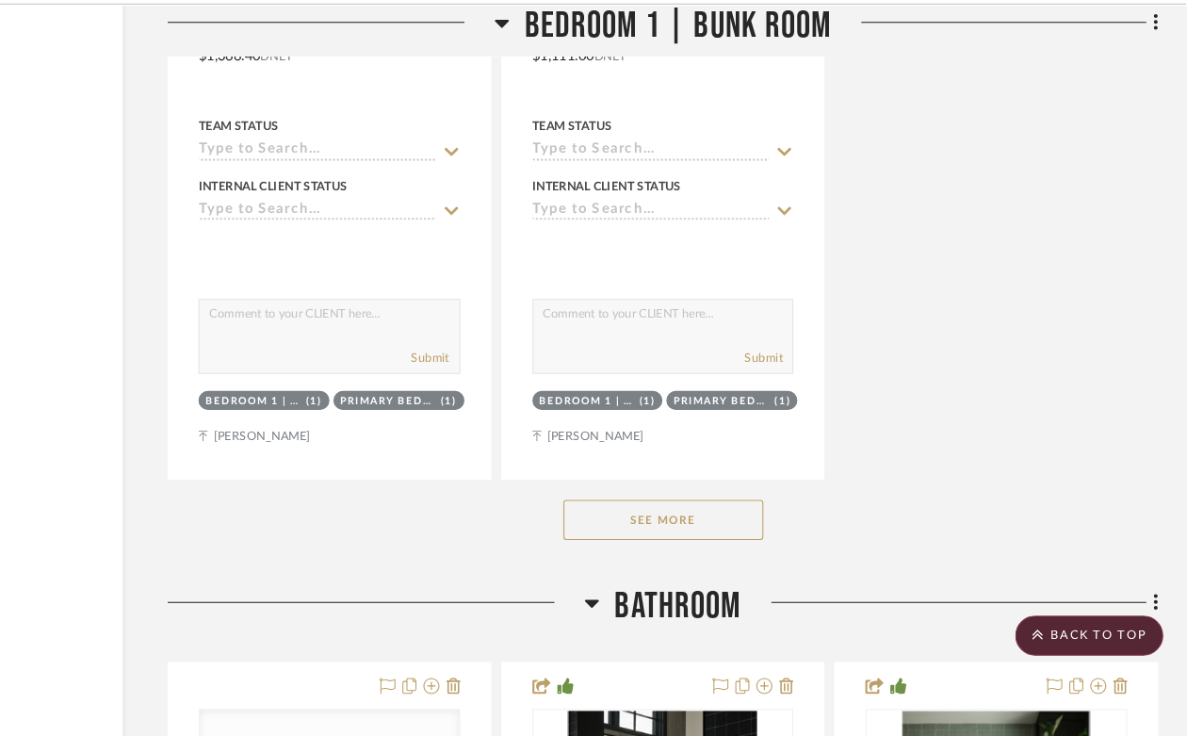
scroll to position [31276, 170]
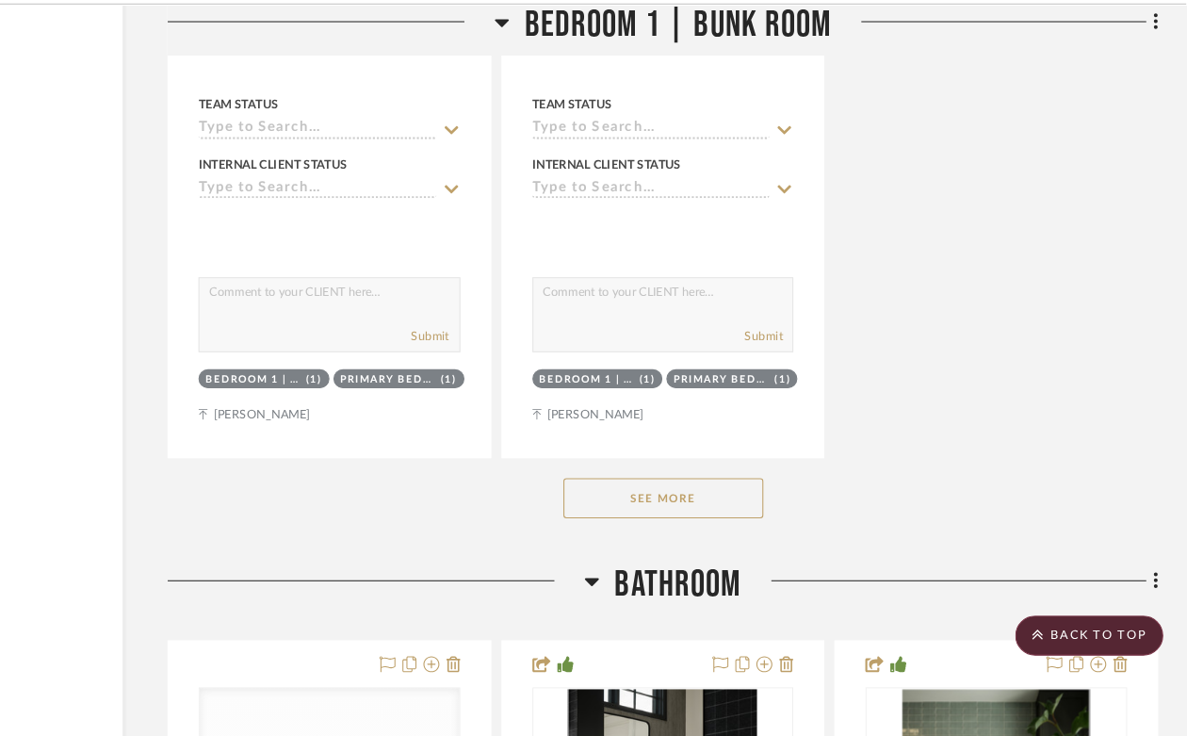
click at [713, 494] on button "See More" at bounding box center [694, 513] width 188 height 38
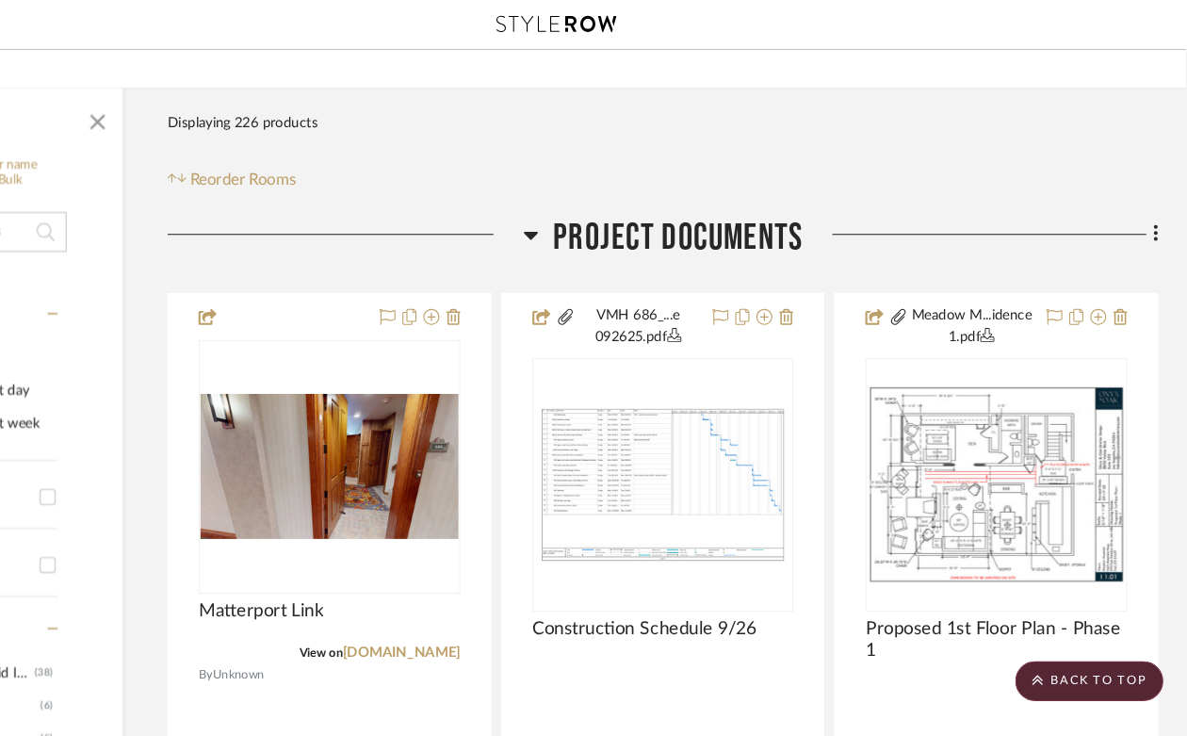
scroll to position [0, 170]
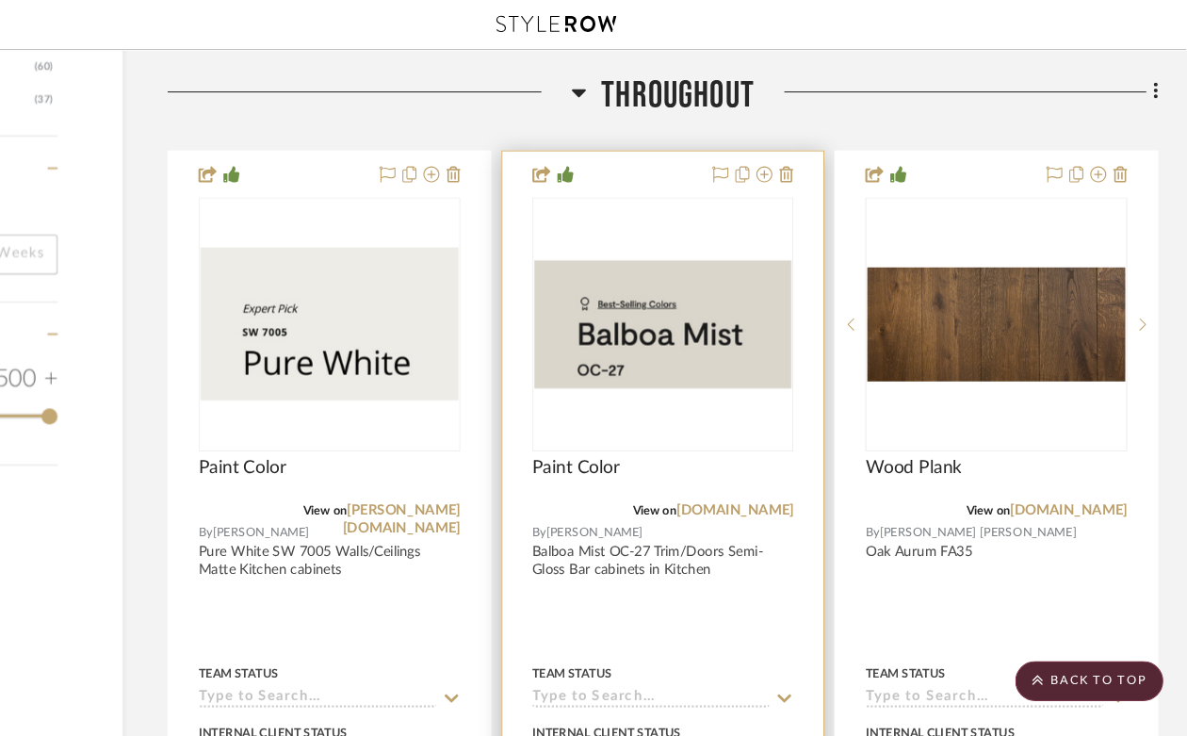
click at [721, 310] on img "0" at bounding box center [694, 305] width 243 height 120
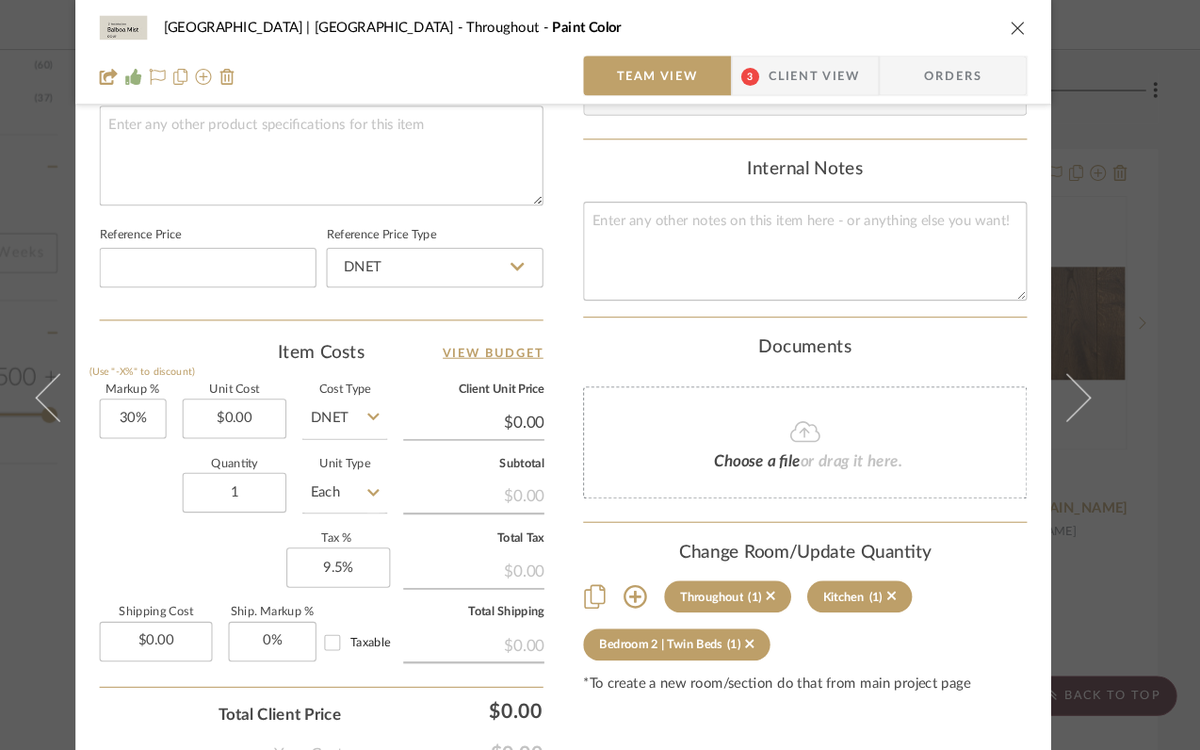
scroll to position [939, 0]
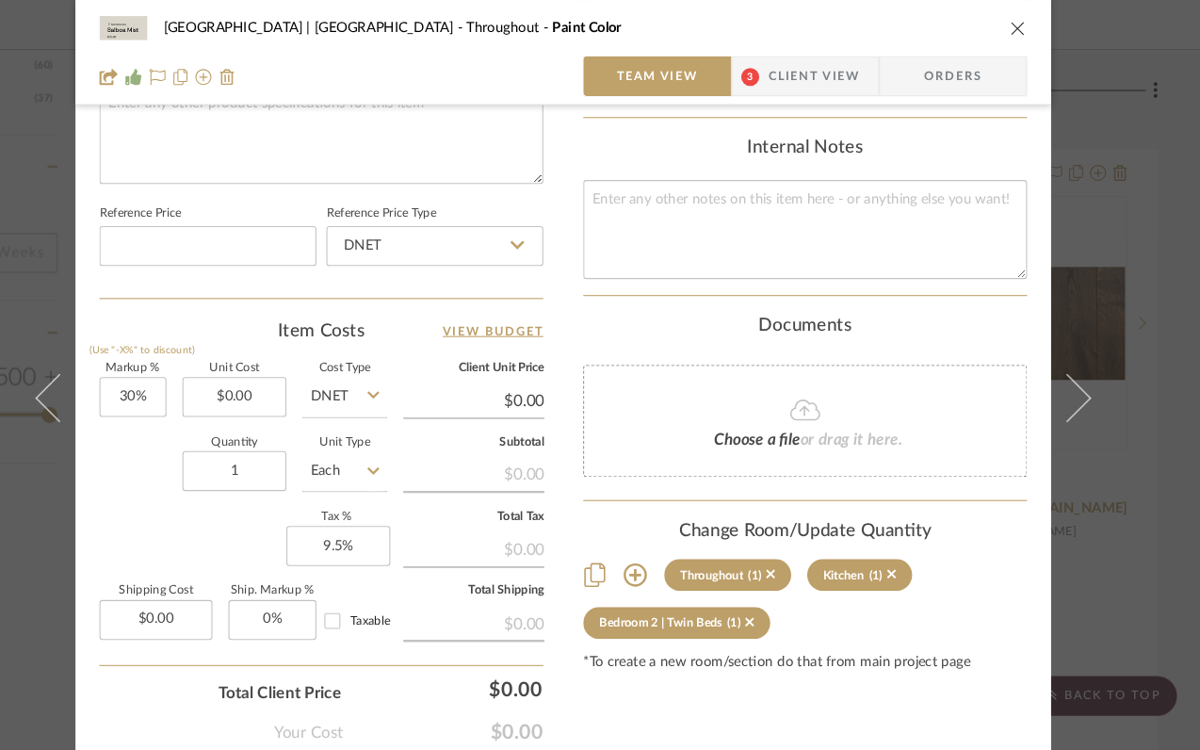
click at [659, 530] on icon at bounding box center [668, 541] width 23 height 23
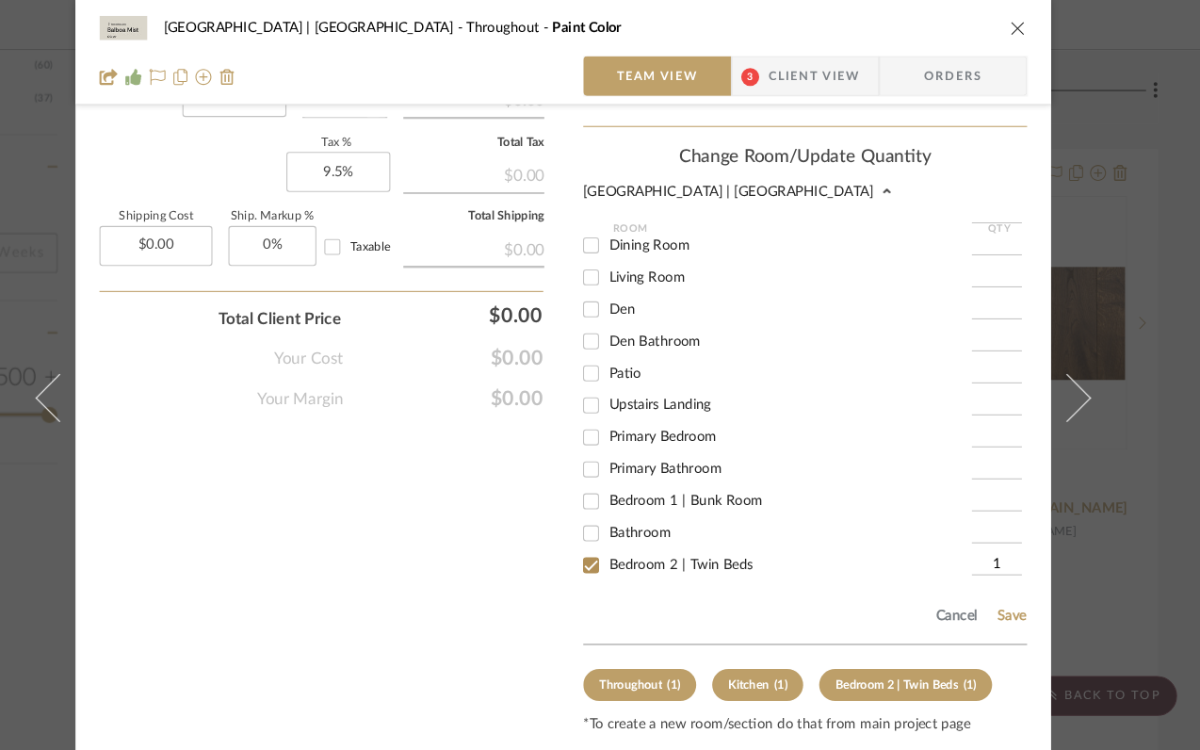
scroll to position [191, 0]
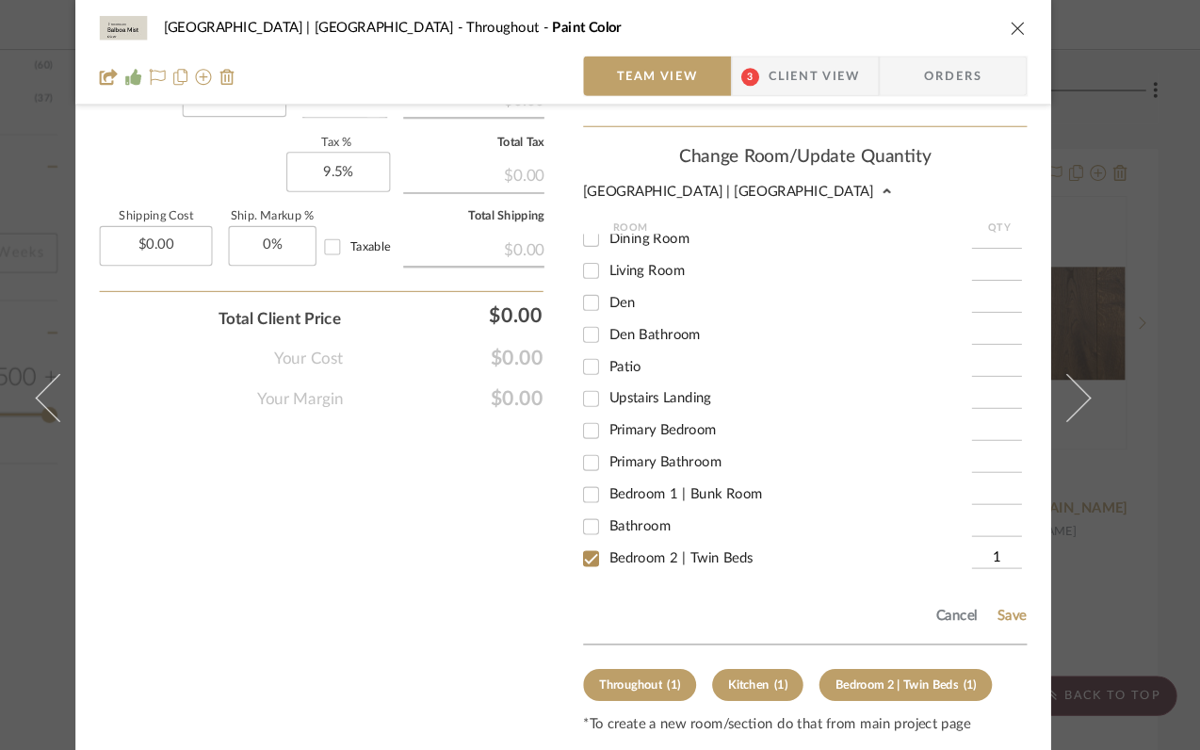
click at [620, 405] on input "Primary Bedroom" at bounding box center [627, 406] width 30 height 30
checkbox input "true"
type input "1"
click at [1019, 573] on button "Save" at bounding box center [1022, 580] width 29 height 15
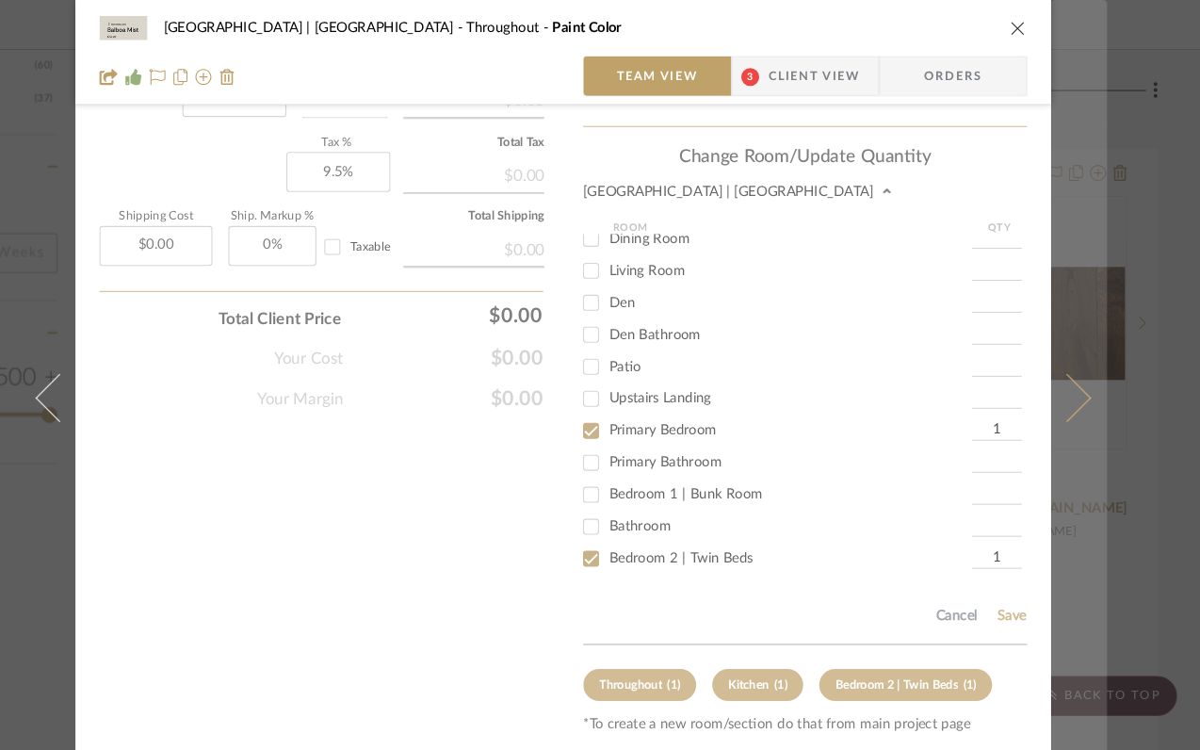
scroll to position [1001, 0]
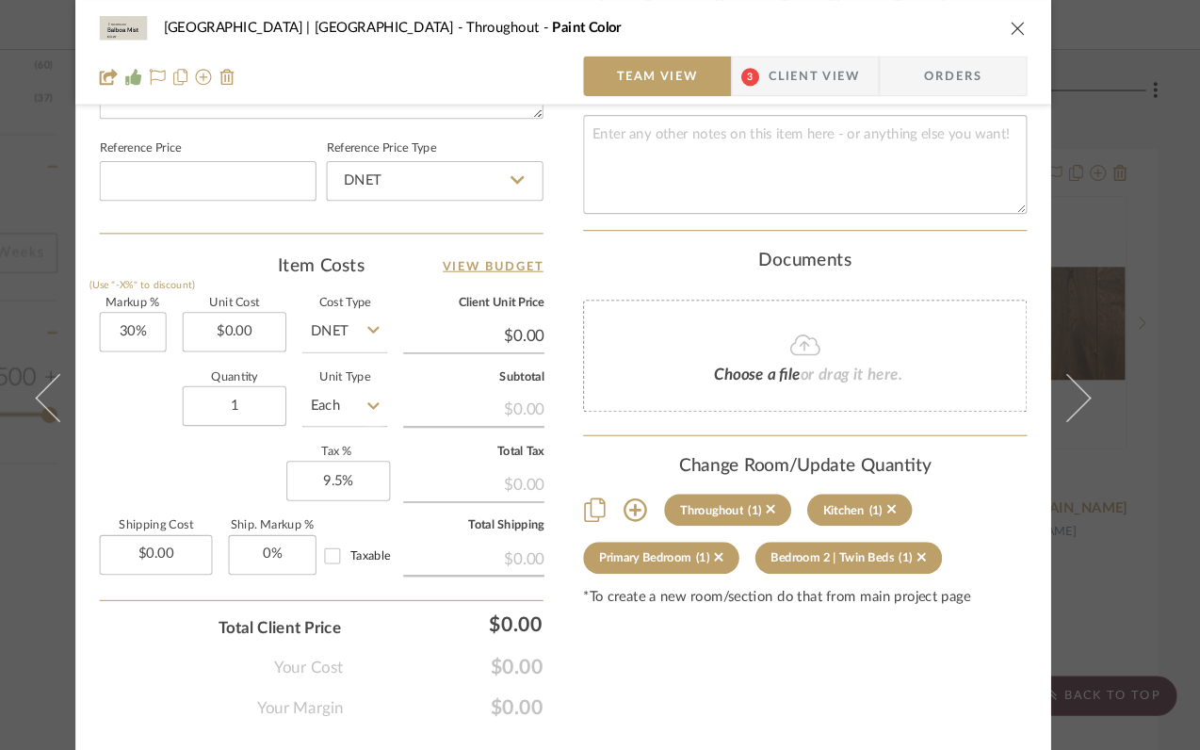
click at [1021, 24] on icon "close" at bounding box center [1028, 26] width 15 height 15
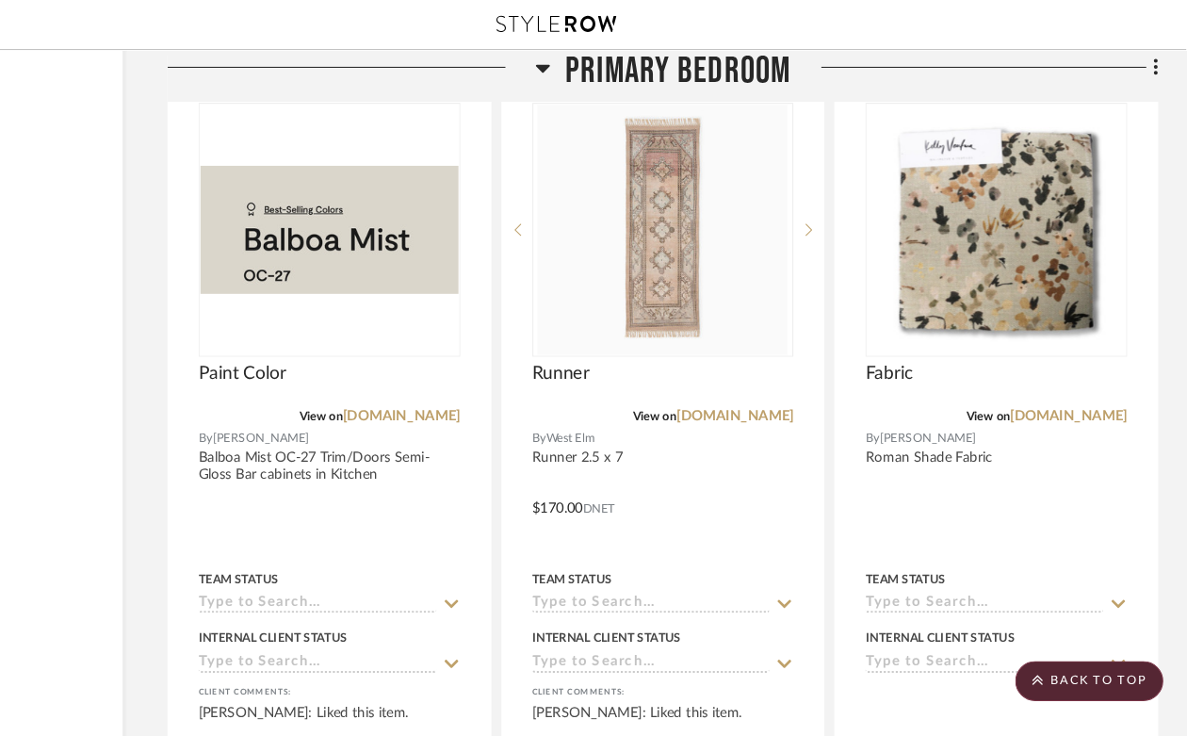
scroll to position [25441, 170]
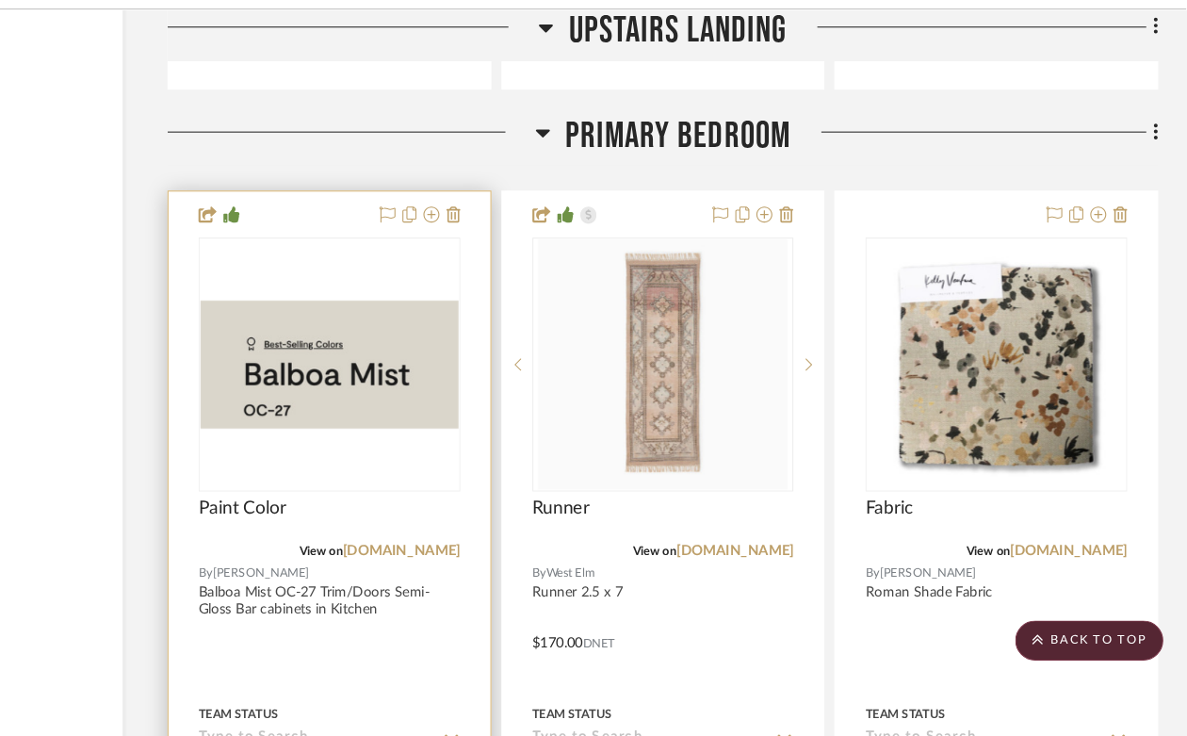
click at [412, 345] on img "0" at bounding box center [379, 381] width 243 height 120
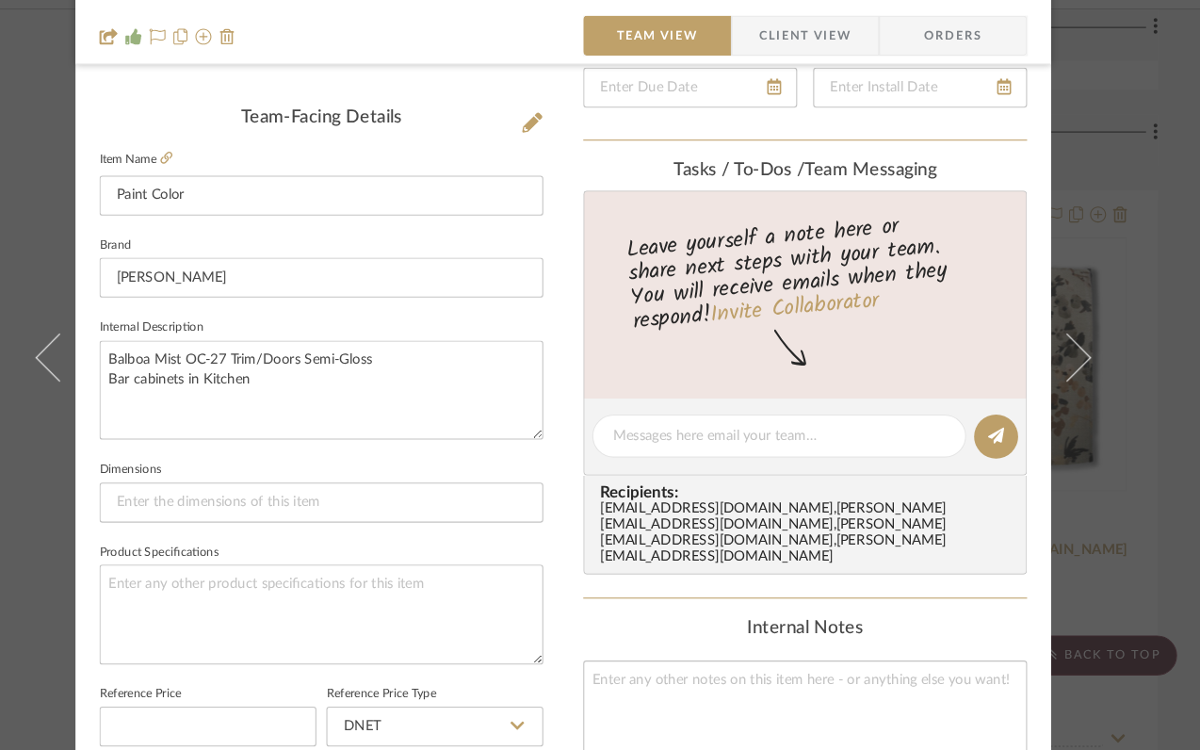
scroll to position [571, 0]
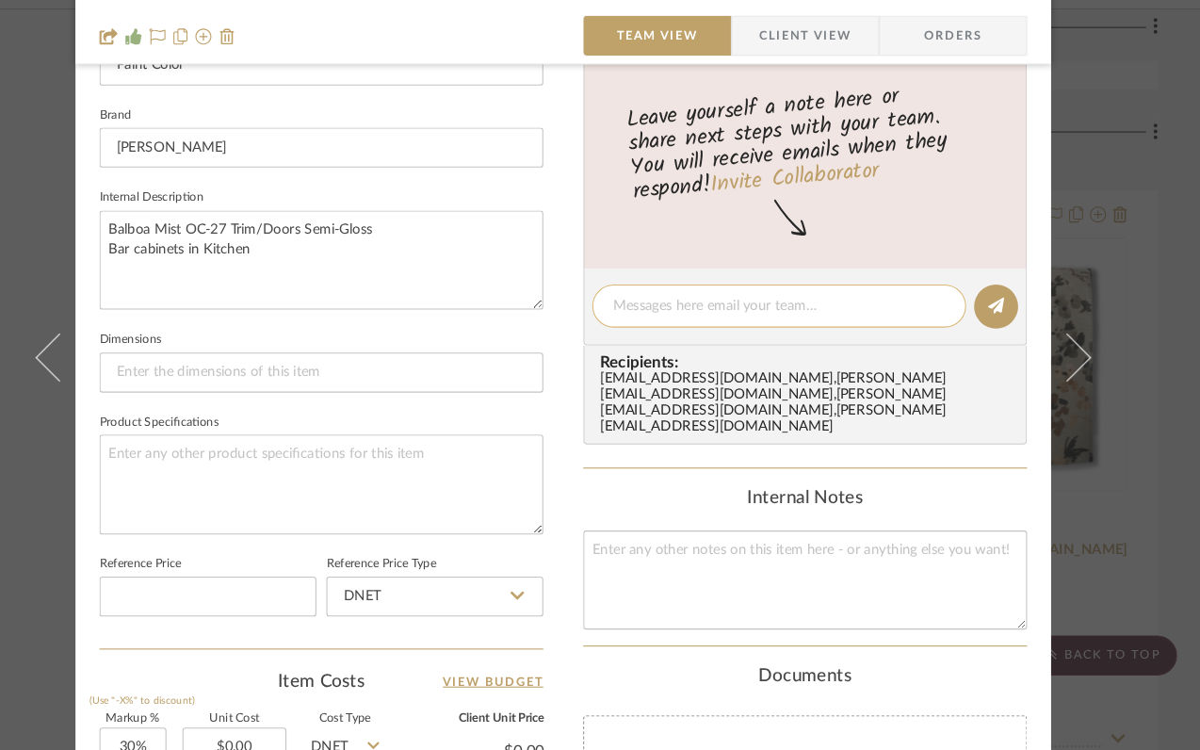
click at [704, 324] on textarea at bounding box center [803, 327] width 313 height 20
type textarea "this in flat on walls until wallpaper"
click at [1008, 319] on icon at bounding box center [1008, 325] width 15 height 15
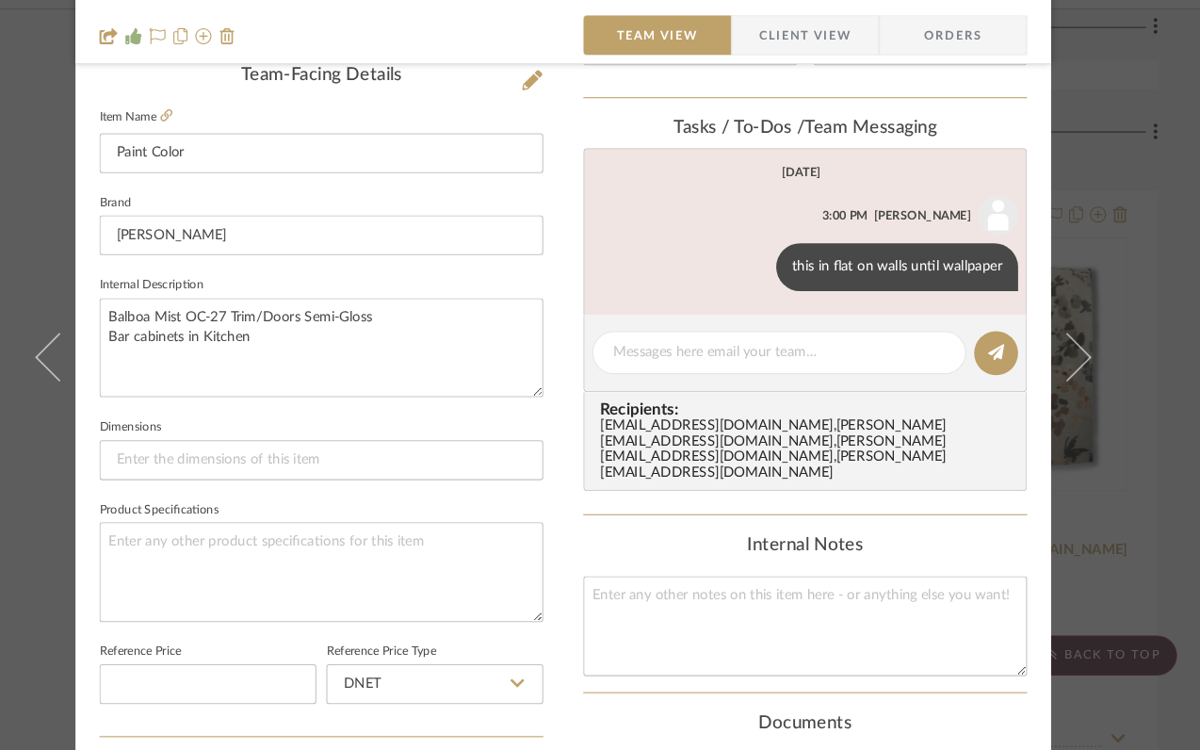
scroll to position [0, 0]
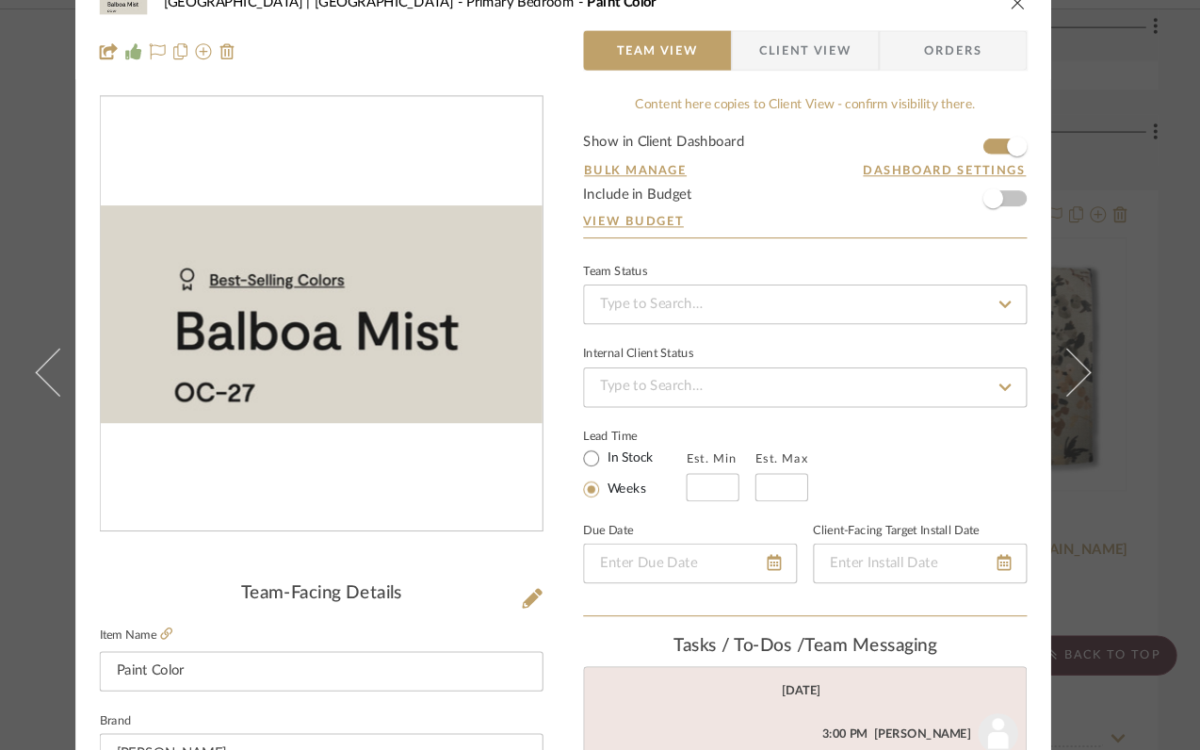
click at [1022, 45] on icon "close" at bounding box center [1028, 40] width 15 height 15
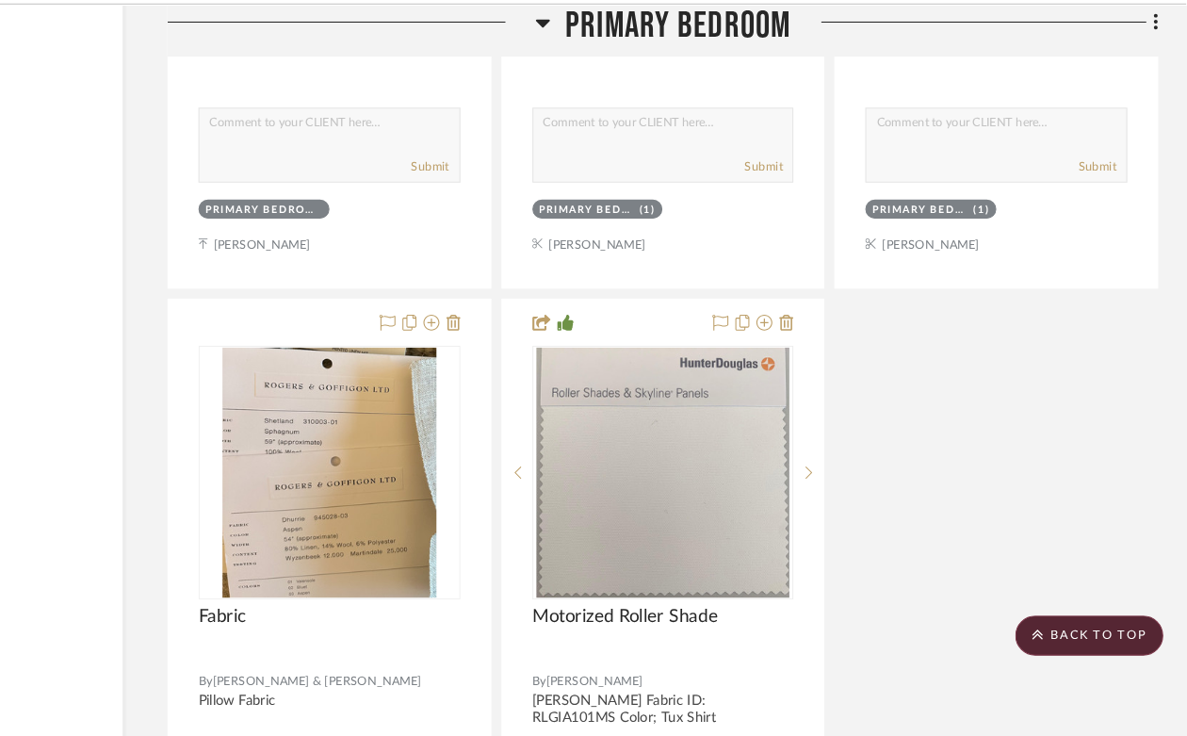
scroll to position [27010, 170]
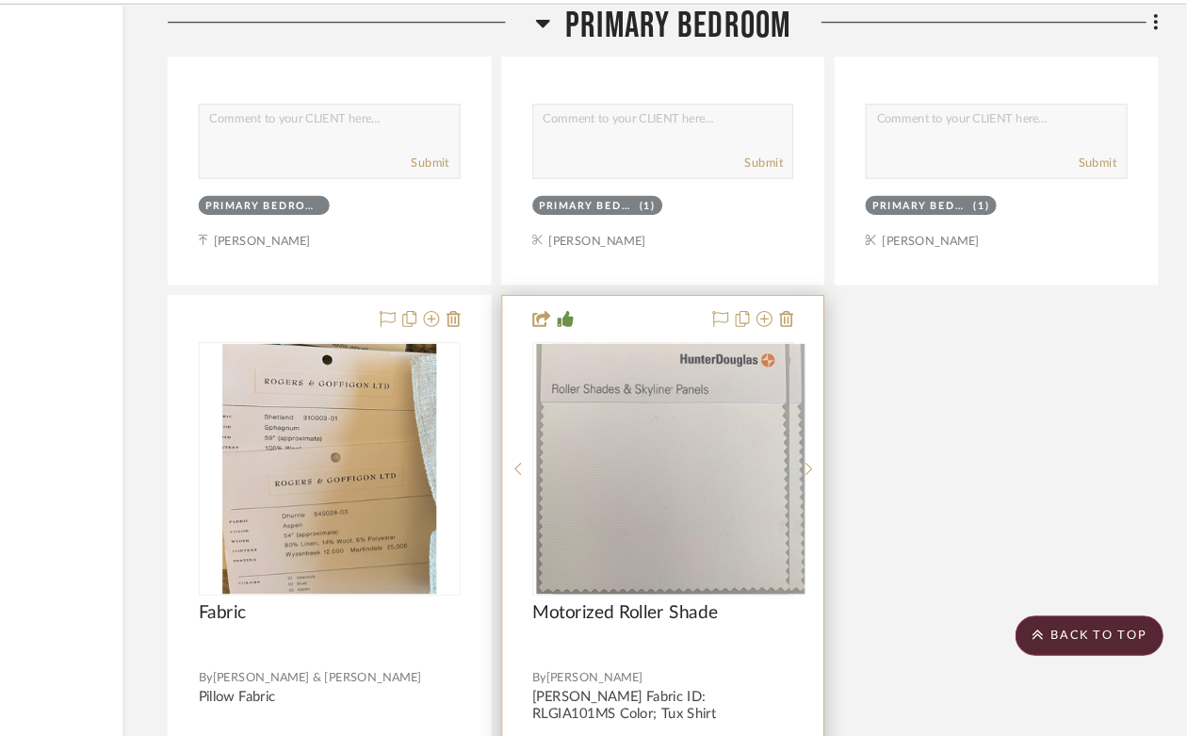
click at [790, 473] on img "0" at bounding box center [708, 485] width 237 height 236
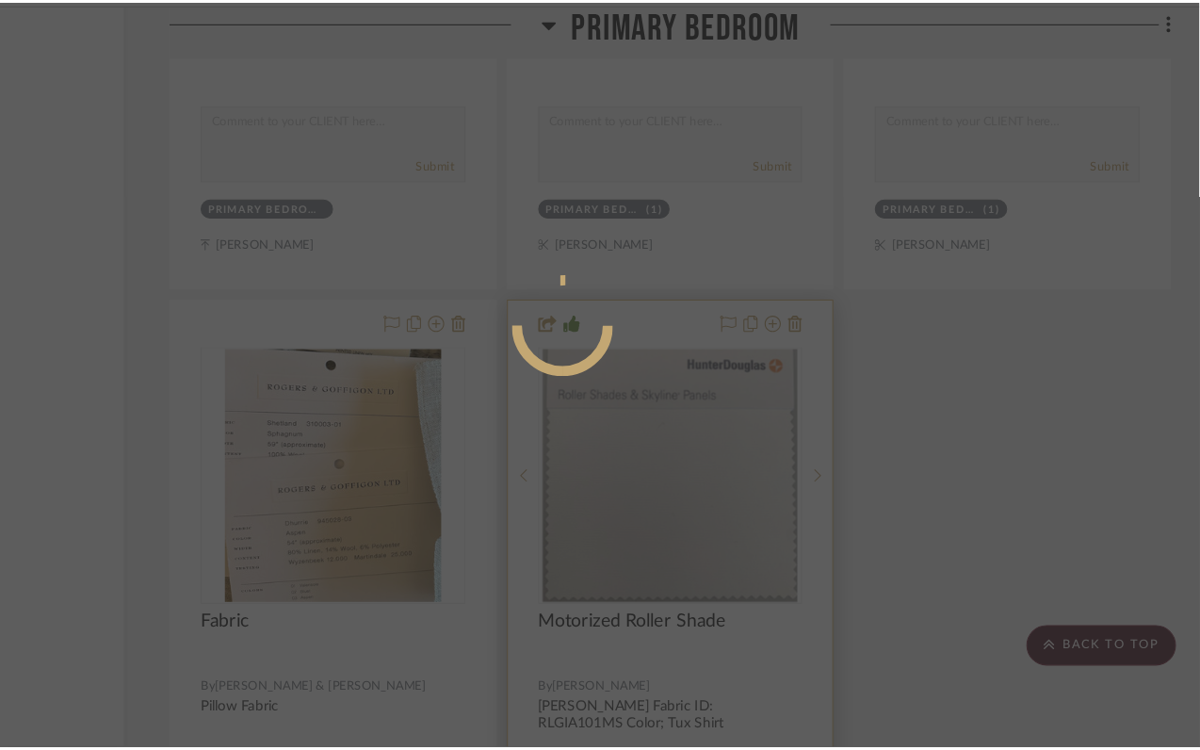
scroll to position [0, 0]
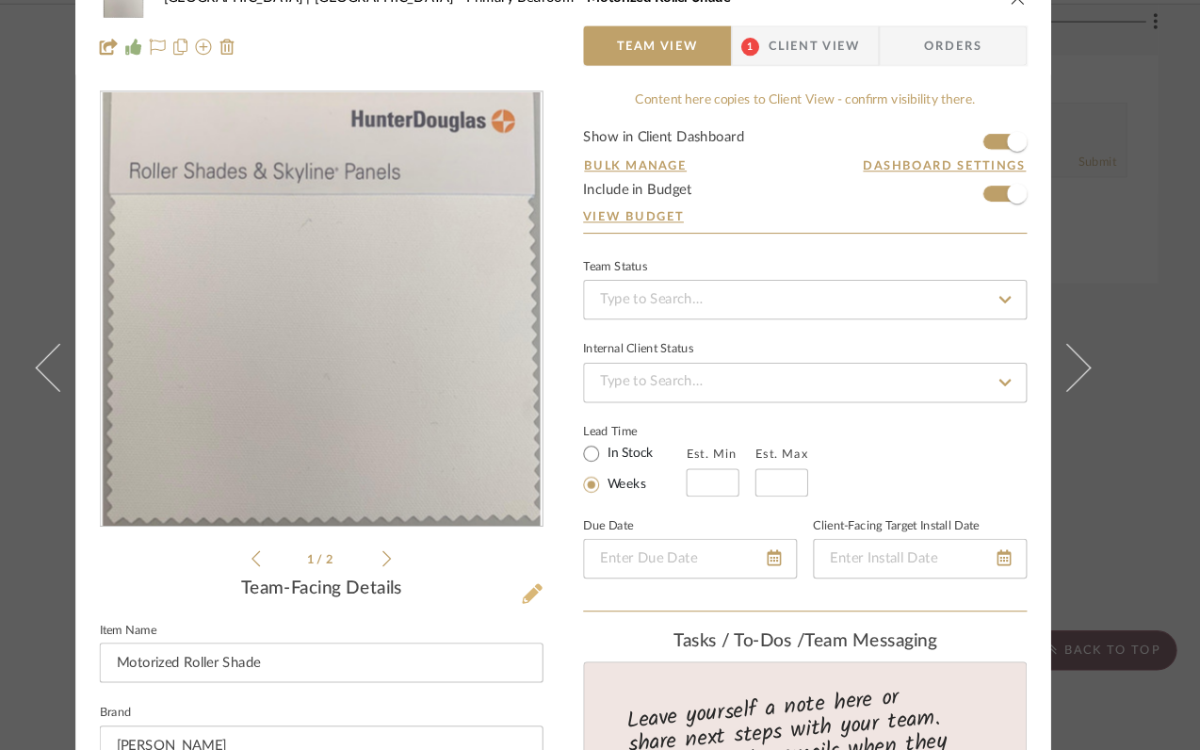
click at [565, 605] on icon at bounding box center [571, 602] width 19 height 19
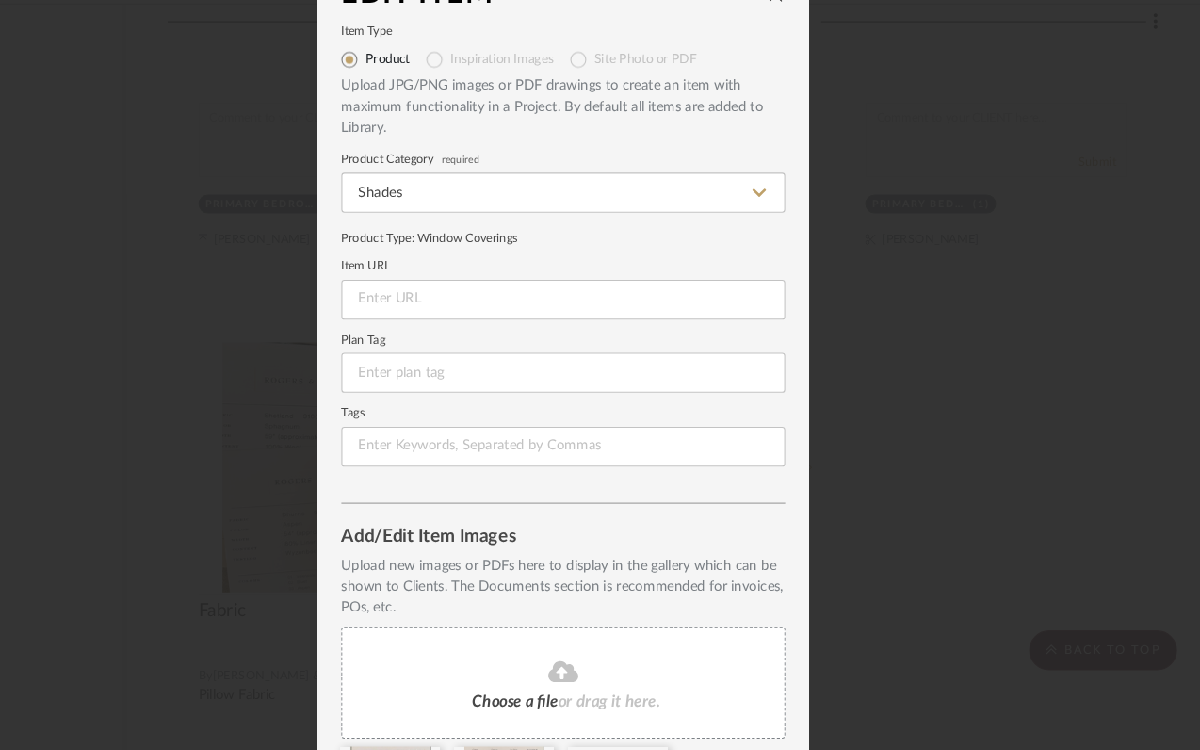
scroll to position [148, 0]
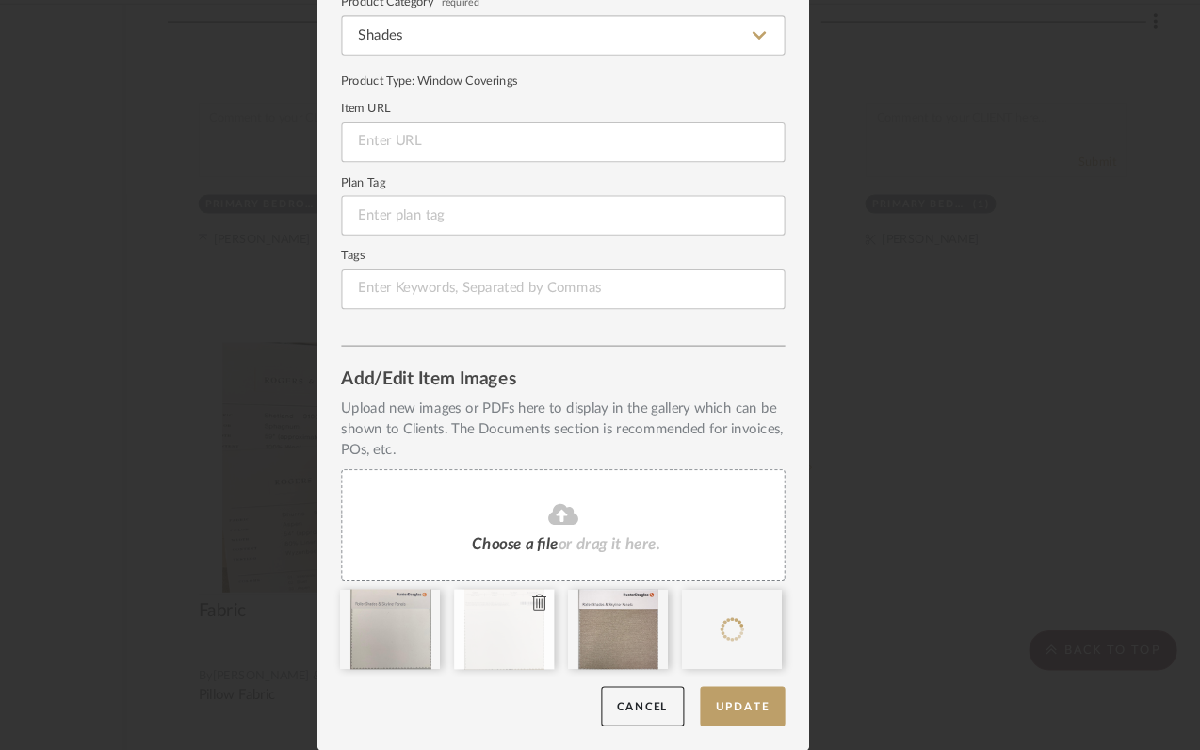
click at [571, 613] on icon at bounding box center [577, 610] width 13 height 15
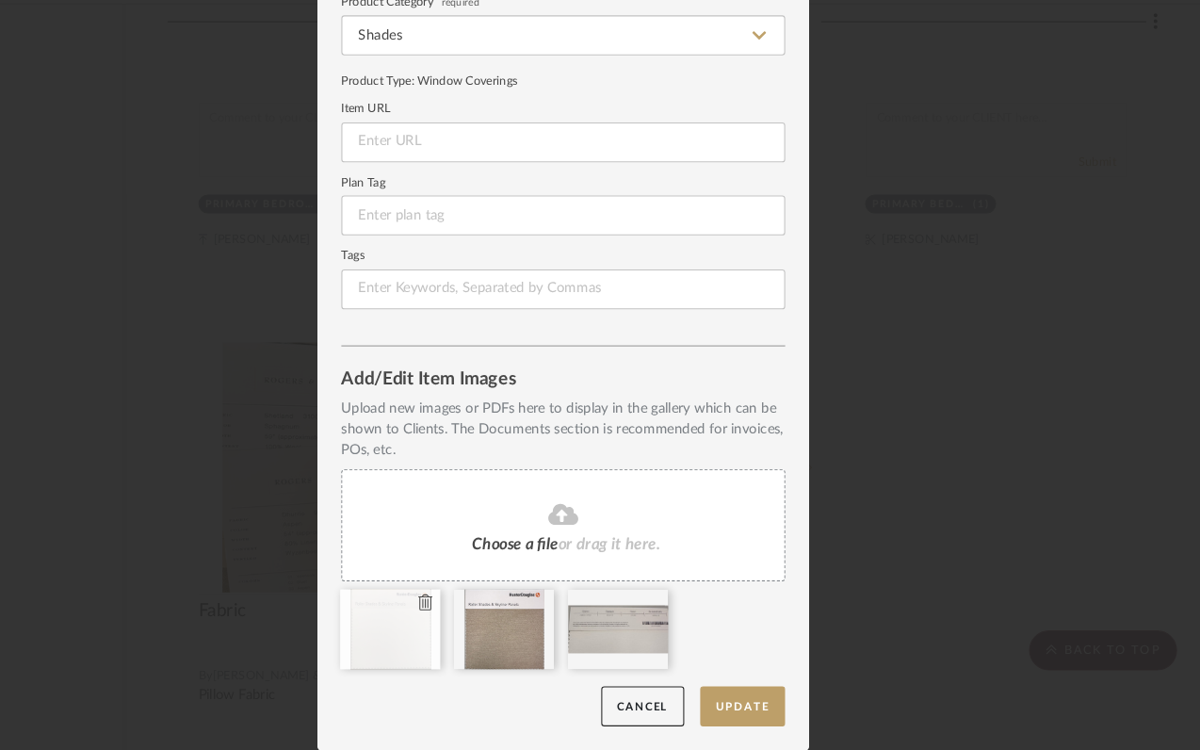
click at [464, 615] on icon at bounding box center [470, 610] width 13 height 15
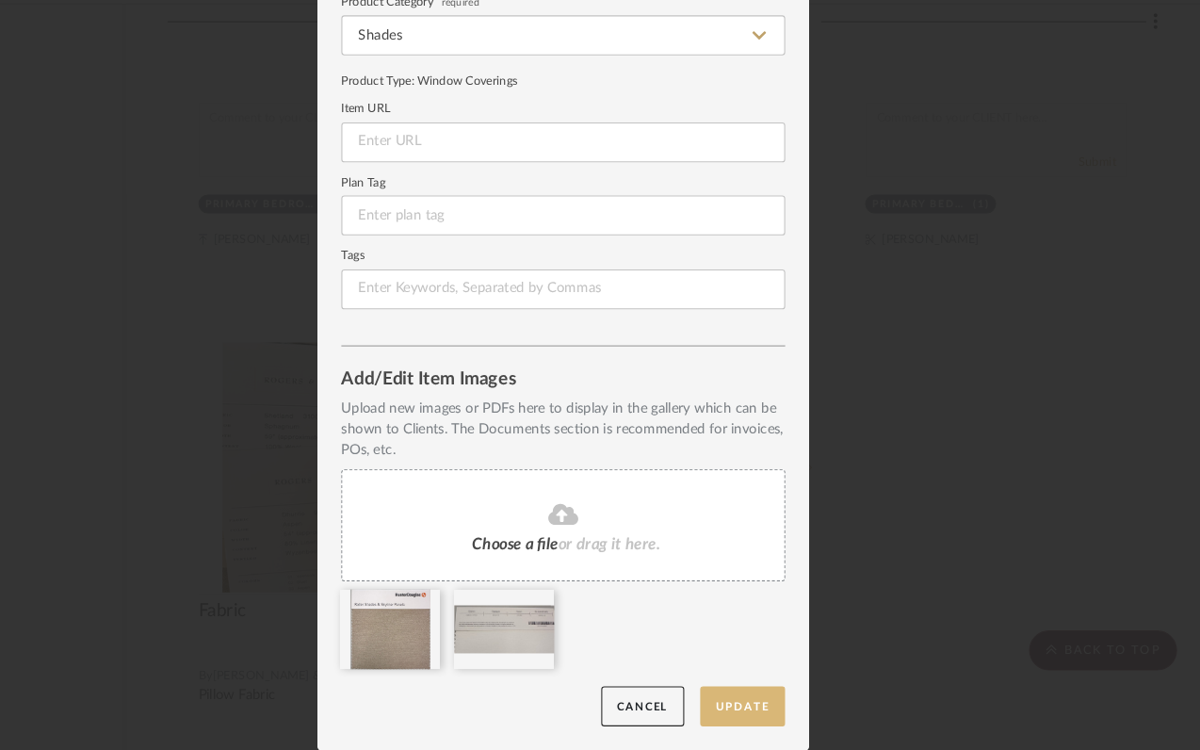
click at [755, 702] on button "Update" at bounding box center [769, 709] width 80 height 39
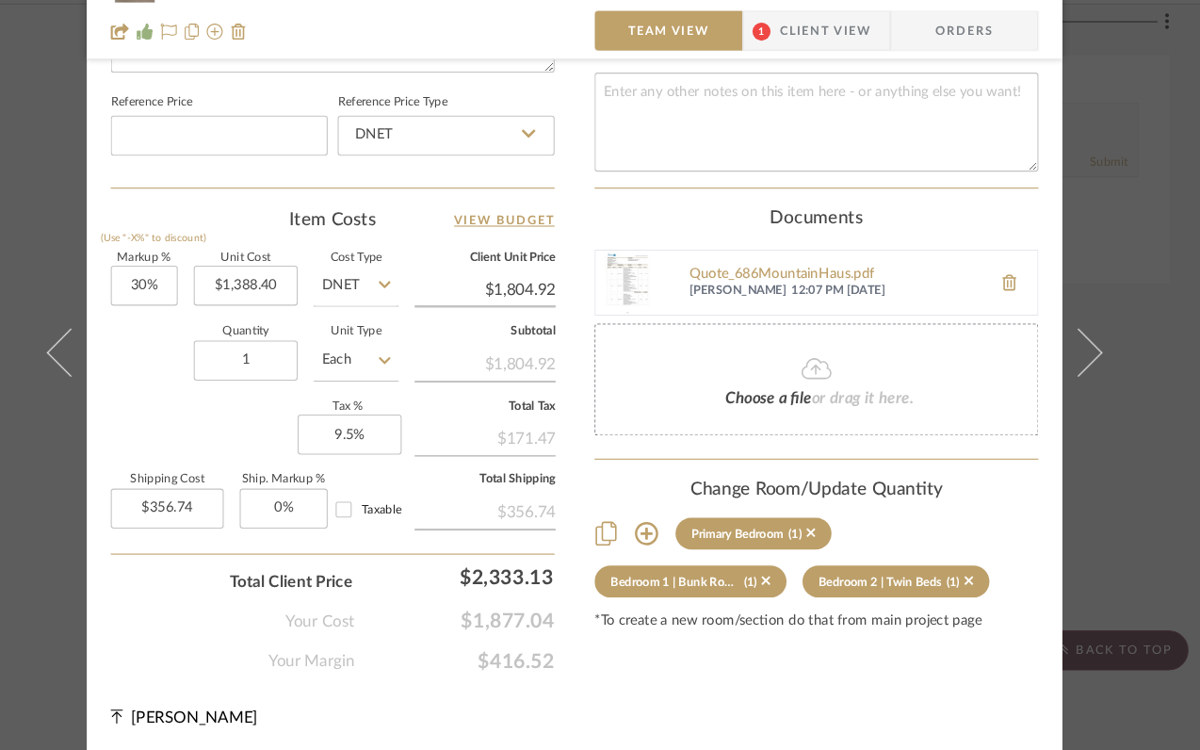
scroll to position [0, 0]
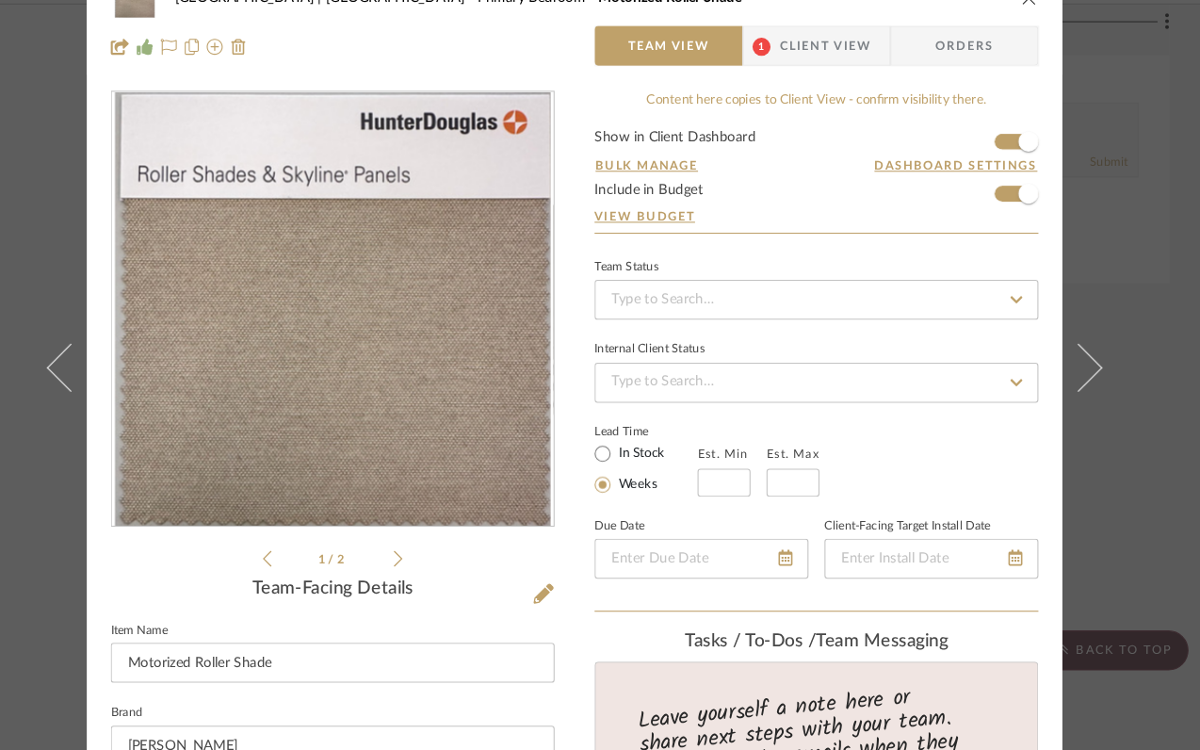
click at [1021, 45] on icon "close" at bounding box center [1028, 40] width 15 height 15
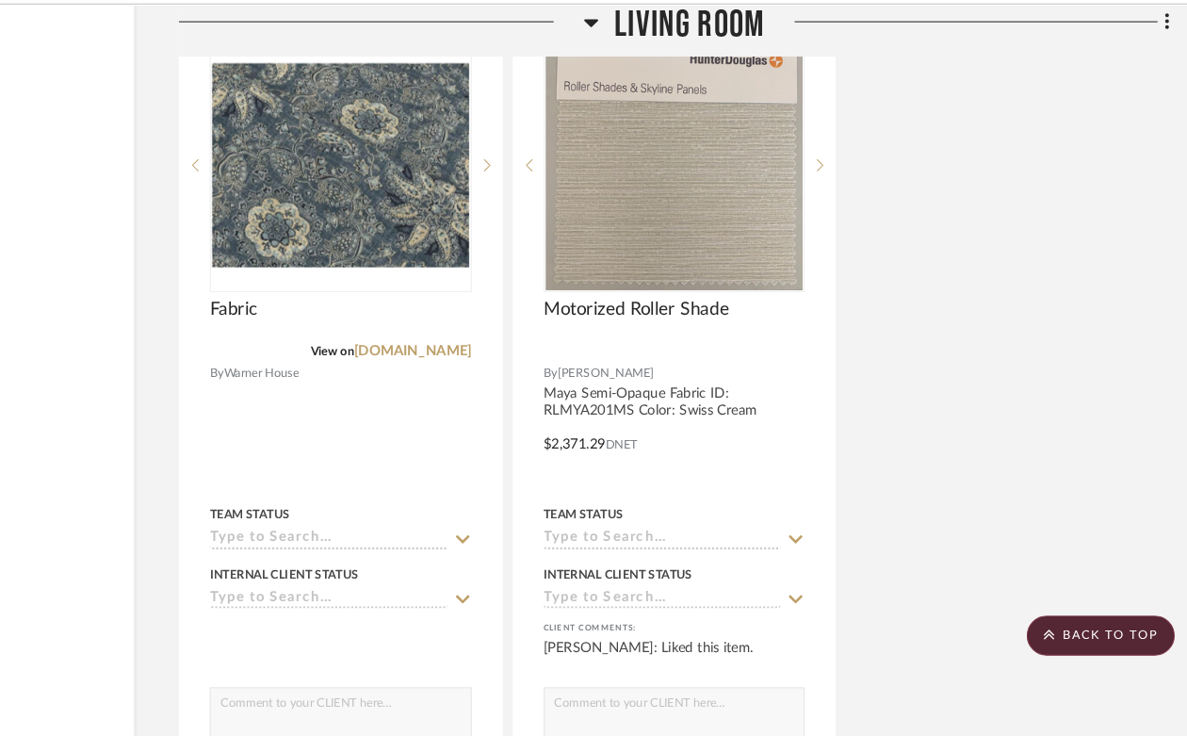
scroll to position [17534, 170]
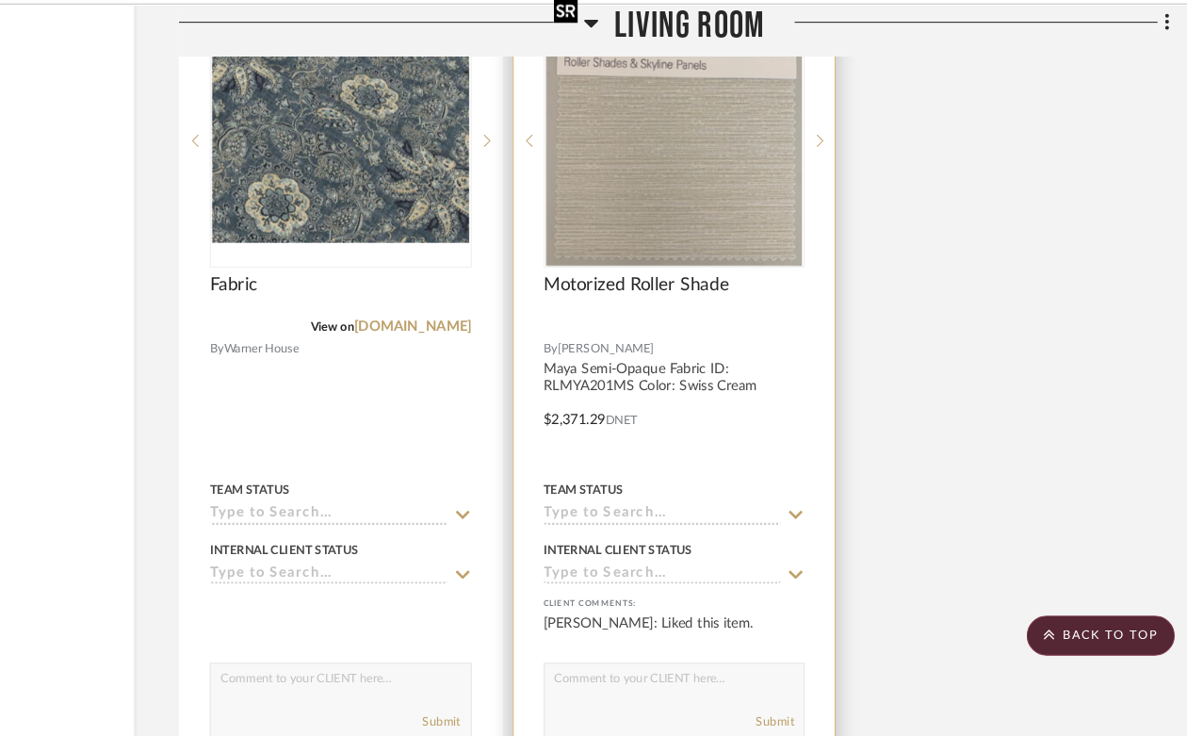
click at [0, 0] on img at bounding box center [0, 0] width 0 height 0
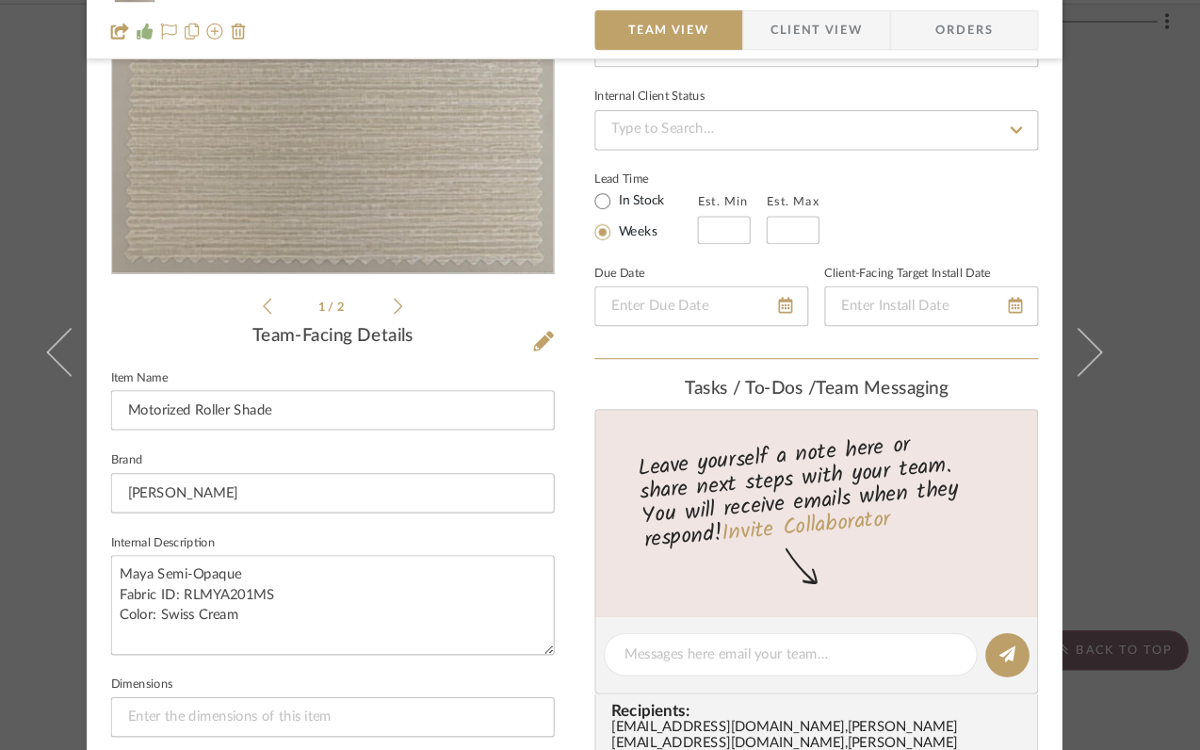
scroll to position [0, 0]
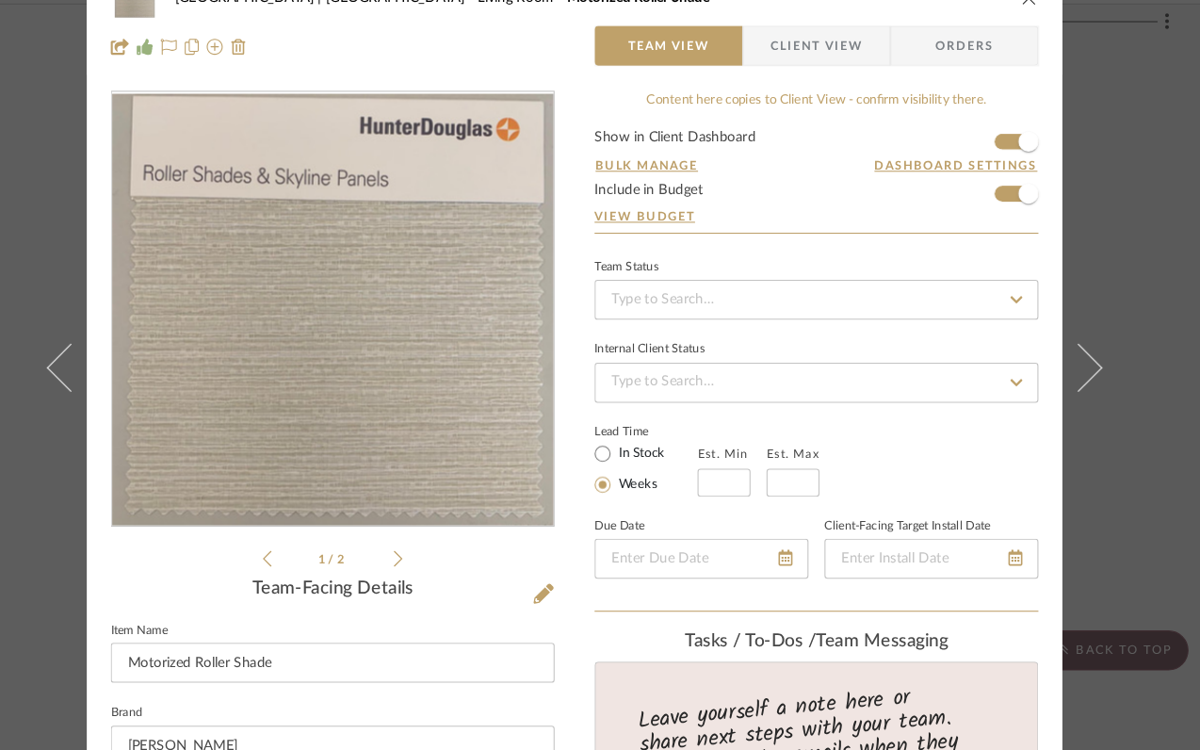
click at [1021, 43] on icon "close" at bounding box center [1028, 40] width 15 height 15
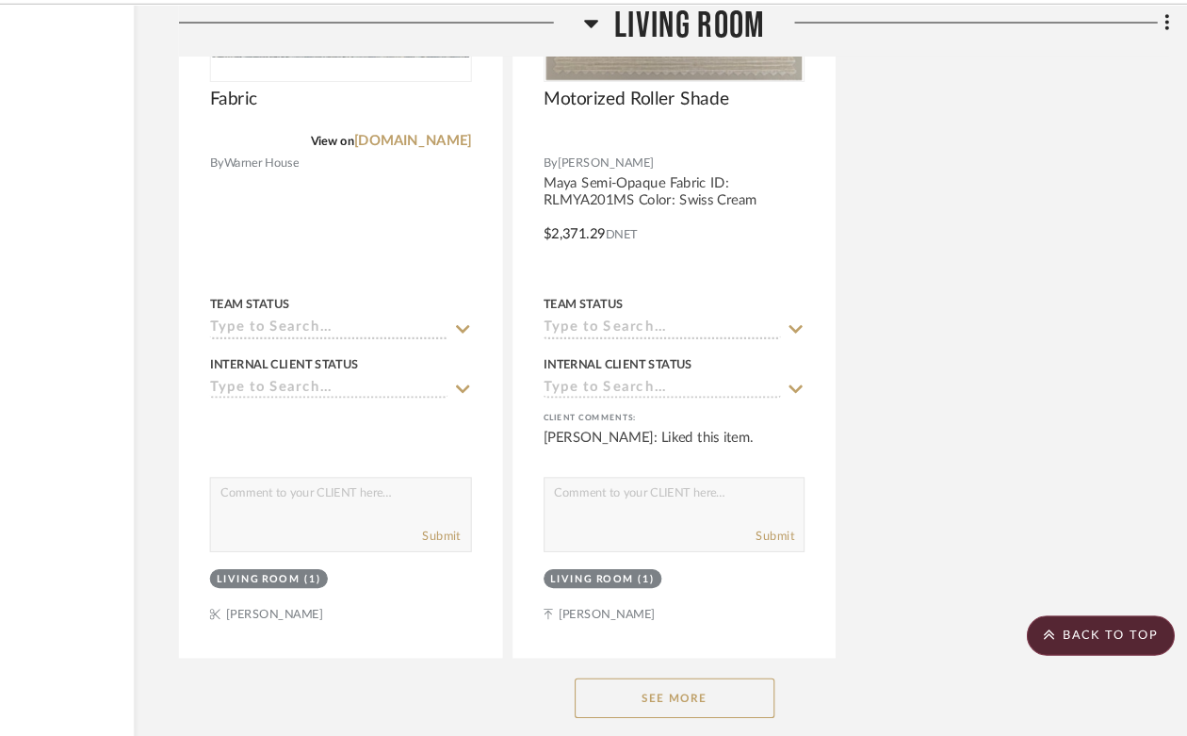
scroll to position [17854, 170]
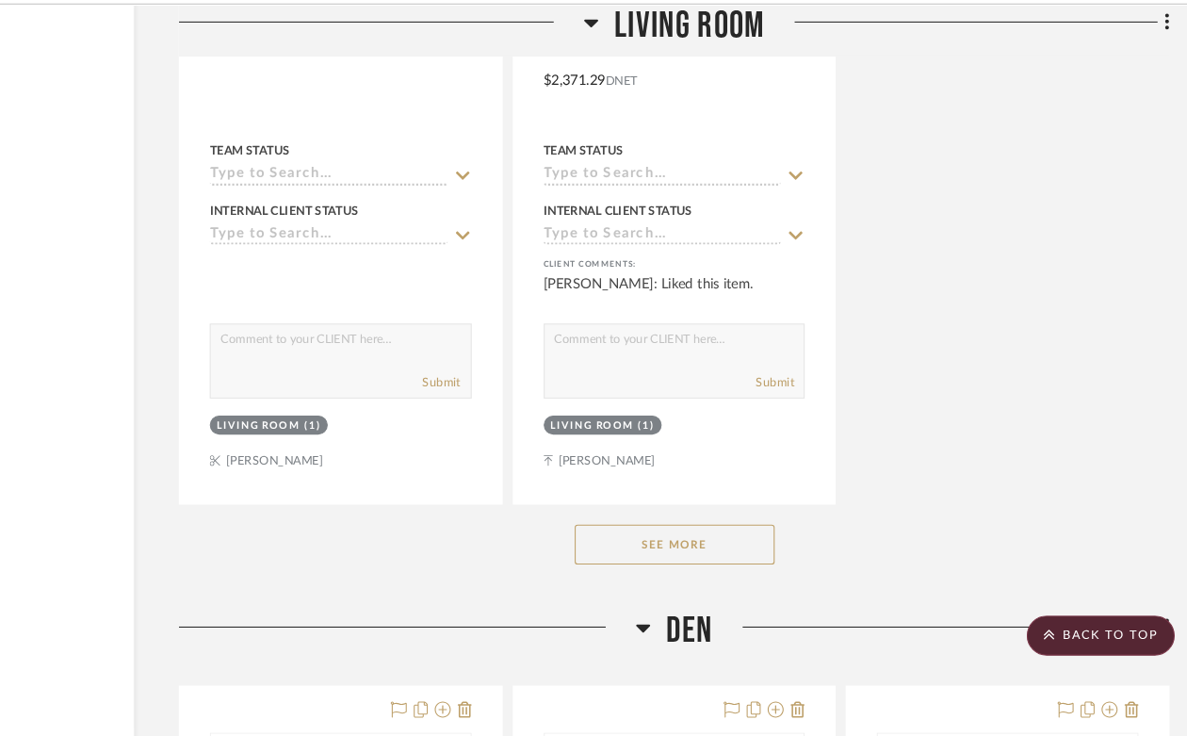
click at [711, 537] on button "See More" at bounding box center [694, 556] width 188 height 38
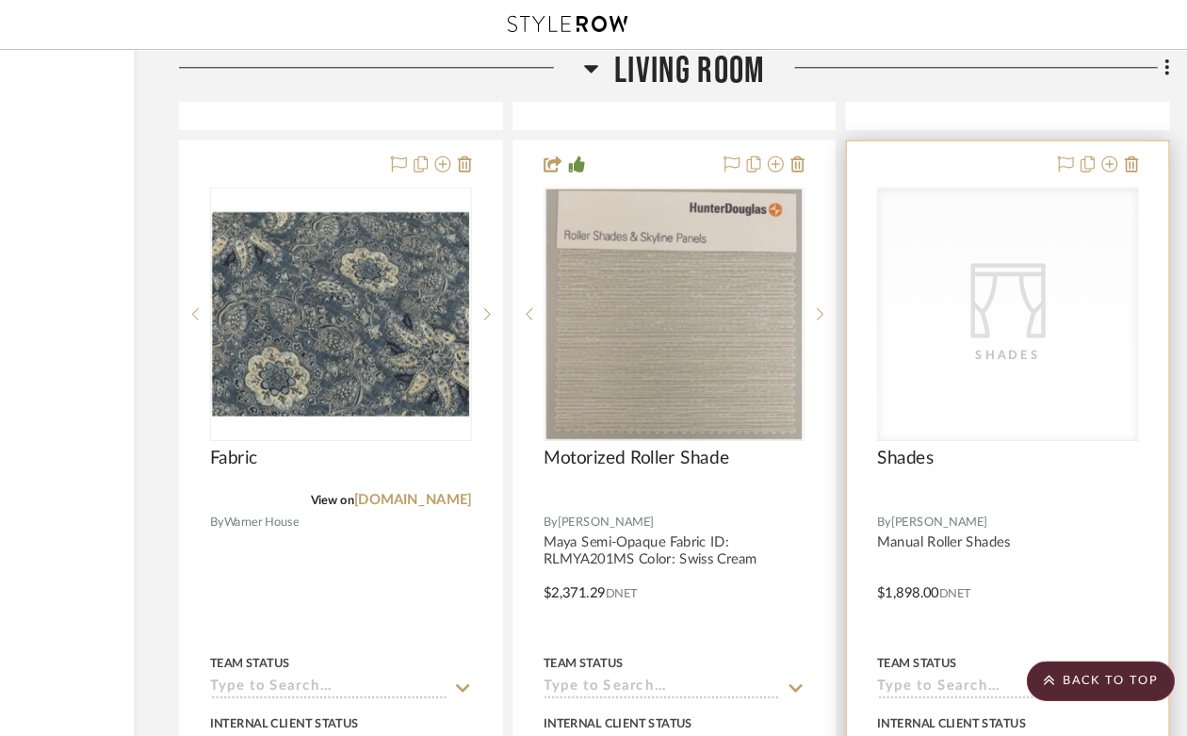
click at [0, 0] on div "Shades" at bounding box center [0, 0] width 0 height 0
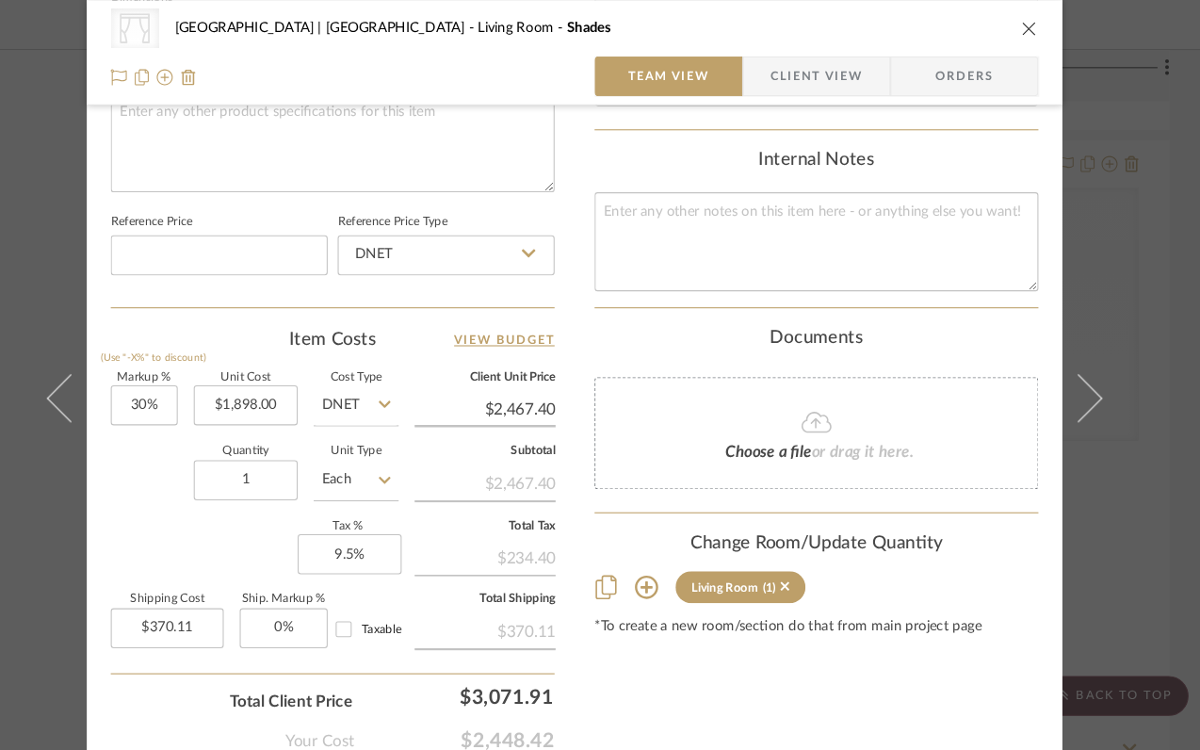
scroll to position [998, 0]
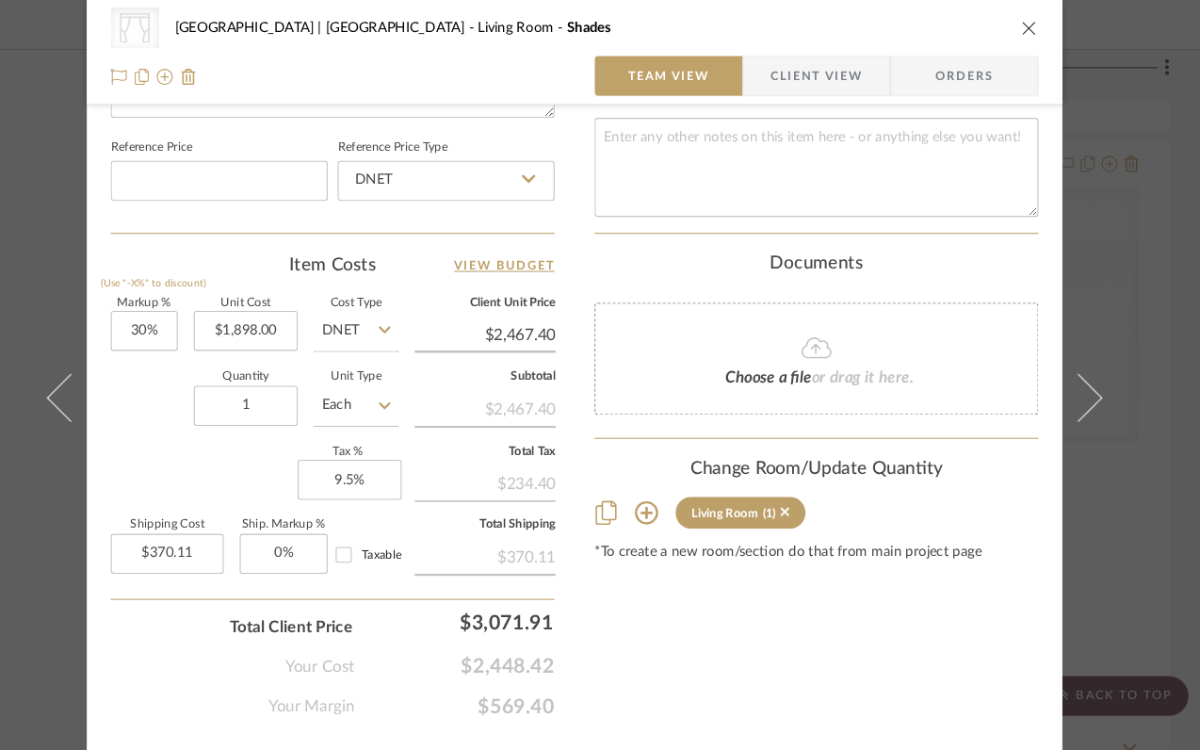
click at [1021, 26] on icon "close" at bounding box center [1028, 26] width 15 height 15
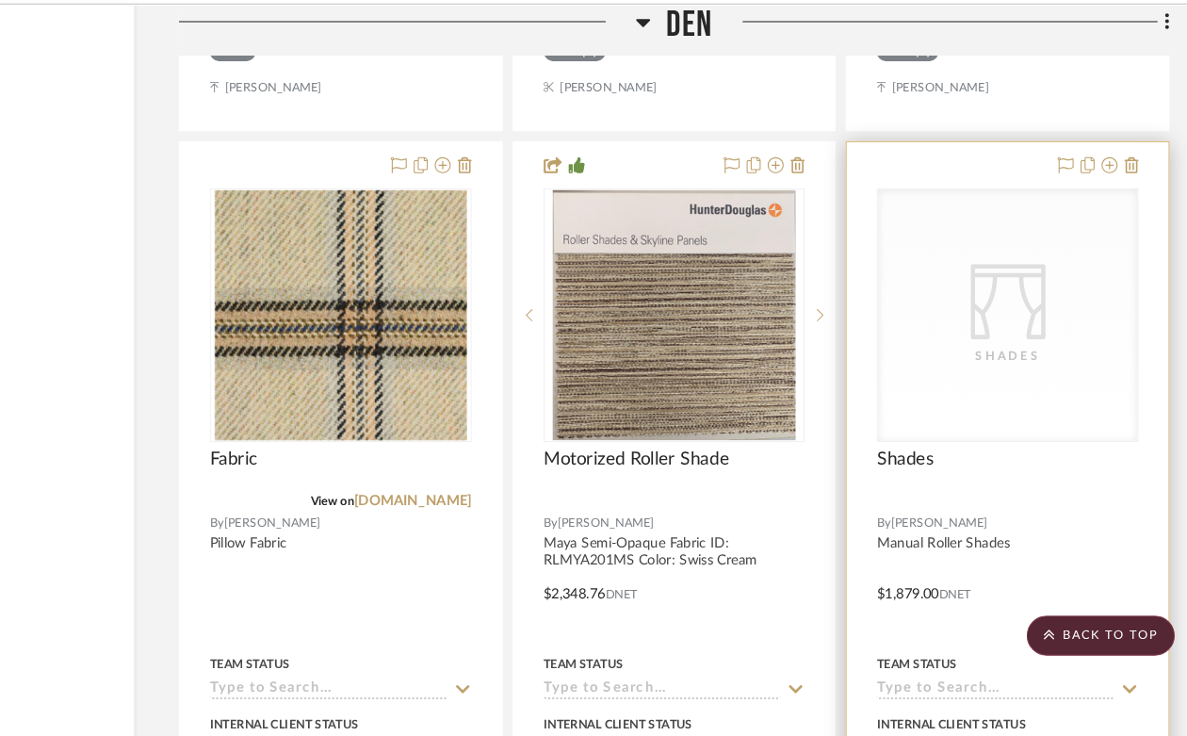
click at [1008, 369] on div "Shades" at bounding box center [1008, 378] width 188 height 19
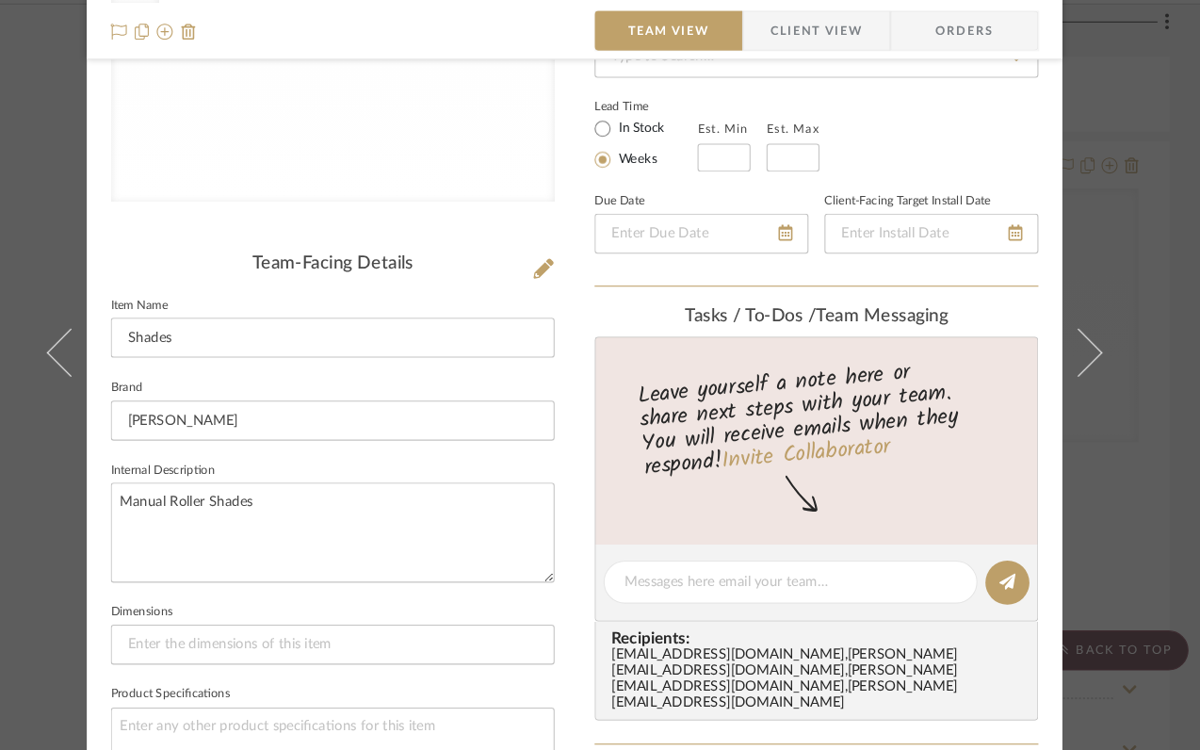
scroll to position [0, 0]
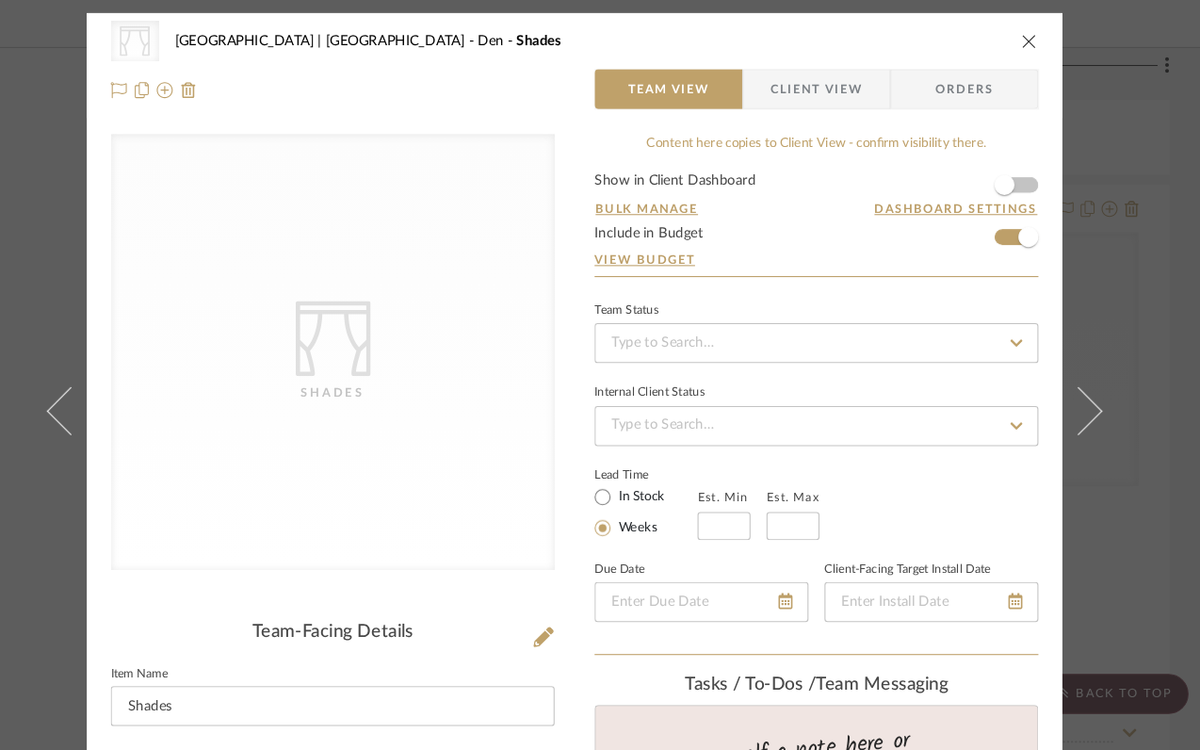
click at [1021, 39] on icon "close" at bounding box center [1028, 40] width 15 height 15
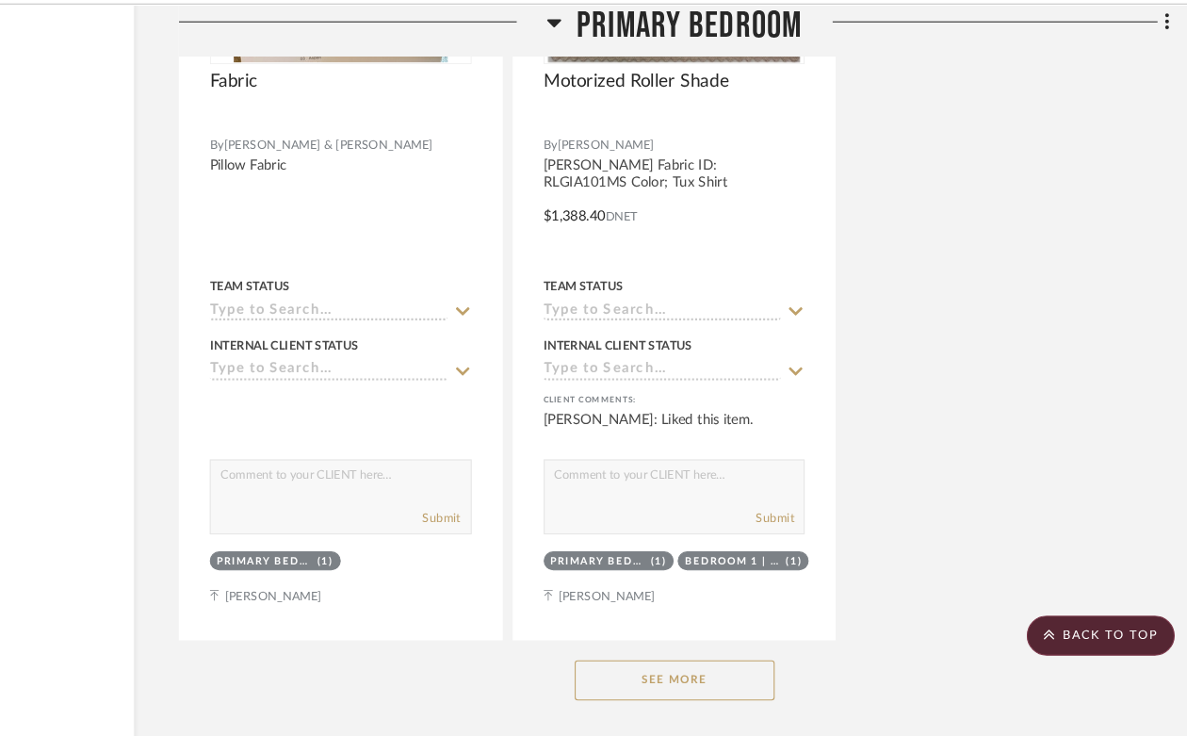
scroll to position [36065, 170]
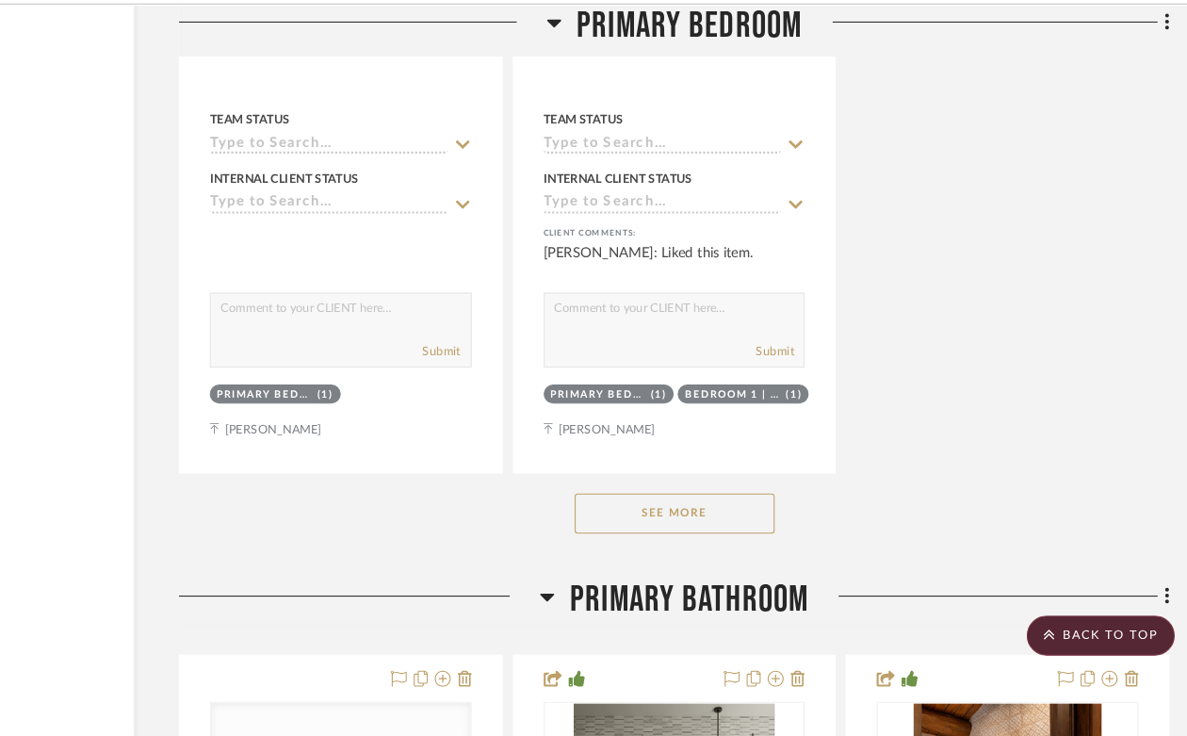
click at [754, 508] on button "See More" at bounding box center [694, 527] width 188 height 38
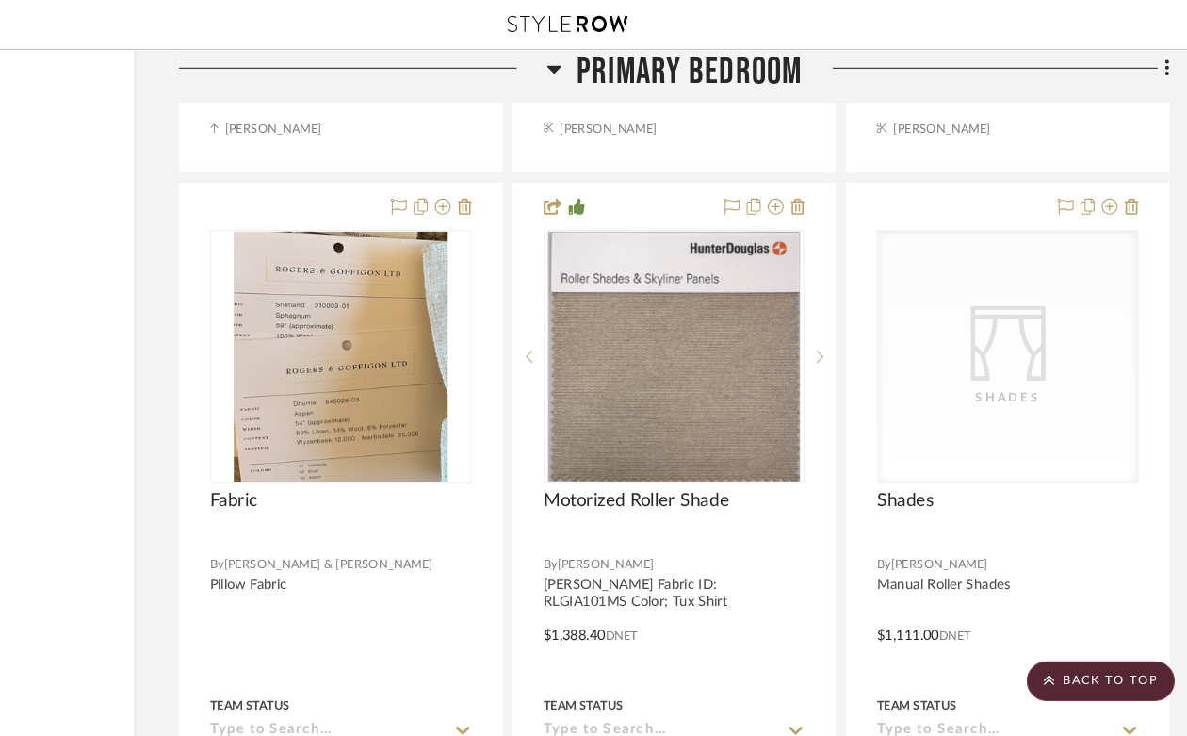
scroll to position [35554, 170]
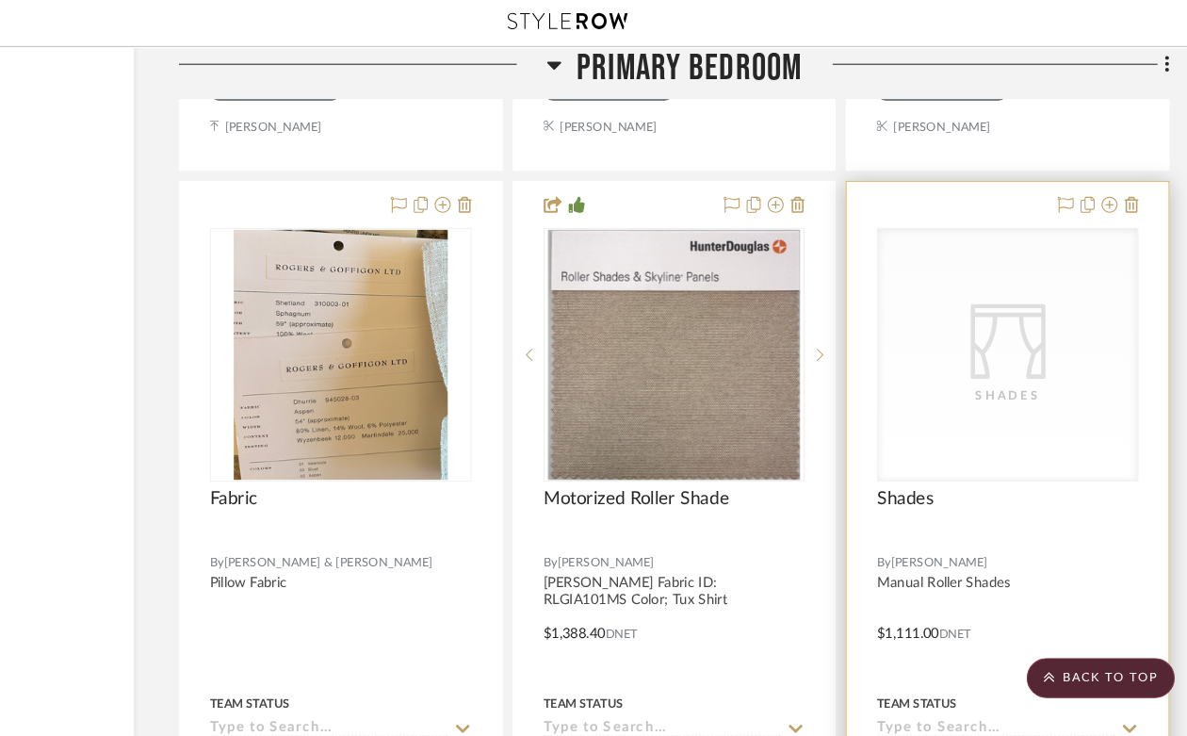
click at [1023, 227] on div "CategoryIconFabrics Created with Sketch. Shades" at bounding box center [1008, 337] width 245 height 237
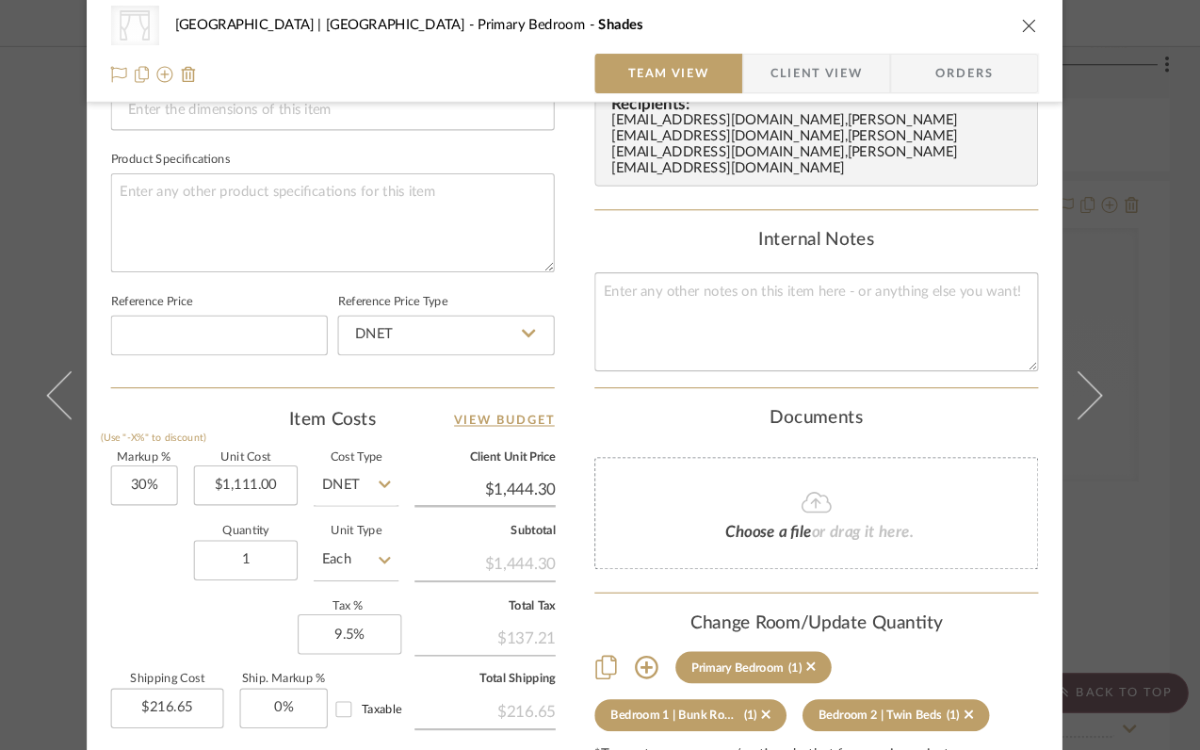
scroll to position [865, 0]
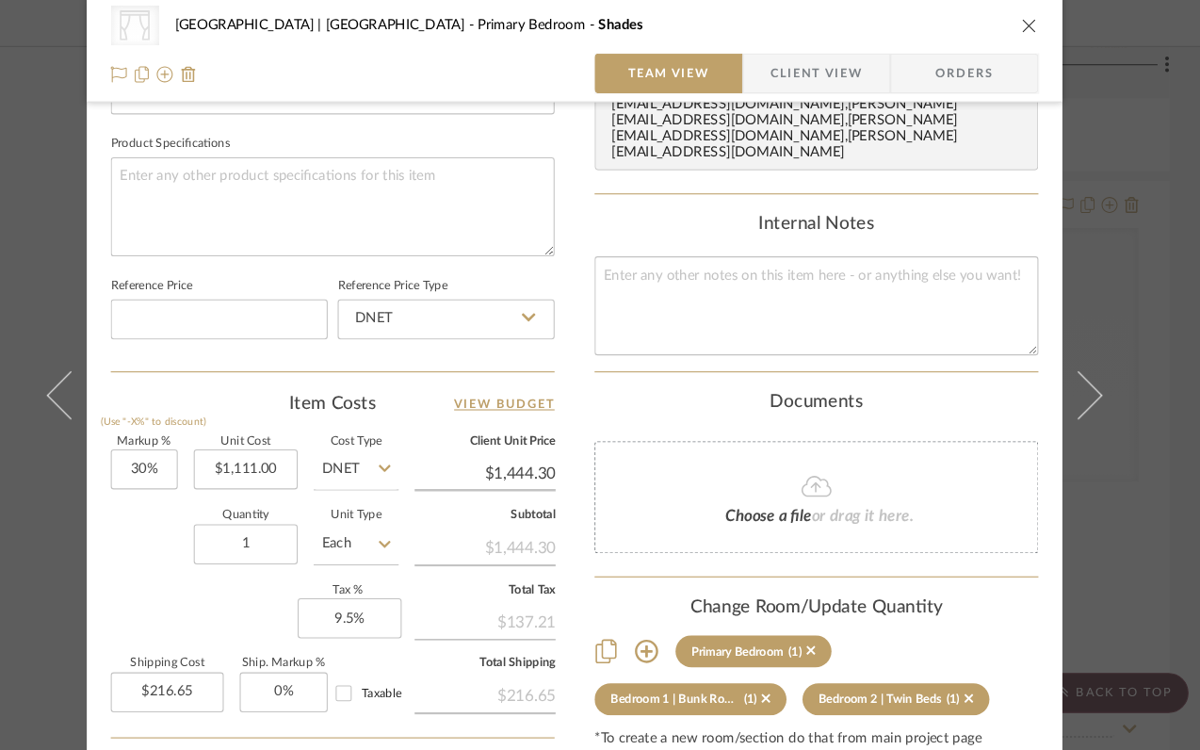
click at [1021, 26] on icon "close" at bounding box center [1028, 26] width 15 height 15
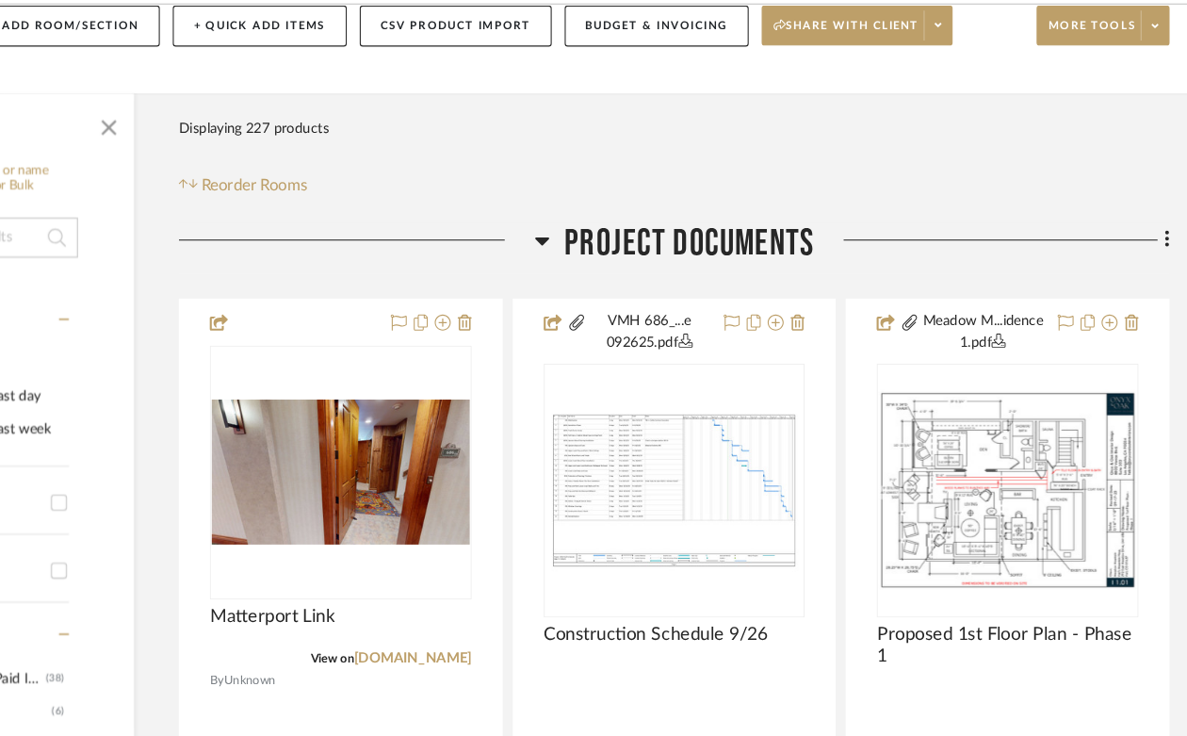
scroll to position [397, 170]
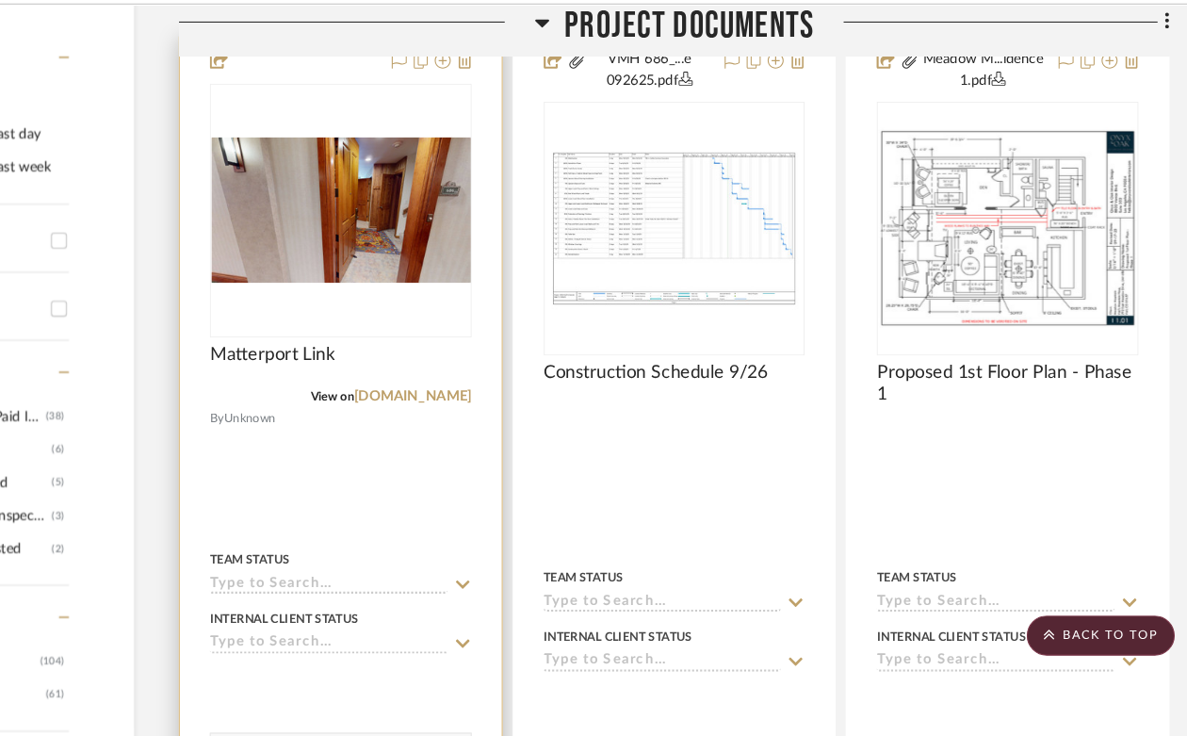
click at [345, 257] on div at bounding box center [379, 241] width 247 height 239
click at [400, 263] on img "0" at bounding box center [379, 240] width 243 height 137
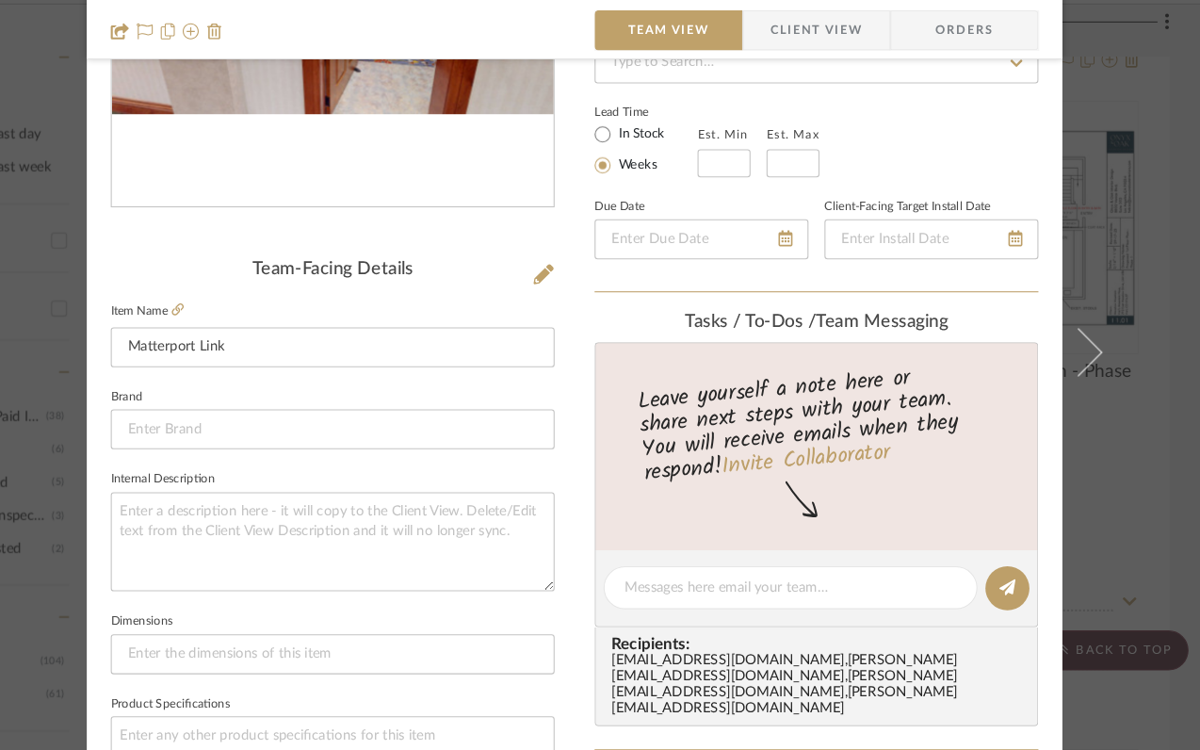
scroll to position [363, 0]
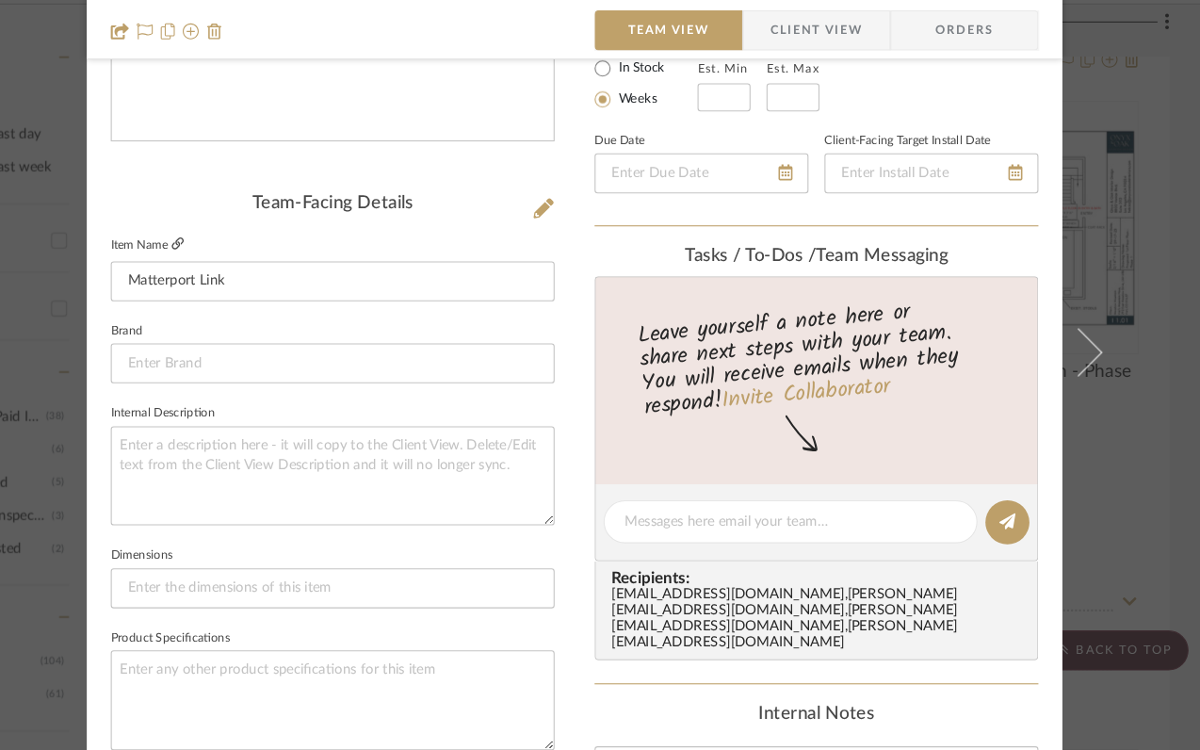
click at [220, 275] on icon at bounding box center [225, 272] width 11 height 11
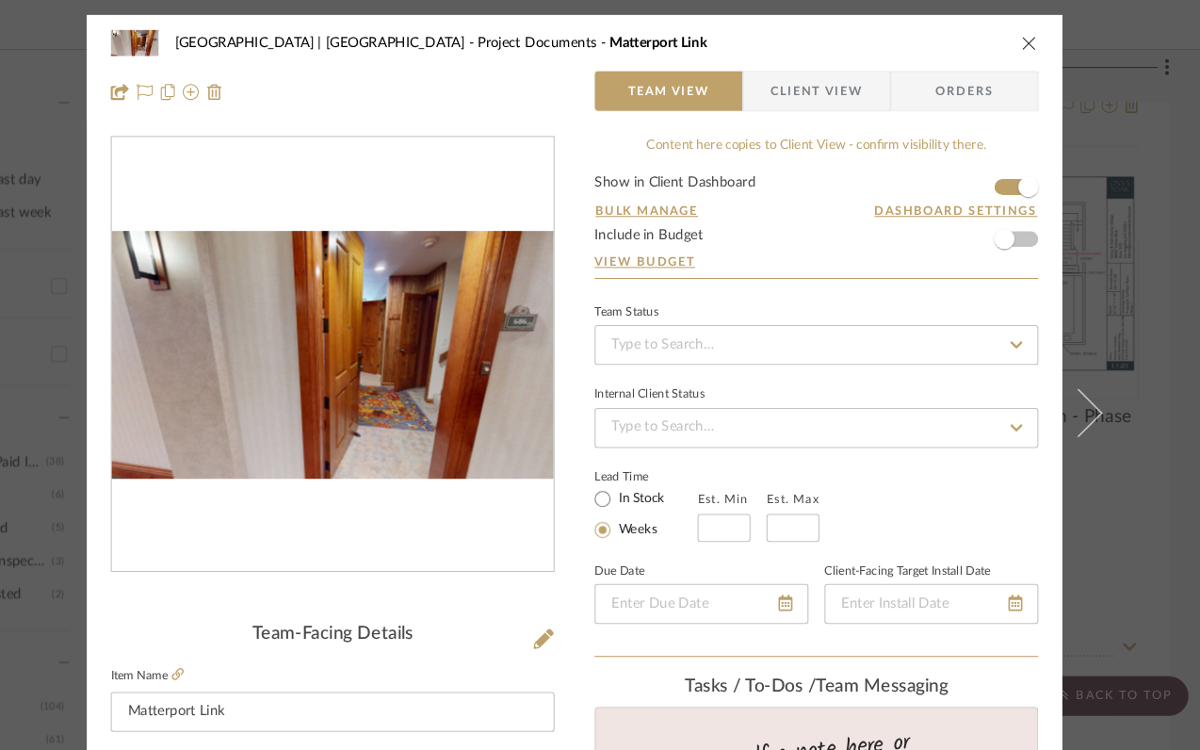
click at [1021, 34] on icon "close" at bounding box center [1028, 40] width 15 height 15
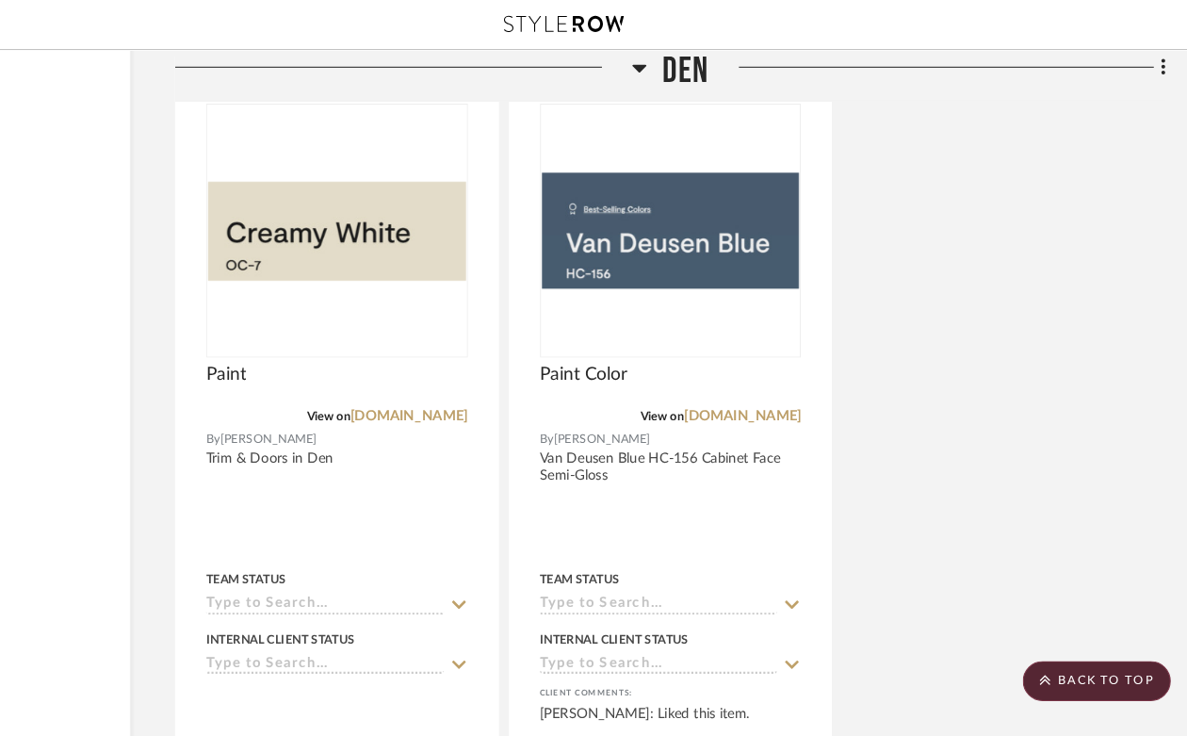
scroll to position [28537, 170]
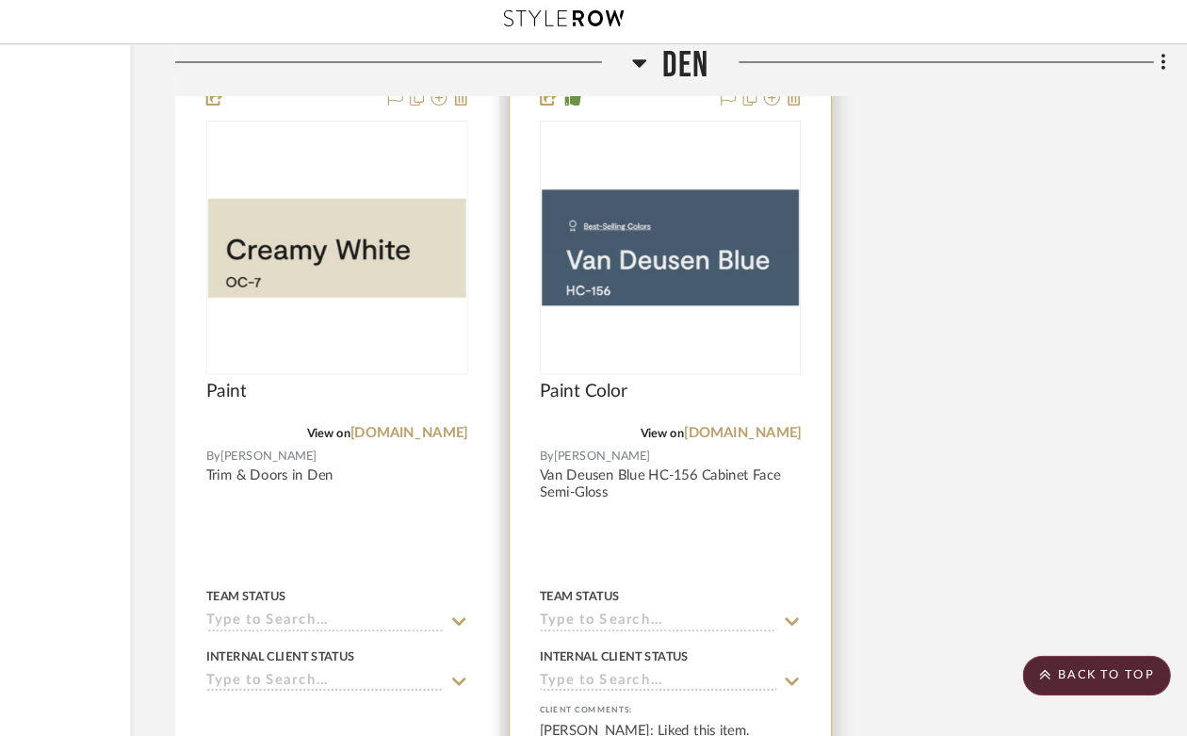
click at [689, 234] on img "0" at bounding box center [694, 238] width 243 height 109
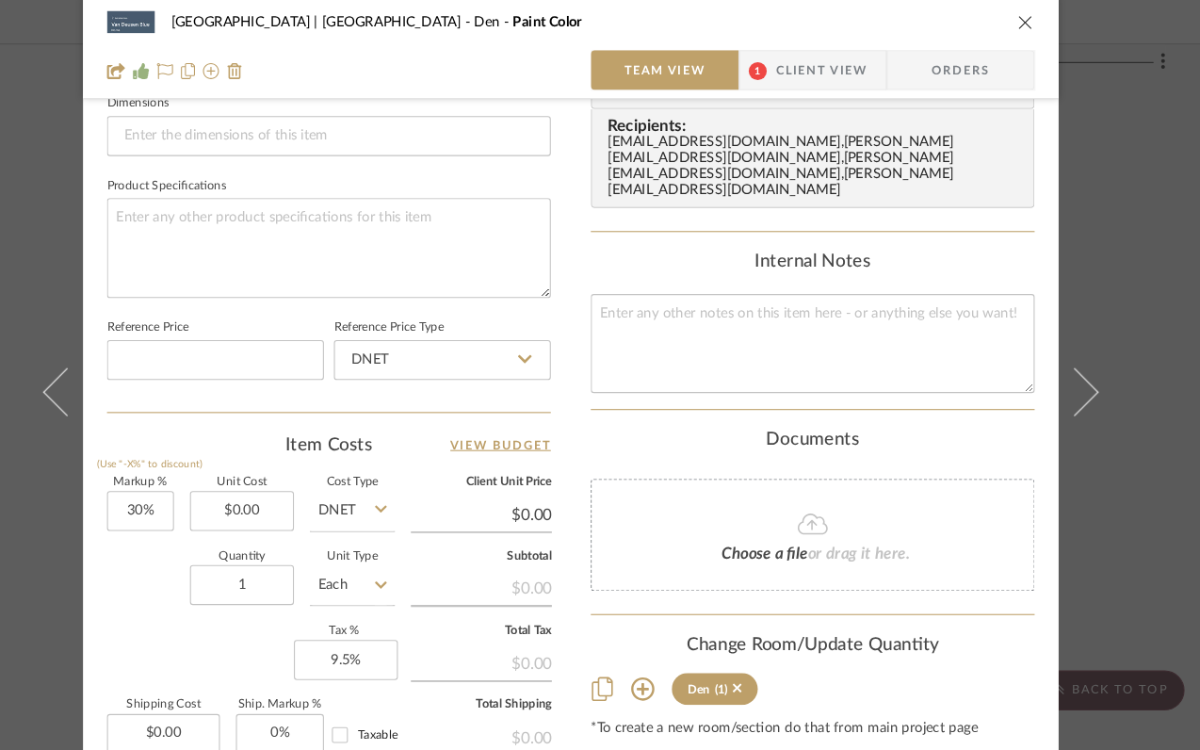
scroll to position [1001, 0]
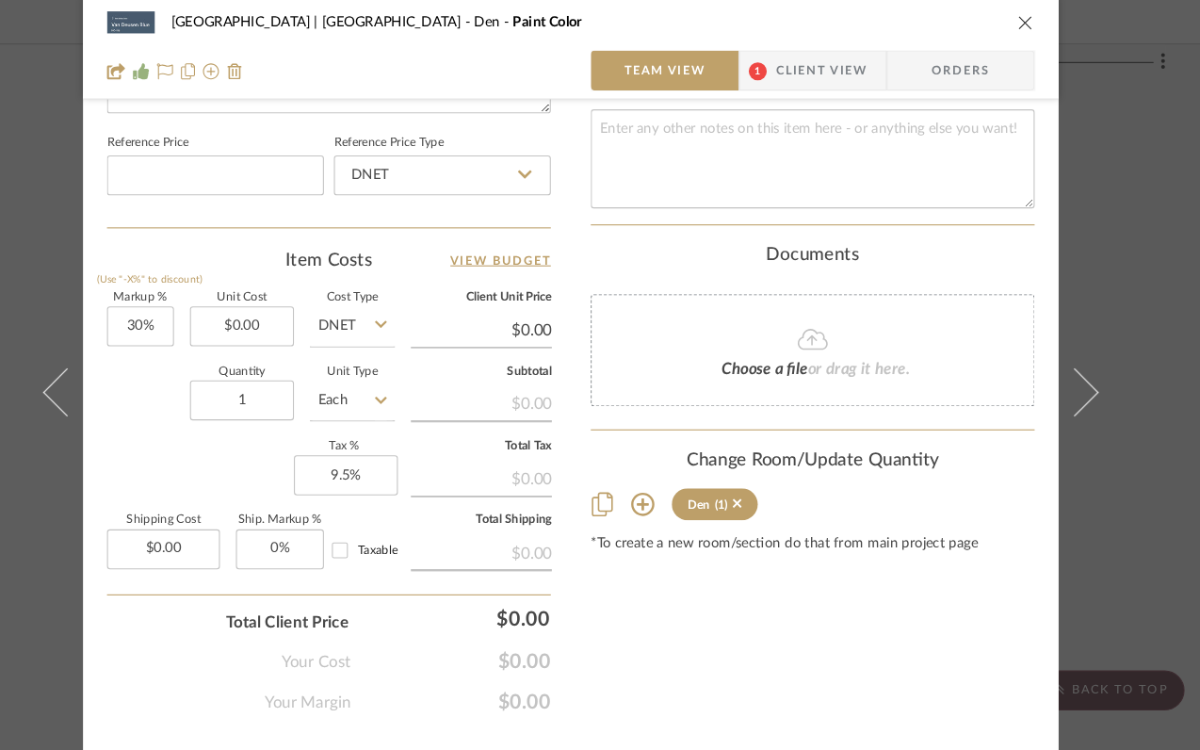
click at [658, 470] on icon at bounding box center [668, 481] width 22 height 22
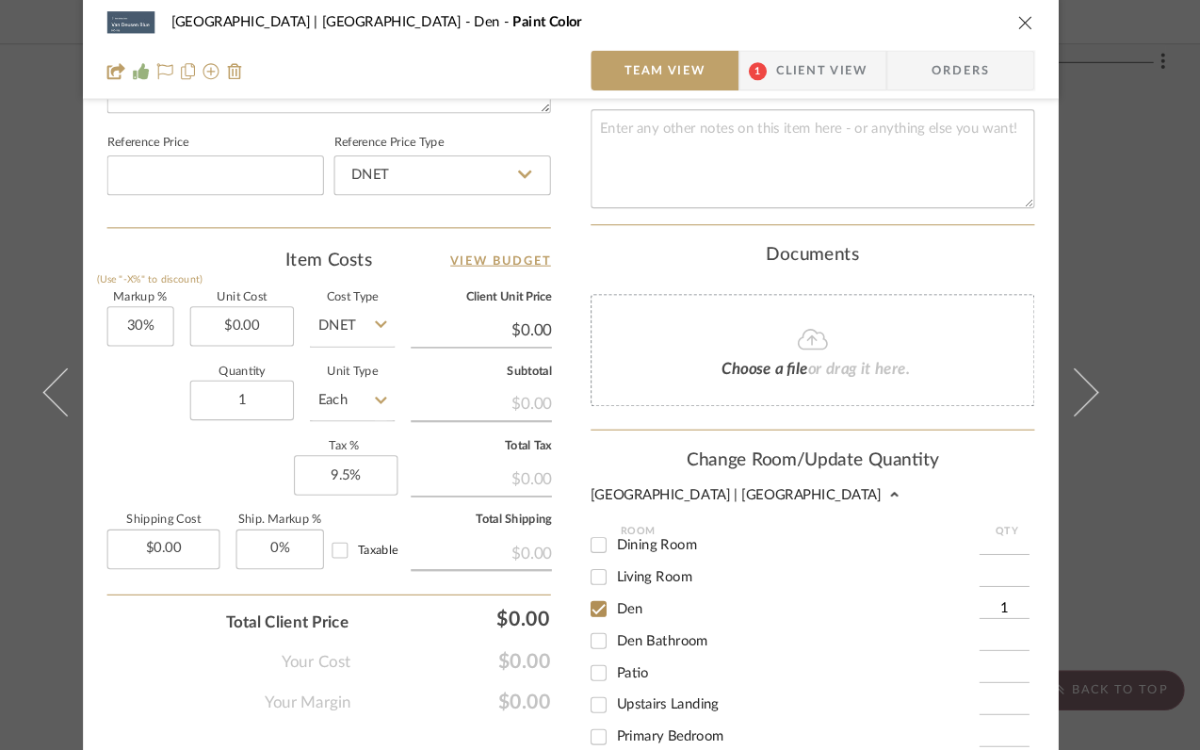
scroll to position [237, 0]
click at [622, 562] on input "Den Bathroom" at bounding box center [627, 577] width 30 height 30
checkbox input "true"
type input "1"
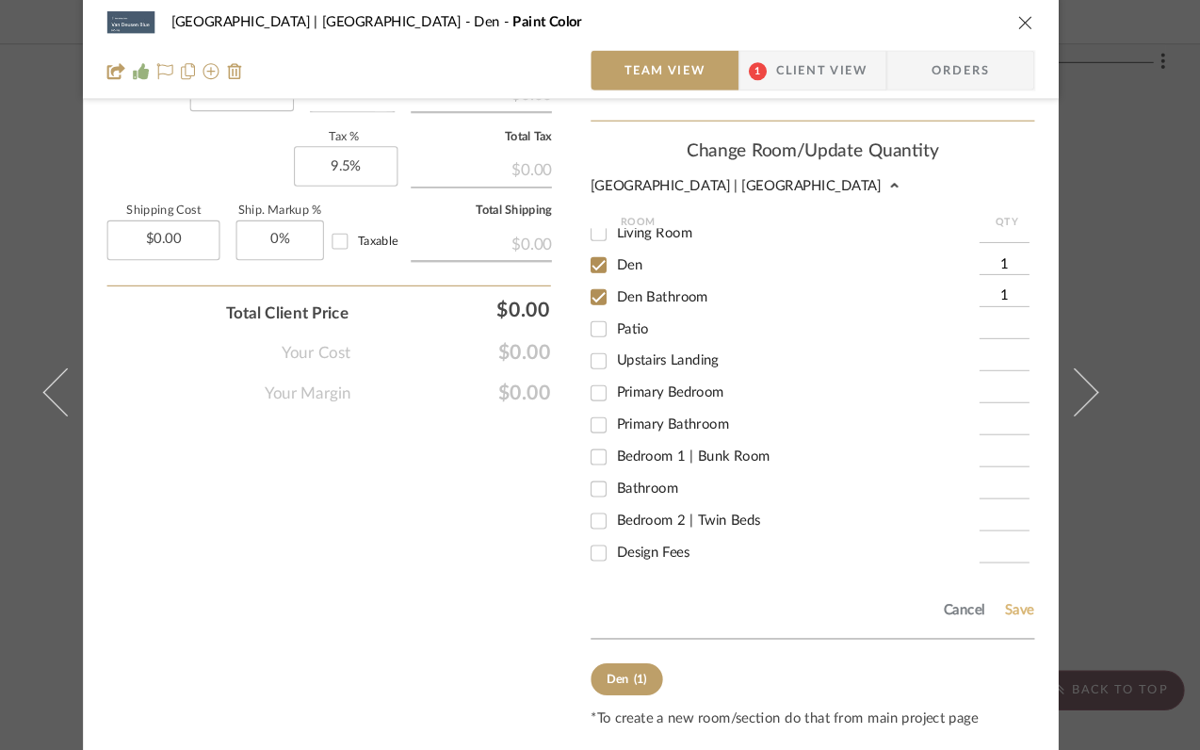
click at [1023, 573] on button "Save" at bounding box center [1022, 580] width 29 height 15
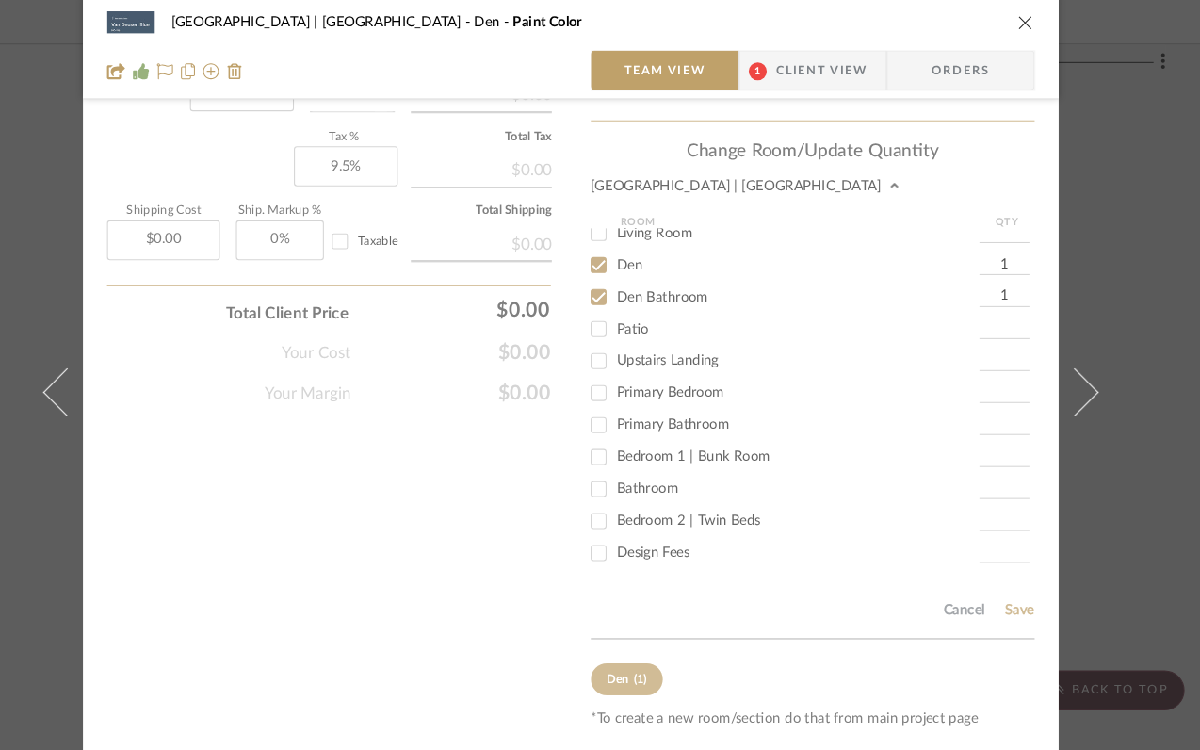
scroll to position [1001, 0]
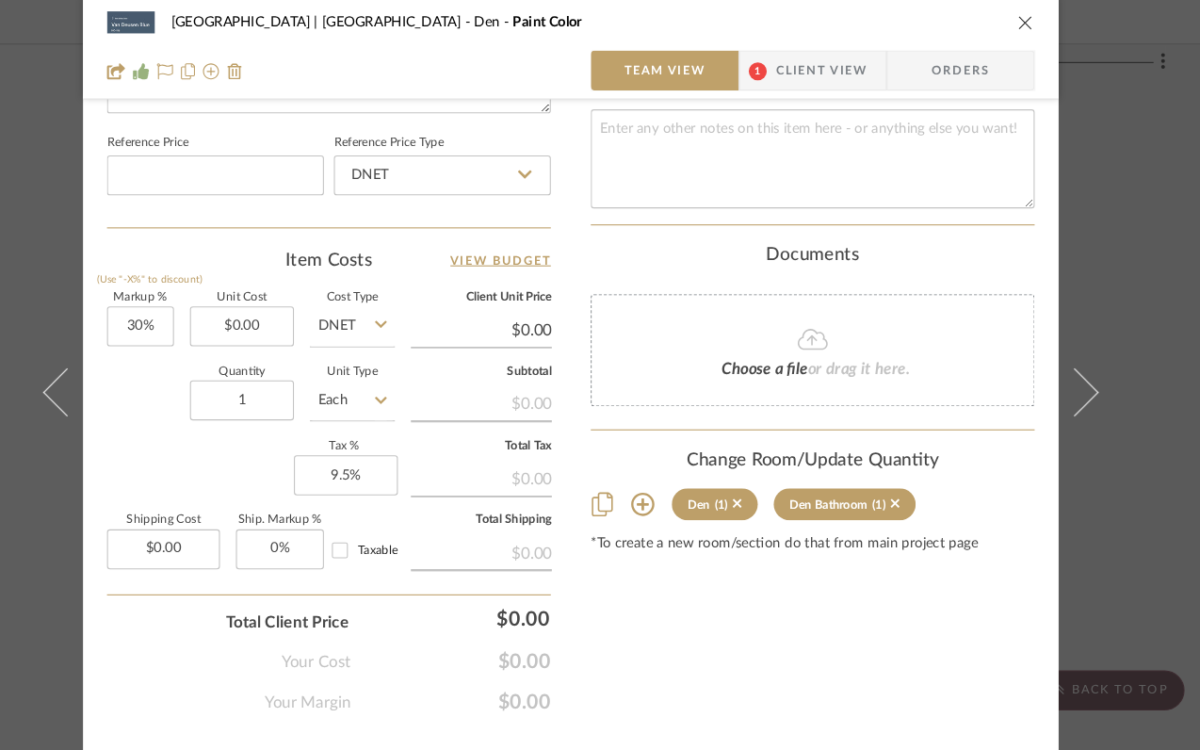
click at [1021, 24] on icon "close" at bounding box center [1028, 26] width 15 height 15
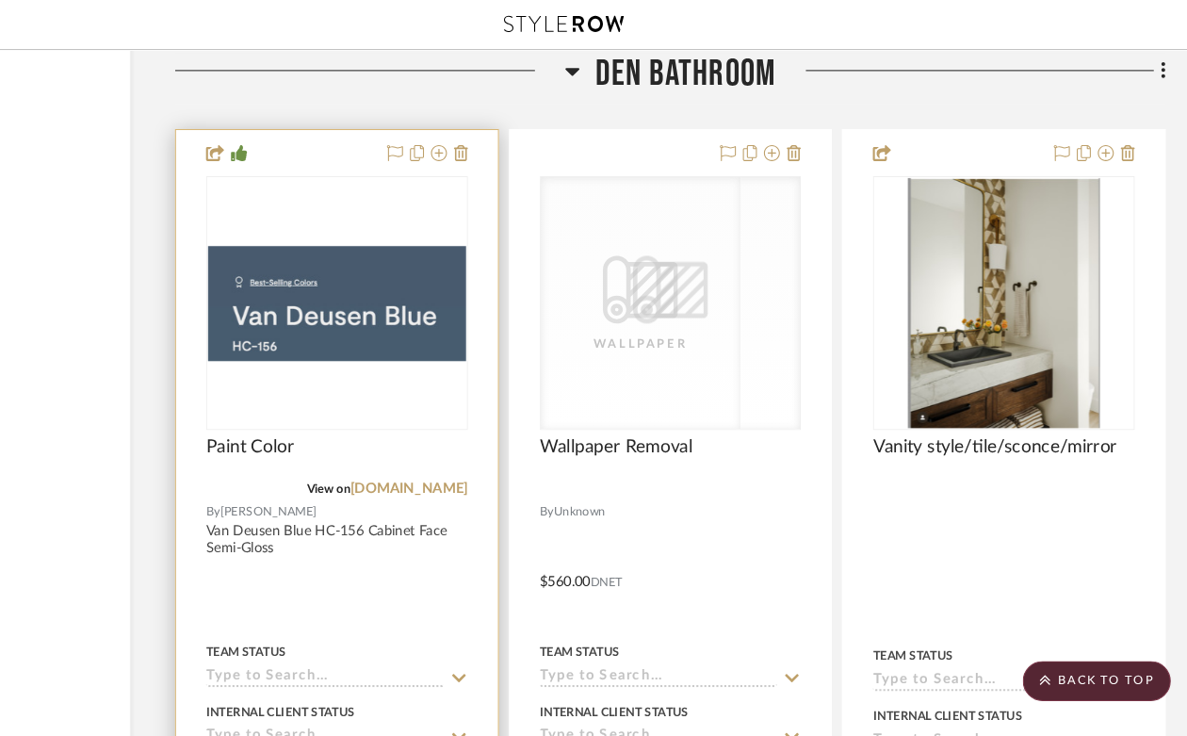
click at [0, 0] on img at bounding box center [0, 0] width 0 height 0
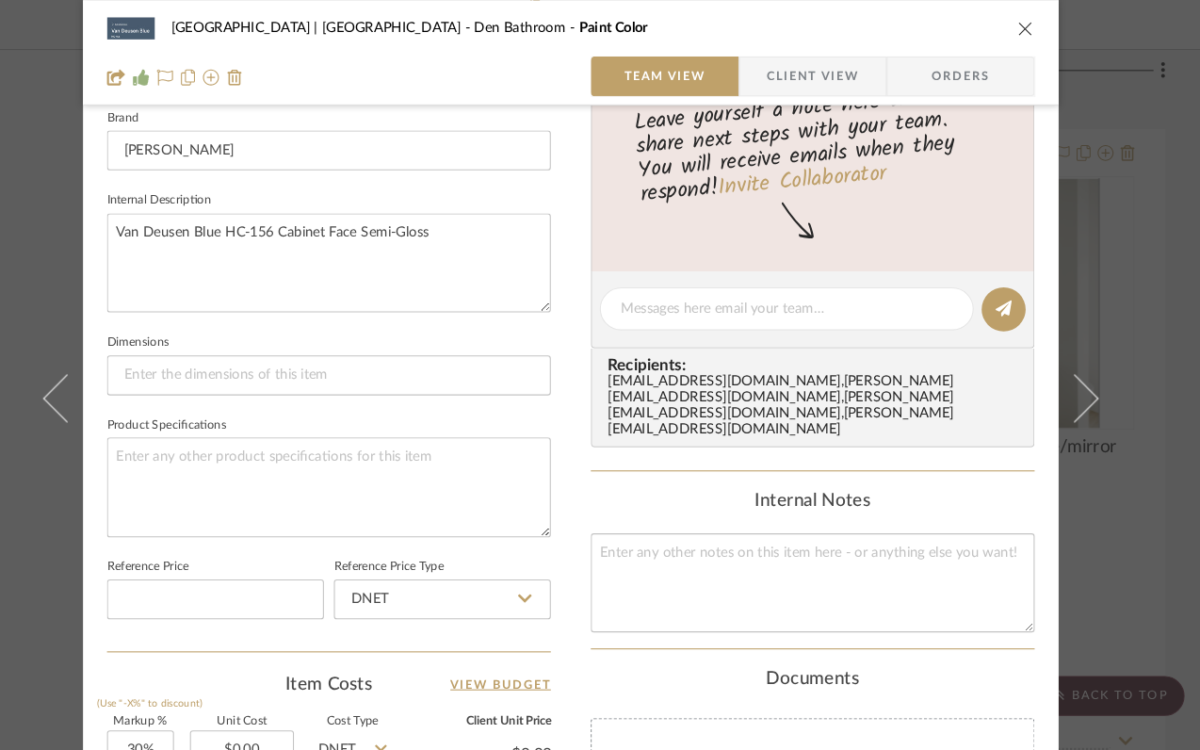
scroll to position [608, 0]
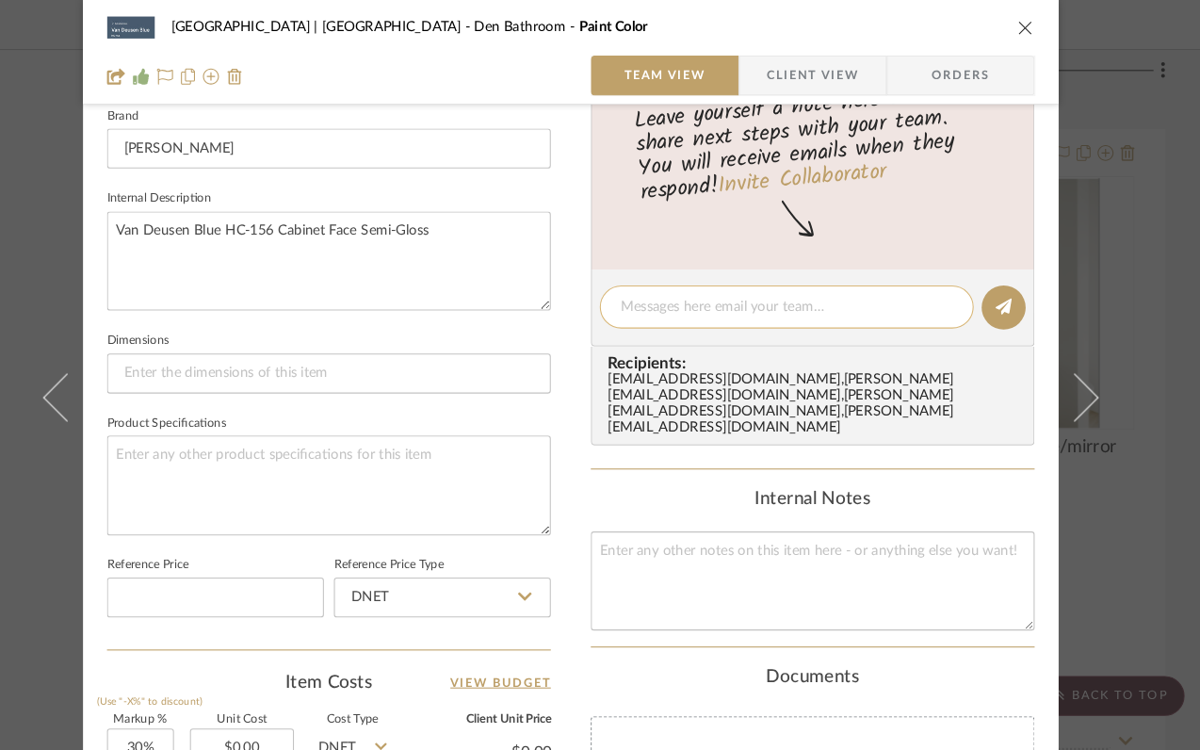
click at [726, 280] on textarea at bounding box center [803, 290] width 313 height 20
type textarea "this color on vanity, walls in pure white"
click at [1001, 291] on icon at bounding box center [1008, 289] width 15 height 15
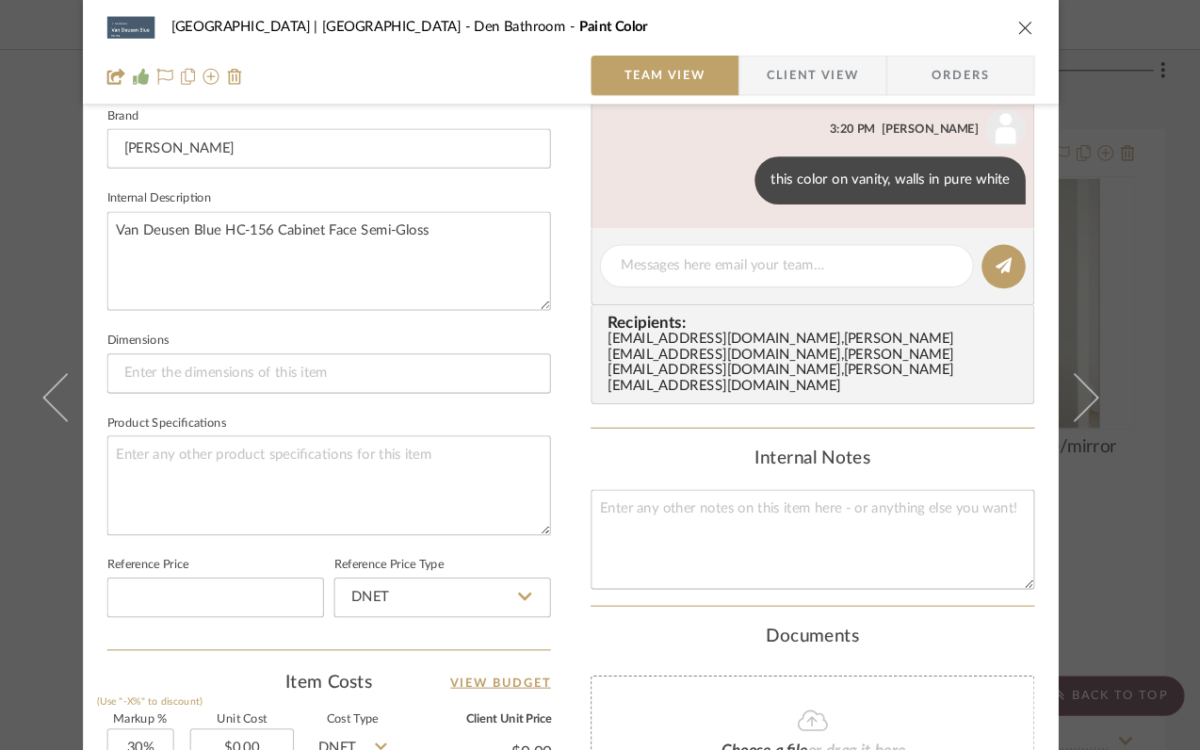
click at [1022, 21] on icon "close" at bounding box center [1028, 26] width 15 height 15
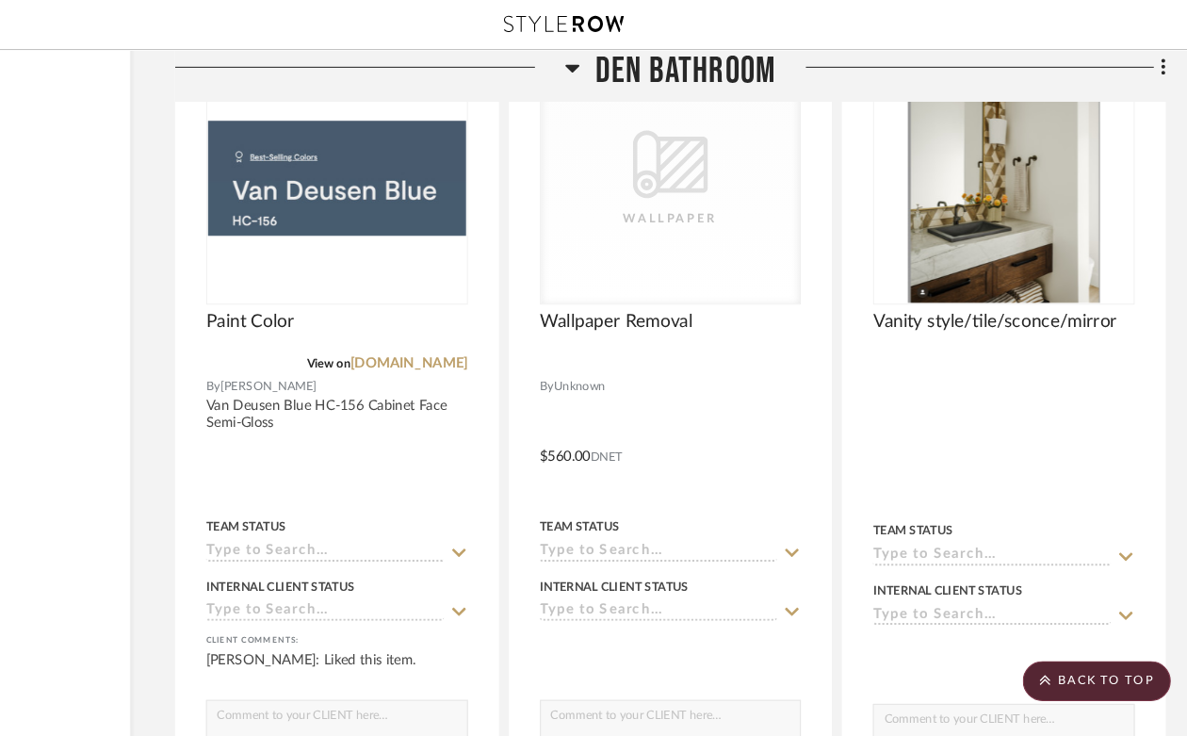
scroll to position [29393, 170]
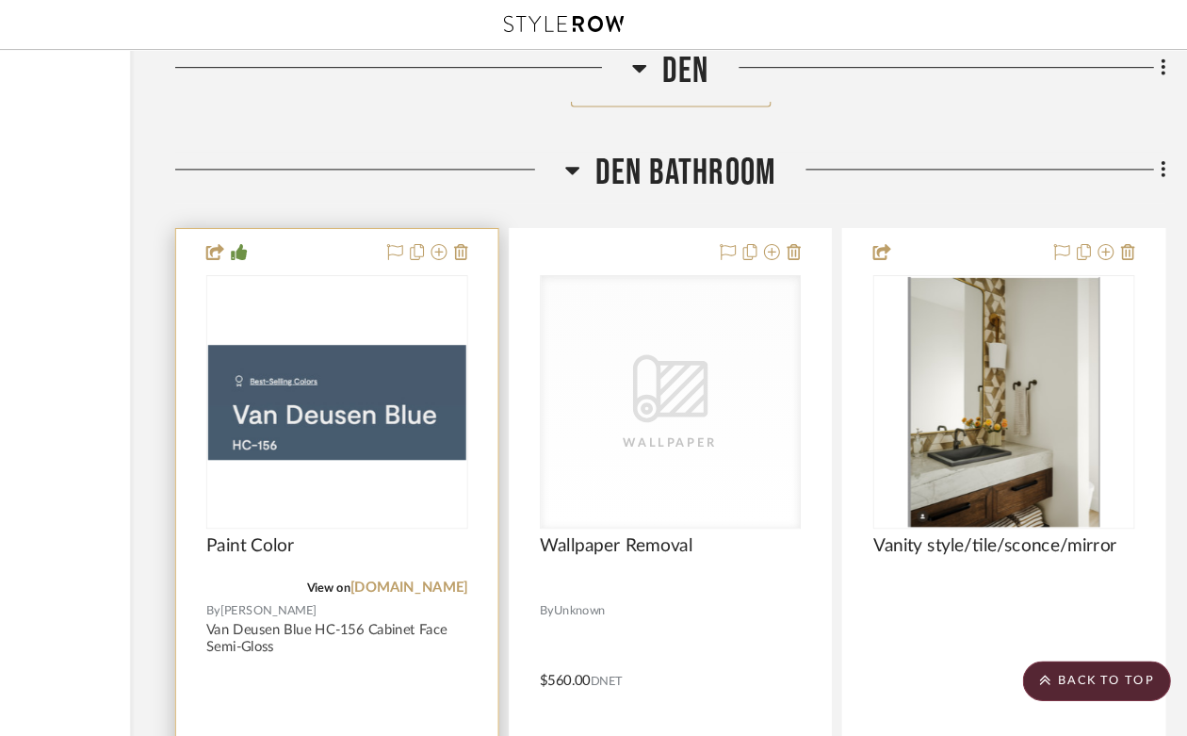
click at [369, 351] on img "0" at bounding box center [379, 379] width 243 height 109
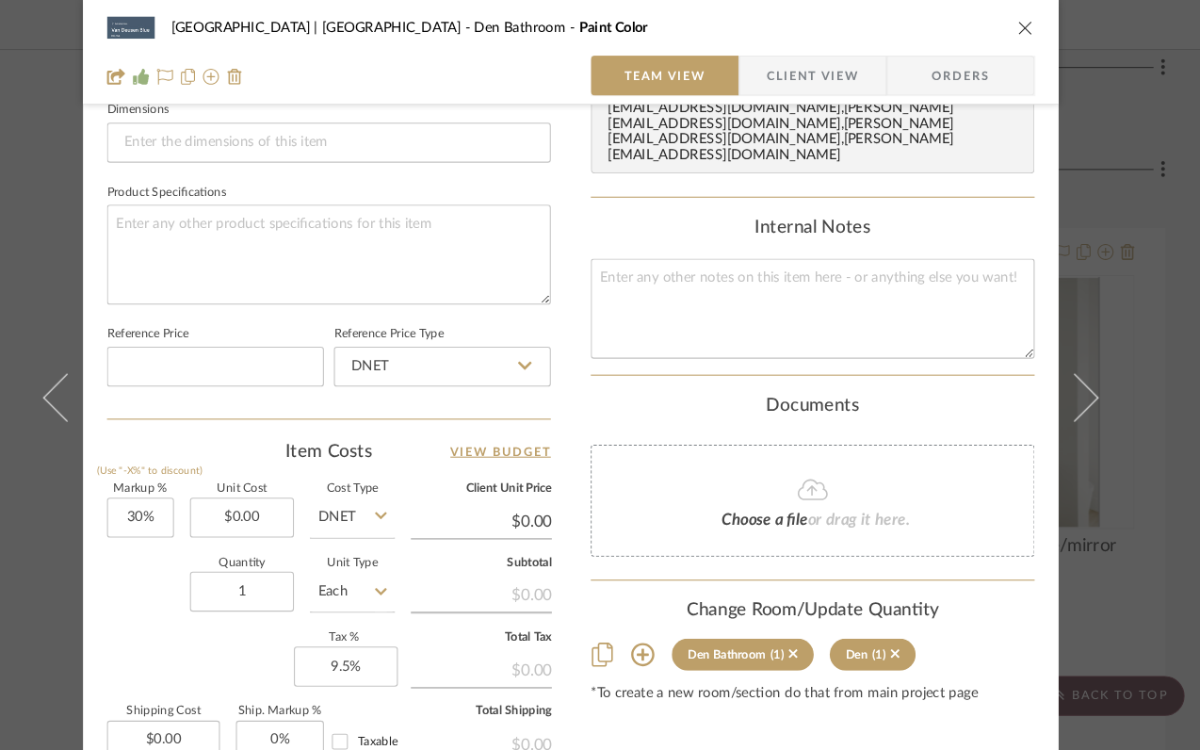
scroll to position [845, 0]
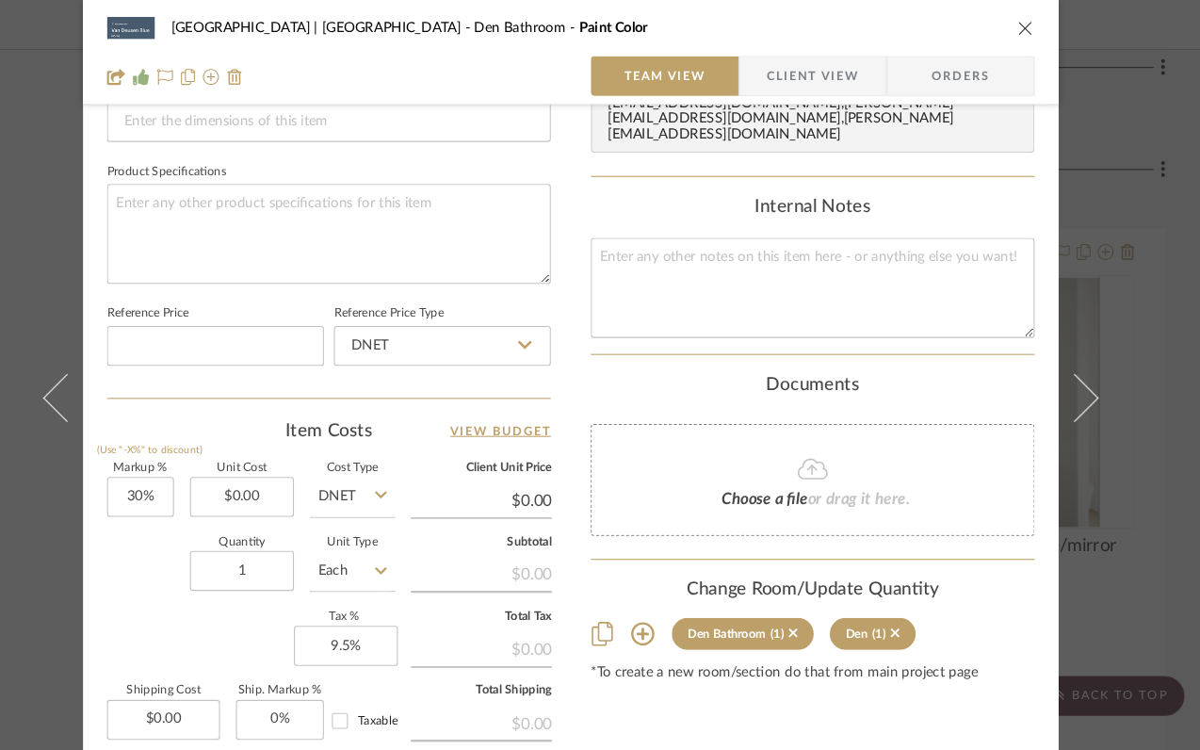
click at [660, 587] on icon at bounding box center [668, 598] width 22 height 22
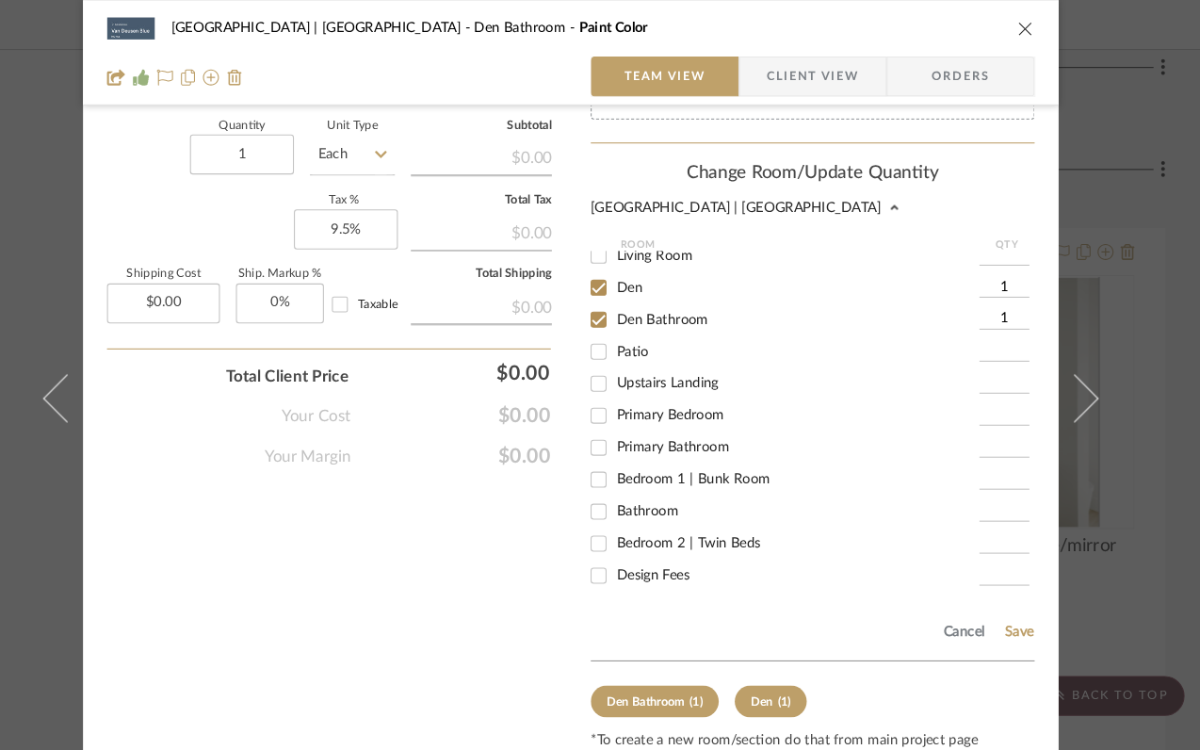
scroll to position [1253, 0]
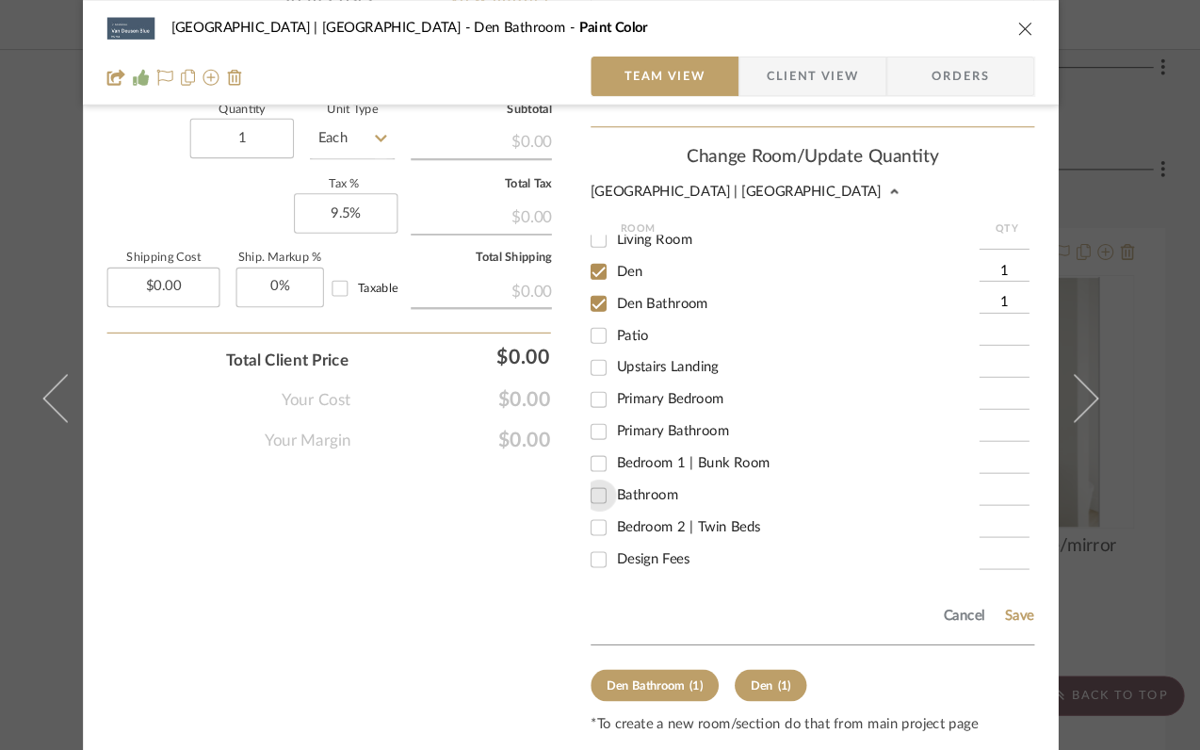
click at [623, 451] on input "Bathroom" at bounding box center [627, 466] width 30 height 30
checkbox input "true"
type input "1"
click at [1017, 573] on button "Save" at bounding box center [1022, 580] width 29 height 15
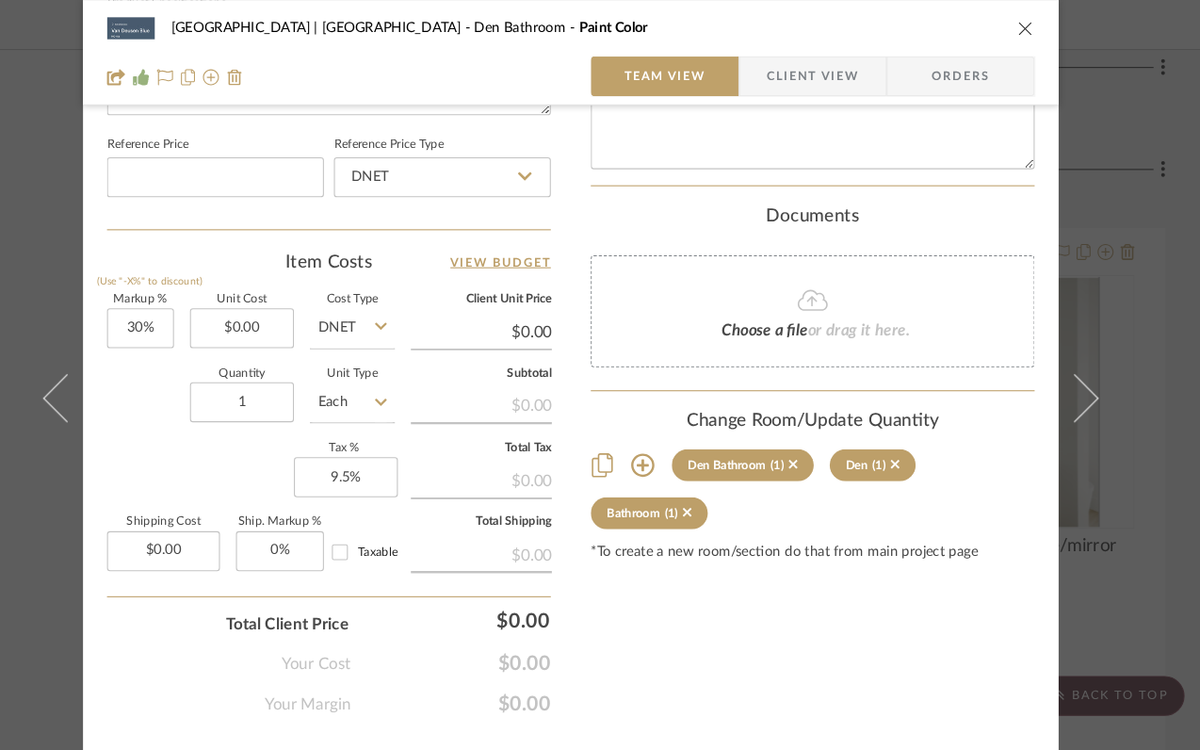
scroll to position [1001, 0]
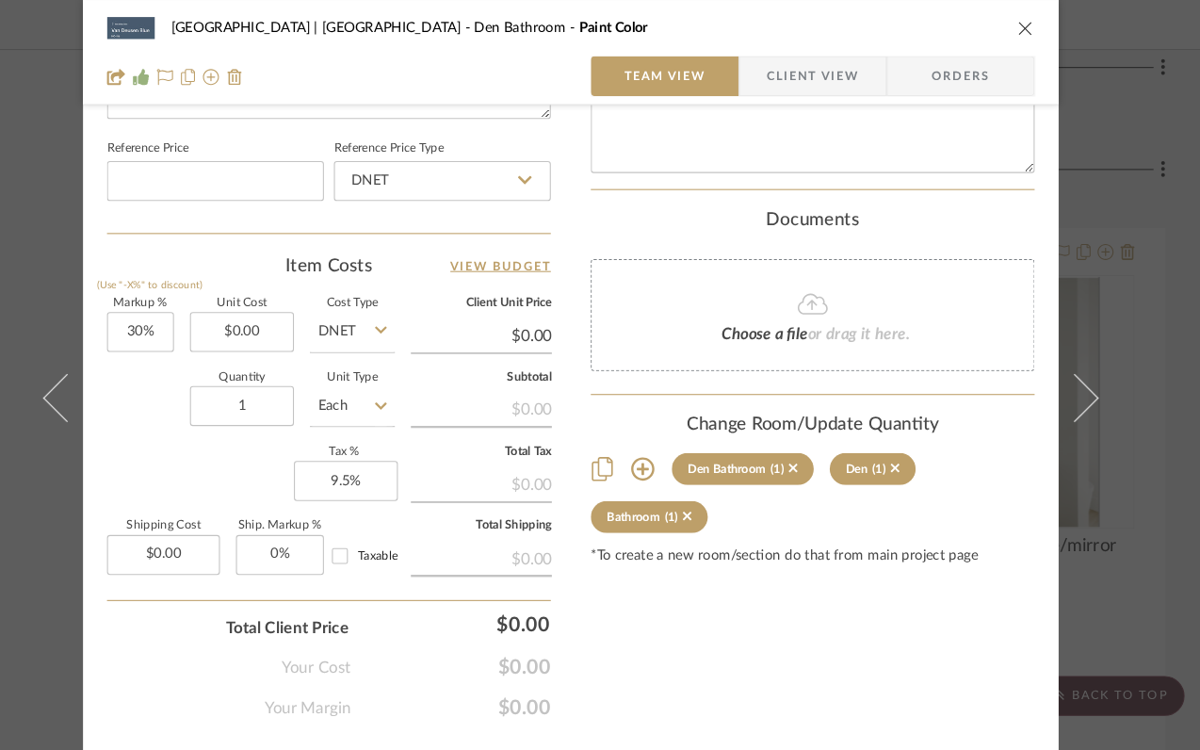
click at [1022, 24] on icon "close" at bounding box center [1028, 26] width 15 height 15
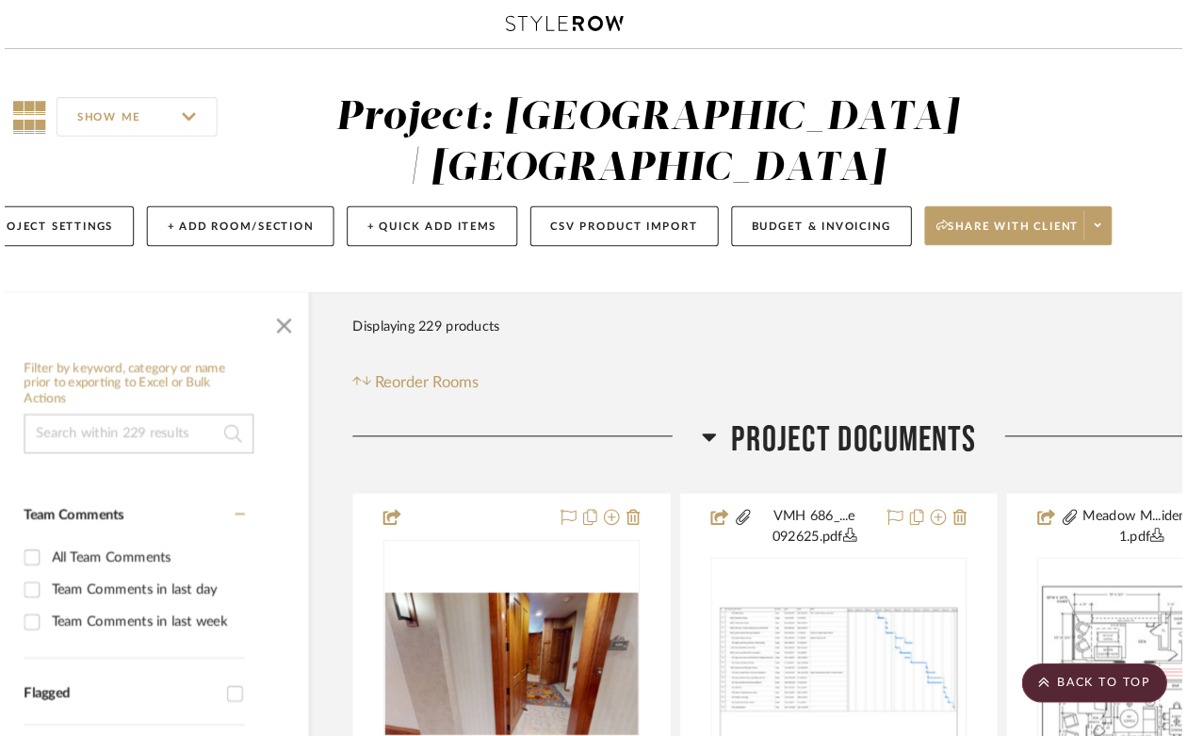
scroll to position [29393, 170]
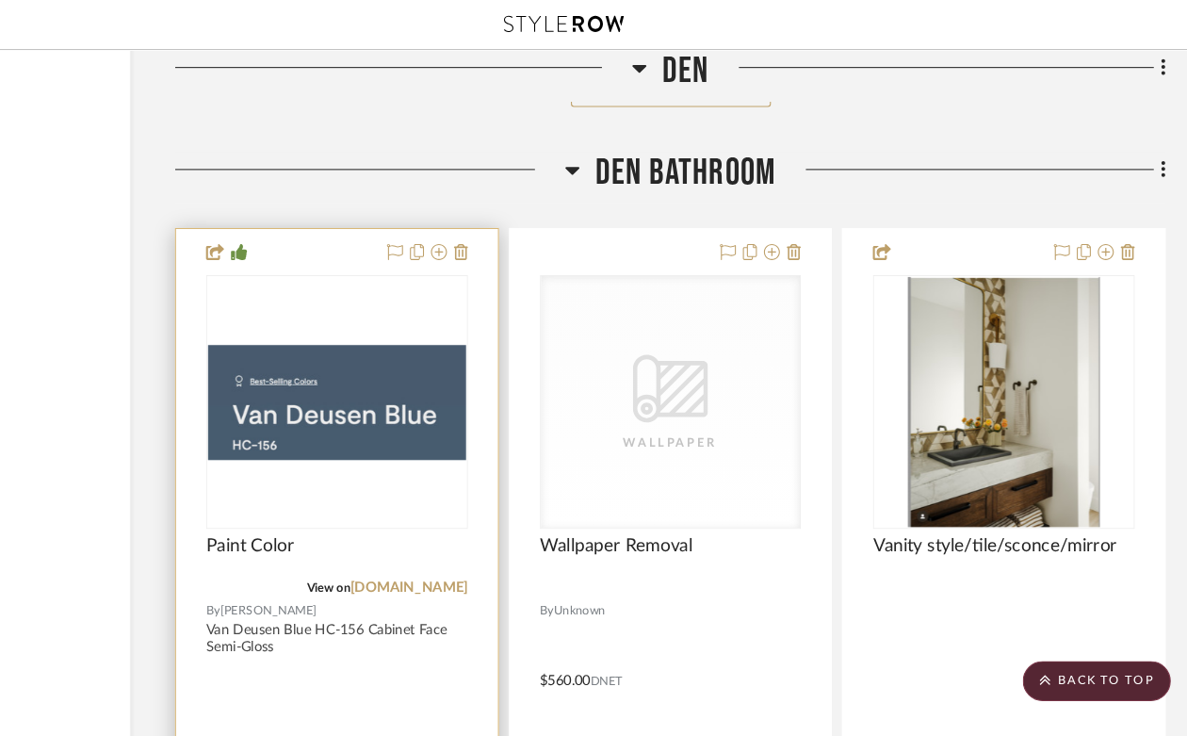
click at [387, 325] on img "0" at bounding box center [379, 379] width 243 height 109
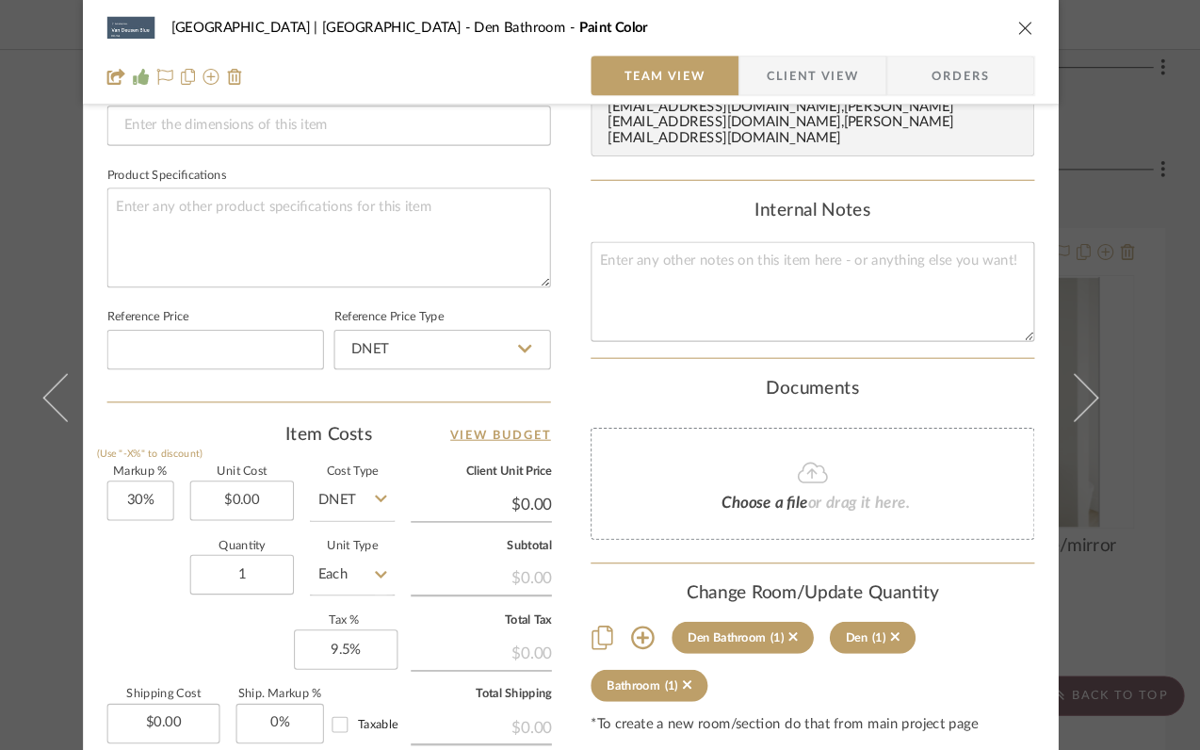
scroll to position [855, 0]
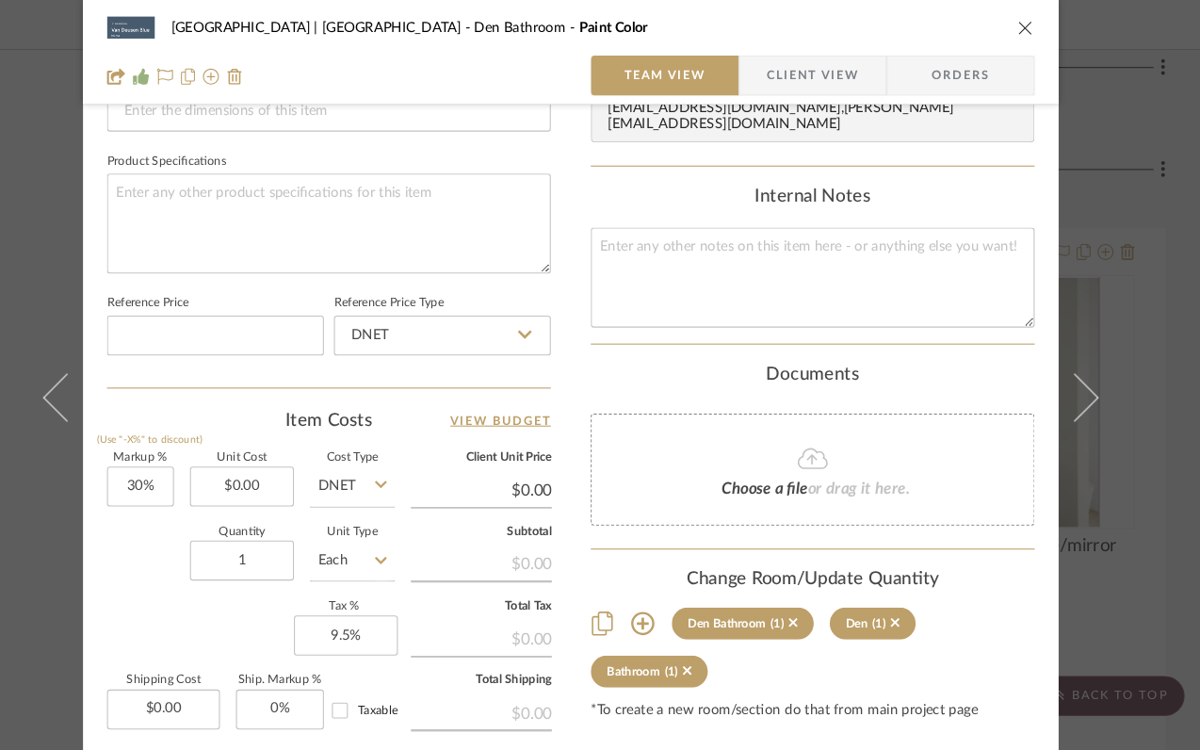
click at [1023, 26] on icon "close" at bounding box center [1028, 26] width 15 height 15
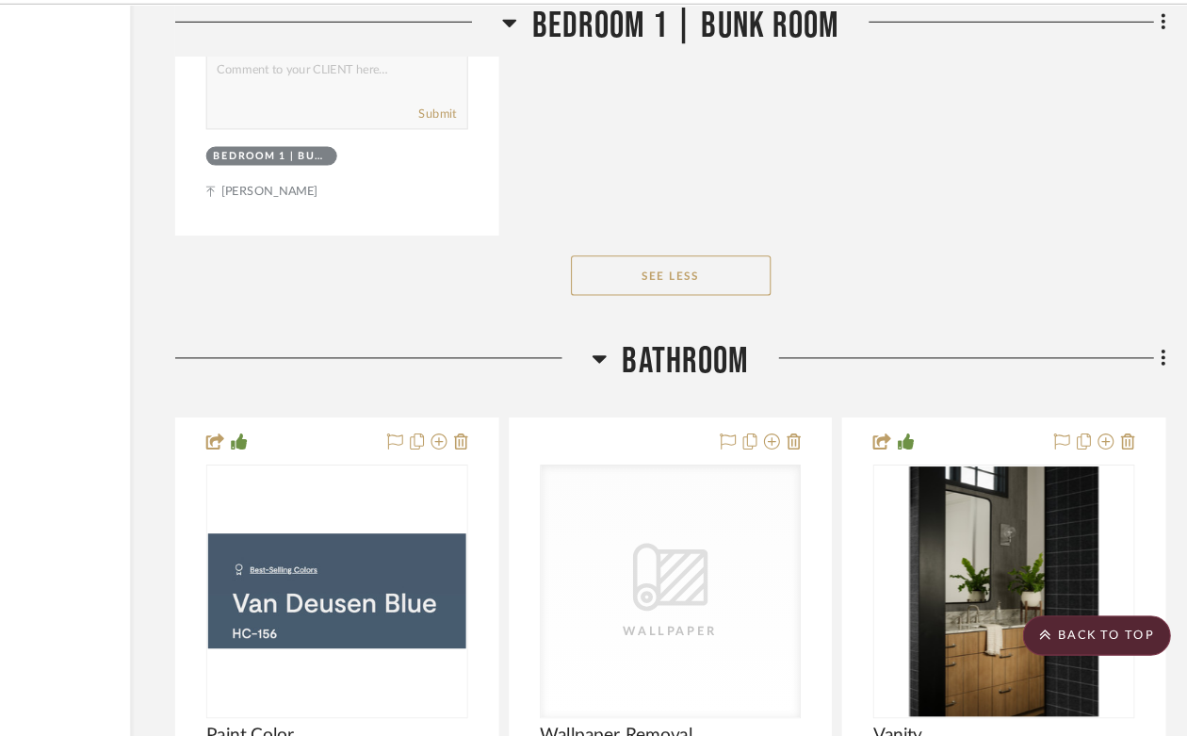
scroll to position [49290, 170]
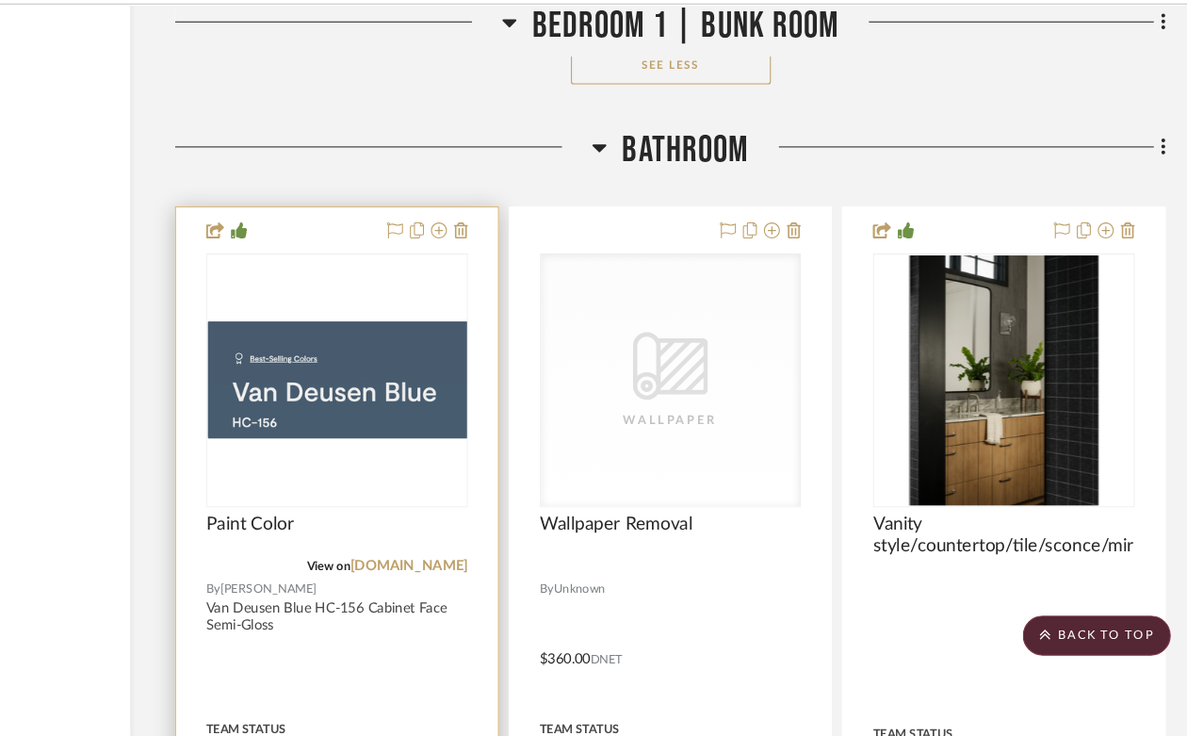
click at [385, 374] on div at bounding box center [379, 401] width 247 height 239
click at [424, 347] on img "0" at bounding box center [379, 401] width 243 height 109
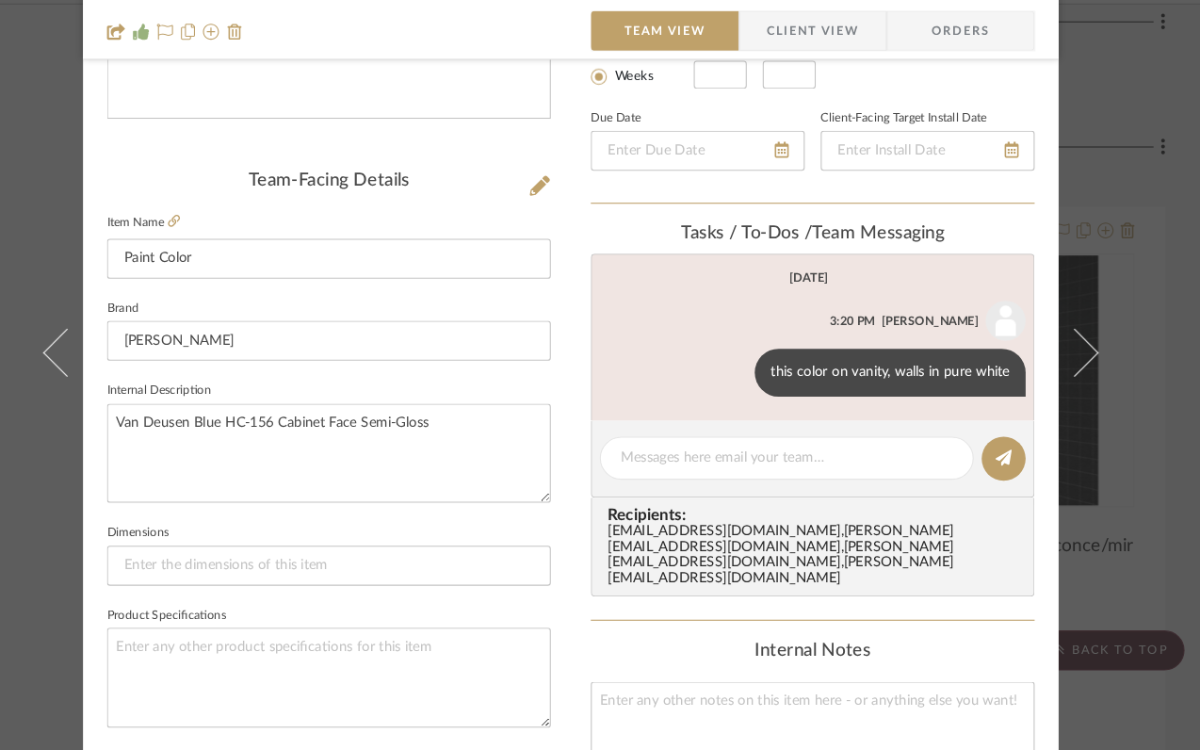
scroll to position [382, 0]
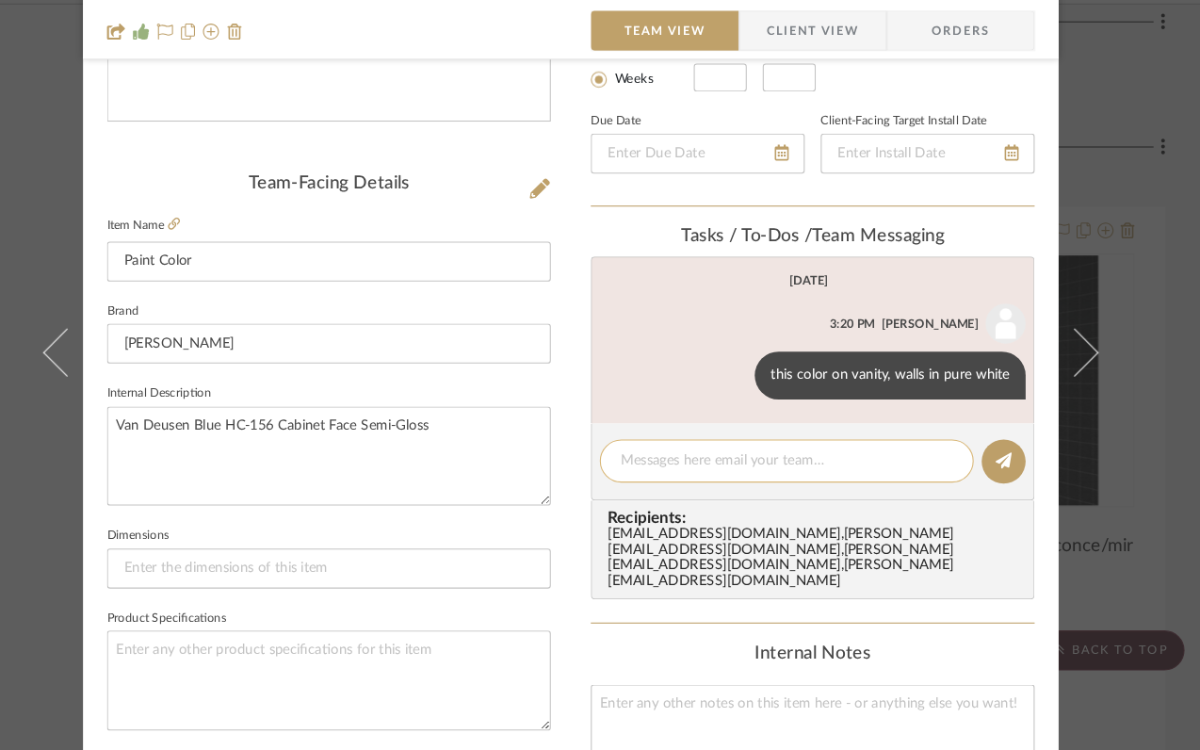
click at [807, 484] on textarea at bounding box center [803, 477] width 313 height 20
type textarea "use this for vanity cabinet, walls in balboa mist flat"
click at [1010, 477] on button at bounding box center [1007, 477] width 41 height 41
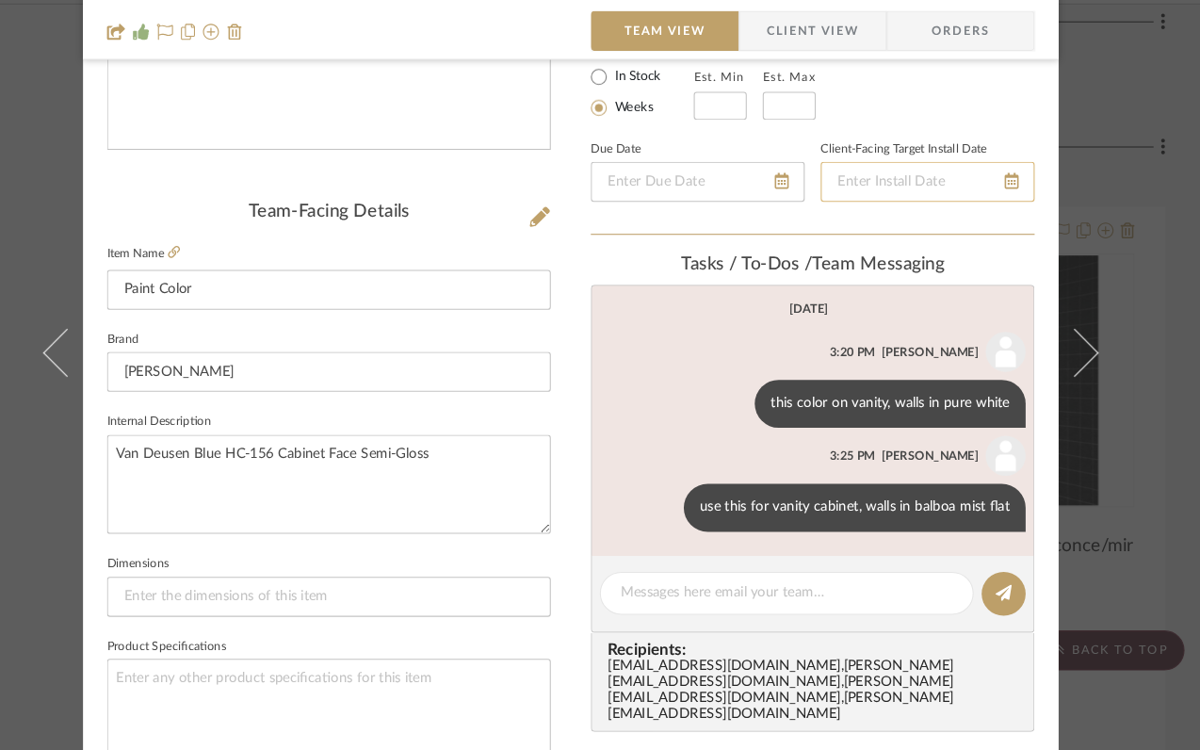
scroll to position [0, 0]
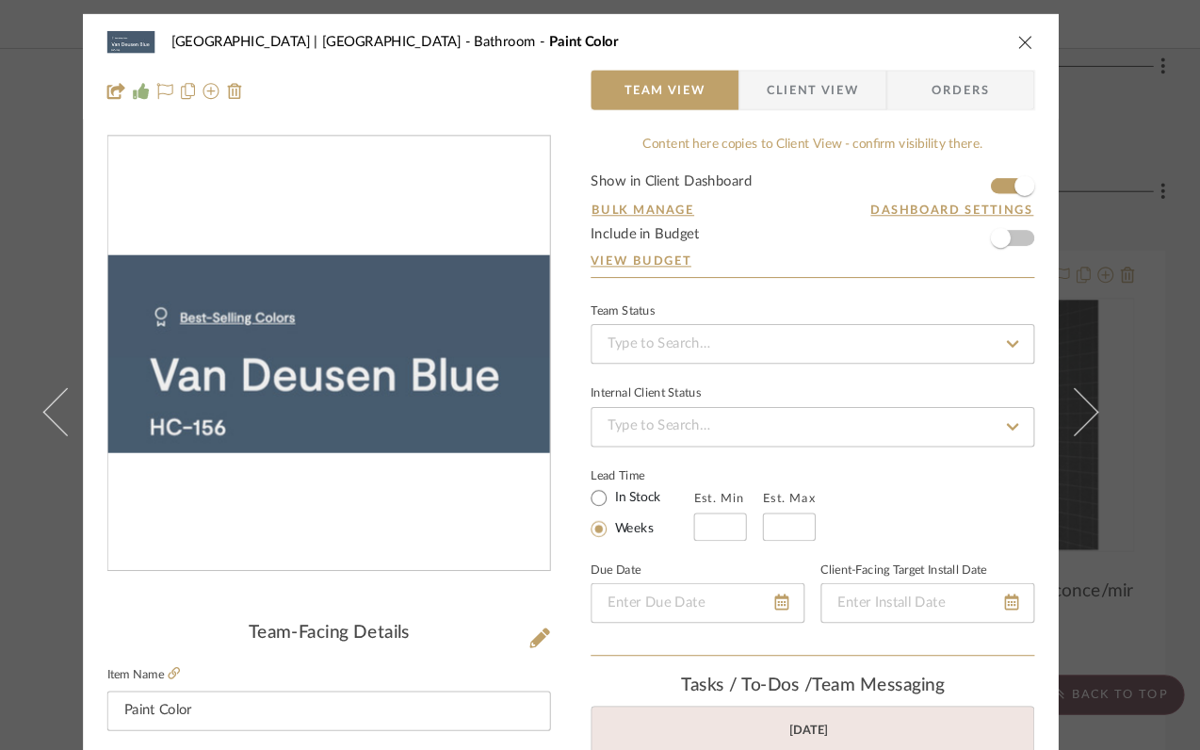
click at [1021, 38] on icon "close" at bounding box center [1028, 40] width 15 height 15
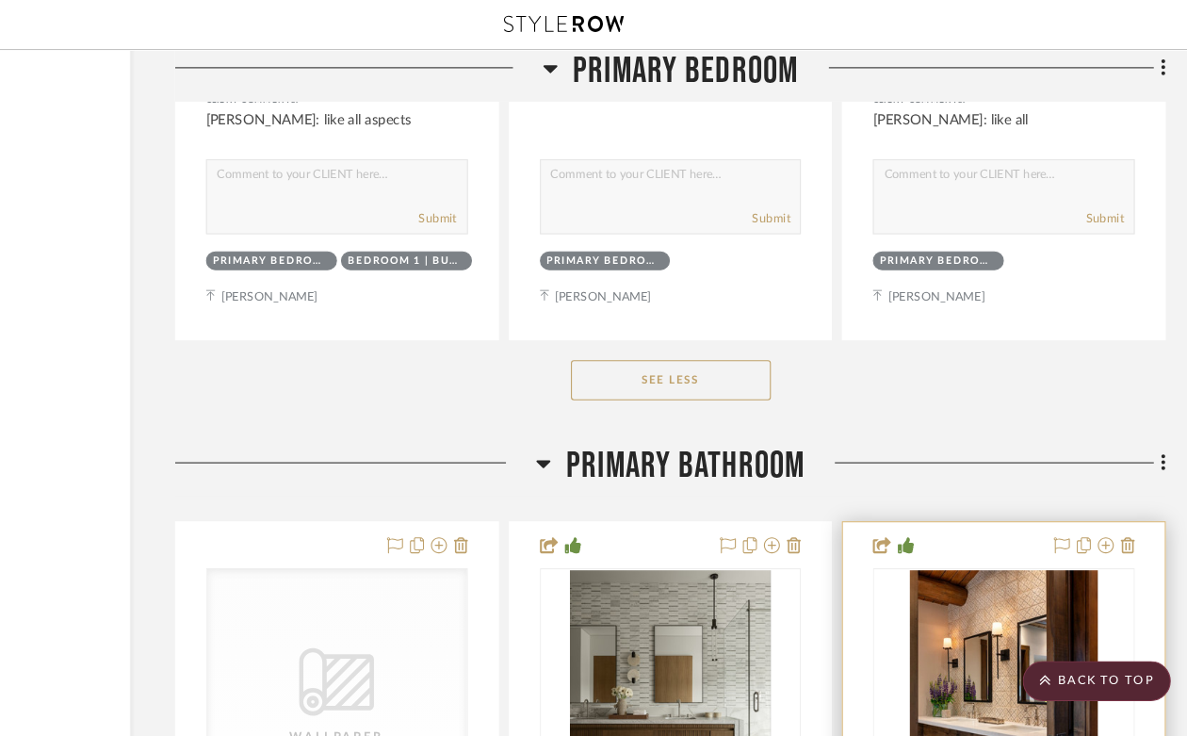
scroll to position [41254, 170]
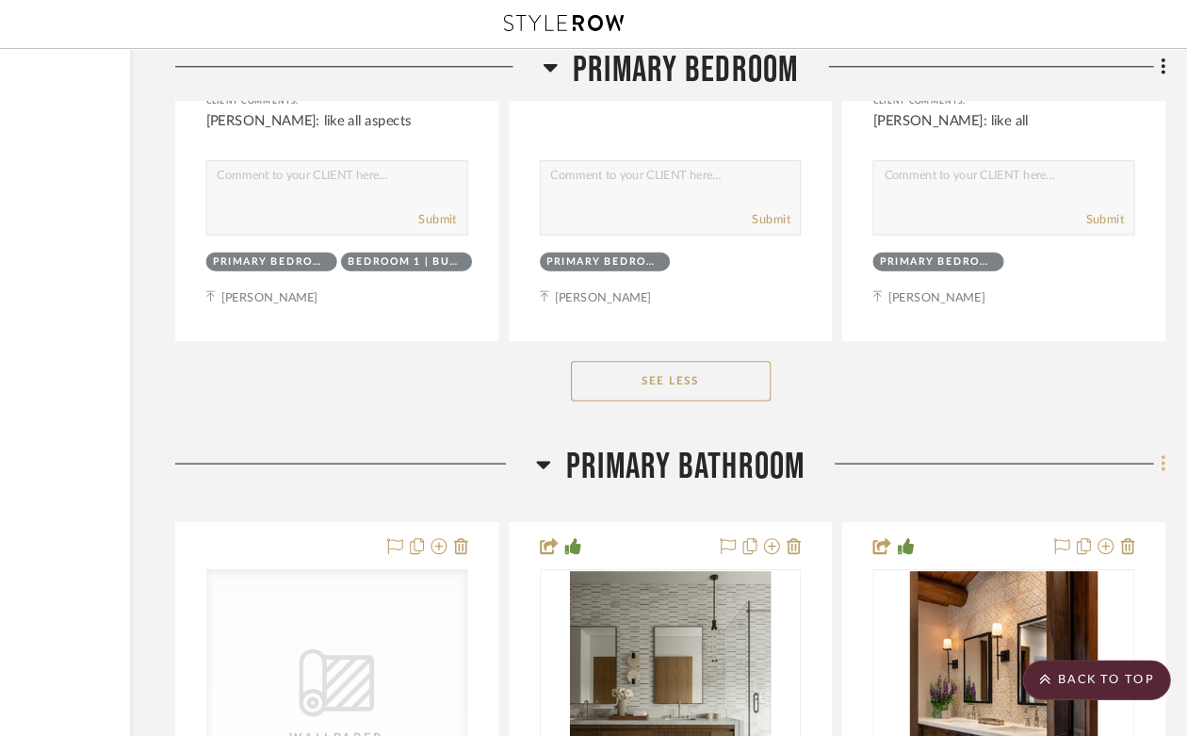
click at [1153, 424] on fa-icon at bounding box center [1156, 439] width 12 height 31
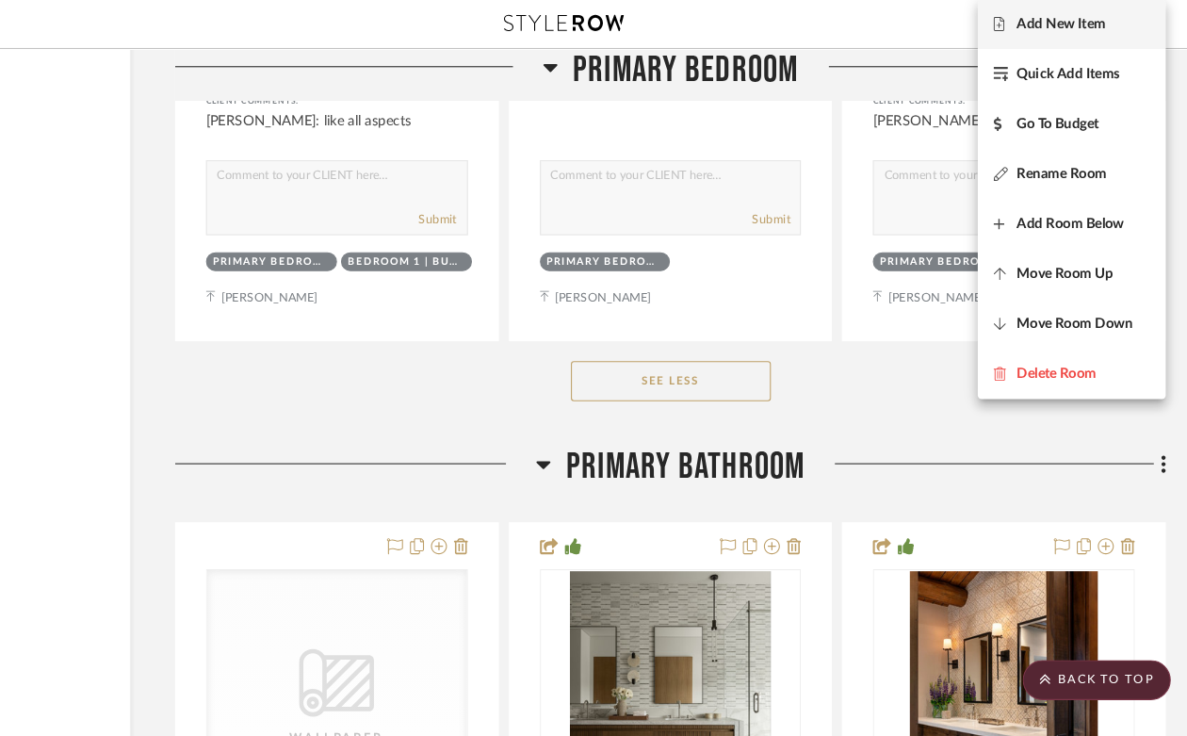
click at [1075, 34] on button "Add New Item" at bounding box center [1072, 23] width 177 height 47
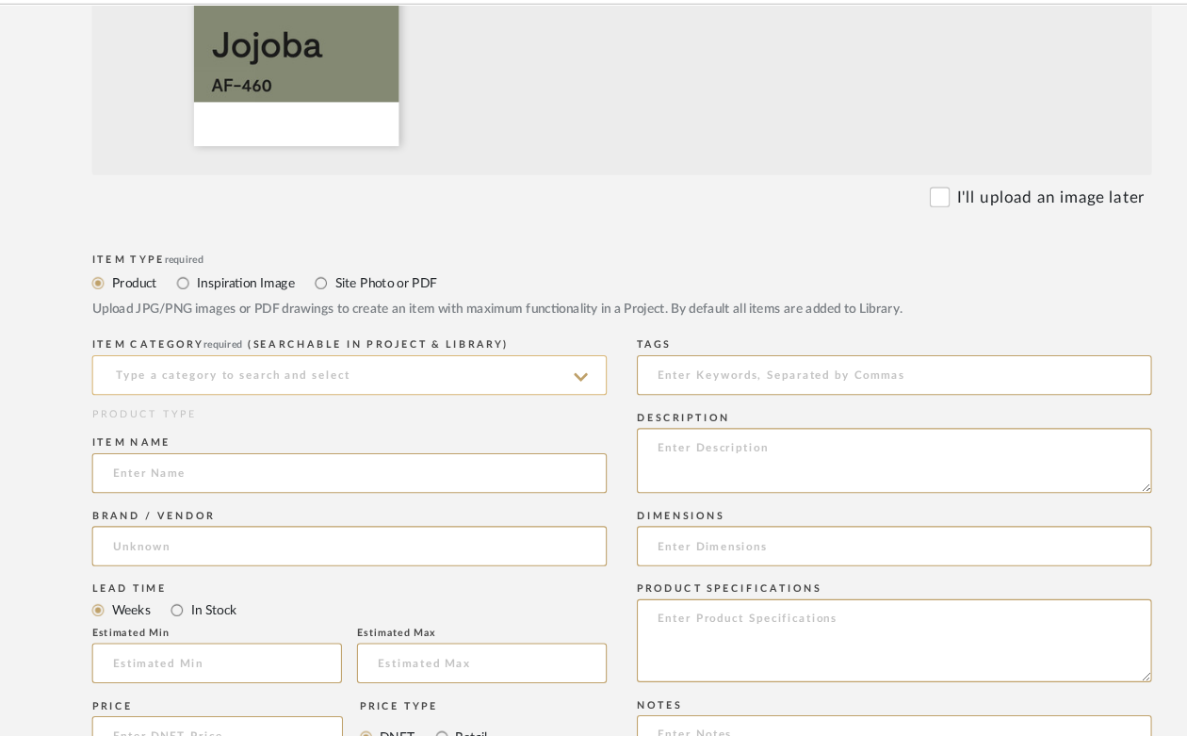
scroll to position [559, 90]
click at [128, 400] on input at bounding box center [332, 397] width 485 height 38
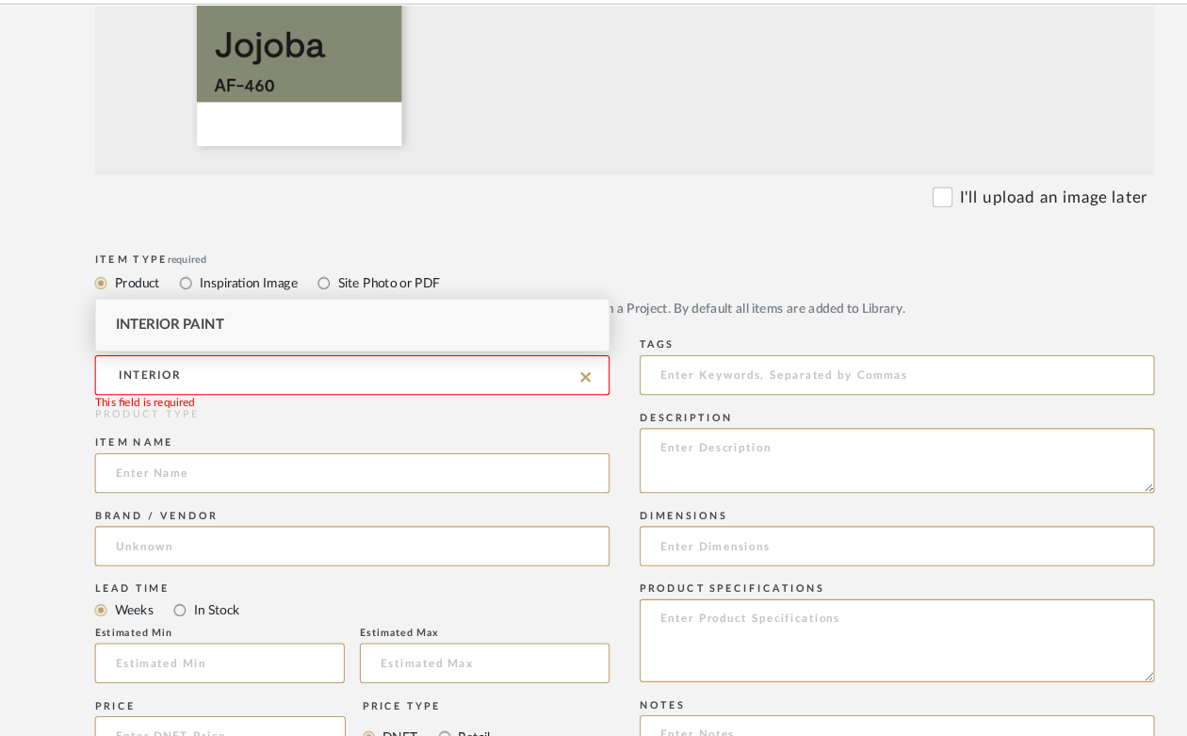
click at [138, 344] on span "Interior Paint" at bounding box center [160, 348] width 102 height 13
type input "Interior Paint"
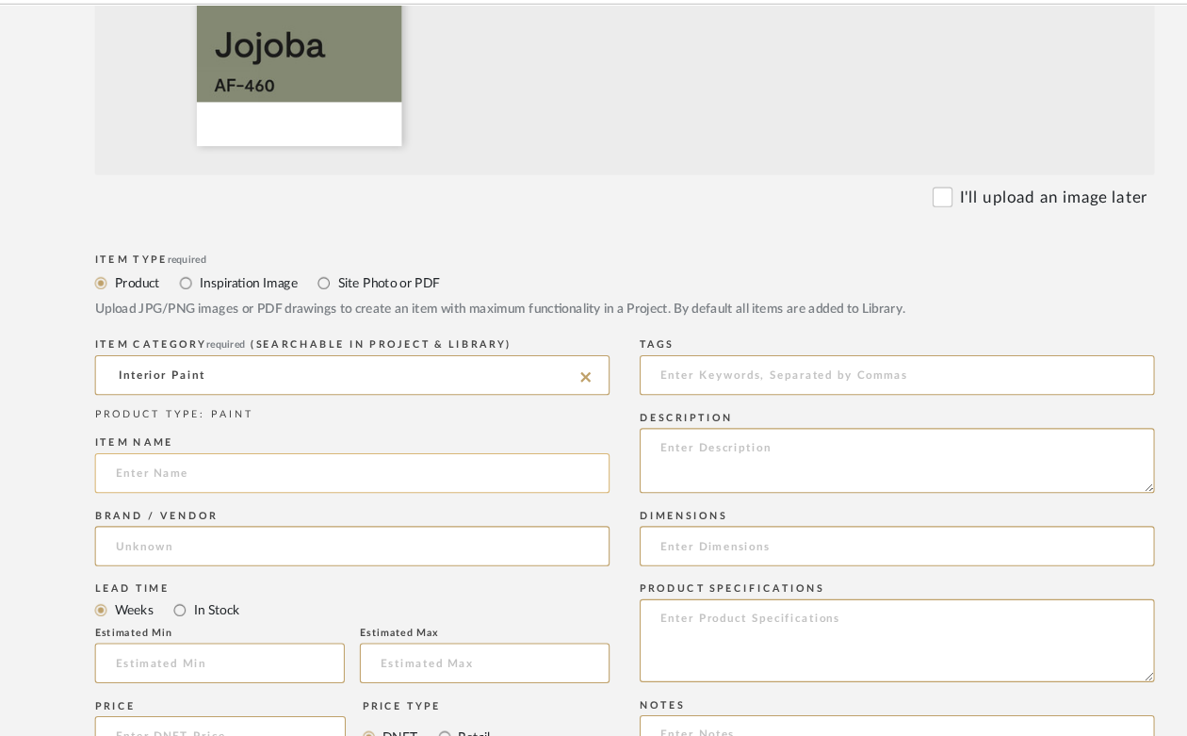
click at [147, 487] on input at bounding box center [332, 489] width 485 height 38
type input "C"
type input "Vanity Cabinet Paint"
click at [161, 550] on input at bounding box center [332, 558] width 485 height 38
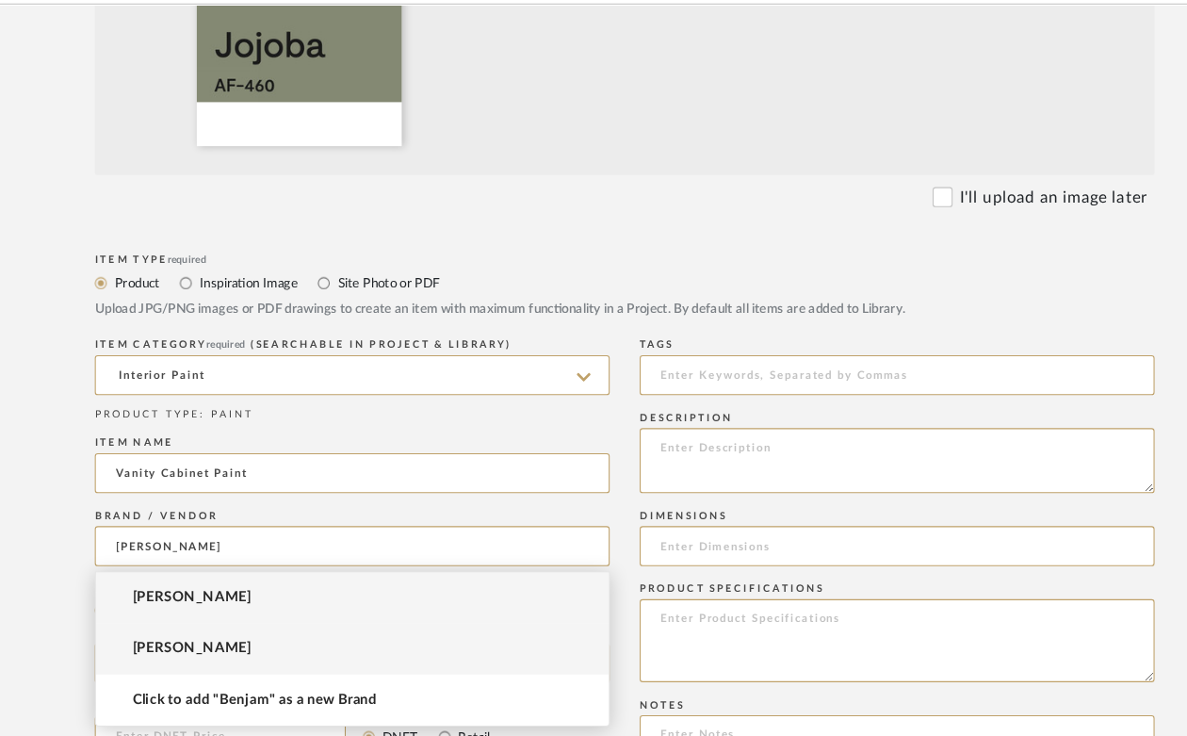
type input "[PERSON_NAME]"
click at [183, 653] on span "[PERSON_NAME]" at bounding box center [181, 654] width 112 height 16
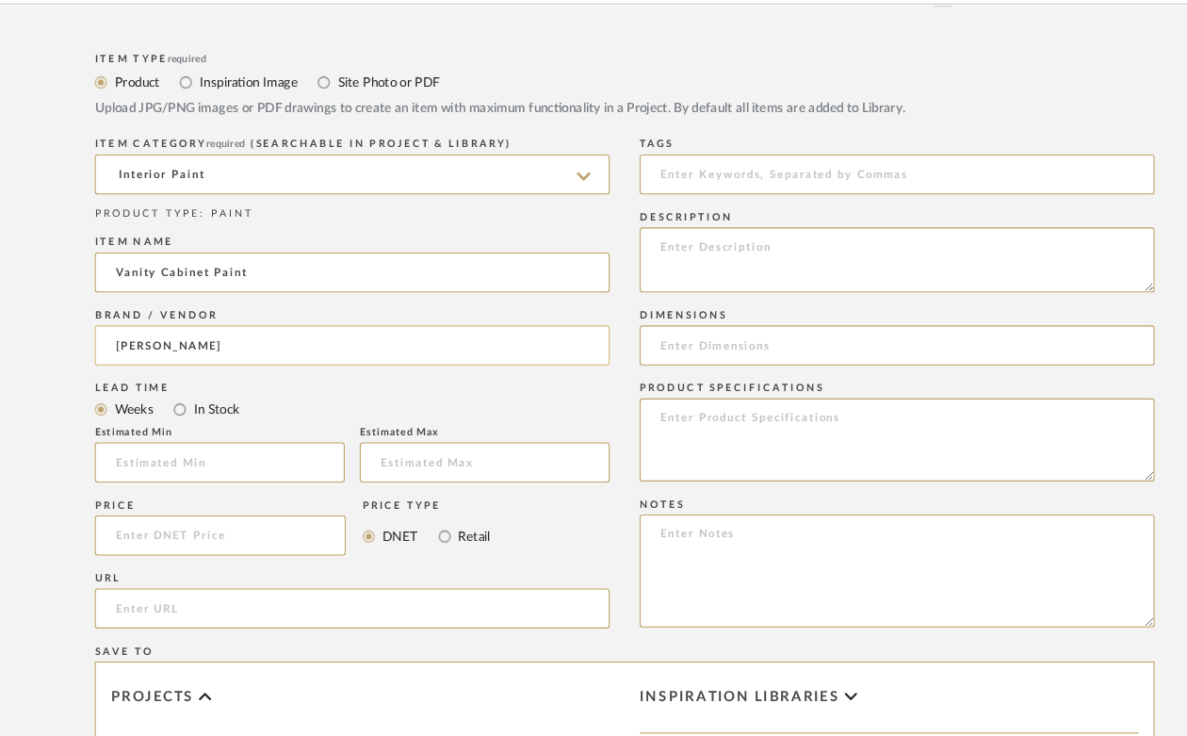
scroll to position [779, 90]
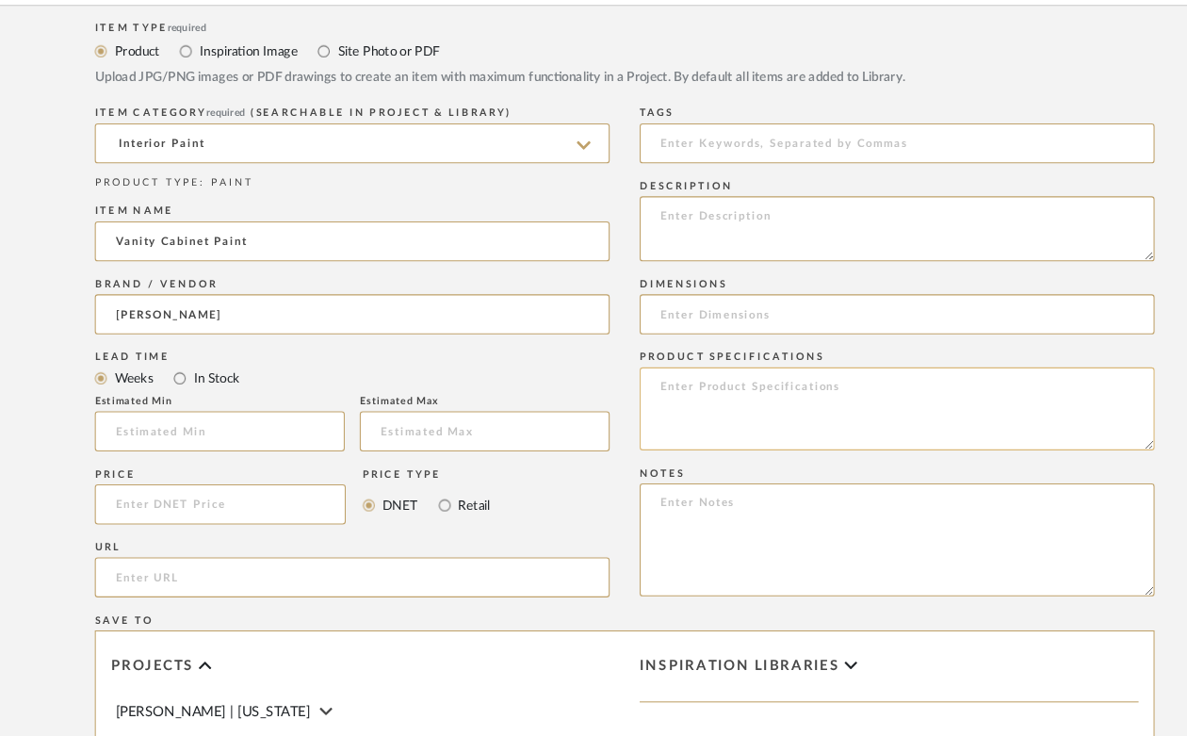
click at [730, 400] on textarea at bounding box center [845, 426] width 485 height 78
click at [720, 237] on textarea at bounding box center [845, 256] width 485 height 61
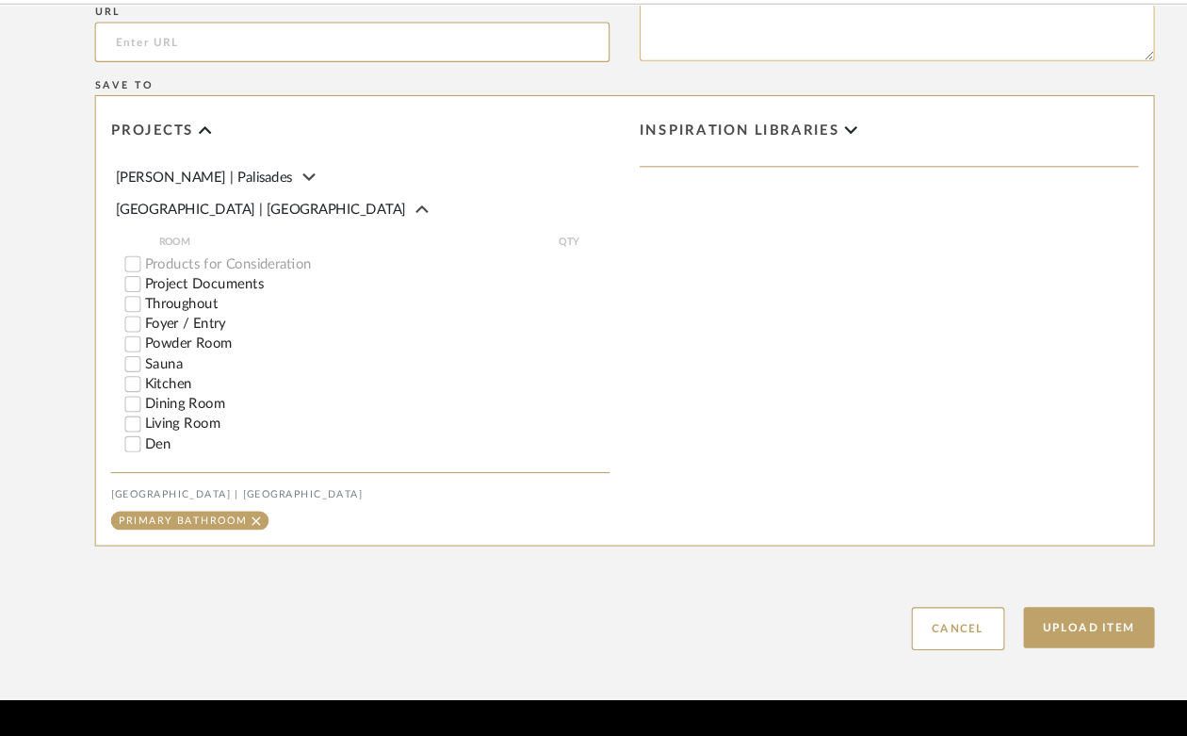
scroll to position [1336, 90]
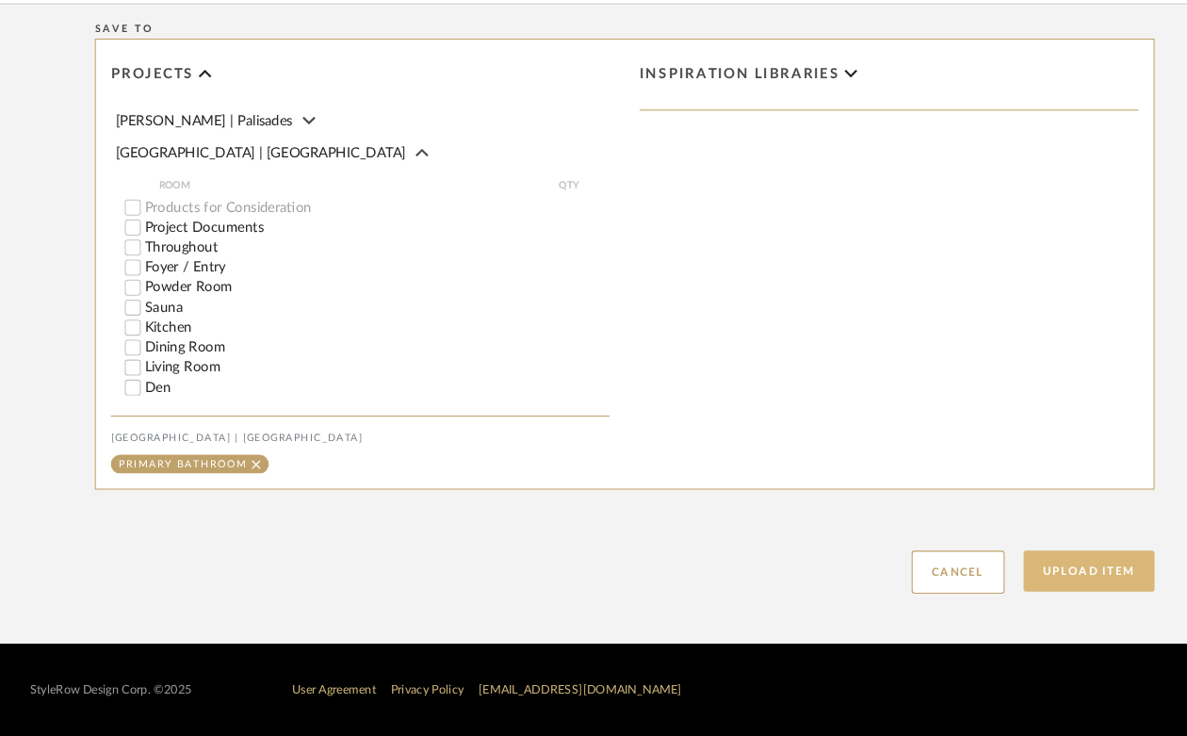
type textarea "Vanity Cabinet Paint Color"
click at [1027, 585] on button "Upload Item" at bounding box center [1027, 581] width 124 height 39
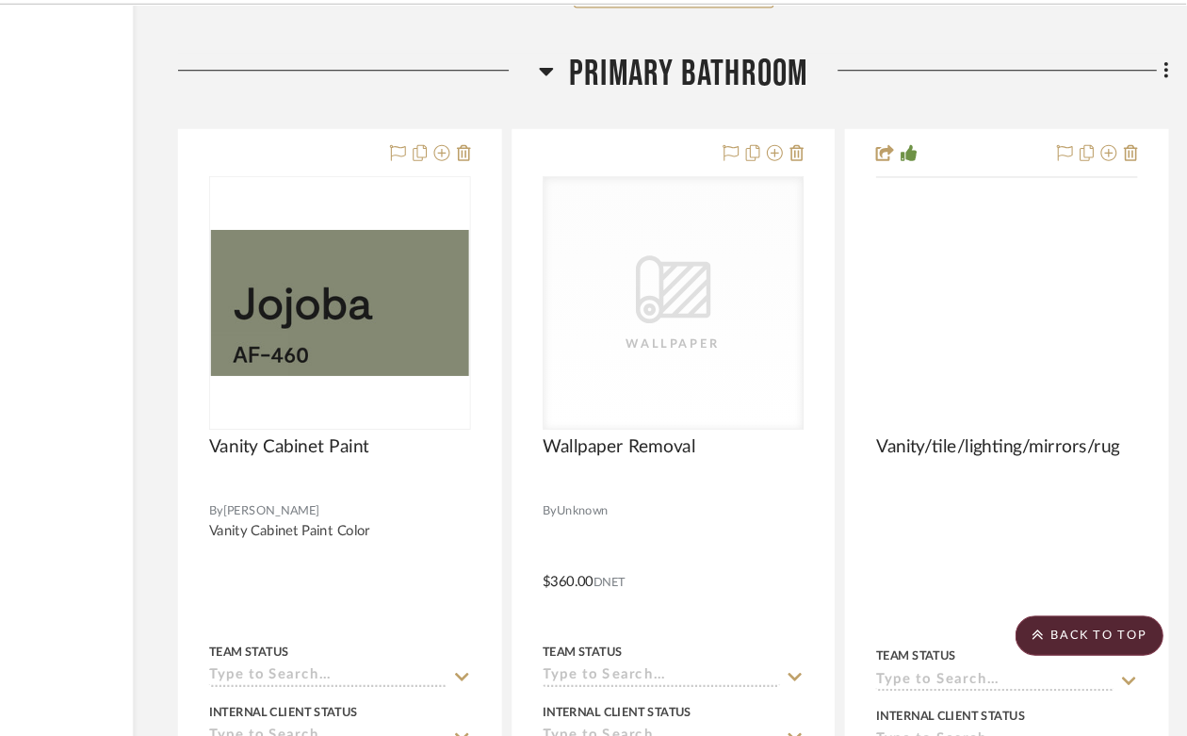
scroll to position [28122, 160]
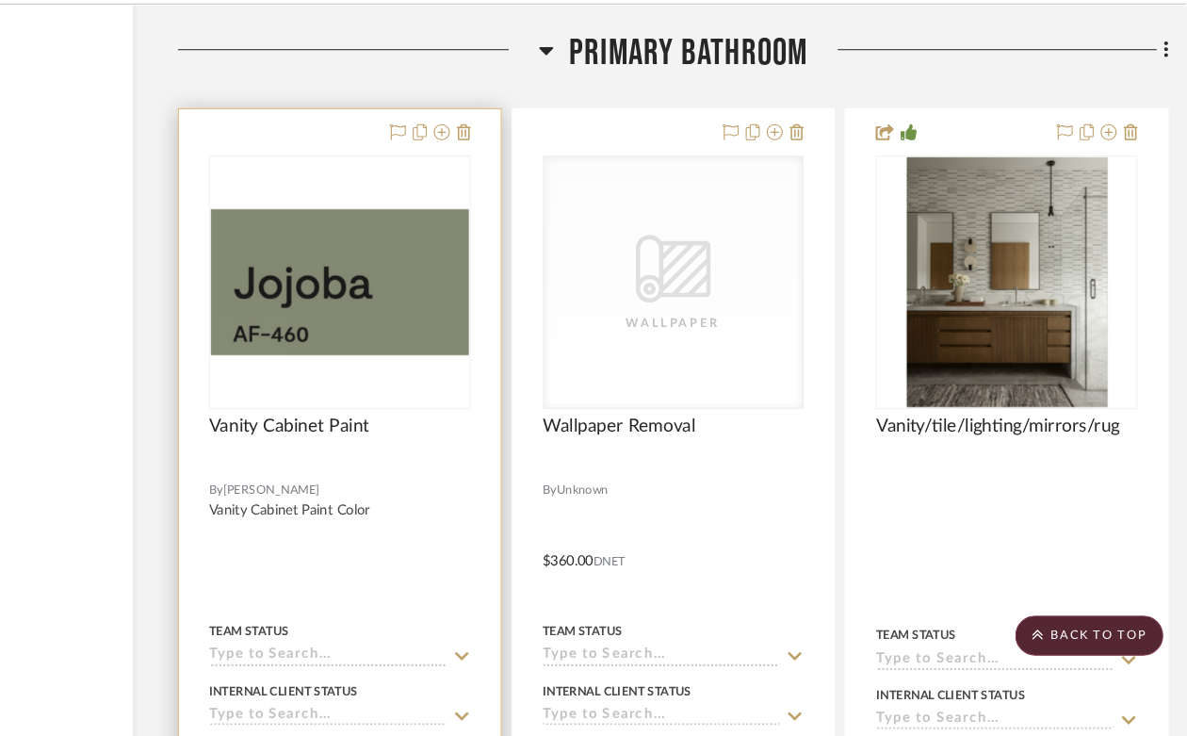
click at [429, 303] on img "0" at bounding box center [389, 309] width 243 height 138
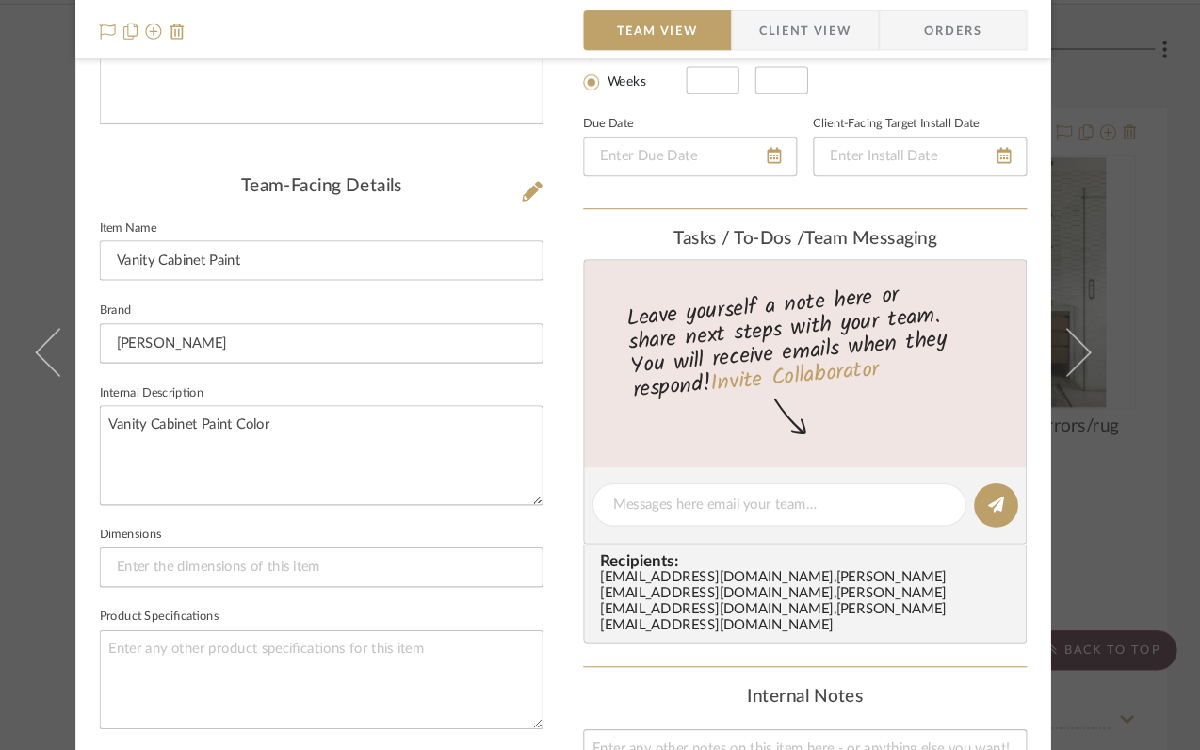
scroll to position [412, 0]
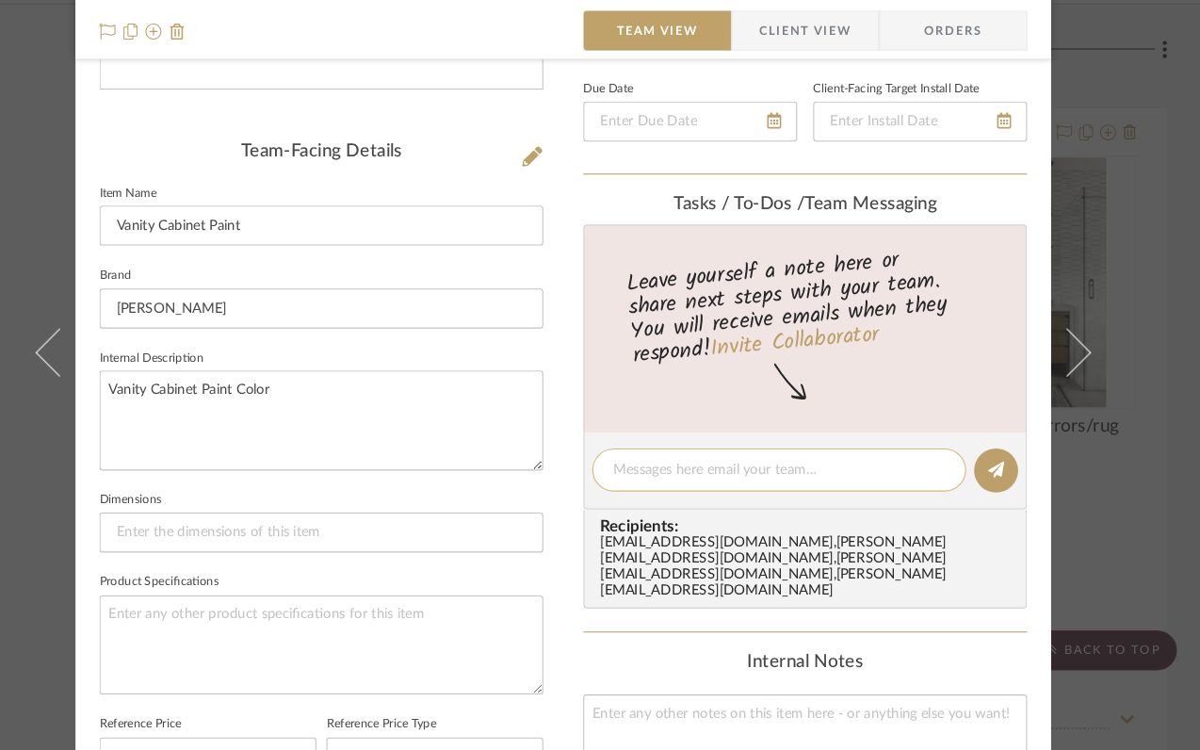
click at [736, 487] on textarea at bounding box center [803, 486] width 313 height 20
type textarea "this on vanity and use balboa mist flat on wall"
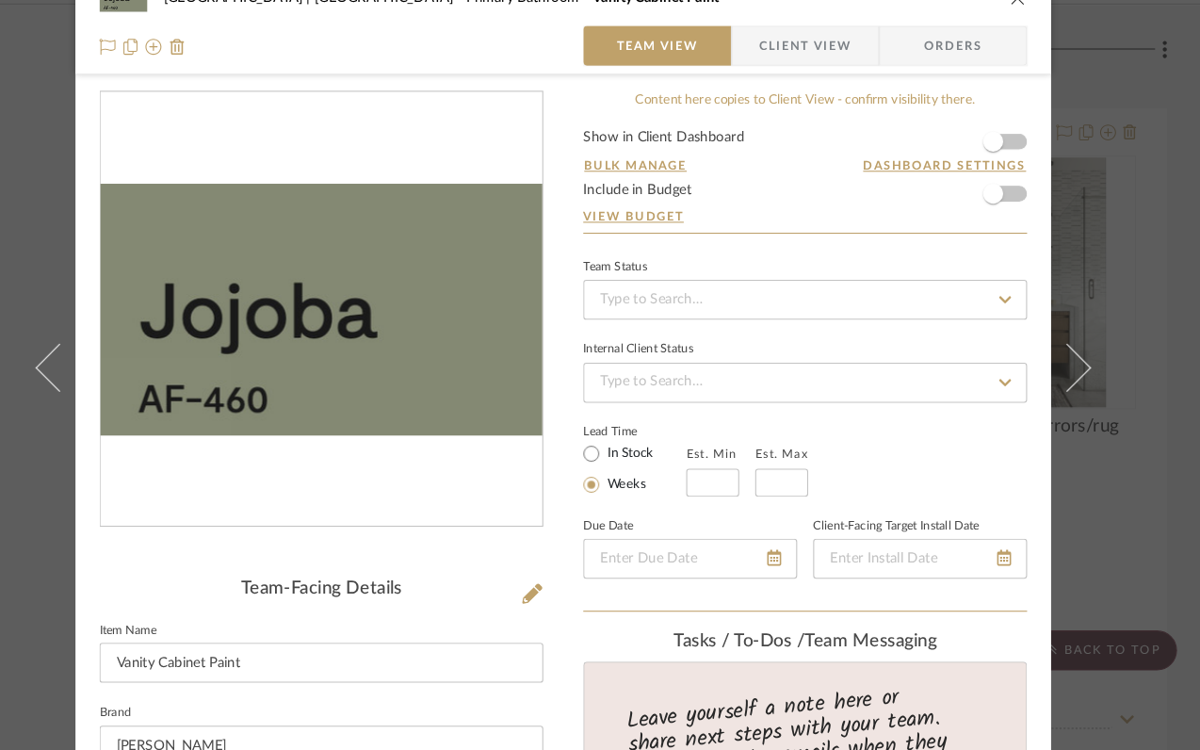
scroll to position [412, 0]
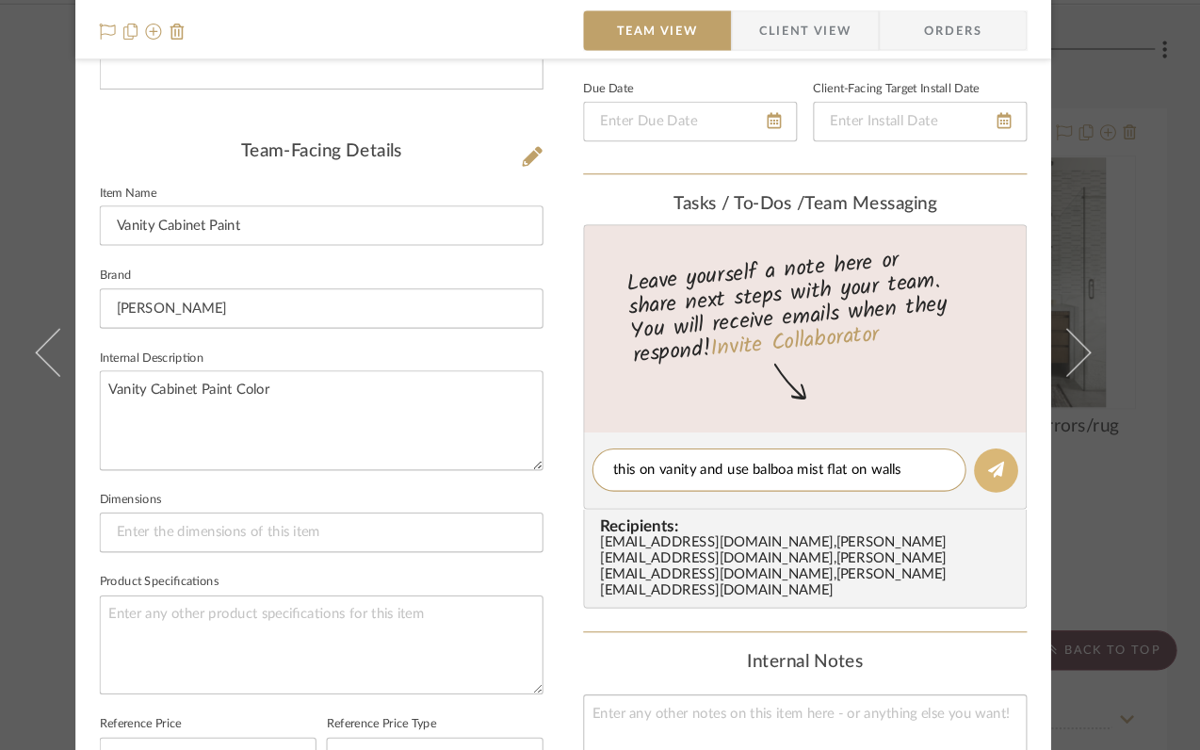
type textarea "this on vanity and use balboa mist flat on walls"
click at [1001, 484] on icon at bounding box center [1008, 485] width 15 height 15
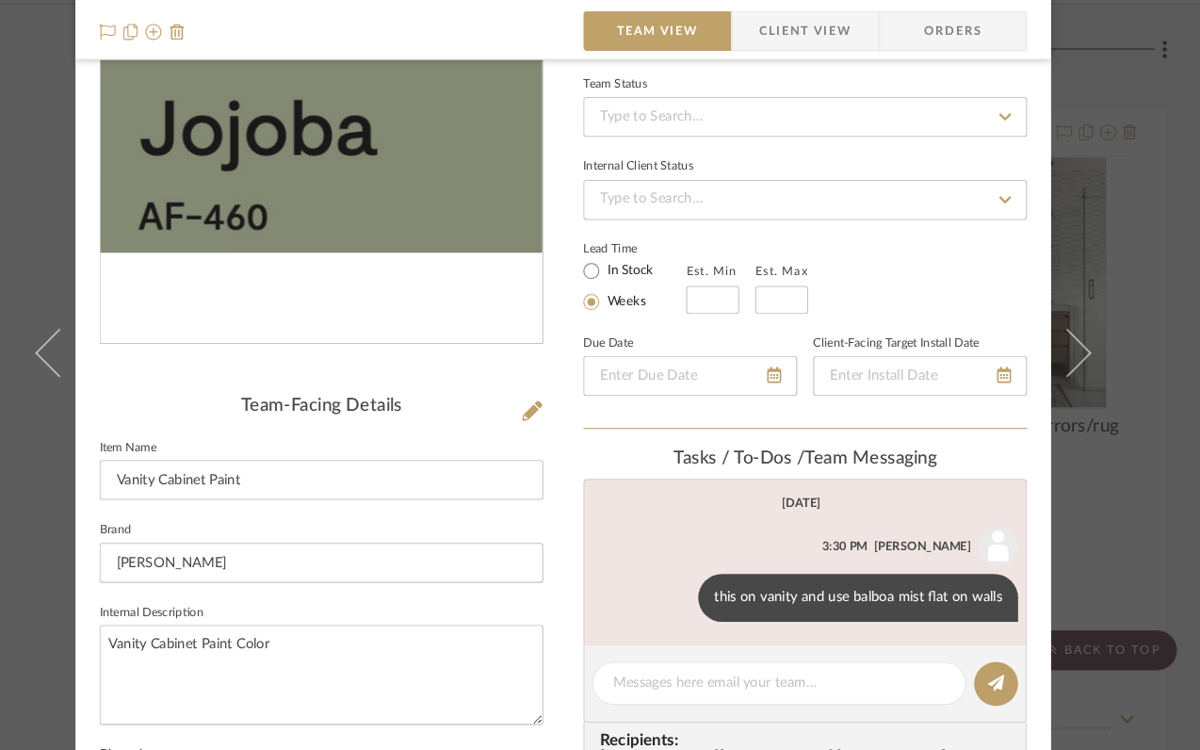
scroll to position [0, 0]
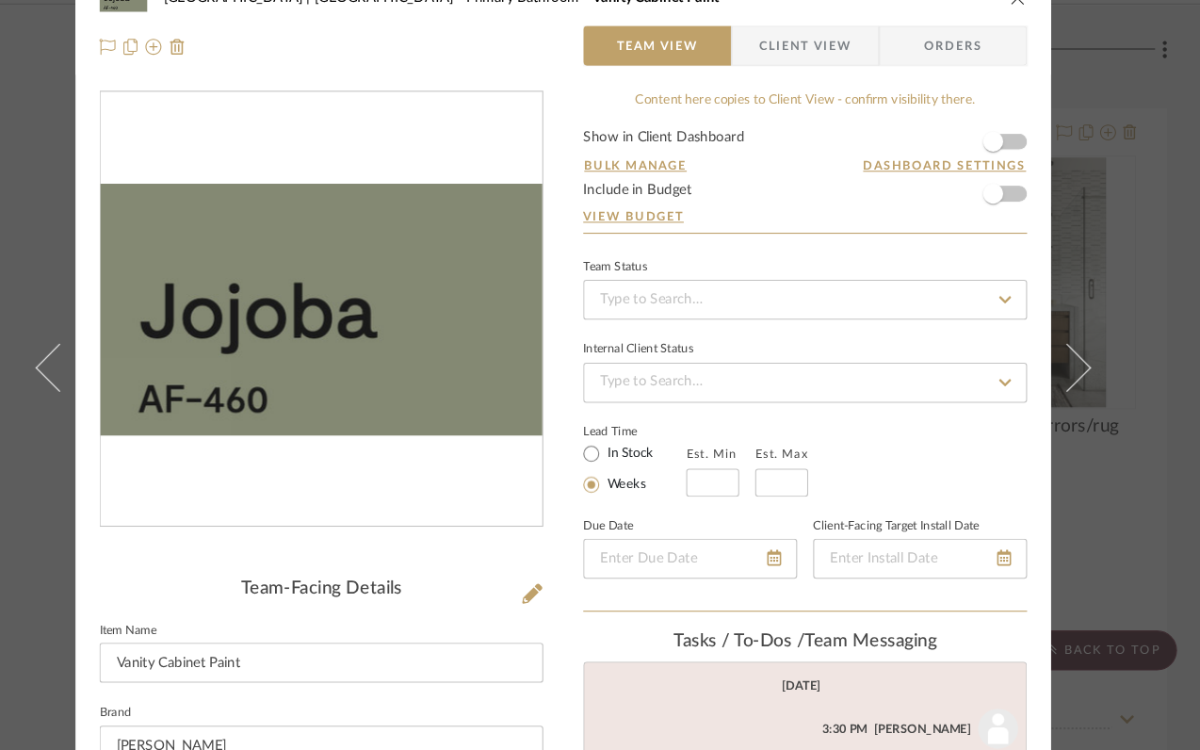
click at [1024, 44] on icon "close" at bounding box center [1028, 40] width 15 height 15
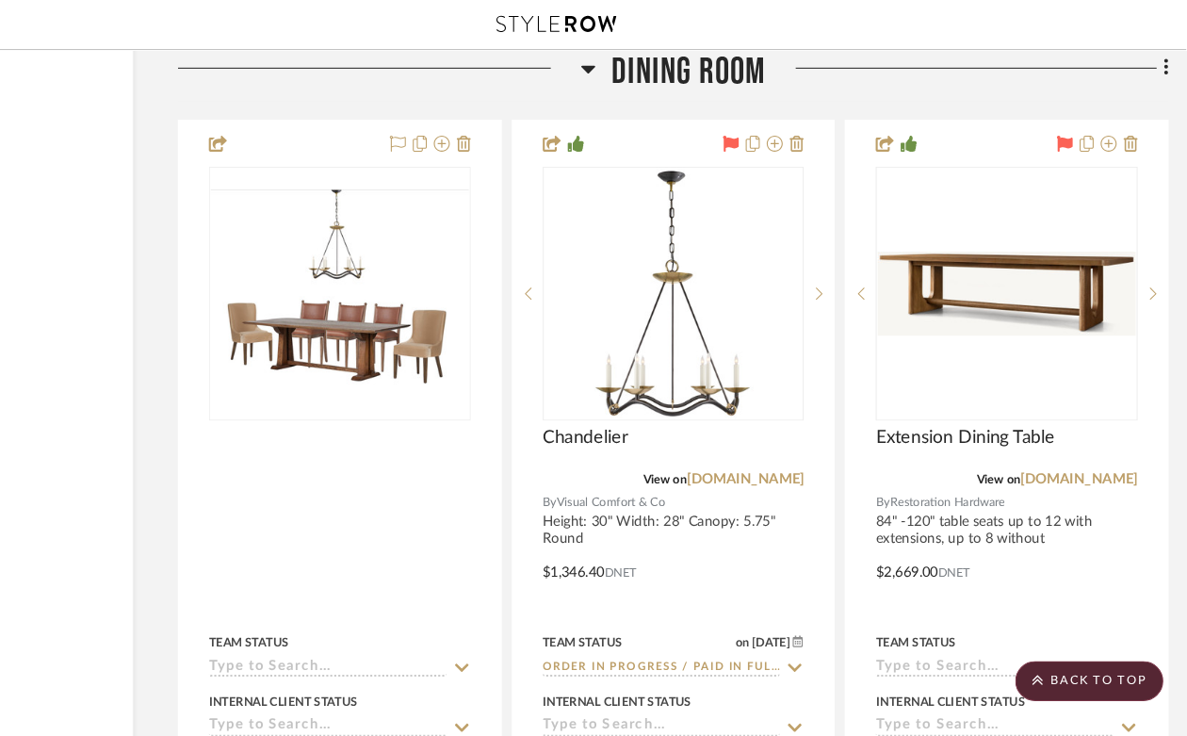
scroll to position [13011, 160]
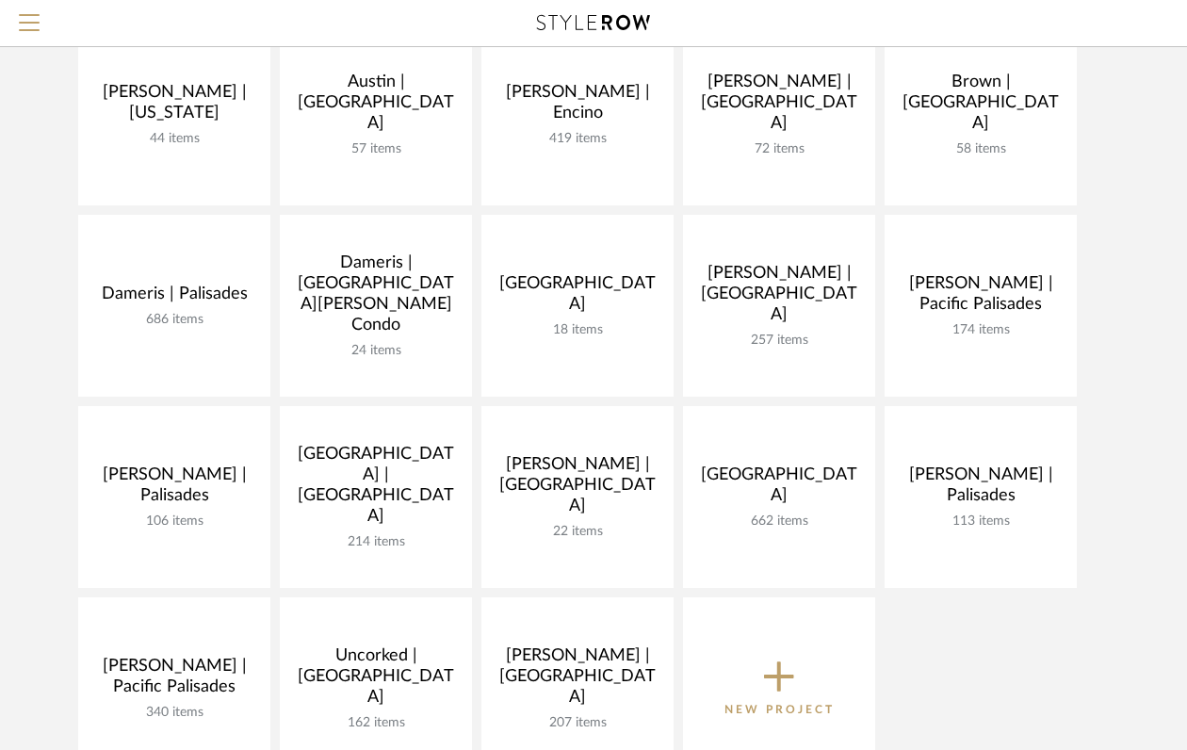
scroll to position [247, 0]
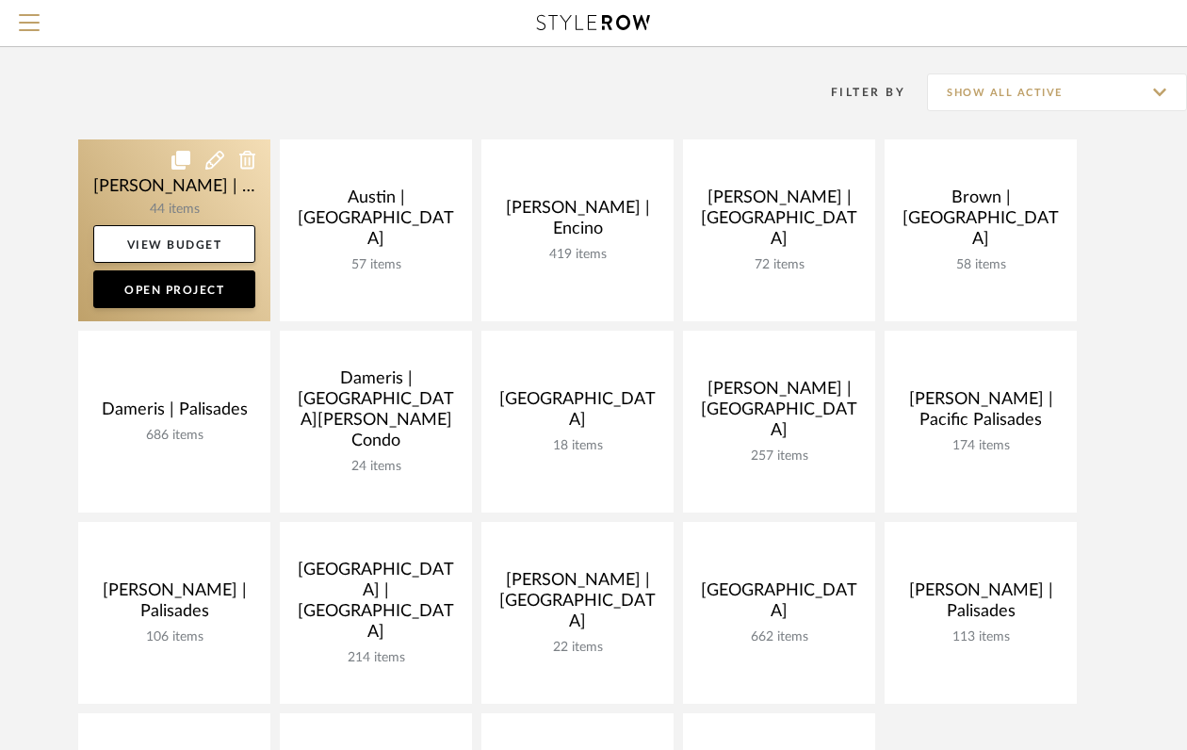
click at [144, 181] on link at bounding box center [174, 230] width 192 height 182
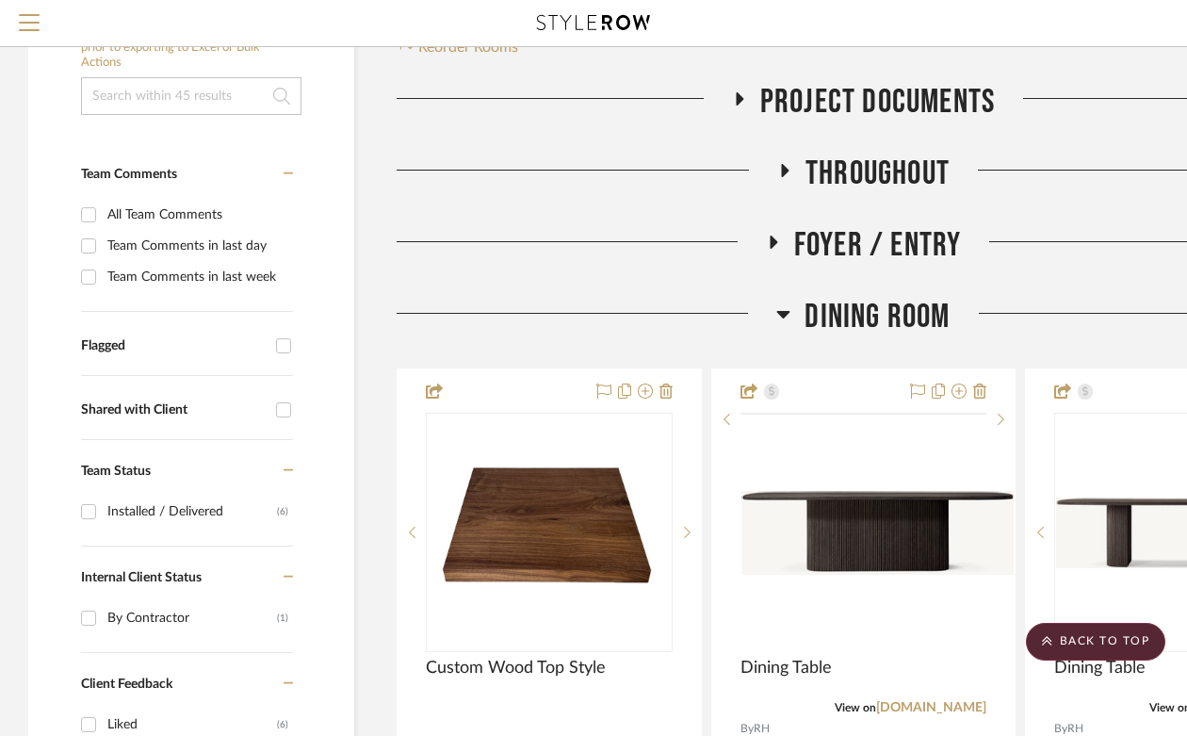
scroll to position [404, 0]
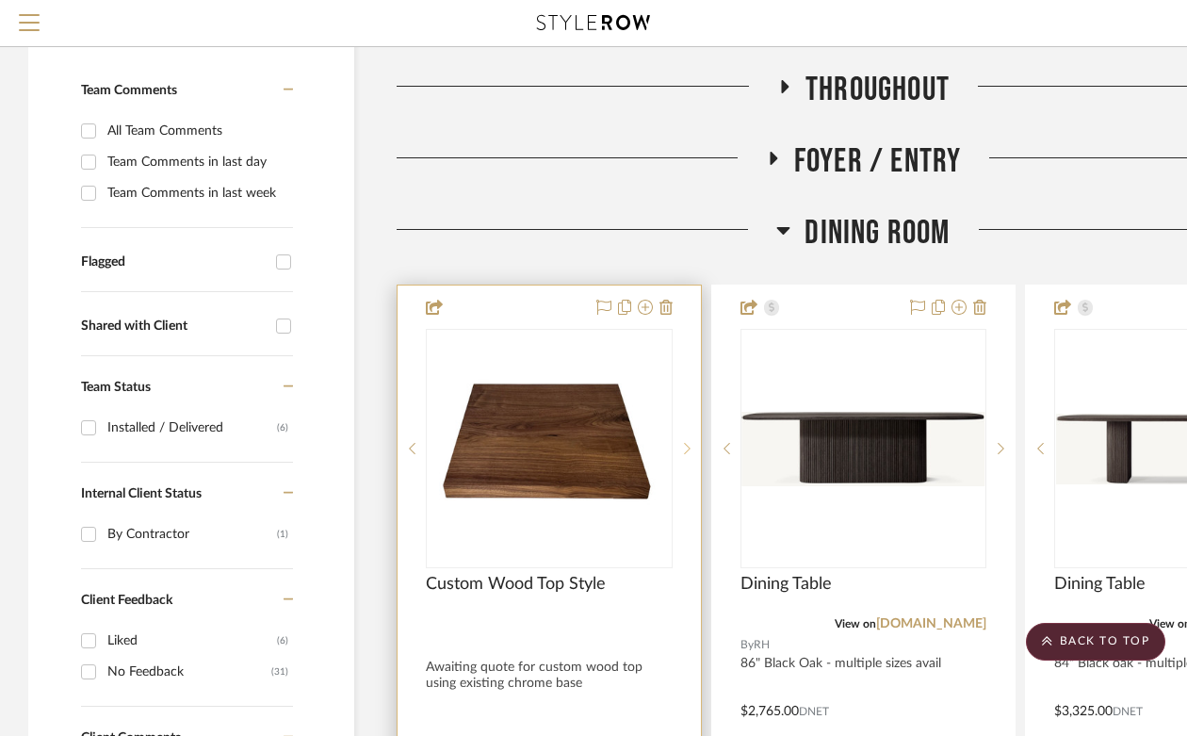
click at [688, 443] on icon at bounding box center [687, 448] width 7 height 11
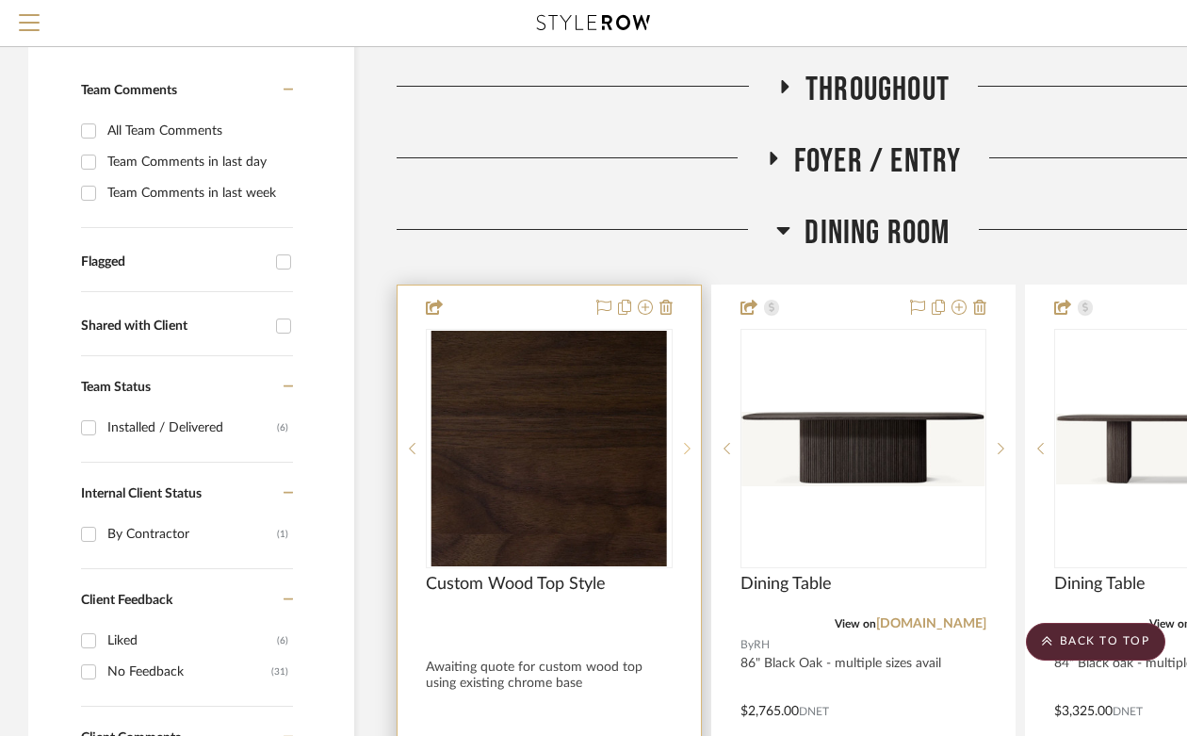
click at [688, 443] on icon at bounding box center [687, 448] width 7 height 11
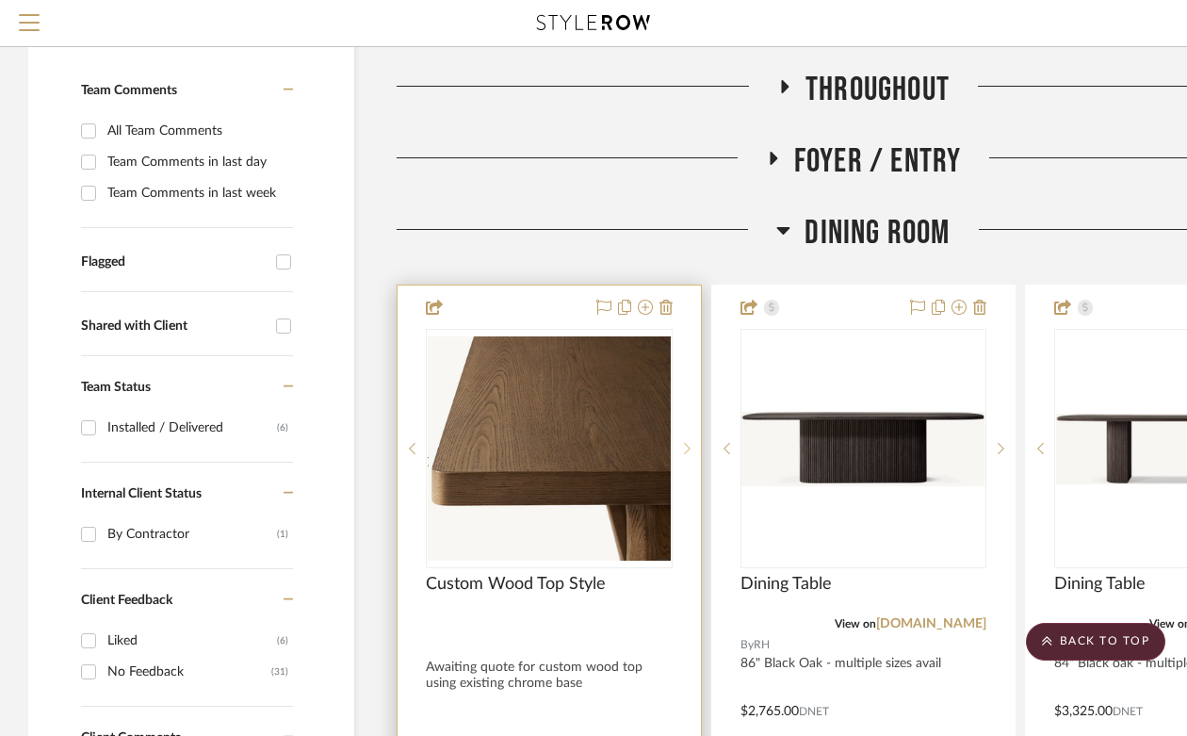
click at [688, 443] on icon at bounding box center [687, 448] width 7 height 11
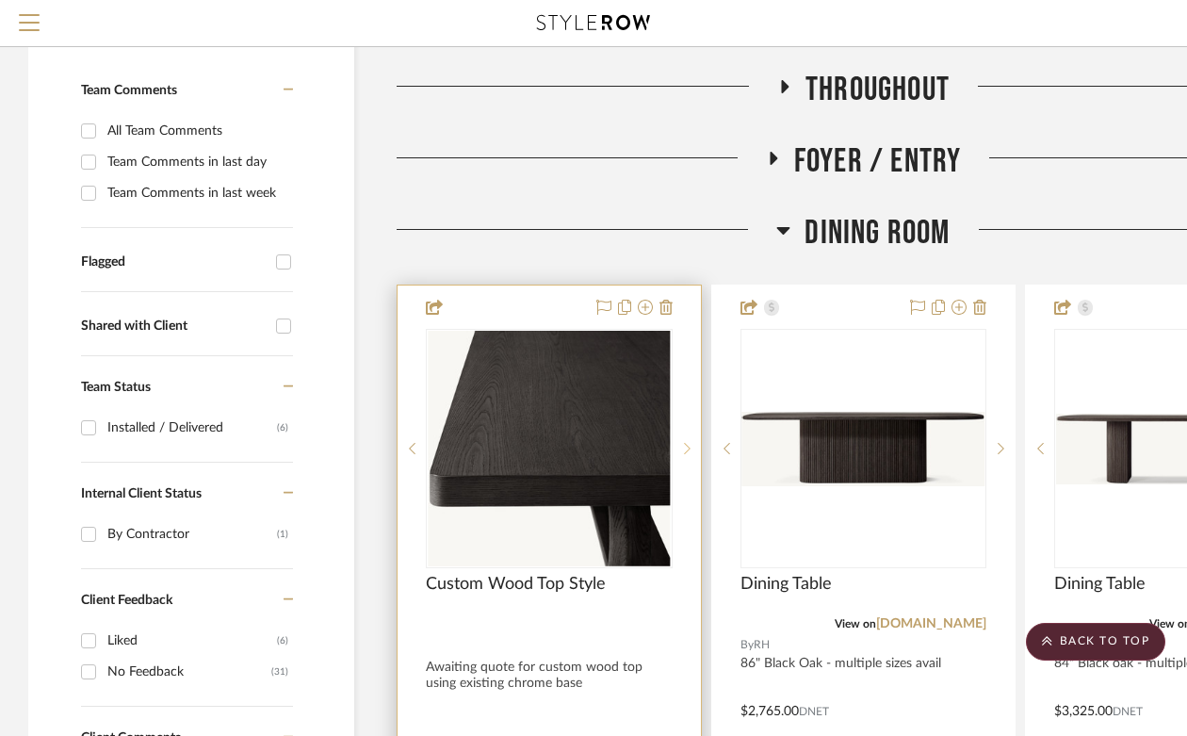
click at [688, 443] on icon at bounding box center [687, 448] width 7 height 11
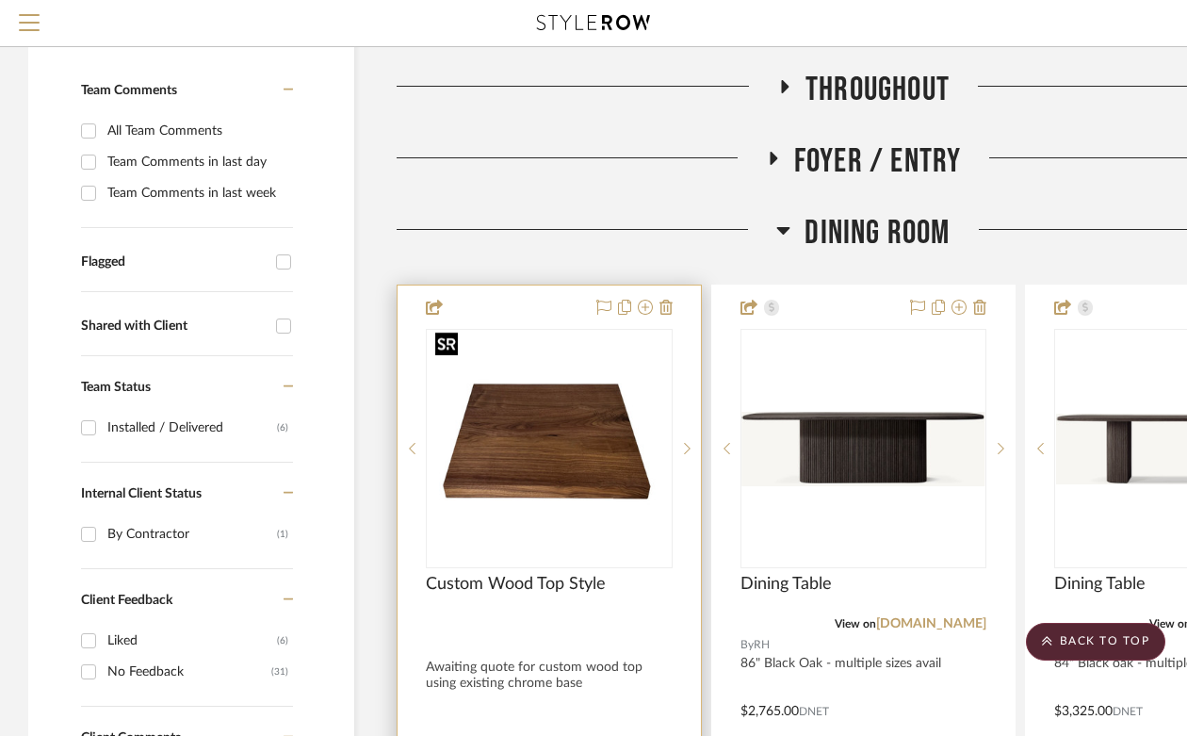
click at [540, 442] on img "0" at bounding box center [549, 449] width 243 height 154
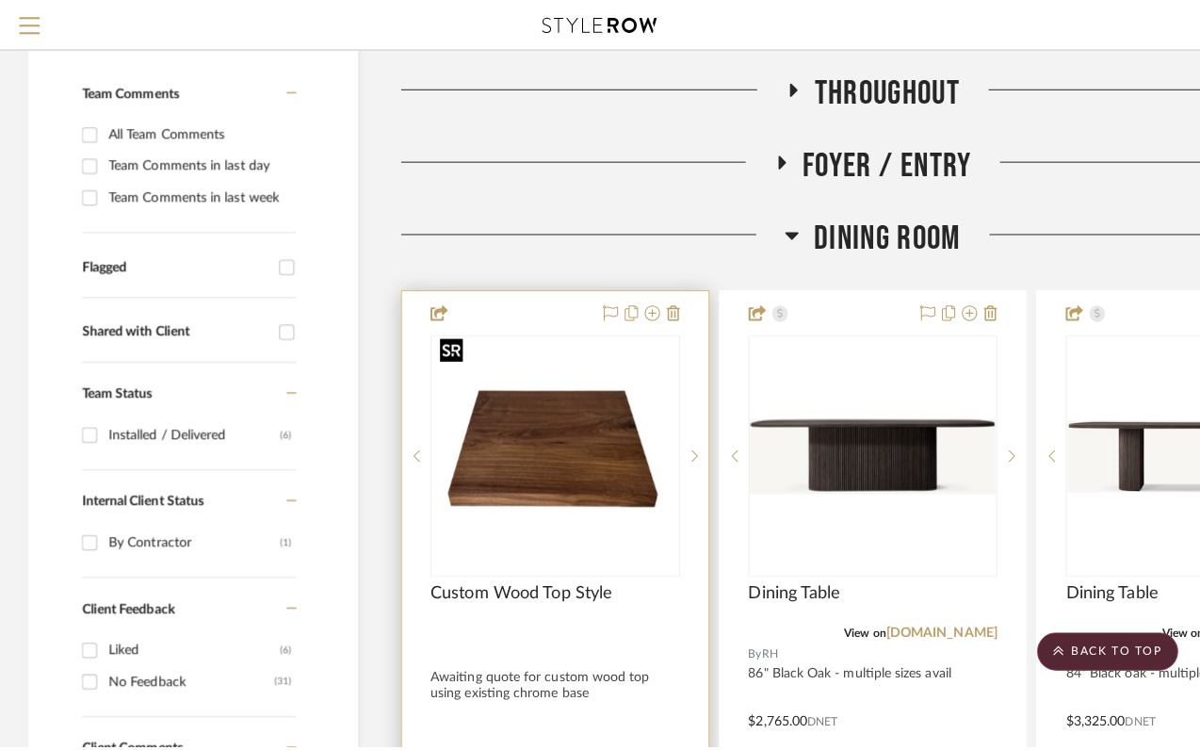
scroll to position [0, 0]
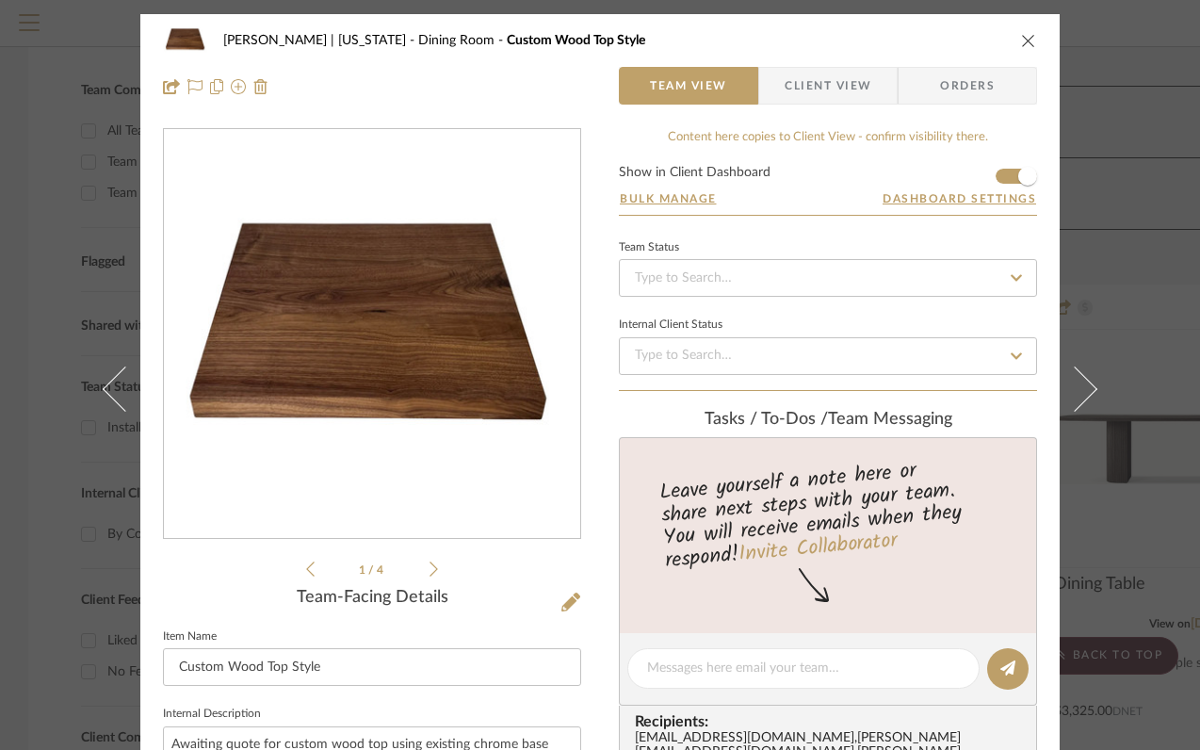
click at [1021, 39] on icon "close" at bounding box center [1028, 40] width 15 height 15
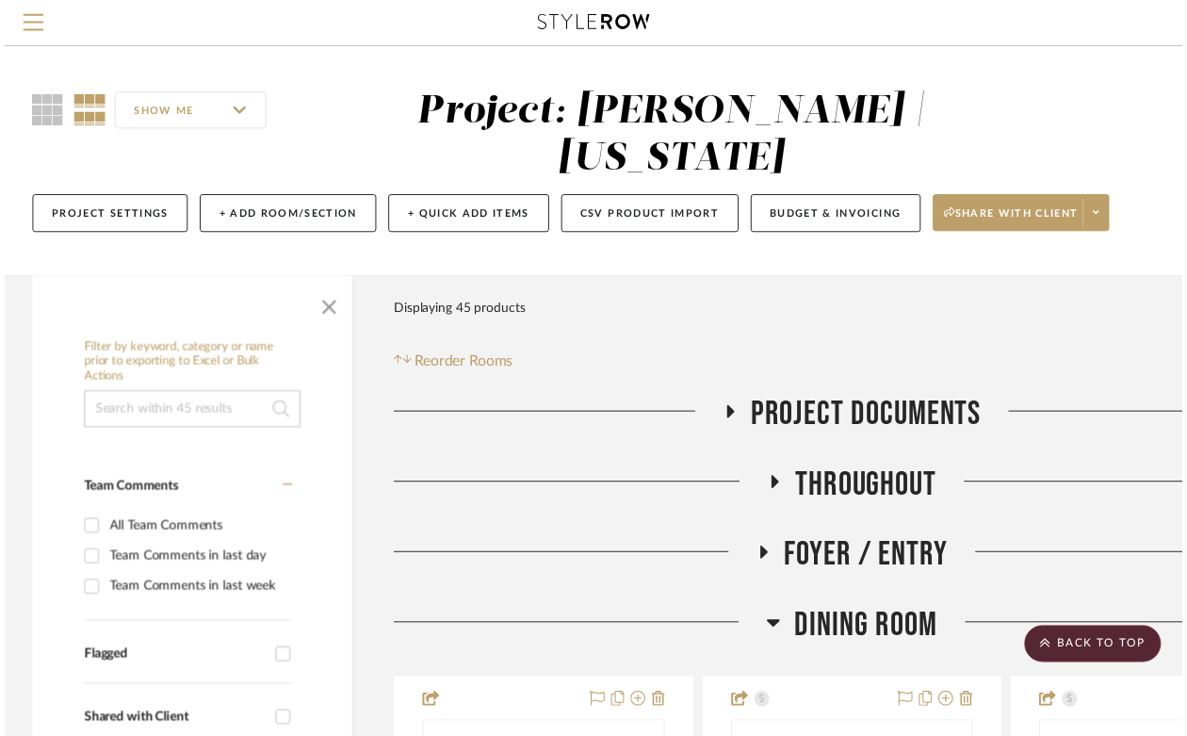
scroll to position [404, 0]
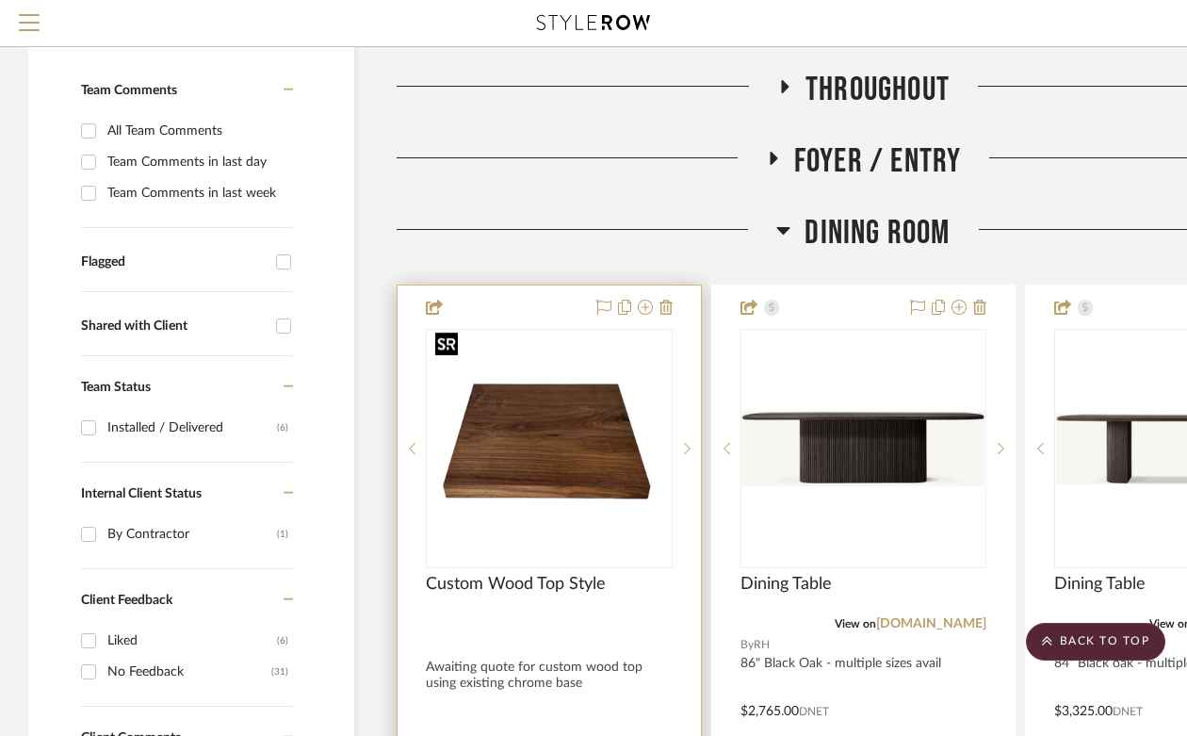
click at [551, 449] on img "0" at bounding box center [549, 449] width 243 height 154
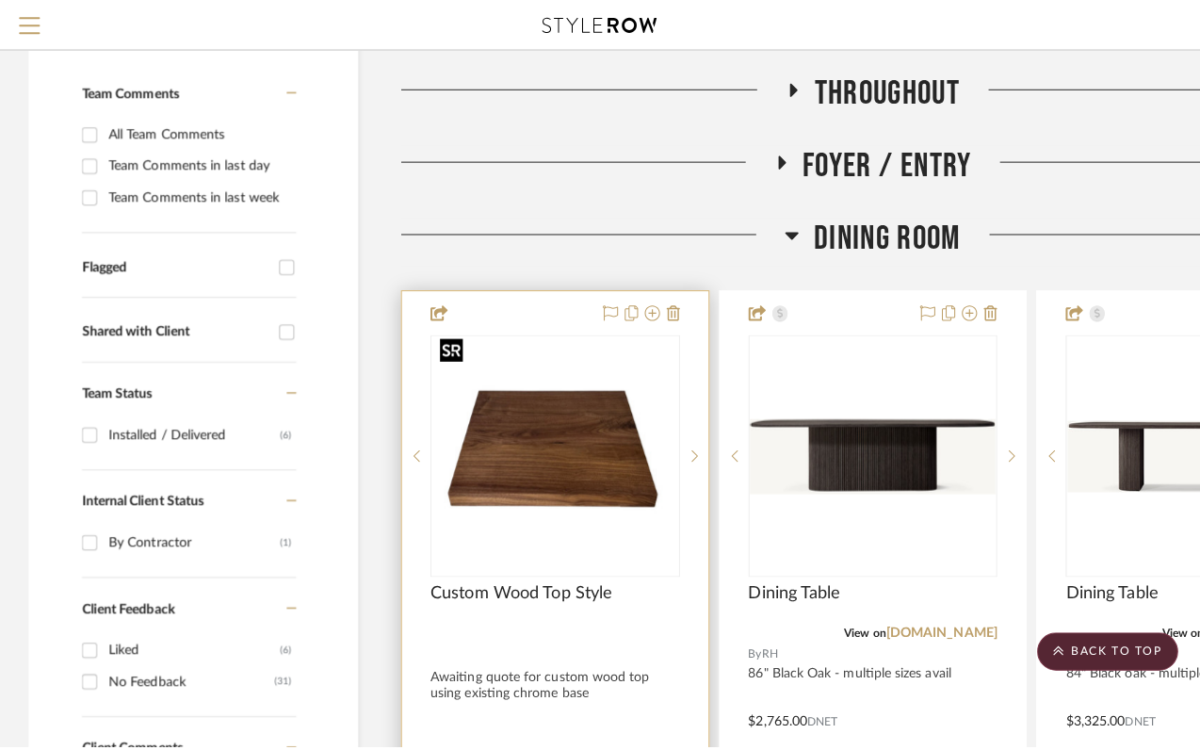
scroll to position [0, 0]
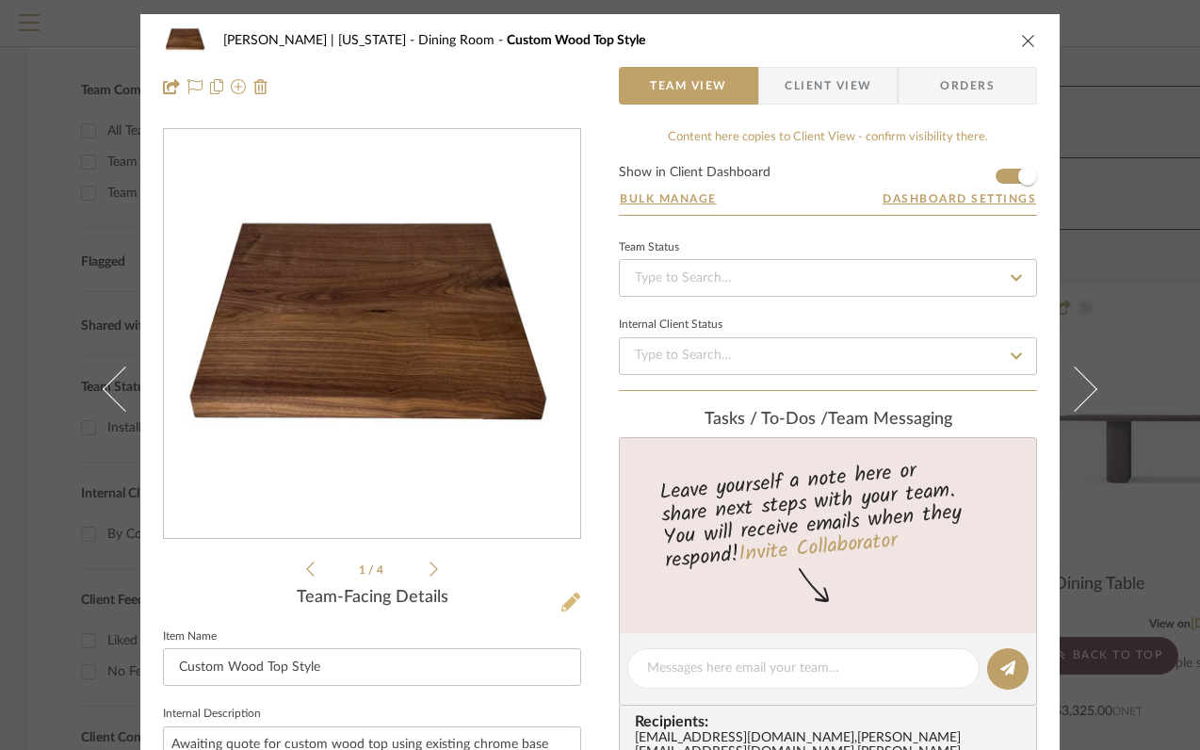
click at [567, 597] on icon at bounding box center [571, 602] width 19 height 19
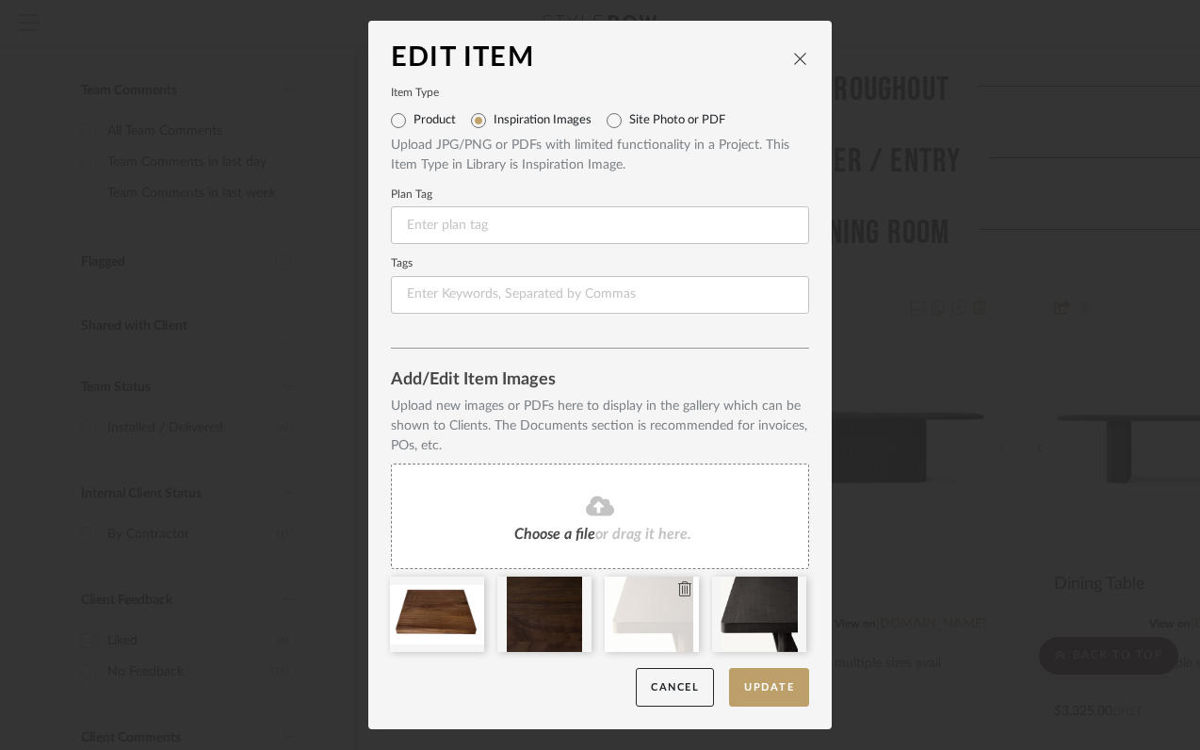
click at [678, 587] on icon at bounding box center [684, 588] width 13 height 15
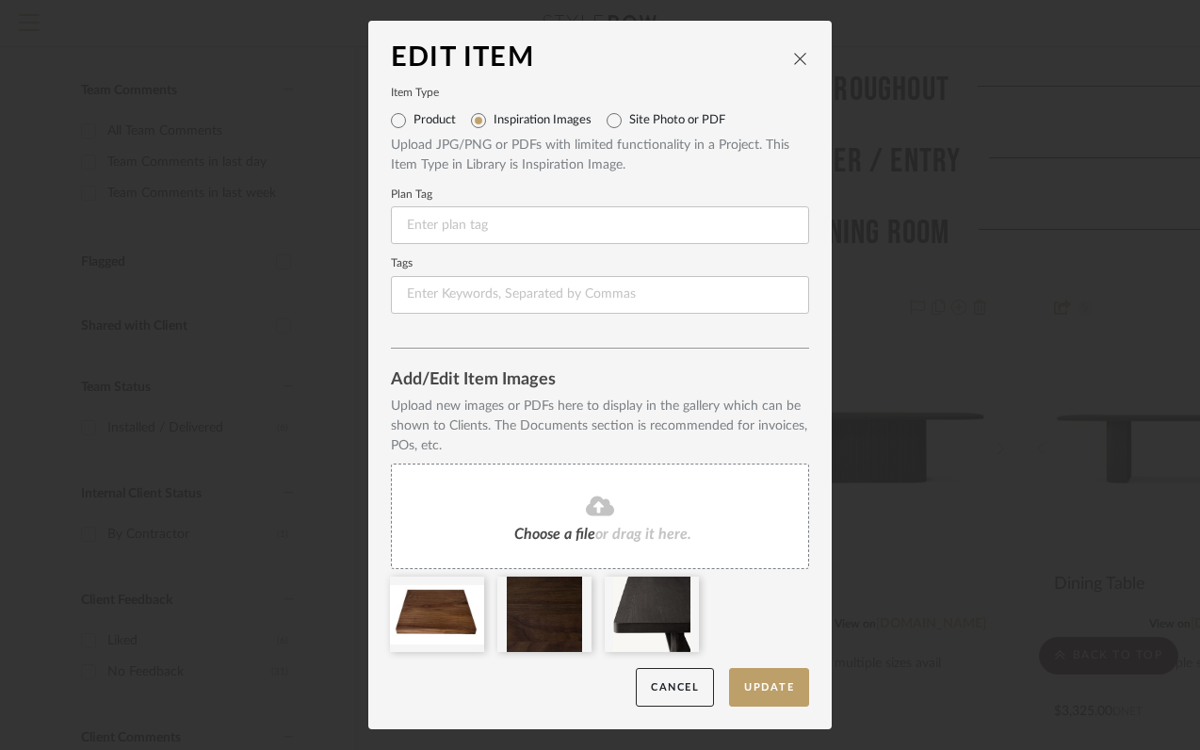
click at [0, 0] on icon at bounding box center [0, 0] width 0 height 0
click at [775, 690] on button "Update" at bounding box center [769, 687] width 80 height 39
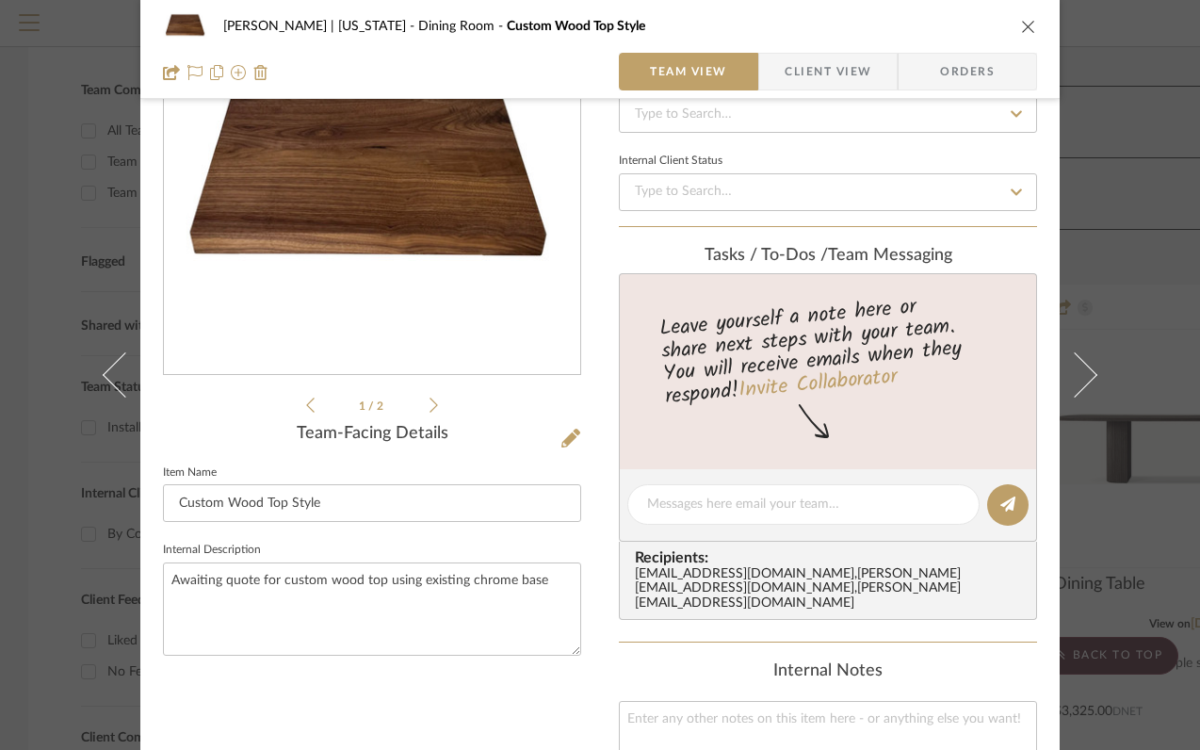
scroll to position [212, 0]
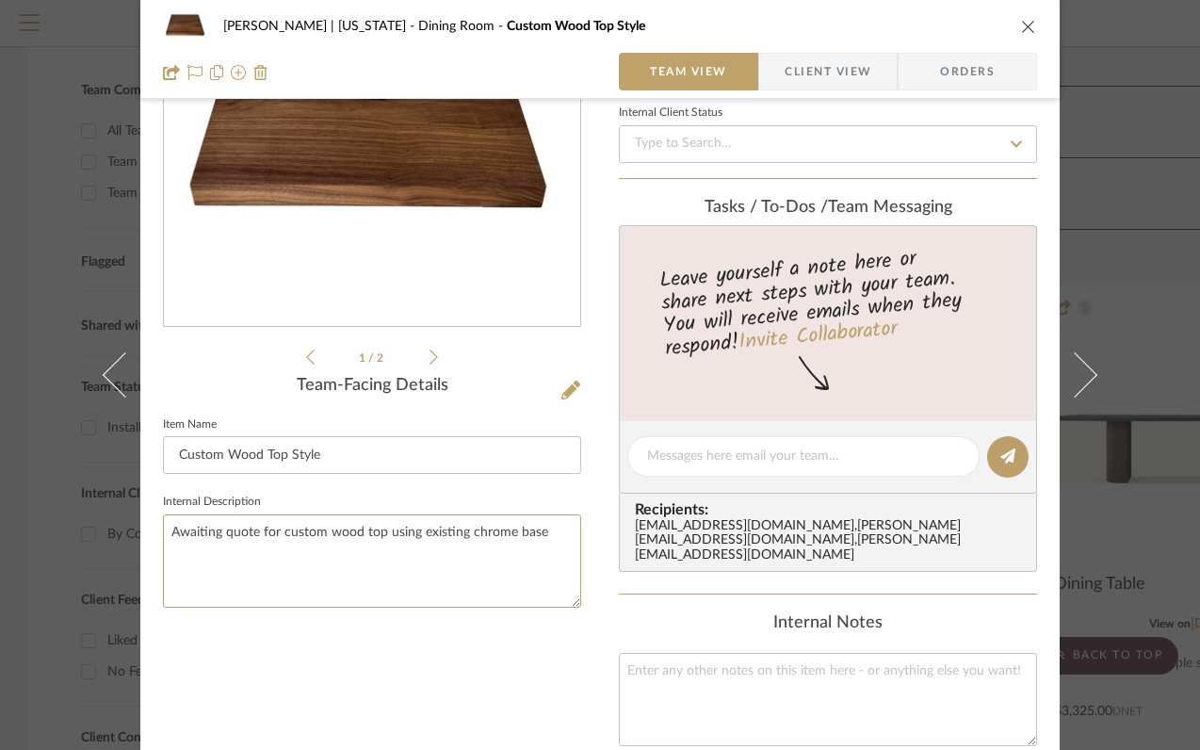
drag, startPoint x: 550, startPoint y: 536, endPoint x: 140, endPoint y: 530, distance: 409.9
click at [140, 530] on div "[PERSON_NAME] | [US_STATE] Dining Room Custom Wood Top Style Team View Client V…" at bounding box center [600, 474] width 920 height 1344
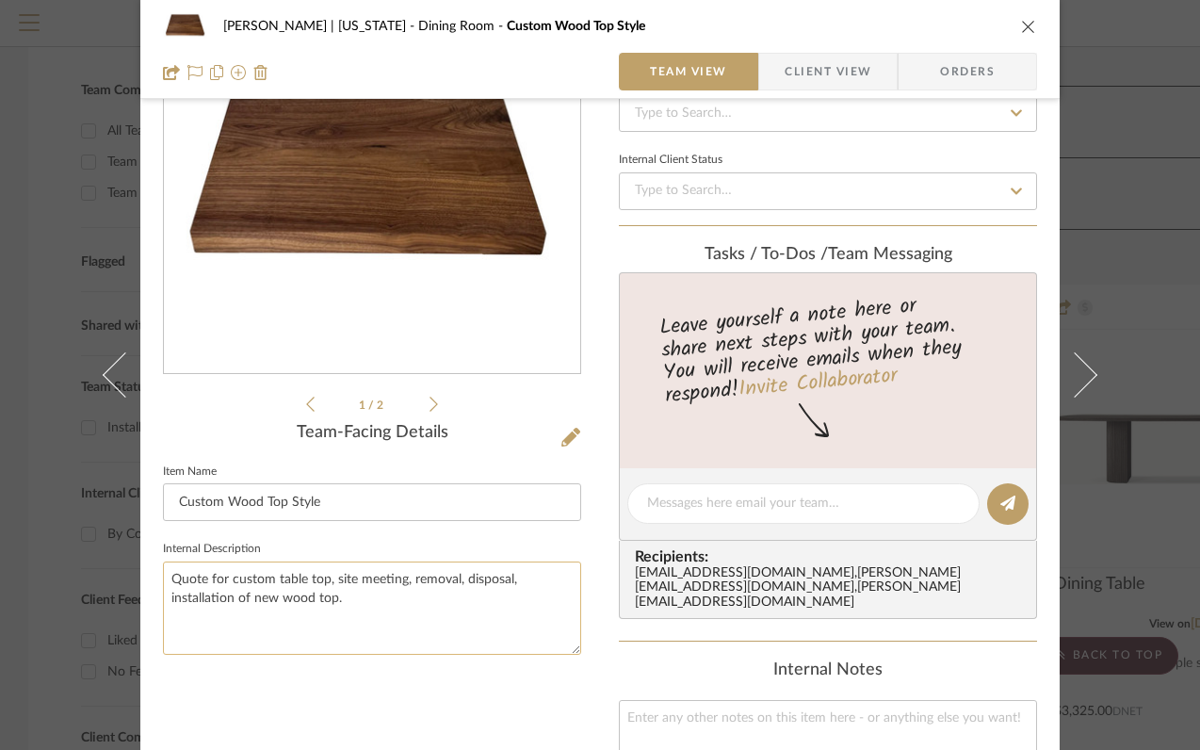
scroll to position [0, 0]
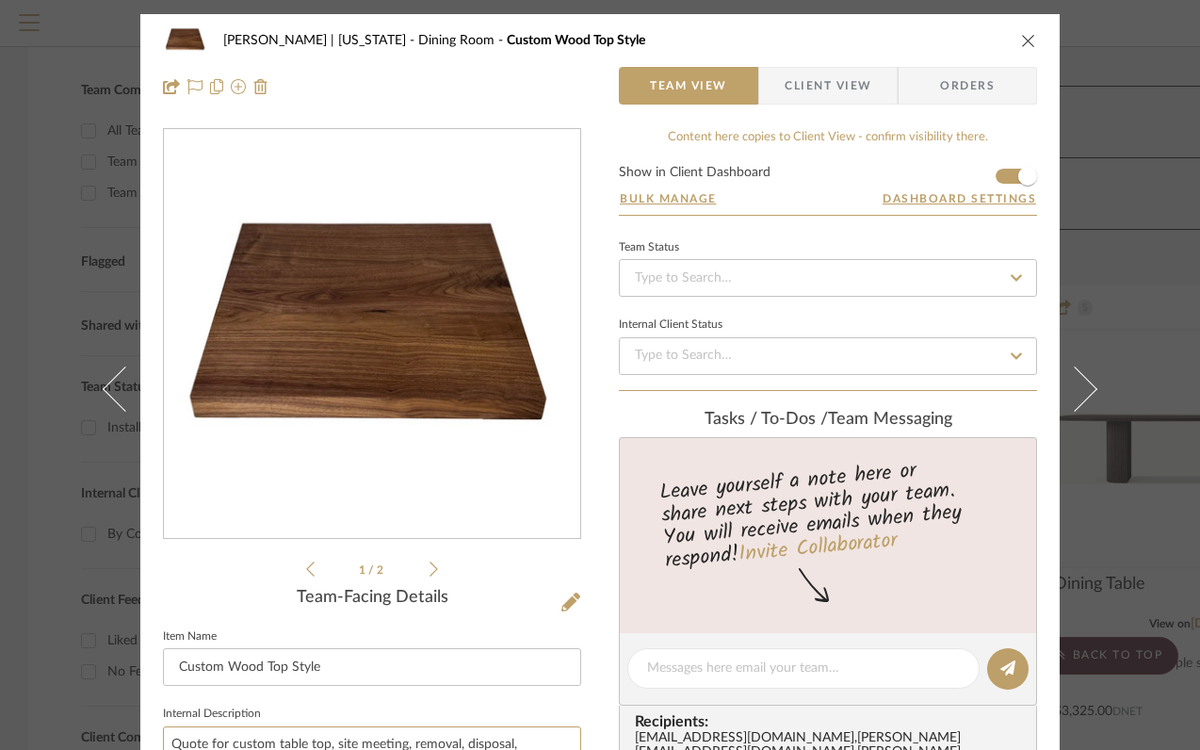
type textarea "Quote for custom table top, site meeting, removal, disposal, installation of ne…"
click at [1025, 40] on icon "close" at bounding box center [1028, 40] width 15 height 15
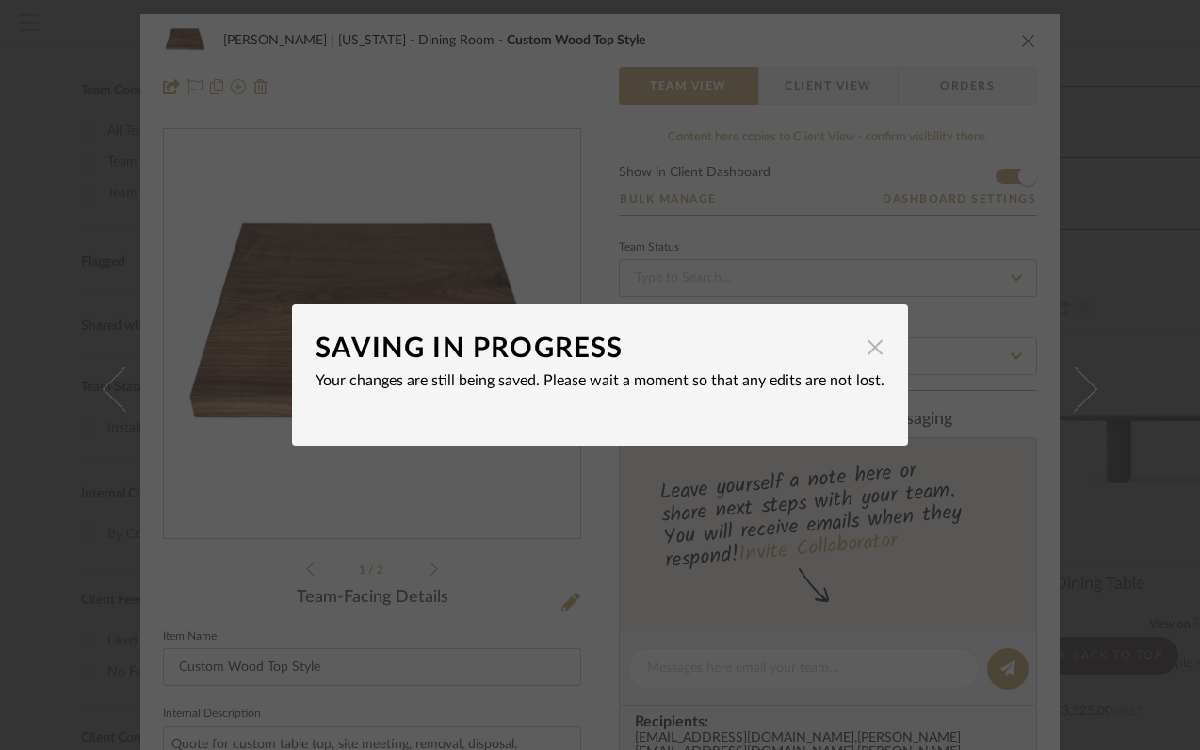
click at [873, 348] on span "button" at bounding box center [875, 347] width 38 height 38
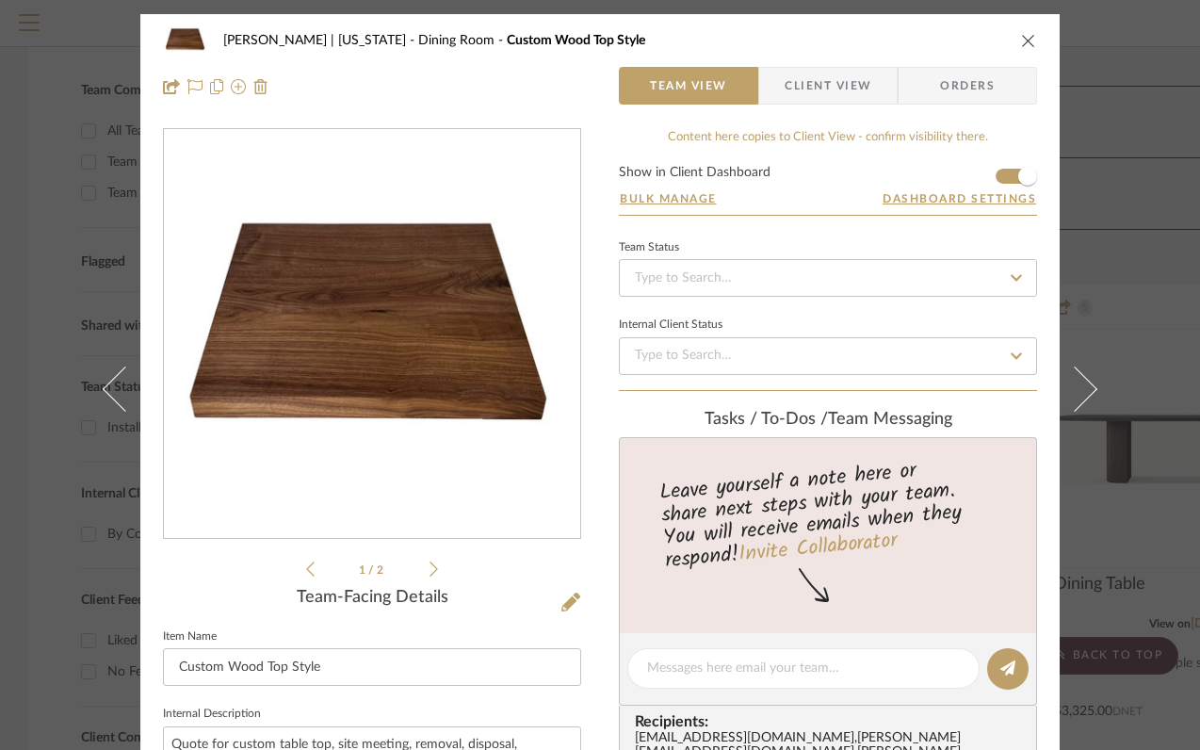
click at [1021, 38] on icon "close" at bounding box center [1028, 40] width 15 height 15
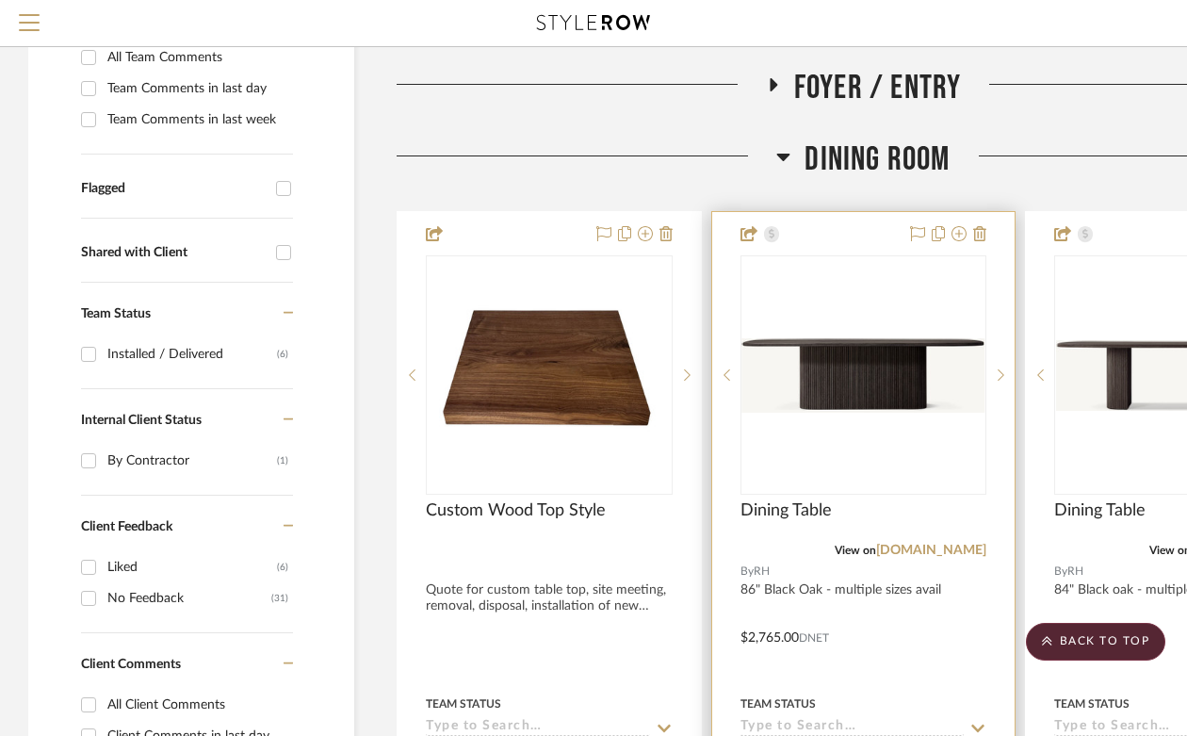
scroll to position [496, 0]
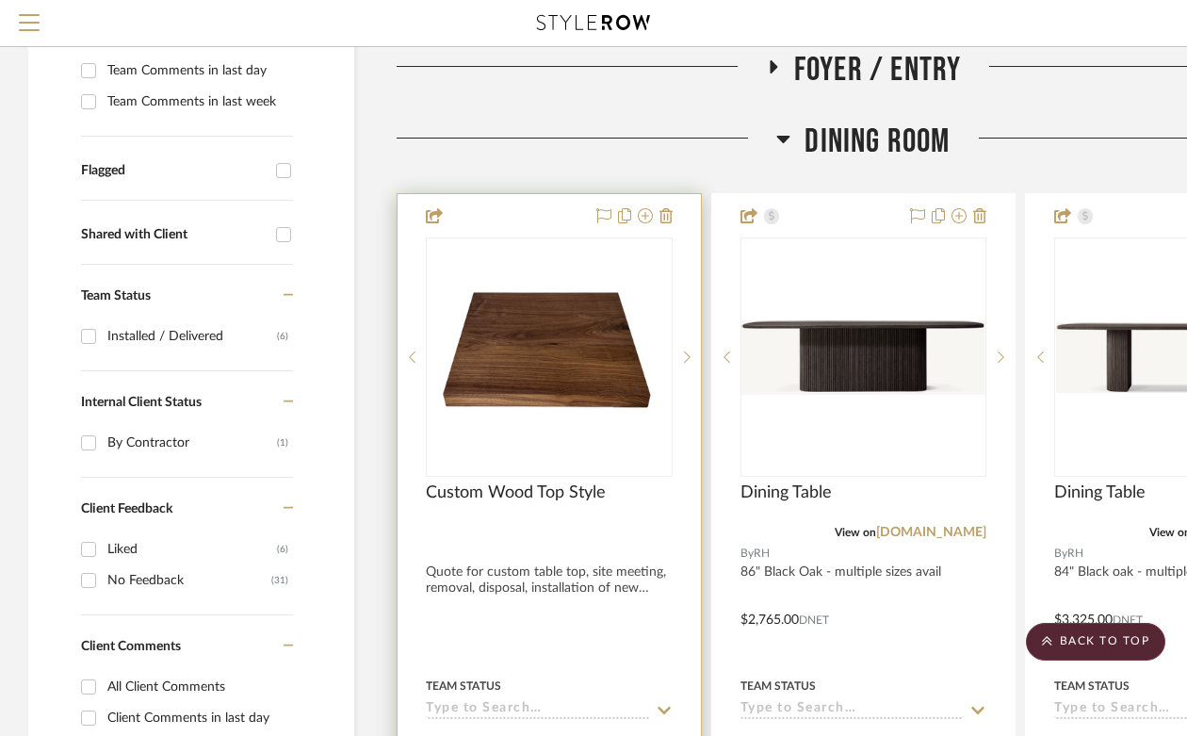
click at [563, 400] on div "0" at bounding box center [549, 356] width 245 height 237
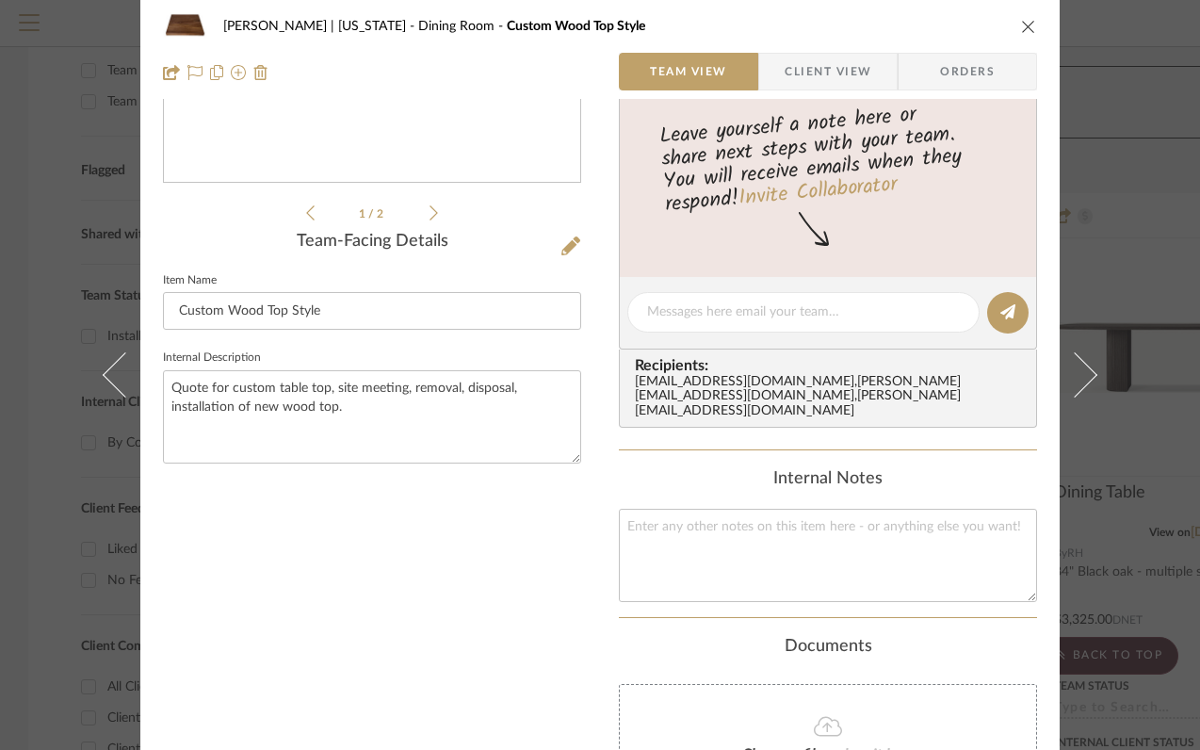
scroll to position [0, 0]
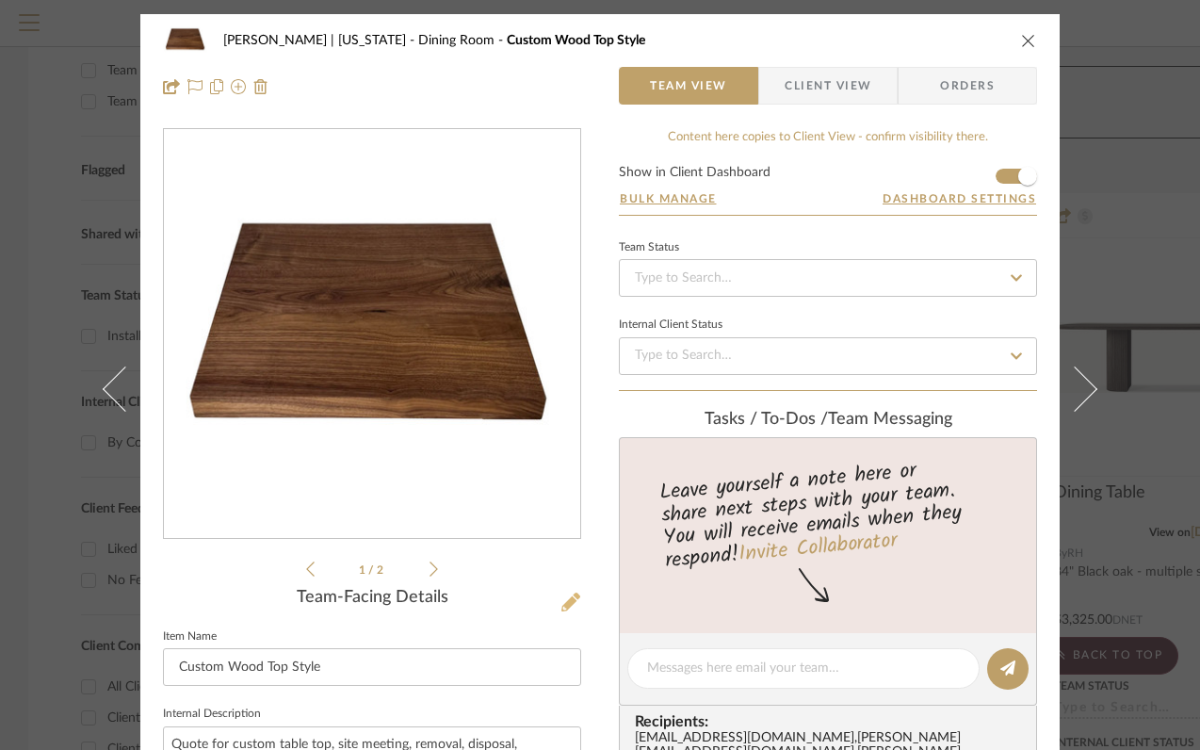
click at [564, 605] on icon at bounding box center [571, 602] width 19 height 19
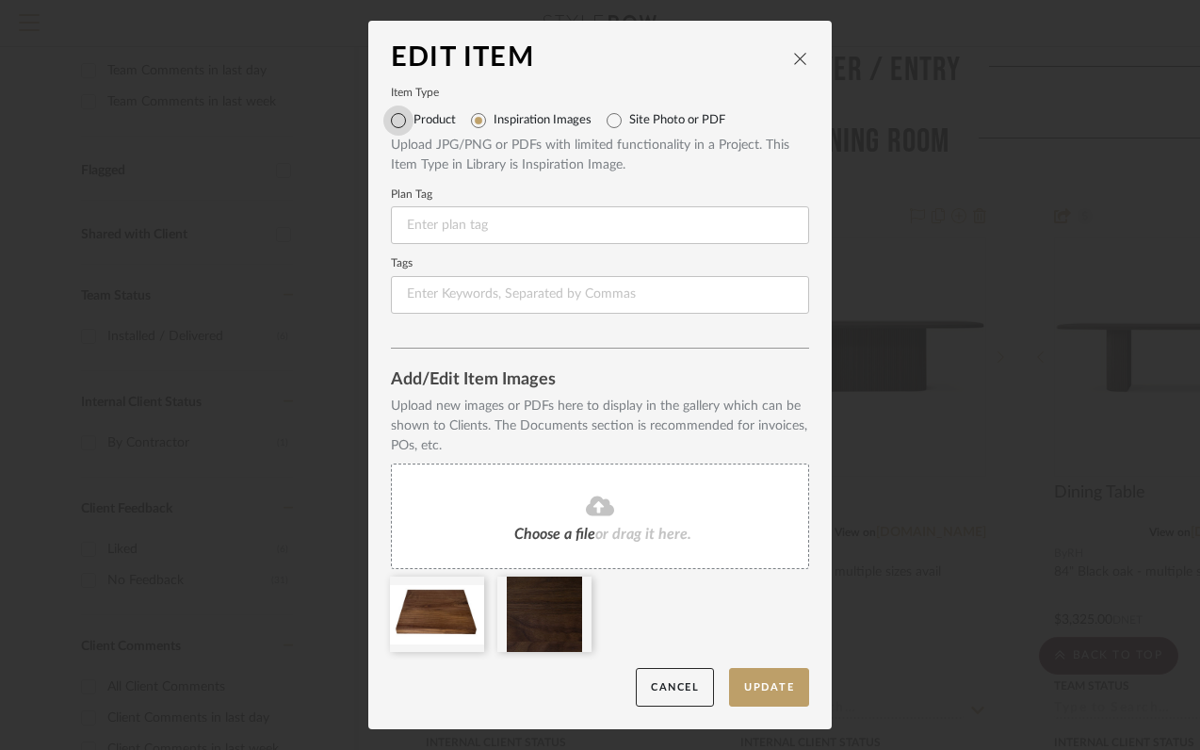
click at [390, 123] on input "Product" at bounding box center [398, 121] width 30 height 30
radio input "true"
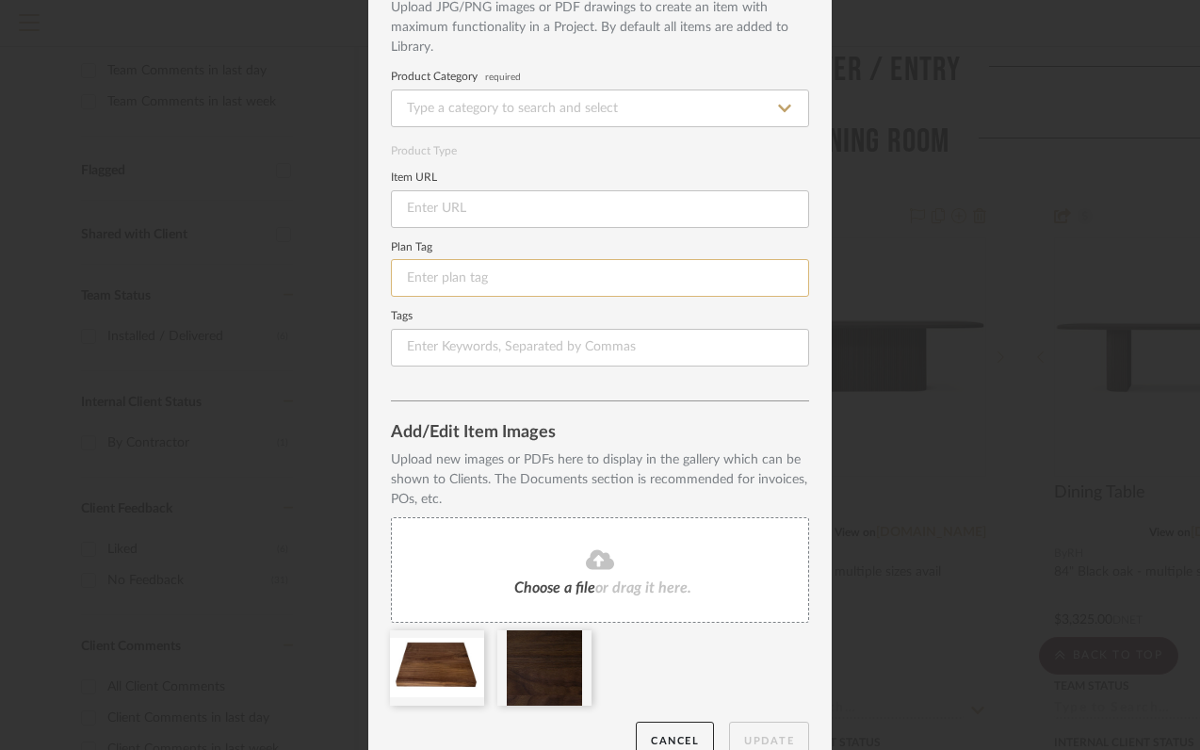
scroll to position [117, 0]
click at [508, 93] on input at bounding box center [600, 108] width 418 height 38
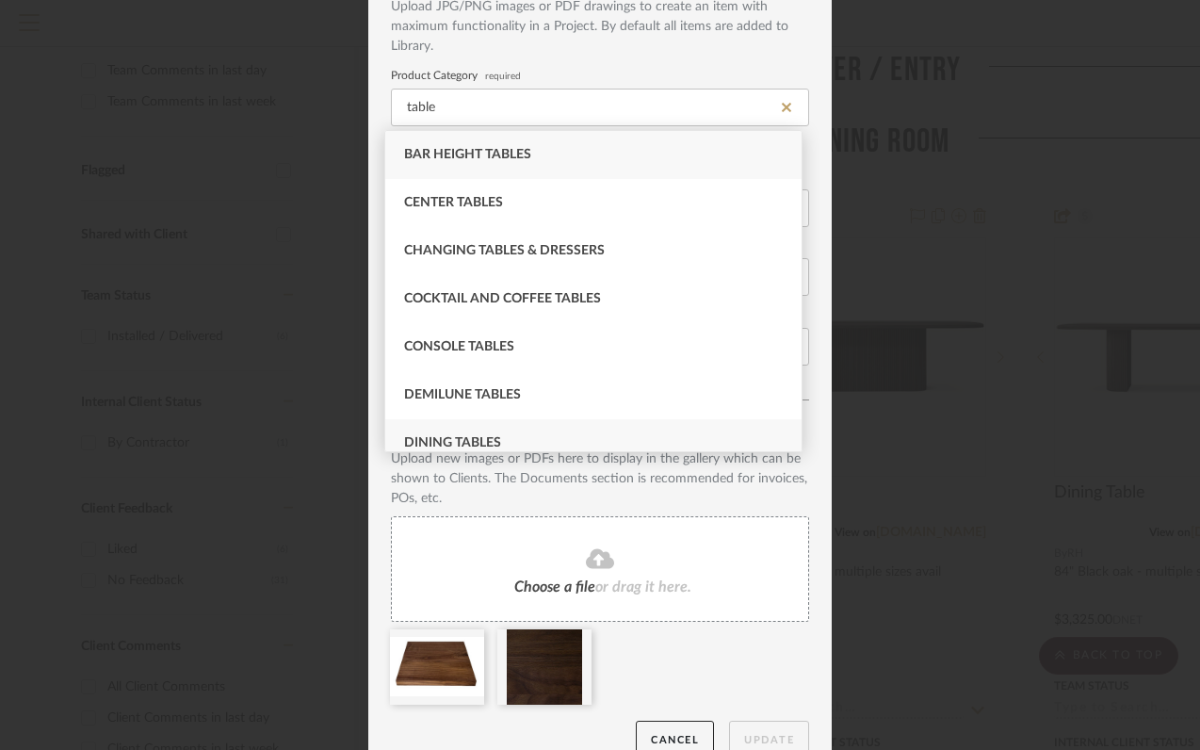
click at [449, 441] on span "Dining Tables" at bounding box center [452, 442] width 97 height 13
type input "Dining Tables"
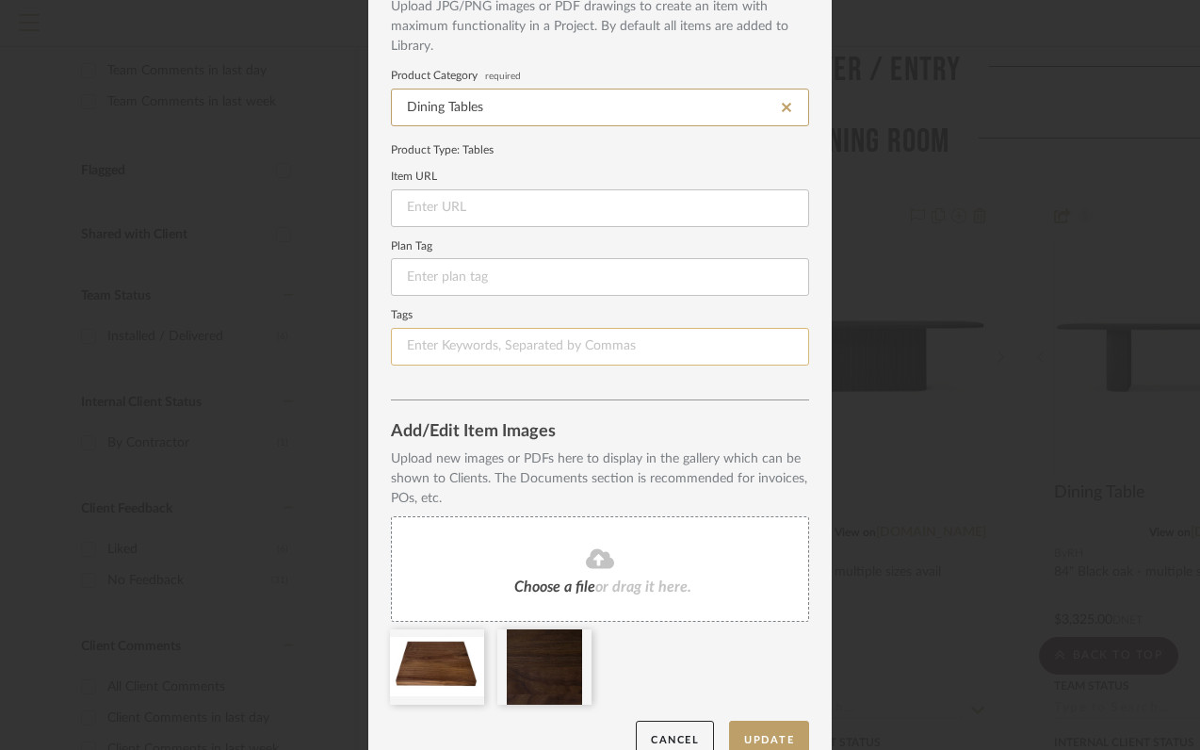
scroll to position [148, 0]
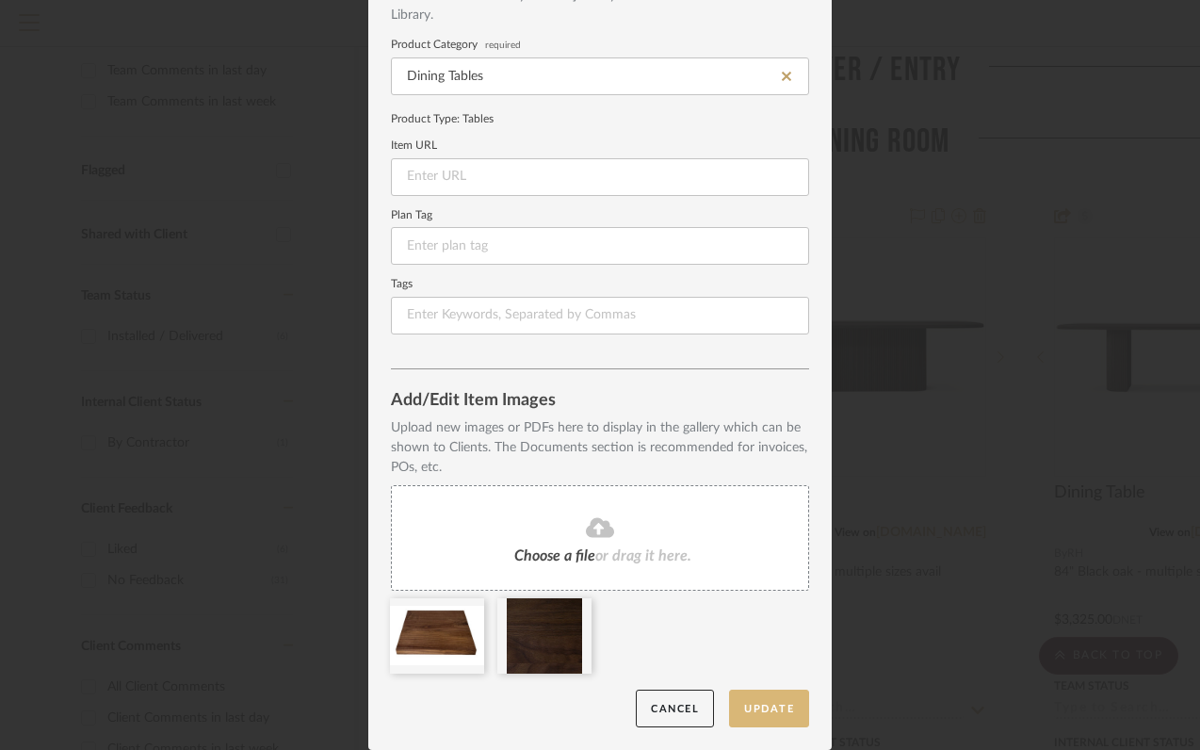
click at [780, 712] on button "Update" at bounding box center [769, 709] width 80 height 39
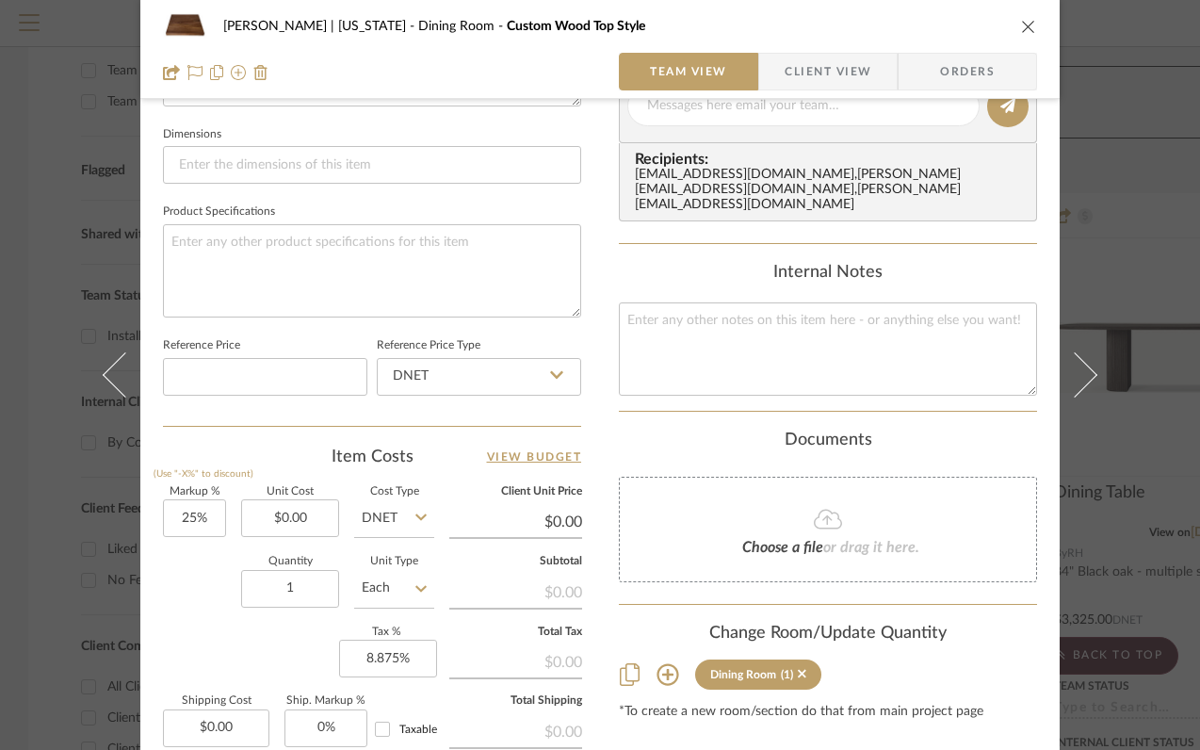
scroll to position [792, 0]
click at [317, 515] on input "0.00" at bounding box center [290, 517] width 98 height 38
type input "$5,750.00"
click at [168, 580] on div "Quantity 1 Unit Type Each" at bounding box center [298, 589] width 271 height 67
type input "$7,187.50"
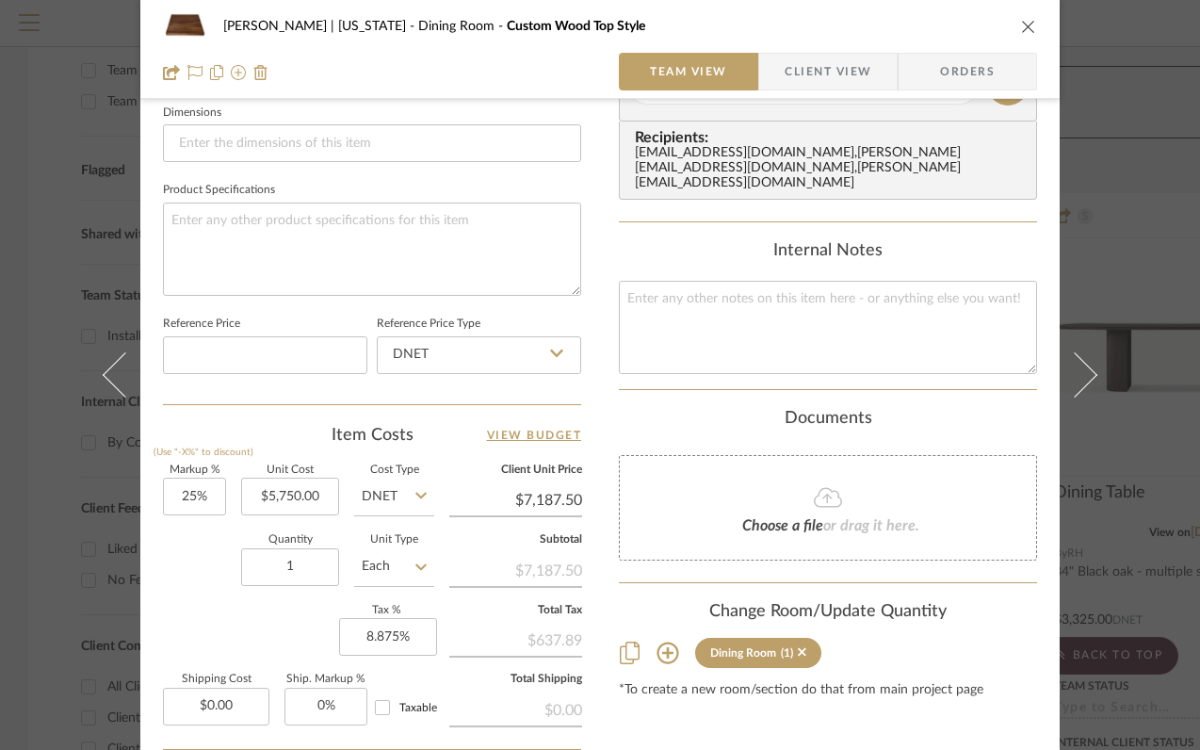
scroll to position [818, 0]
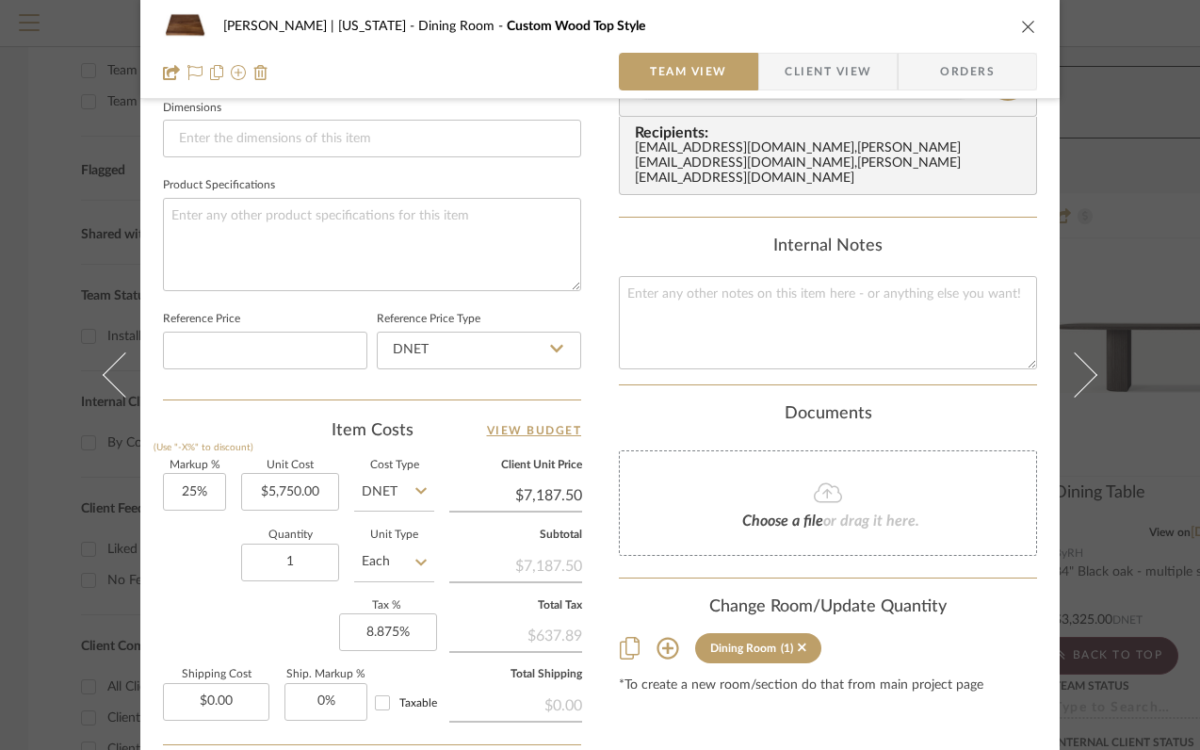
click at [1022, 24] on icon "close" at bounding box center [1028, 26] width 15 height 15
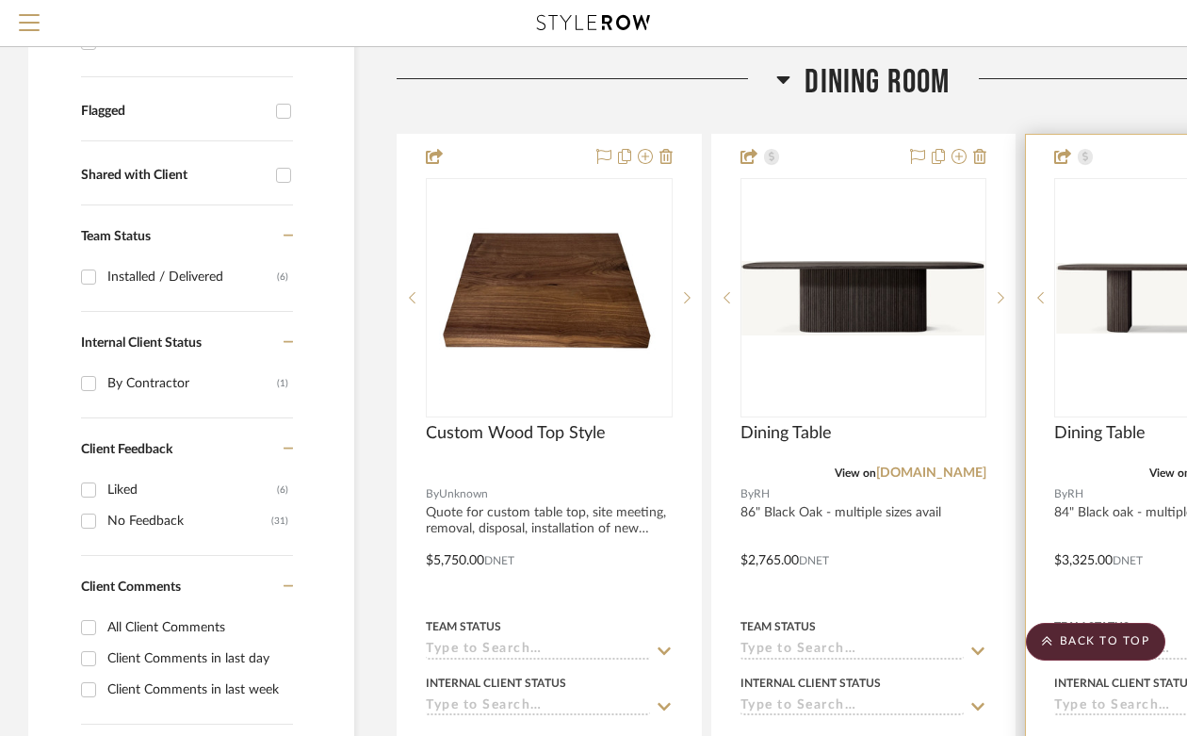
scroll to position [556, 0]
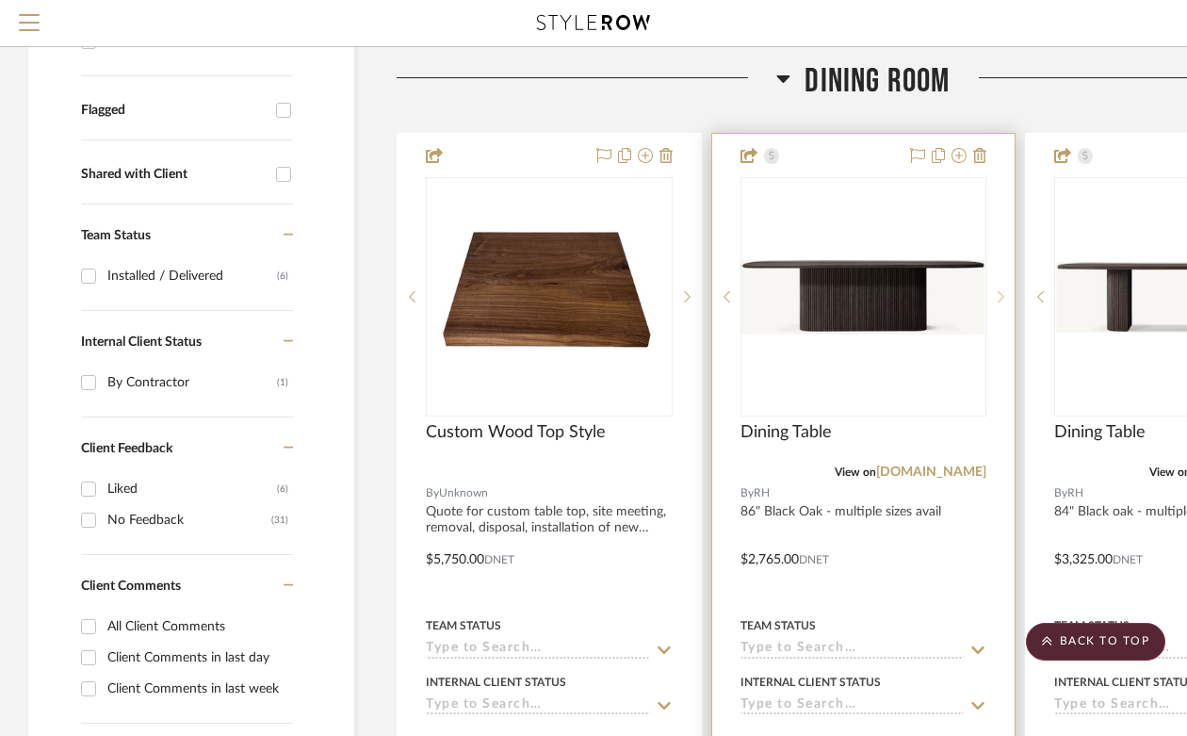
click at [1001, 291] on icon at bounding box center [1002, 296] width 7 height 11
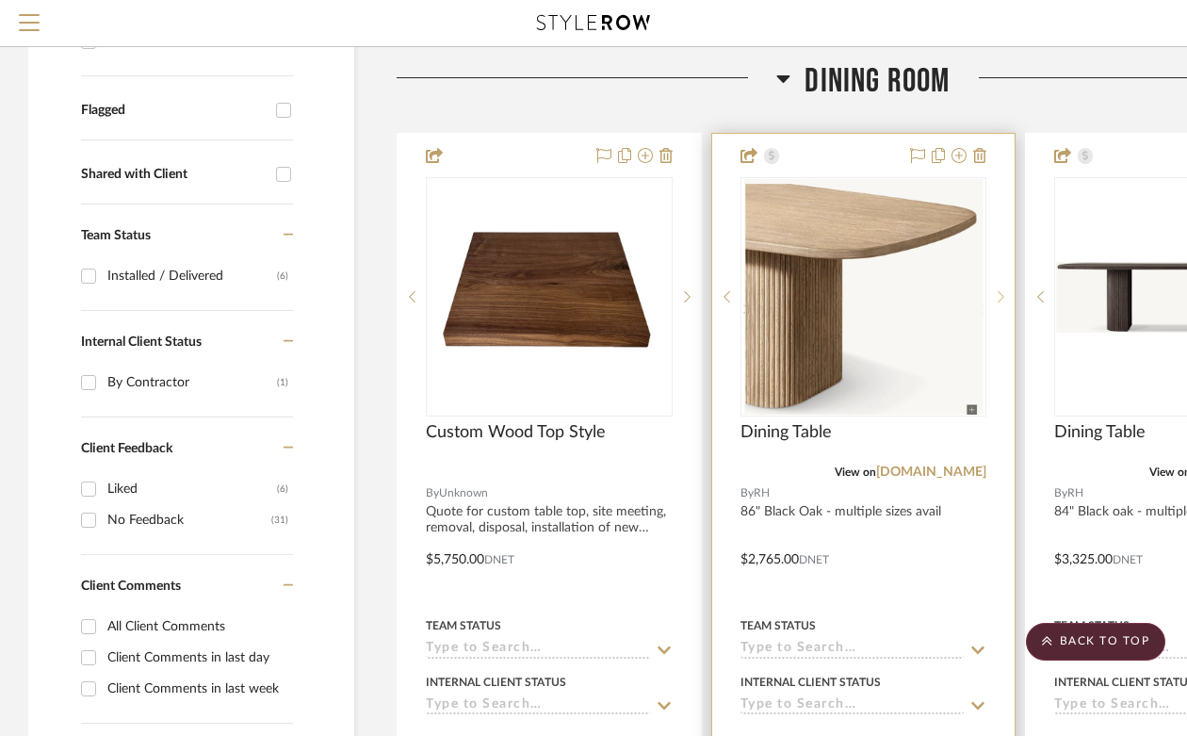
click at [1001, 291] on icon at bounding box center [1002, 296] width 7 height 11
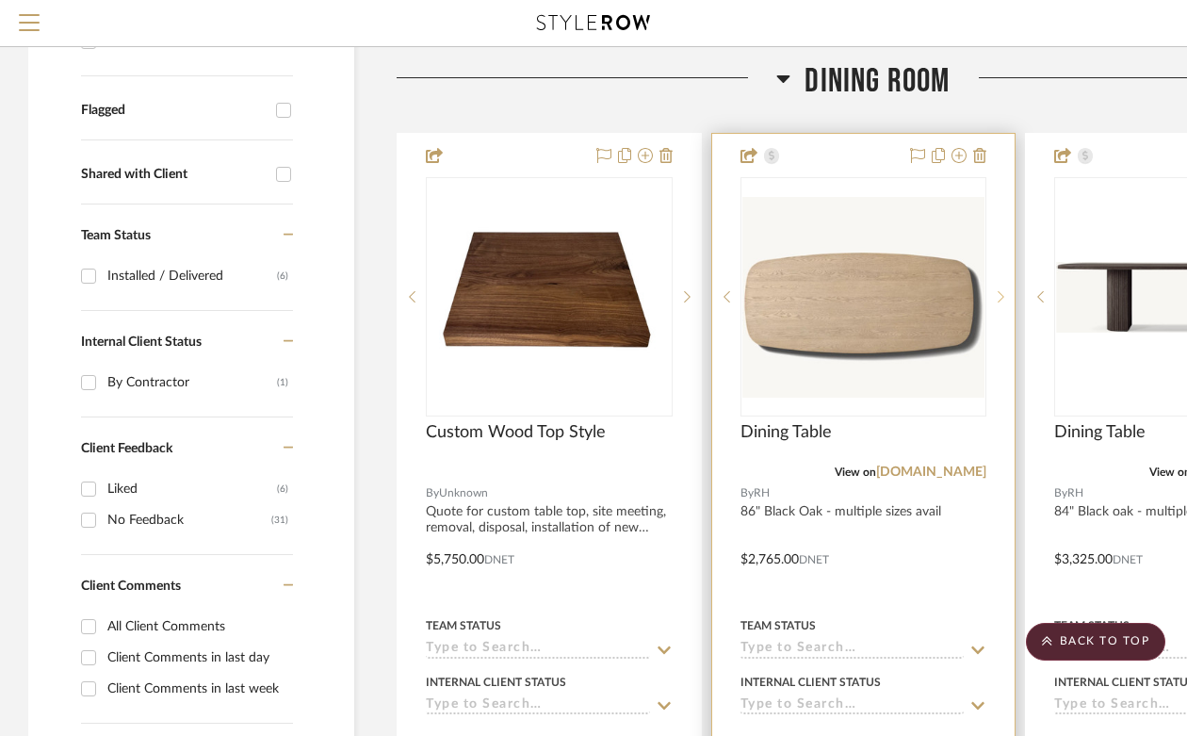
click at [1001, 291] on icon at bounding box center [1002, 296] width 7 height 11
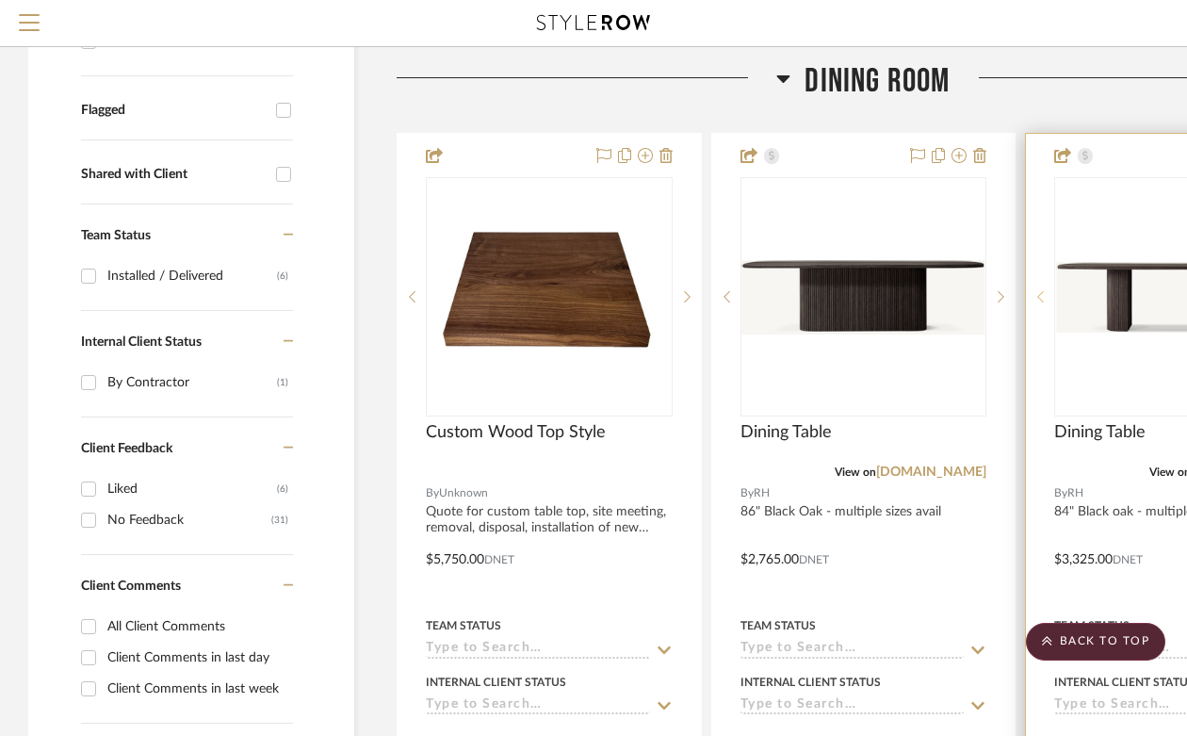
click at [1041, 290] on icon at bounding box center [1040, 296] width 7 height 13
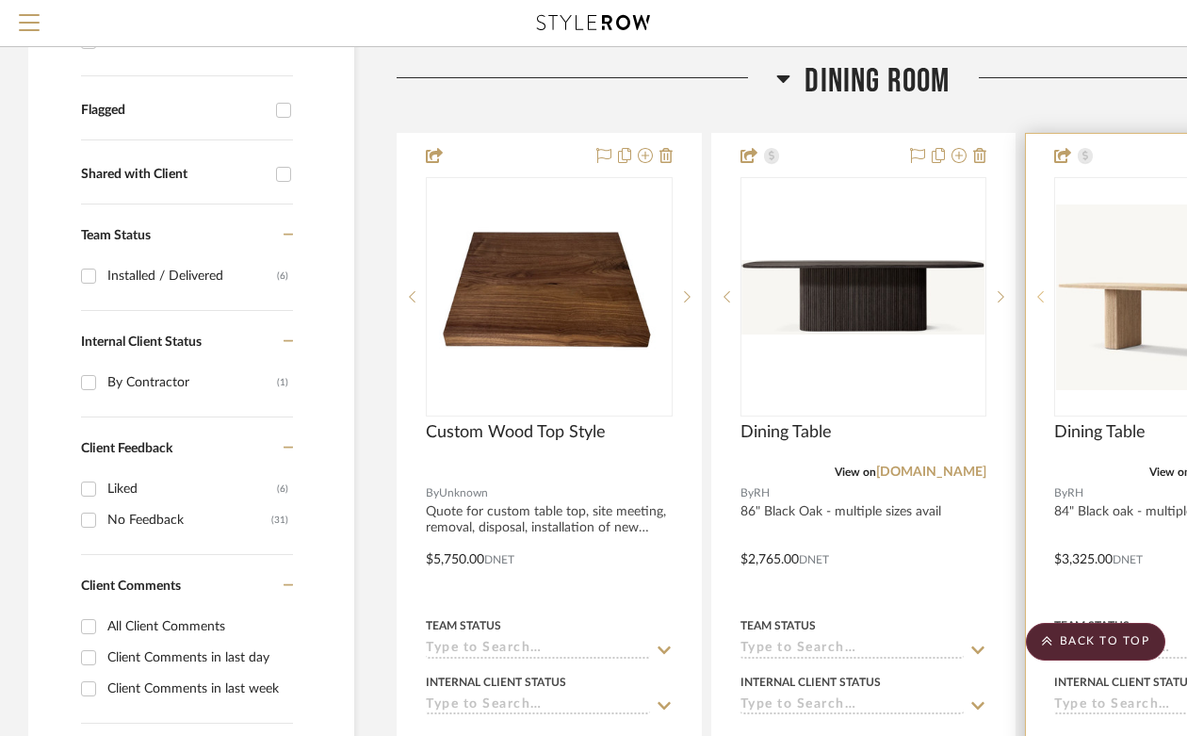
click at [1040, 290] on icon at bounding box center [1040, 296] width 7 height 13
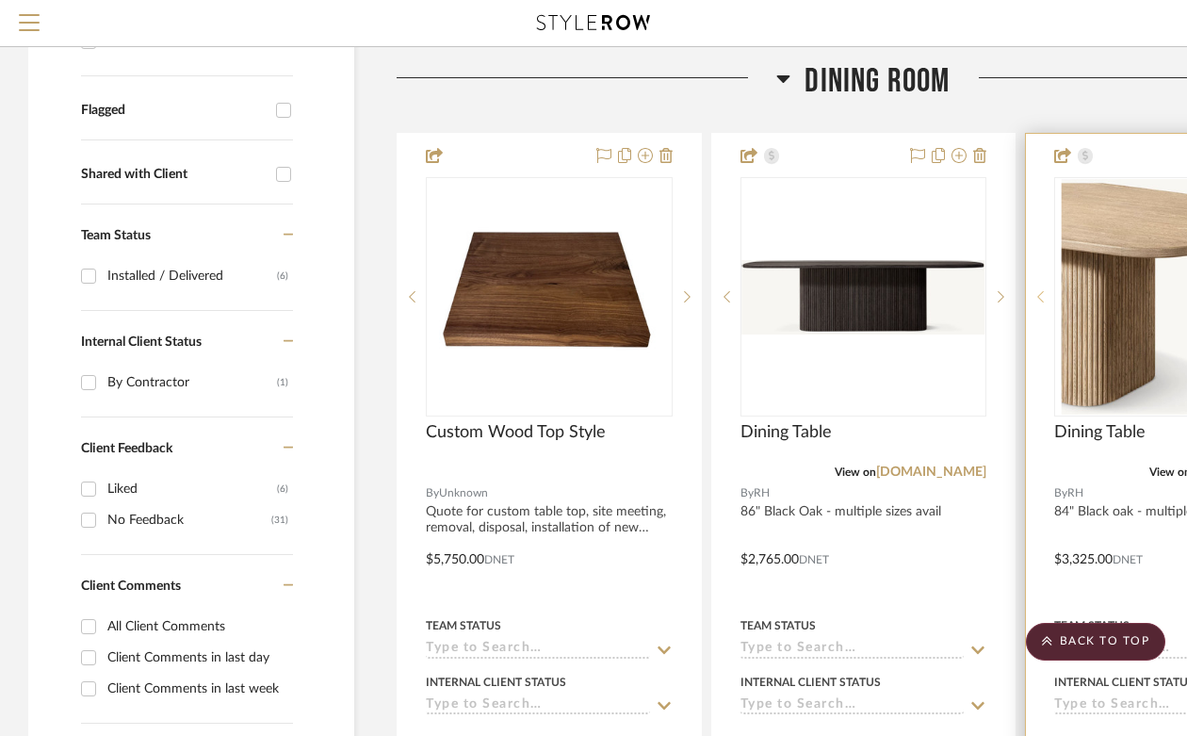
click at [1040, 290] on icon at bounding box center [1040, 296] width 7 height 13
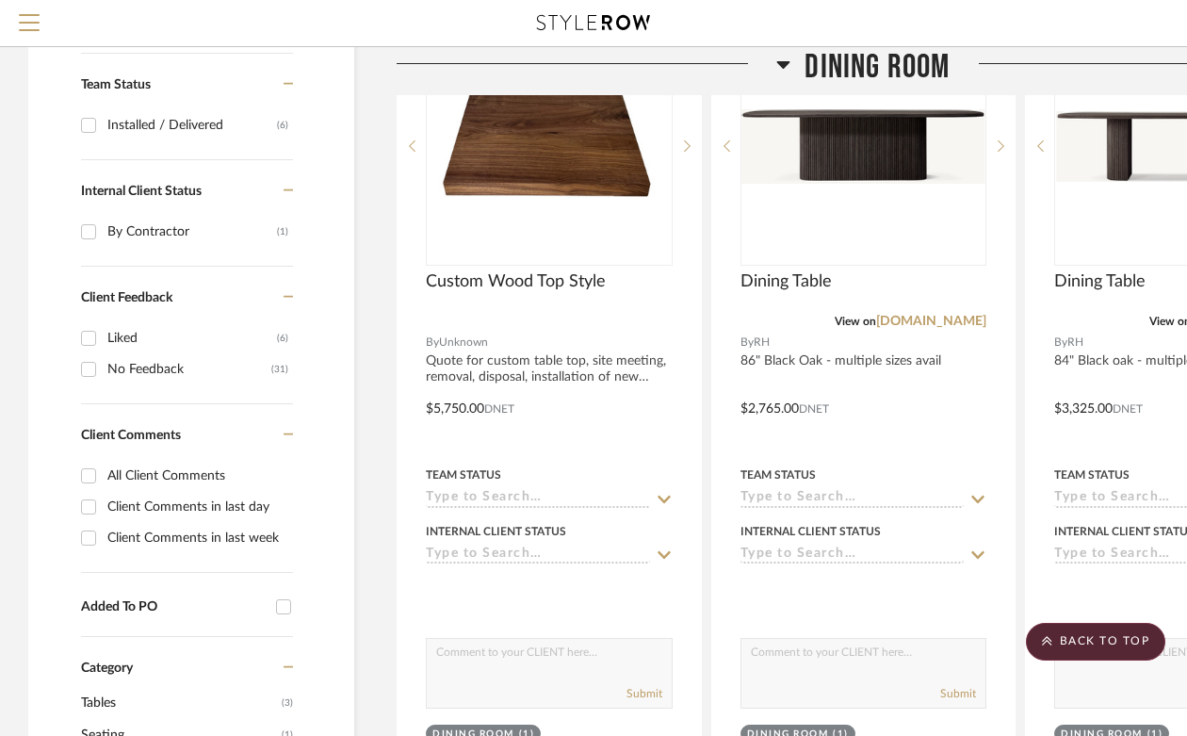
scroll to position [718, 0]
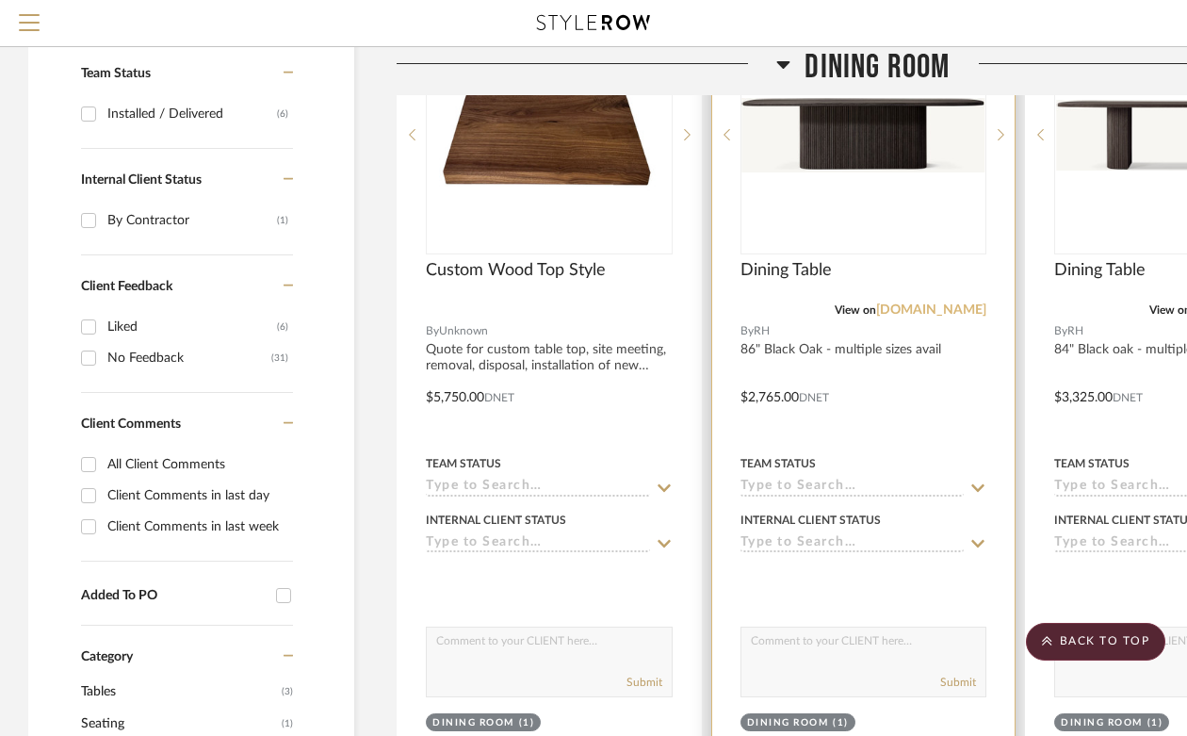
click at [963, 303] on link "[DOMAIN_NAME]" at bounding box center [931, 309] width 110 height 13
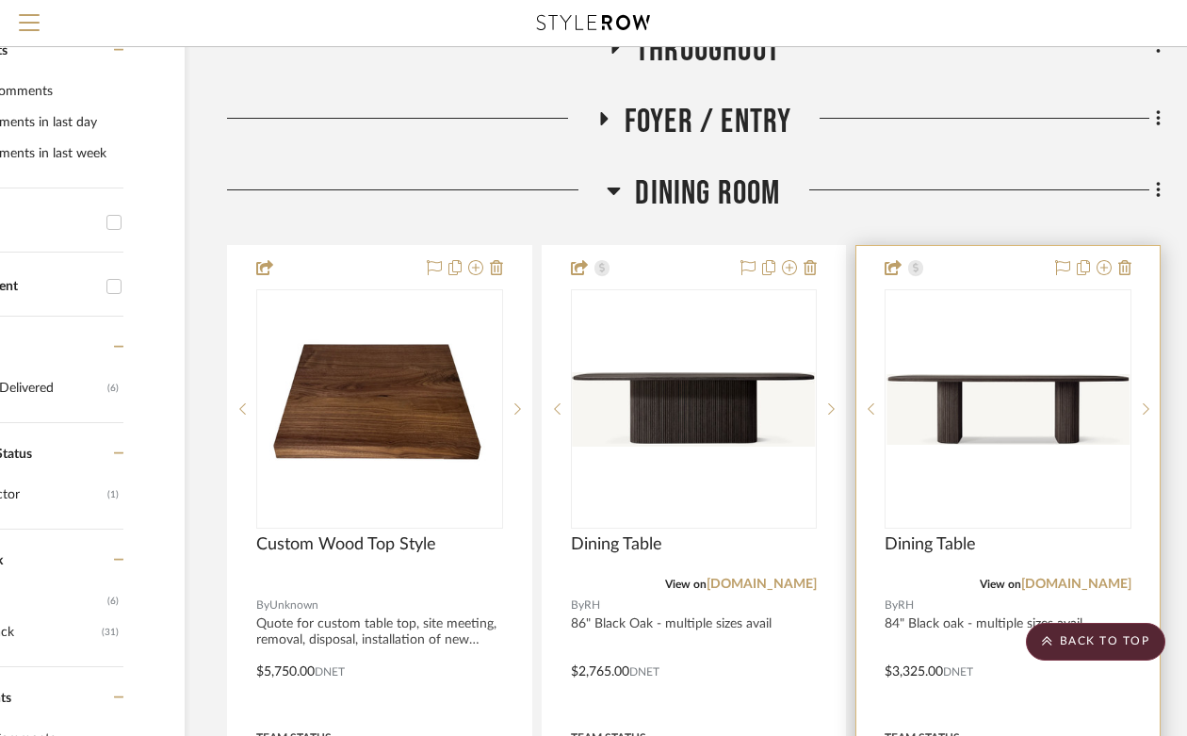
scroll to position [435, 170]
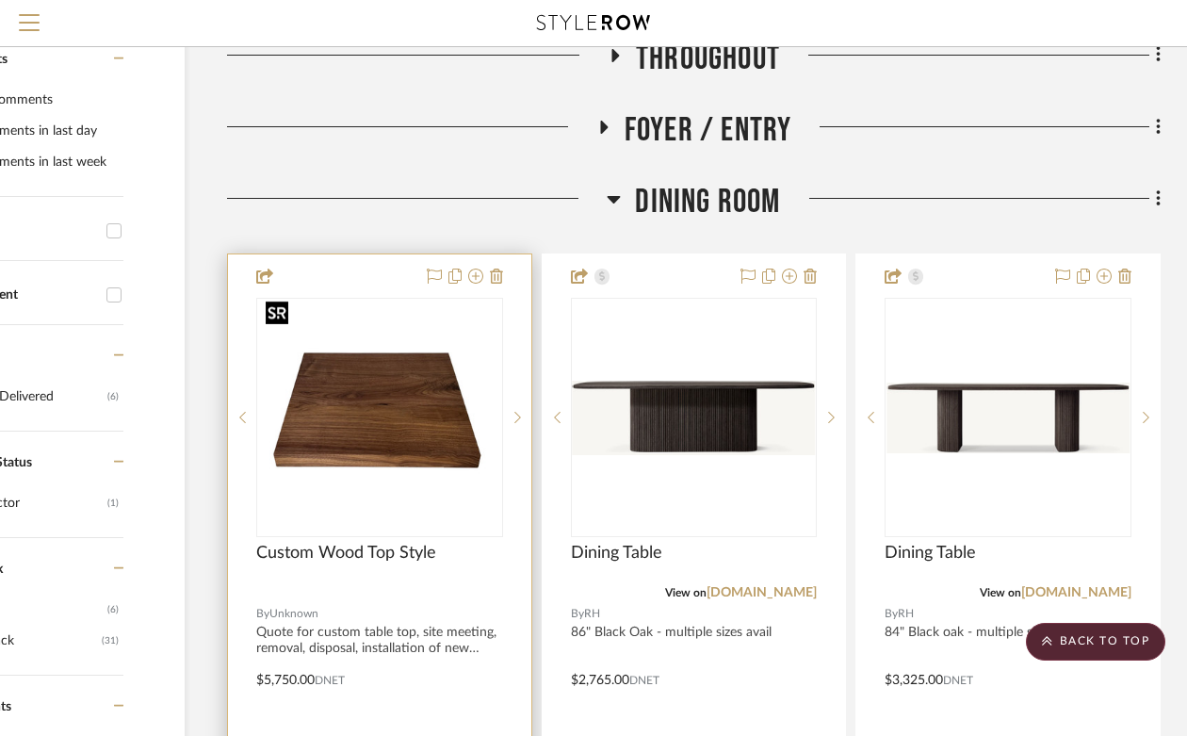
click at [387, 383] on img "0" at bounding box center [379, 418] width 243 height 154
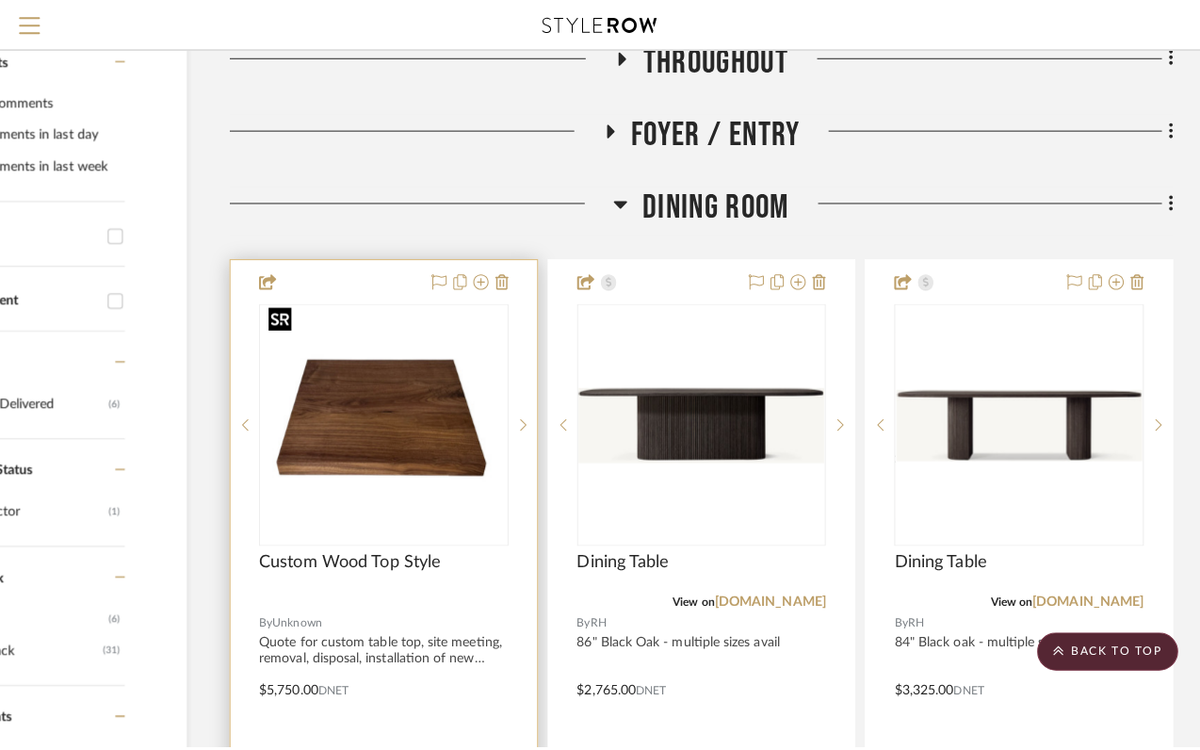
scroll to position [0, 0]
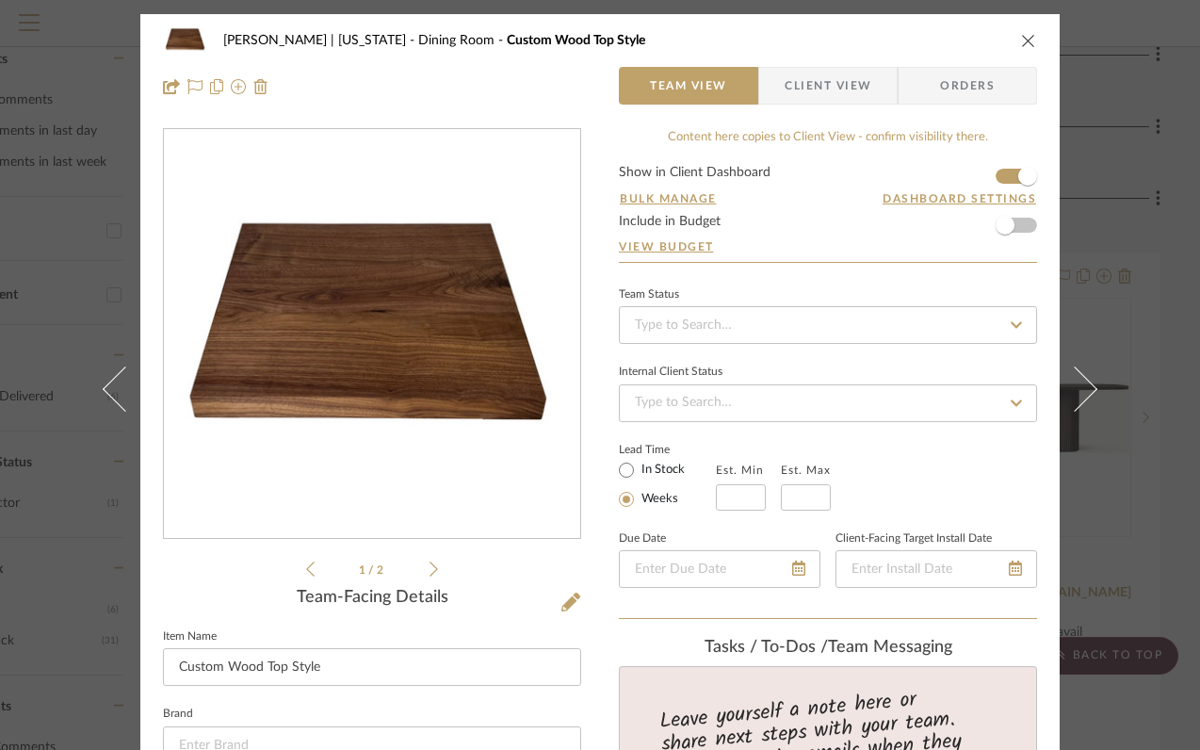
click at [834, 87] on span "Client View" at bounding box center [828, 86] width 87 height 38
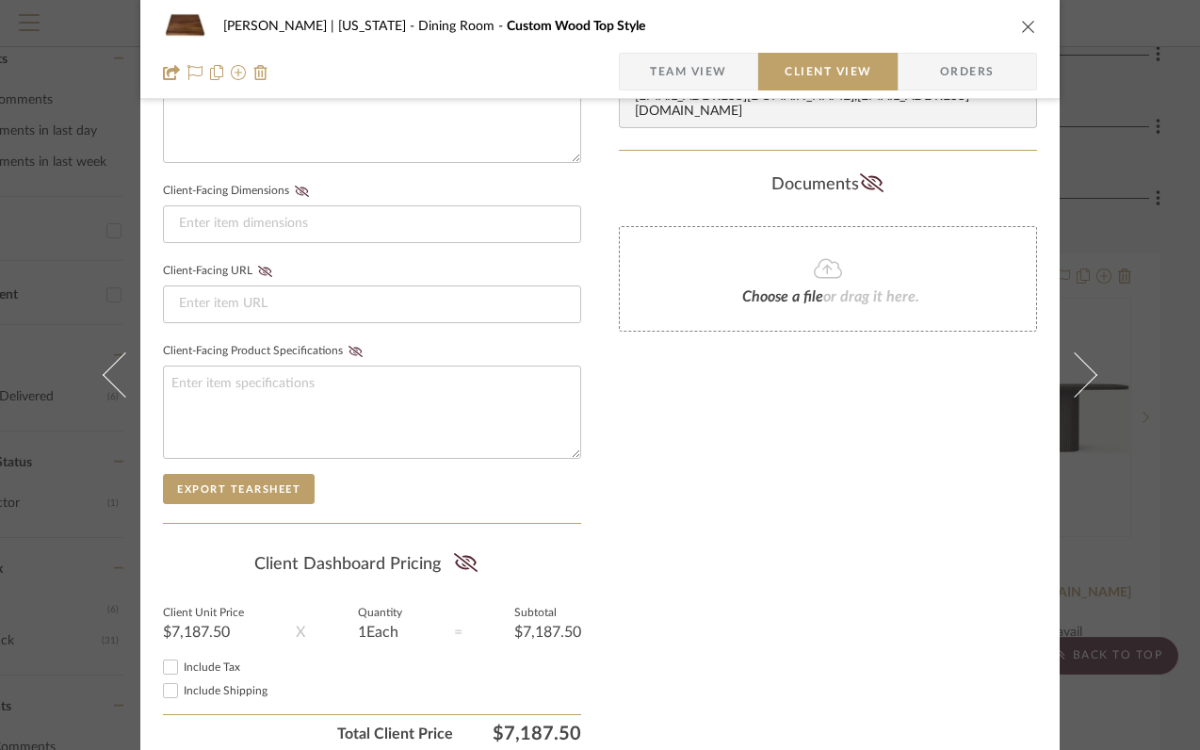
scroll to position [832, 0]
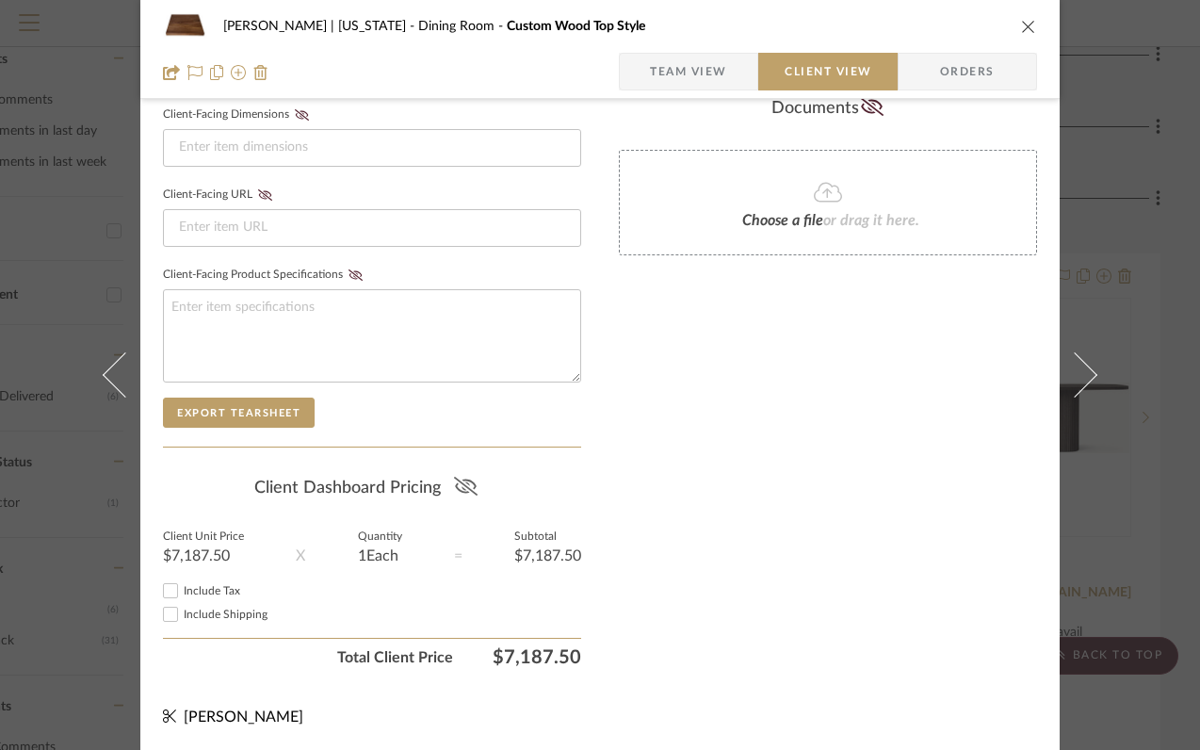
click at [463, 489] on icon at bounding box center [466, 486] width 24 height 19
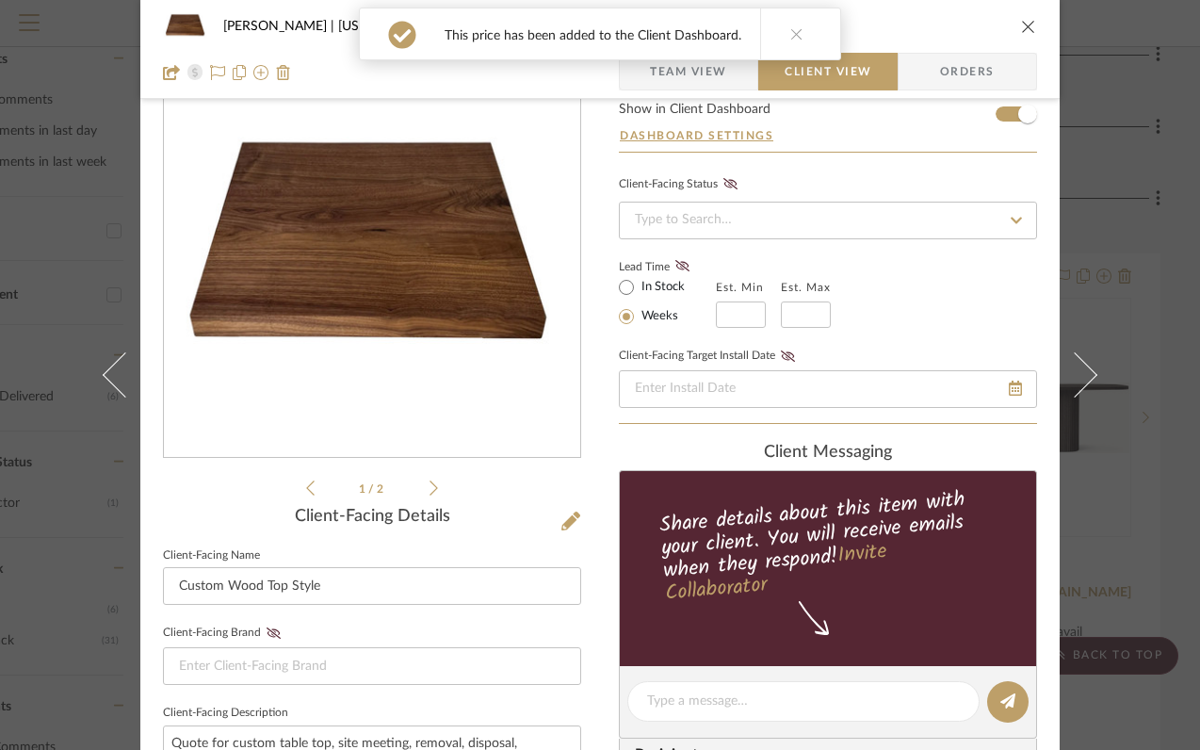
scroll to position [0, 0]
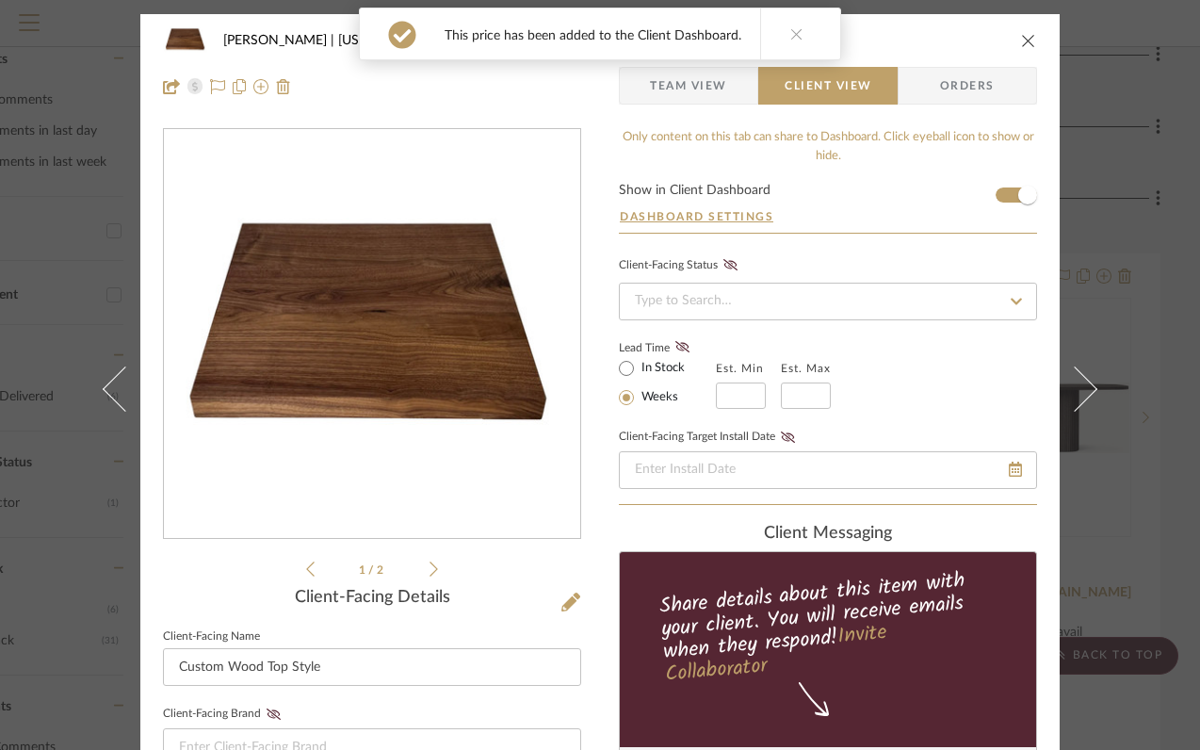
click at [1021, 33] on icon "close" at bounding box center [1028, 40] width 15 height 15
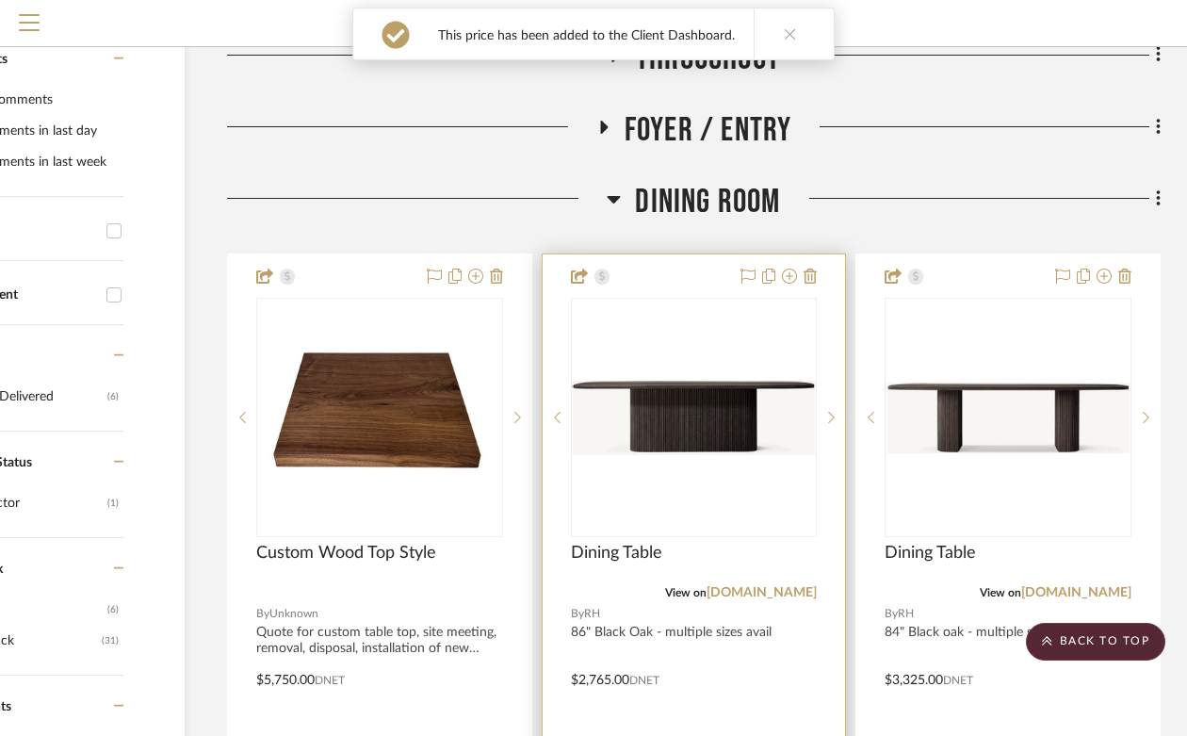
click at [735, 381] on img "0" at bounding box center [694, 418] width 243 height 75
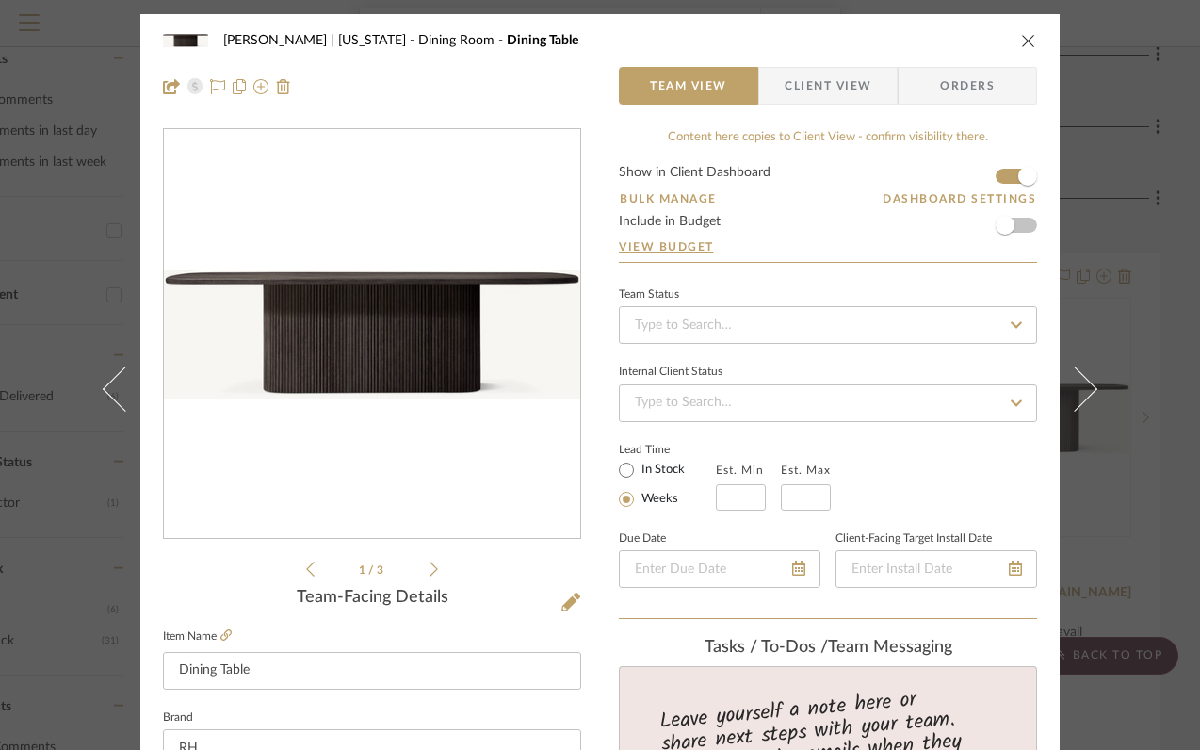
click at [817, 90] on span "Client View" at bounding box center [828, 86] width 87 height 38
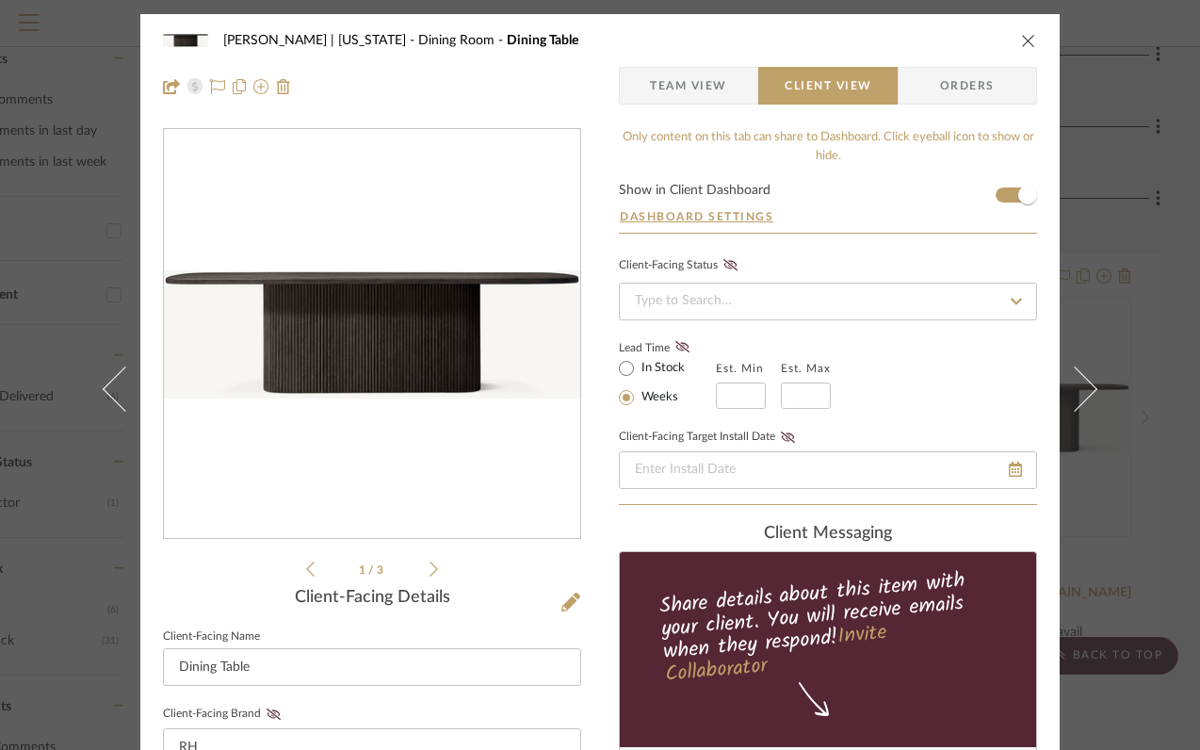
click at [1021, 40] on icon "close" at bounding box center [1028, 40] width 15 height 15
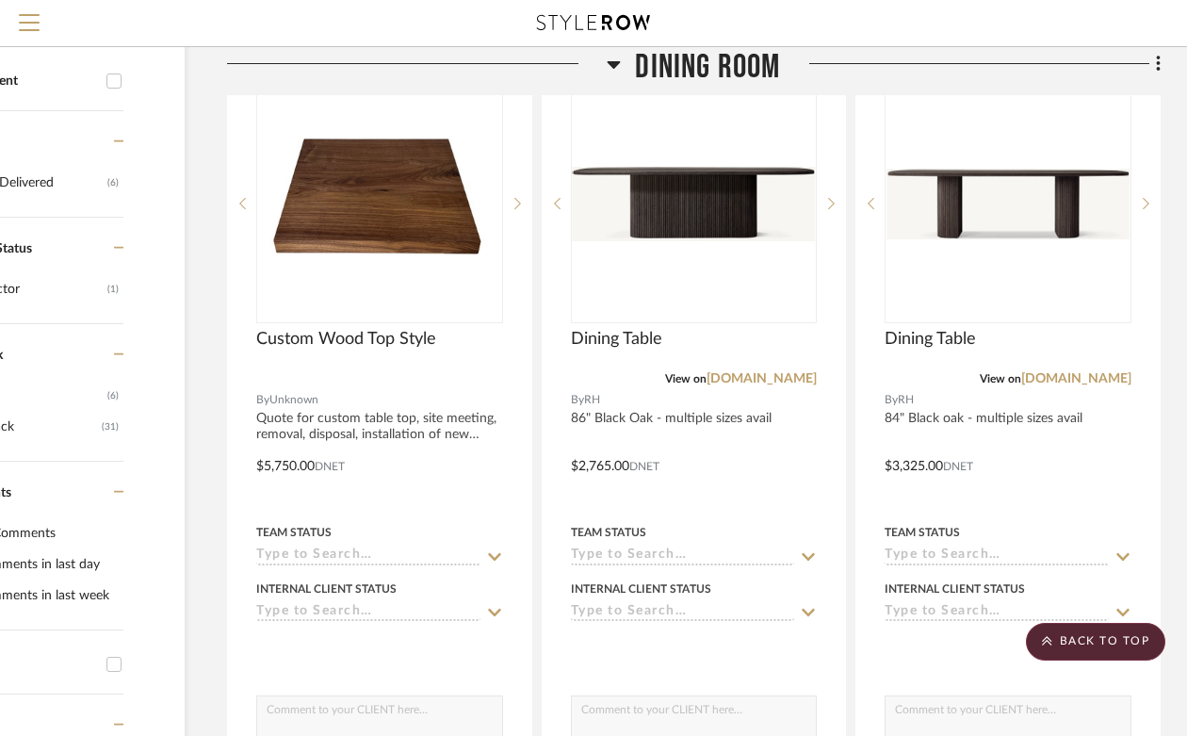
scroll to position [671, 170]
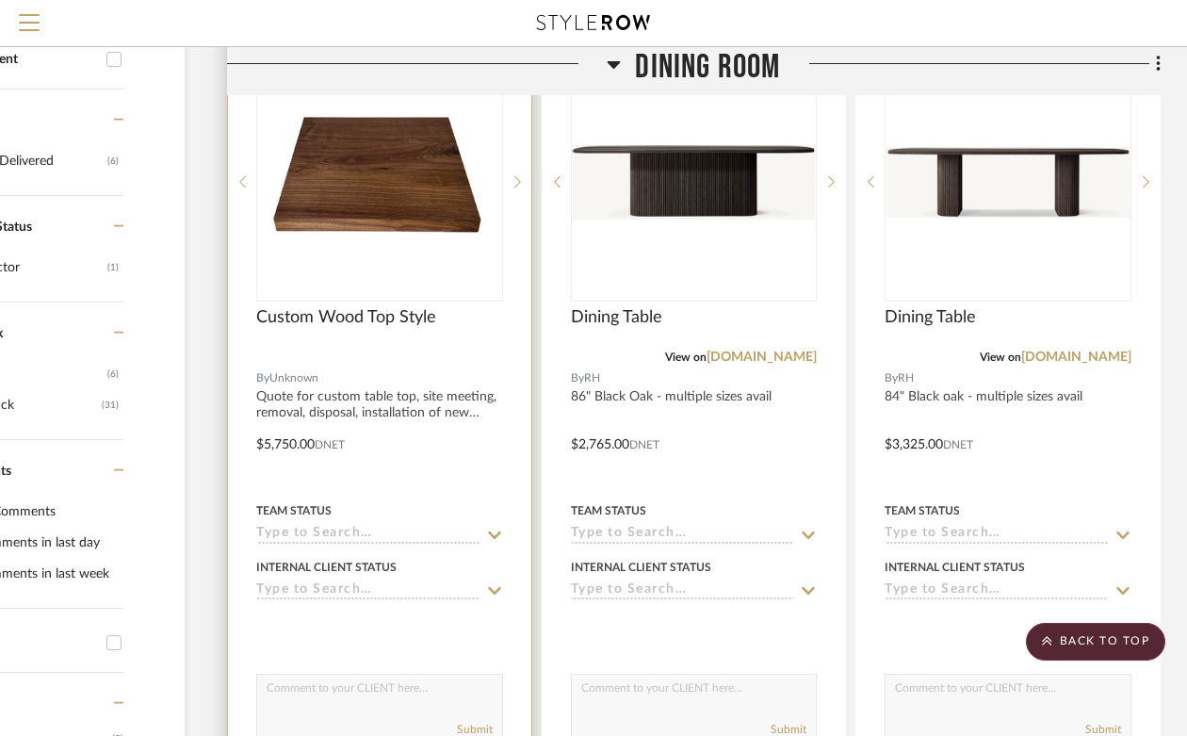
click at [363, 675] on textarea at bounding box center [379, 693] width 245 height 36
type textarea "Hi [PERSON_NAME] & [PERSON_NAME], we got this price for new table top on your e…"
click at [481, 721] on button "Submit" at bounding box center [475, 729] width 36 height 17
